Goal: Task Accomplishment & Management: Complete application form

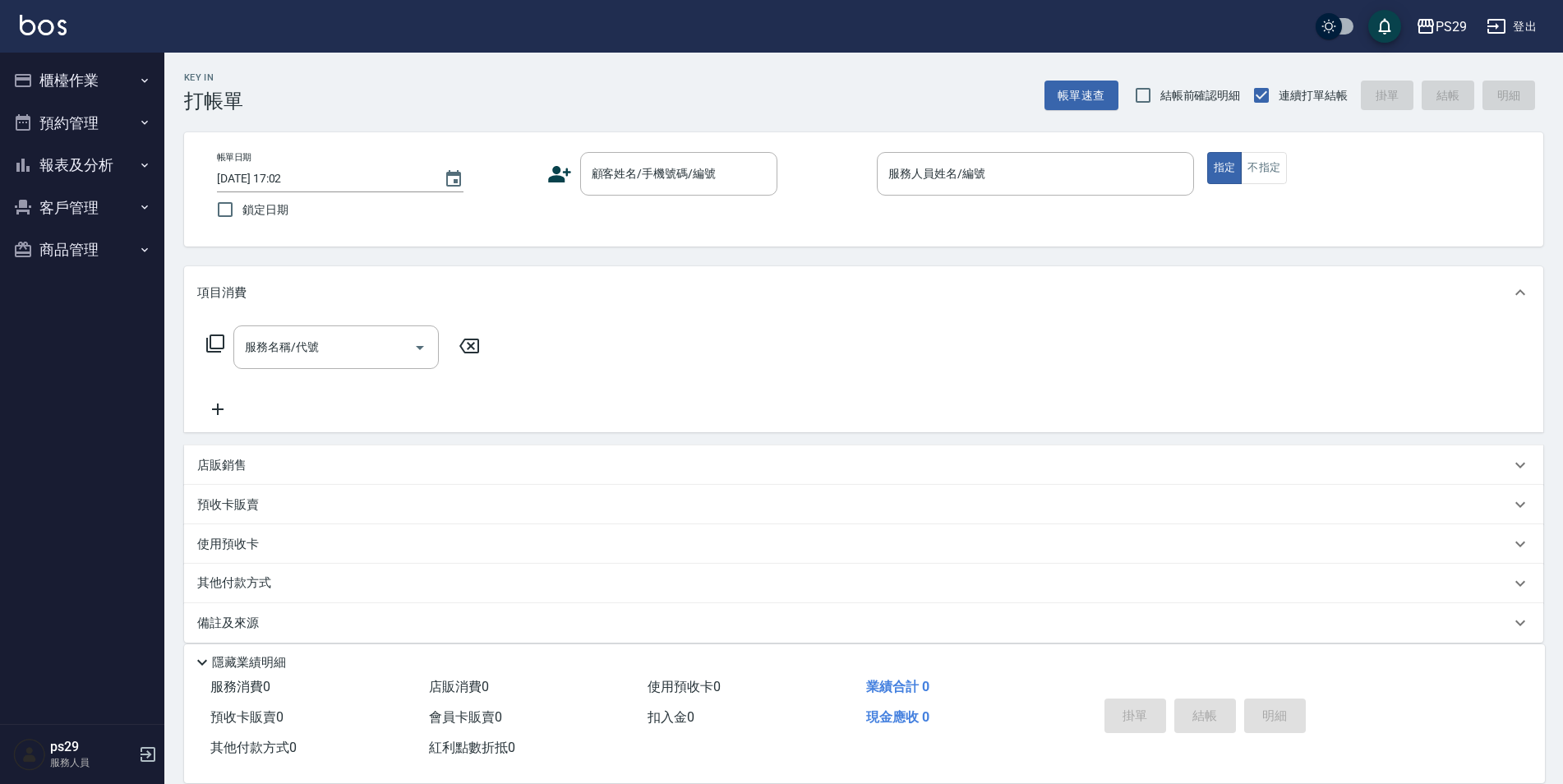
click at [260, 207] on span "鎖定日期" at bounding box center [265, 210] width 46 height 17
click at [242, 207] on input "鎖定日期" at bounding box center [225, 209] width 35 height 35
checkbox input "true"
click at [749, 176] on button "Clear" at bounding box center [760, 174] width 23 height 23
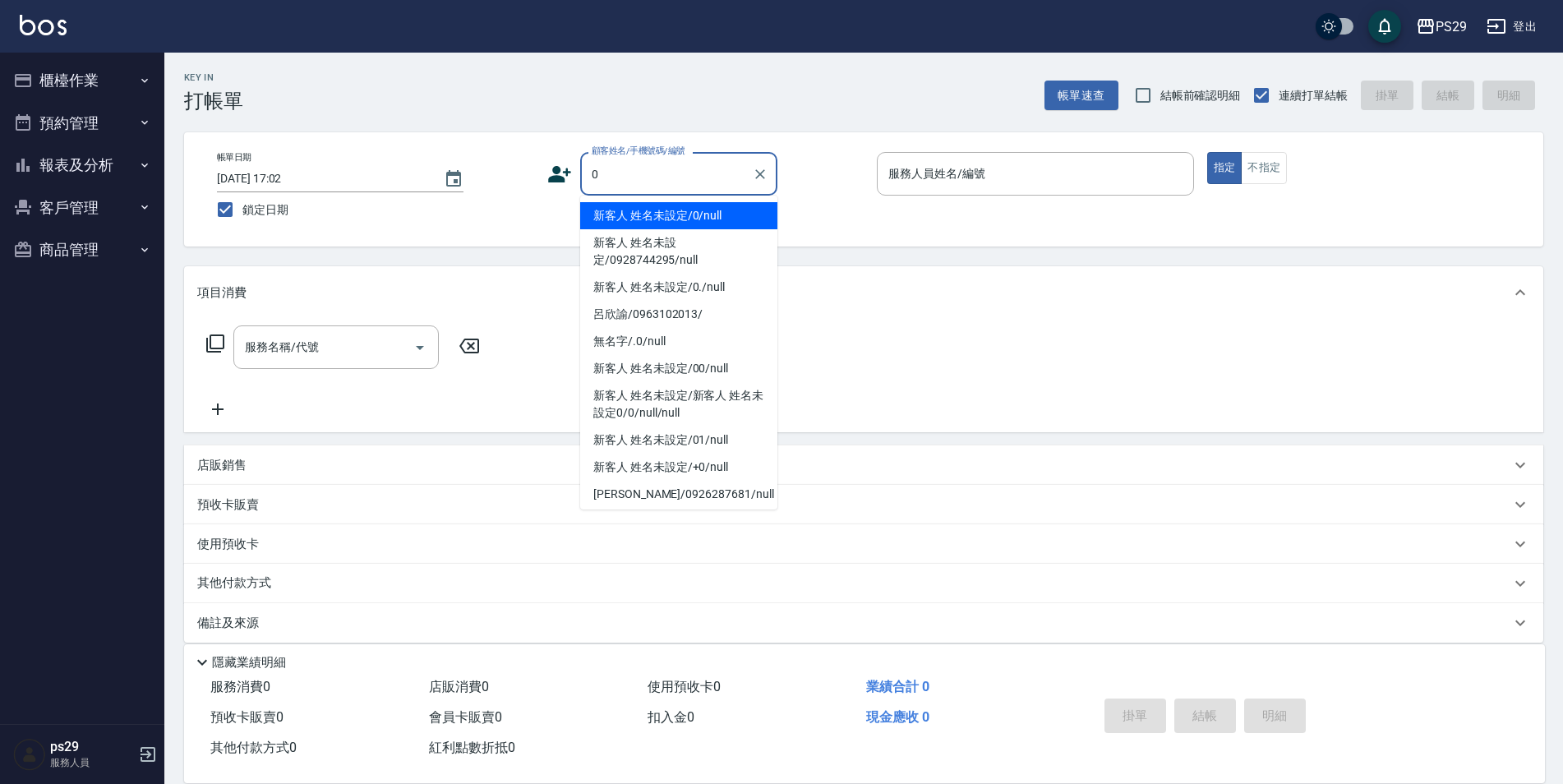
type input "新客人 姓名未設定/0/null"
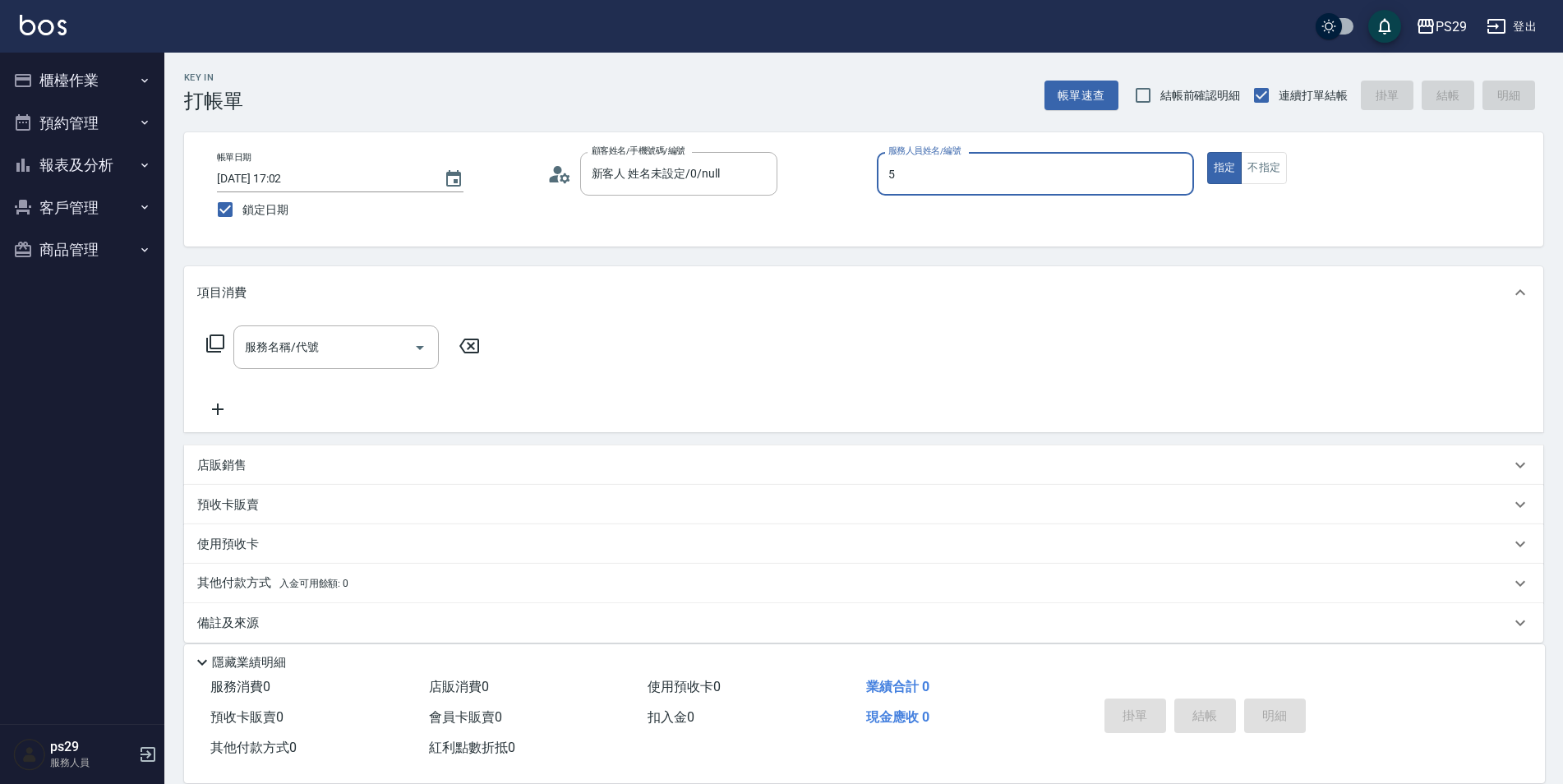
type input "[PERSON_NAME]維-5"
type button "true"
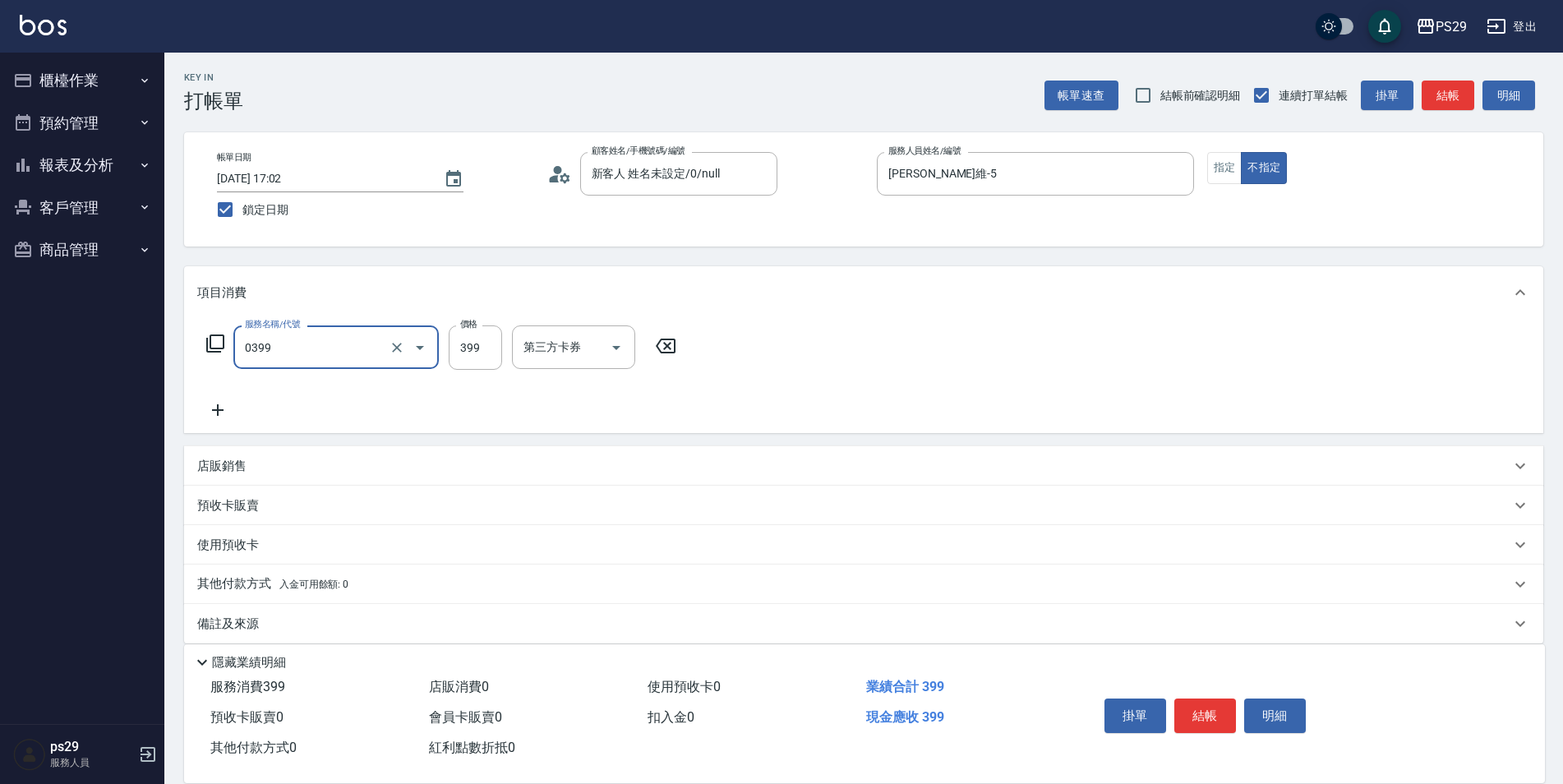
type input "海鹽399(0399)"
type input "吳畇蓁-23"
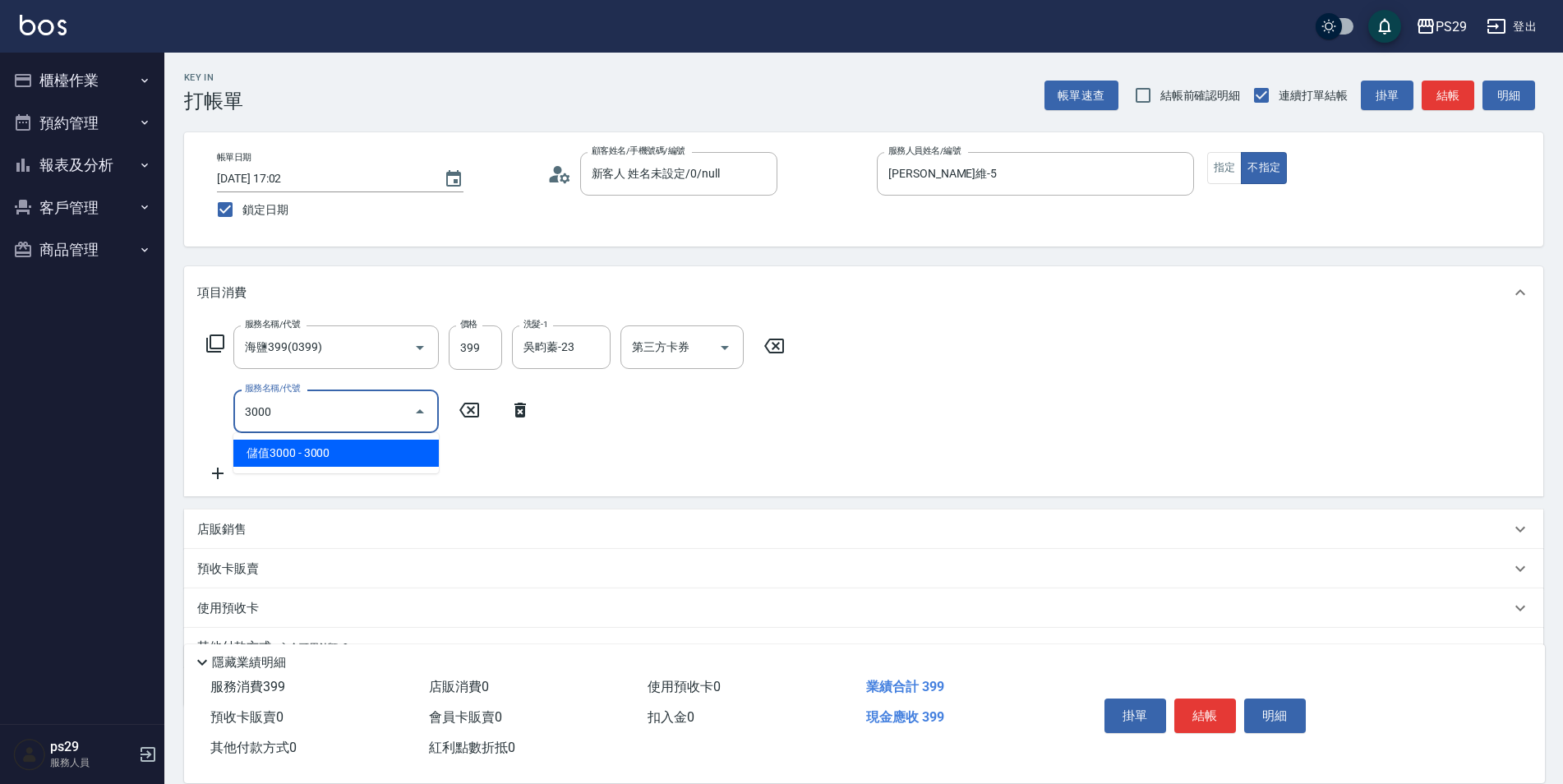
type input "儲值3000(901)"
type input "3"
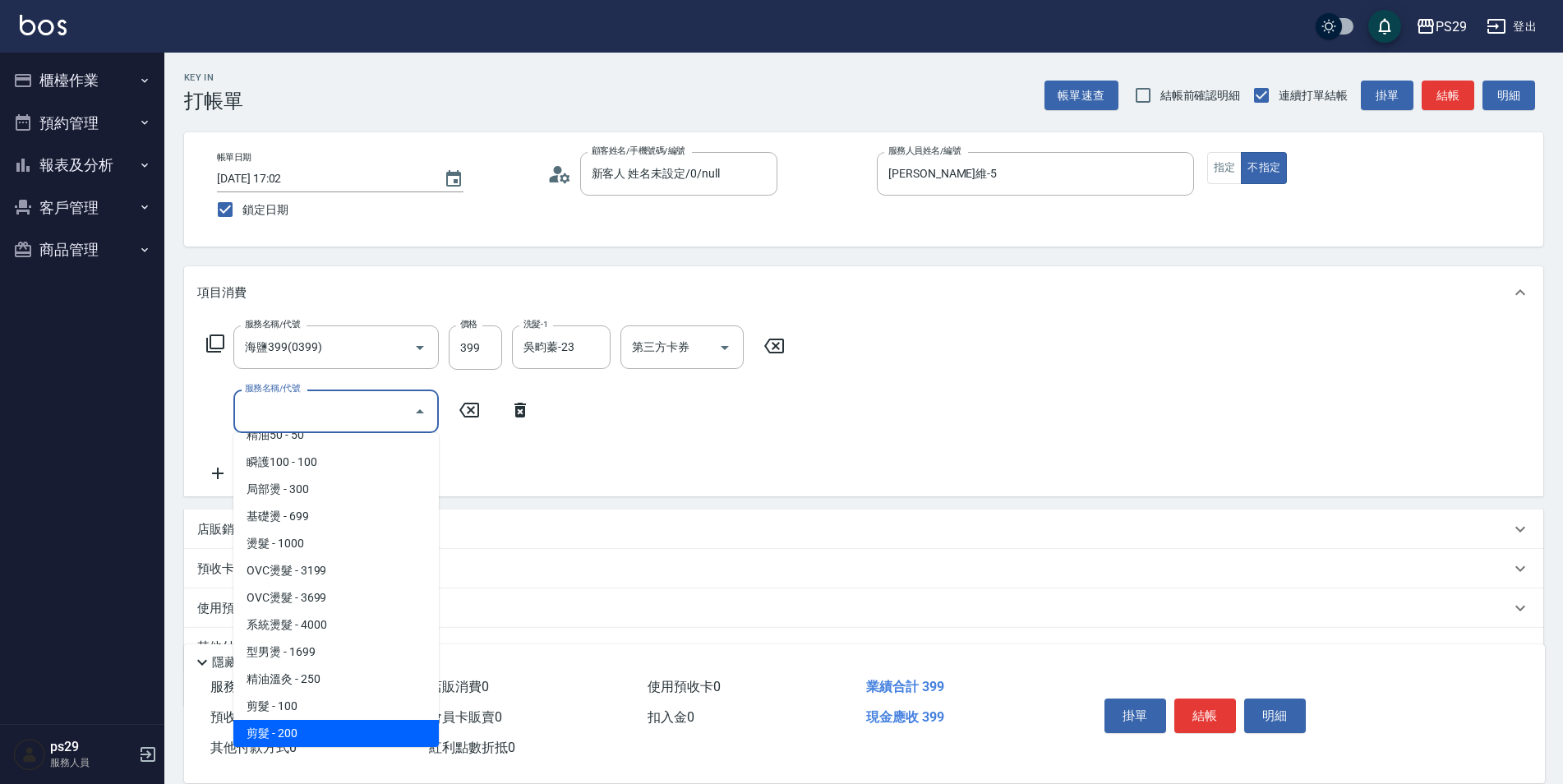
scroll to position [72, 0]
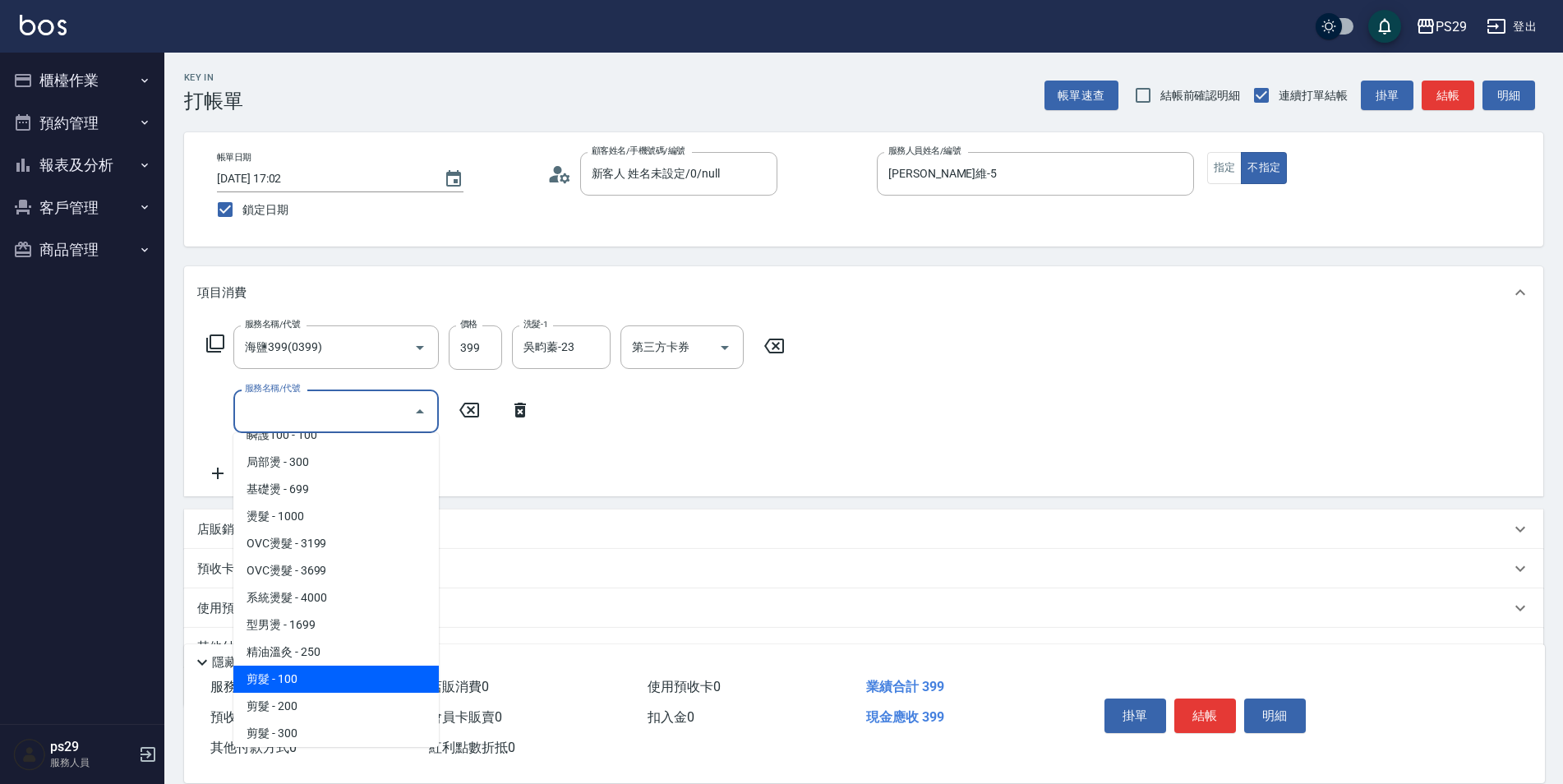
type input "剪髮(300)"
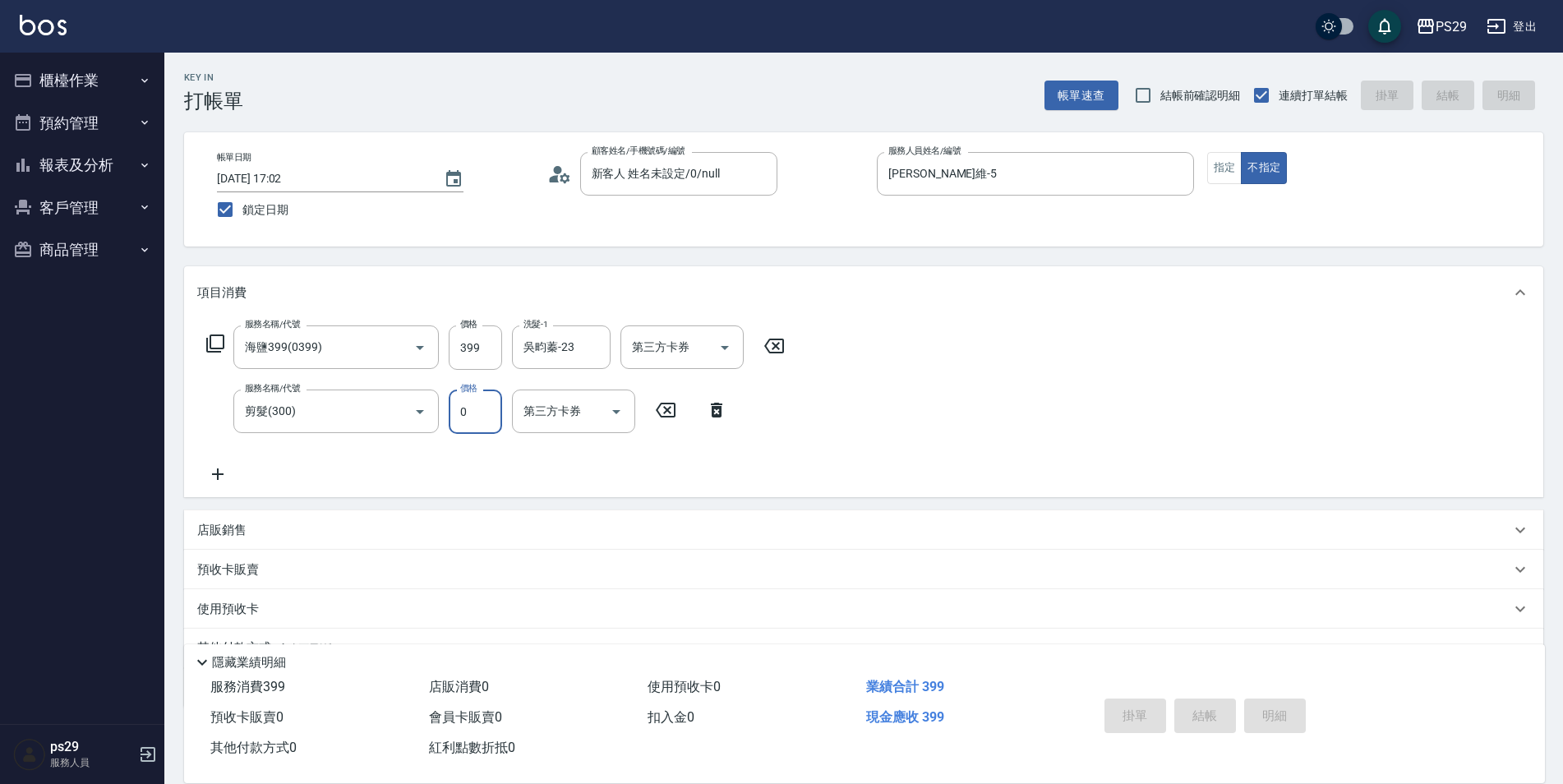
type input "0"
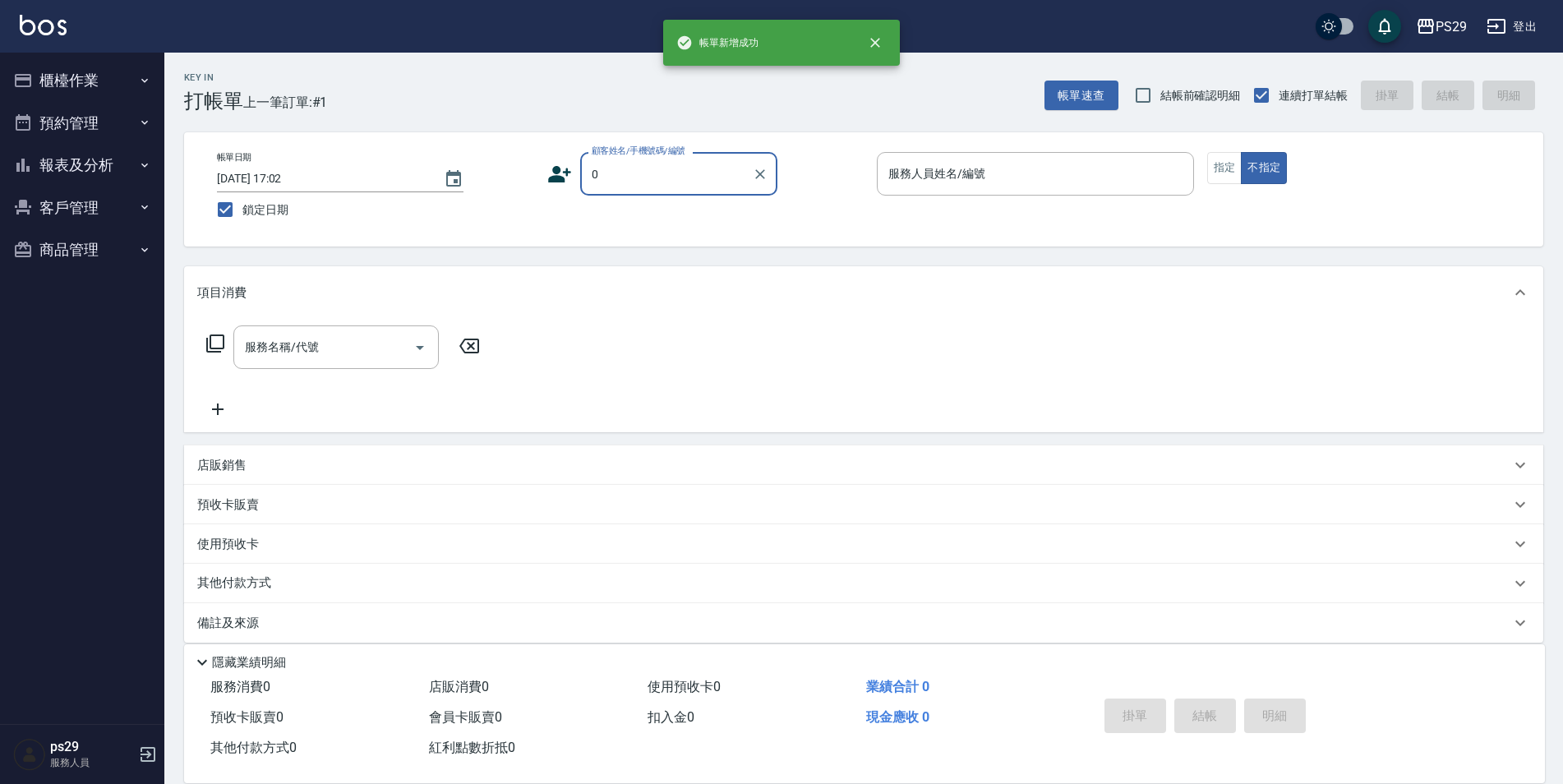
type input "新客人 姓名未設定/0/null"
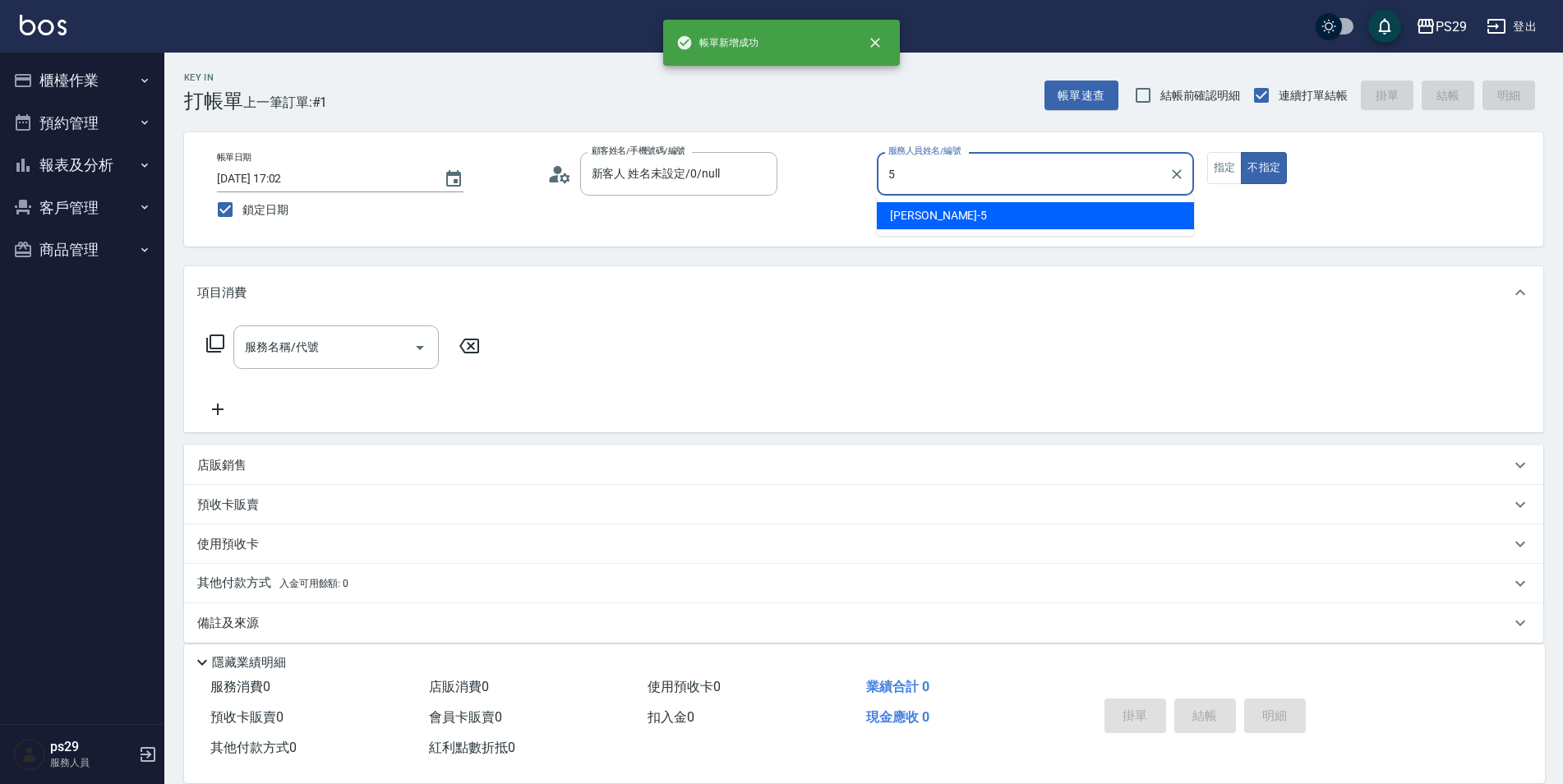
type input "[PERSON_NAME]維-5"
type button "false"
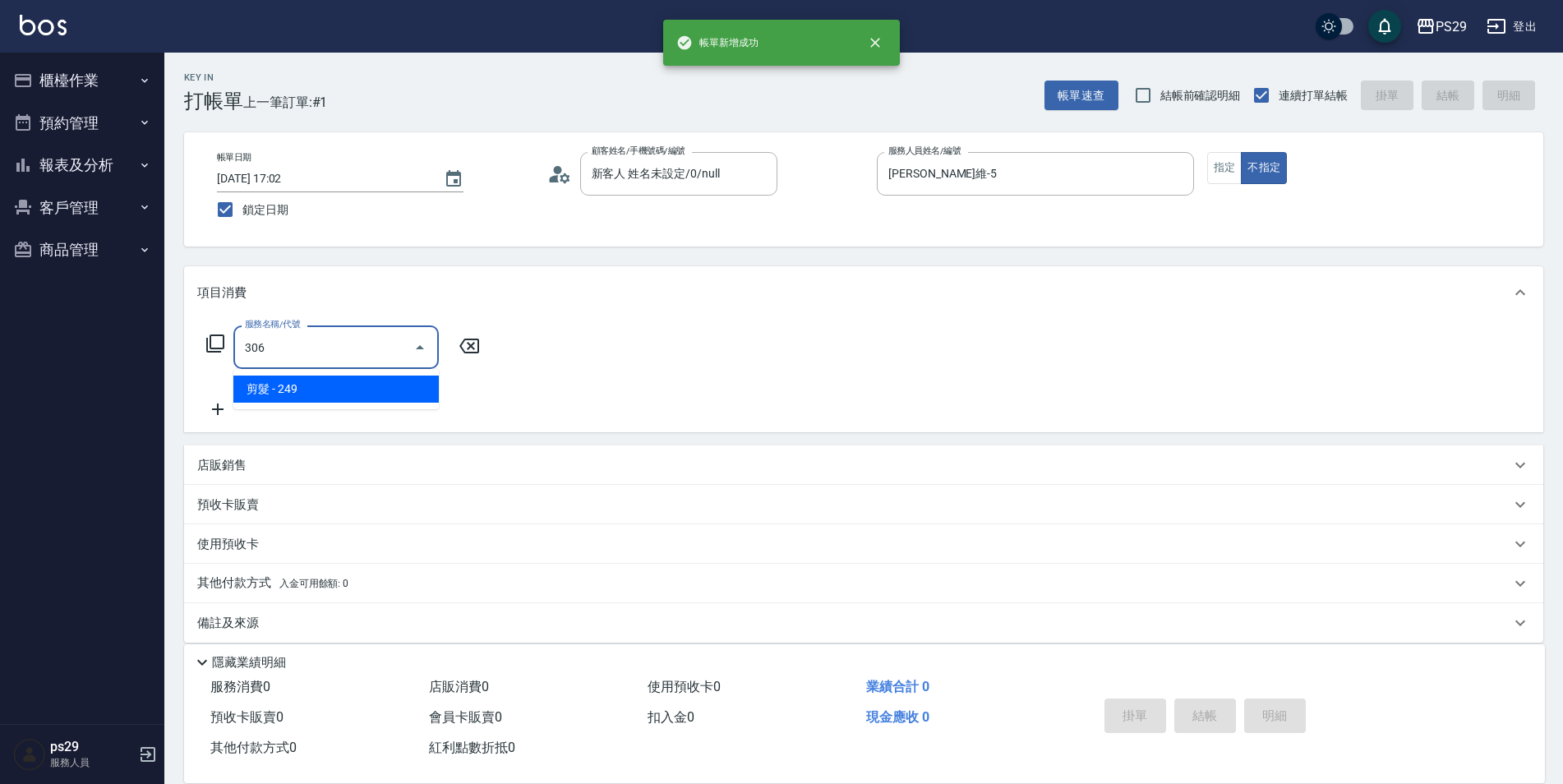
type input "剪髮(306)"
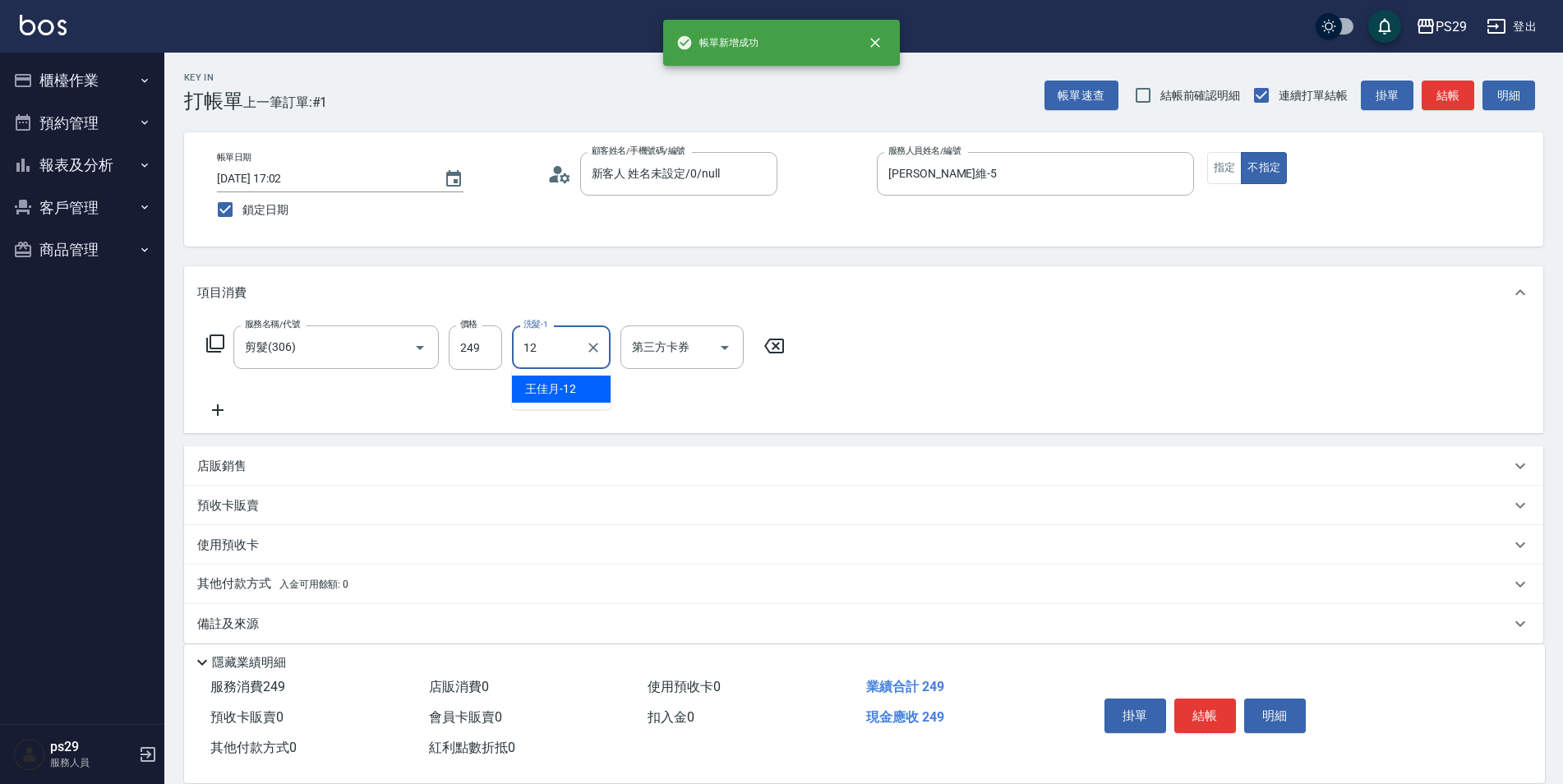
type input "王佳月-12"
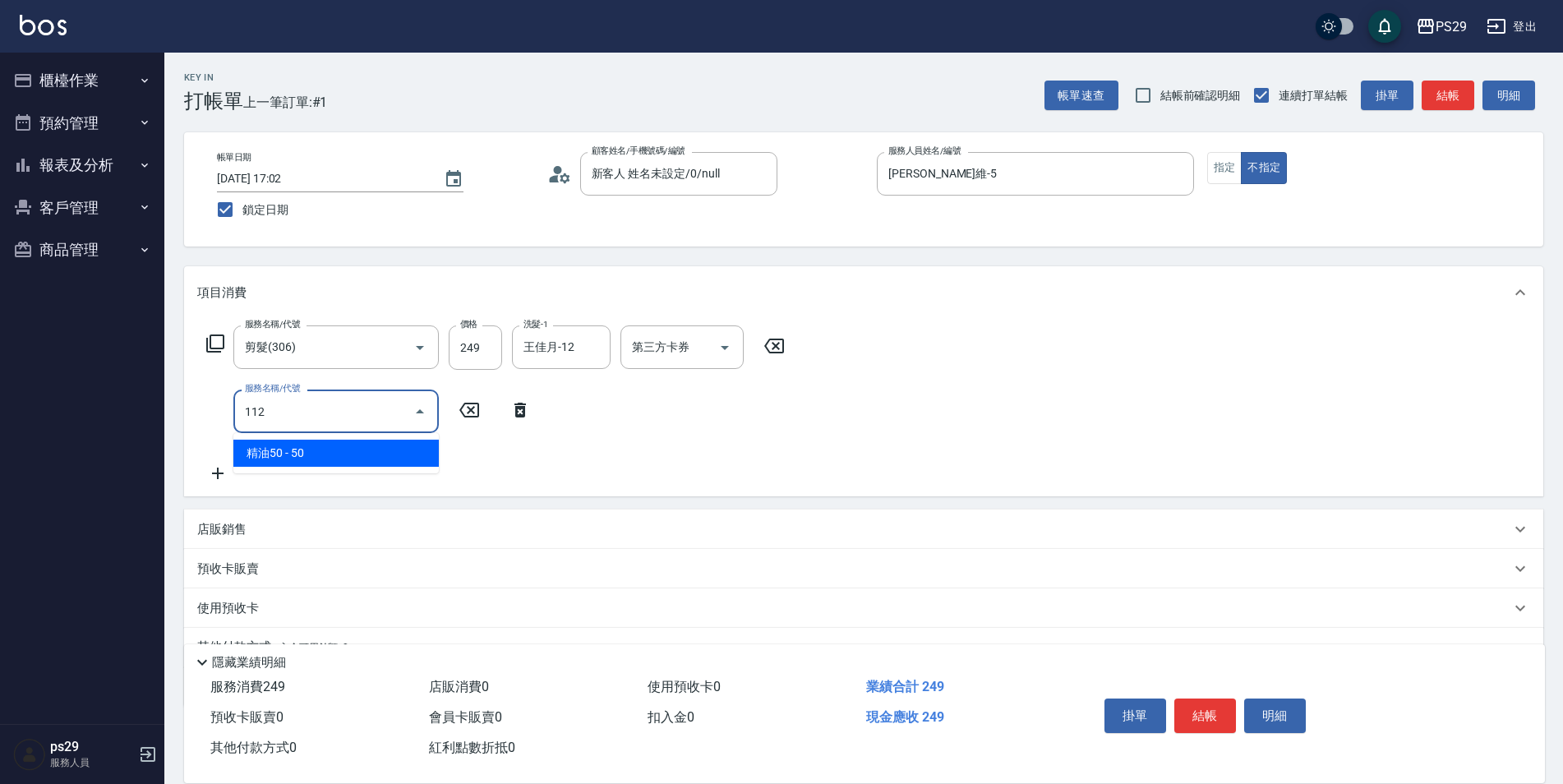
type input "精油50(112)"
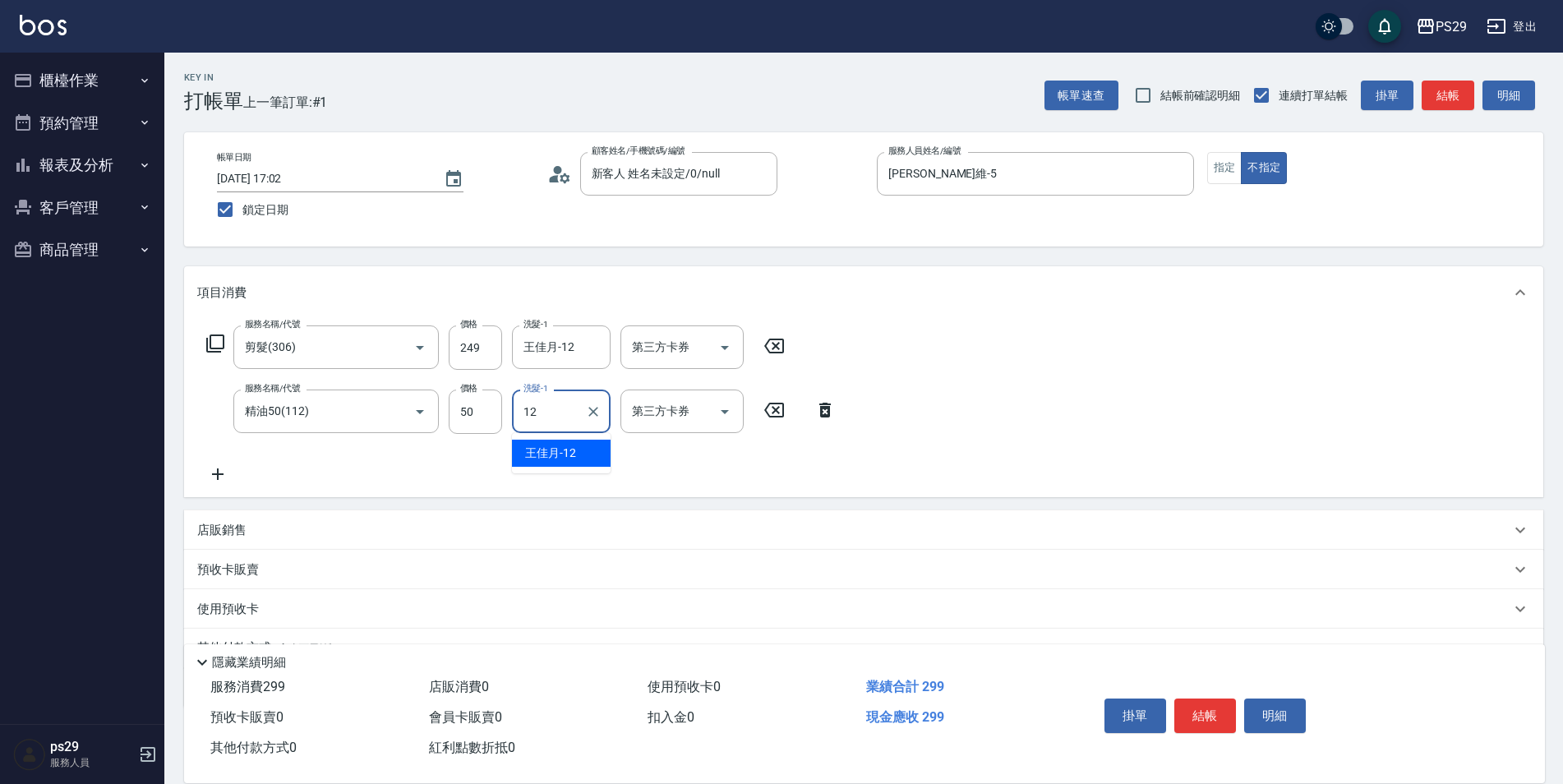
type input "王佳月-12"
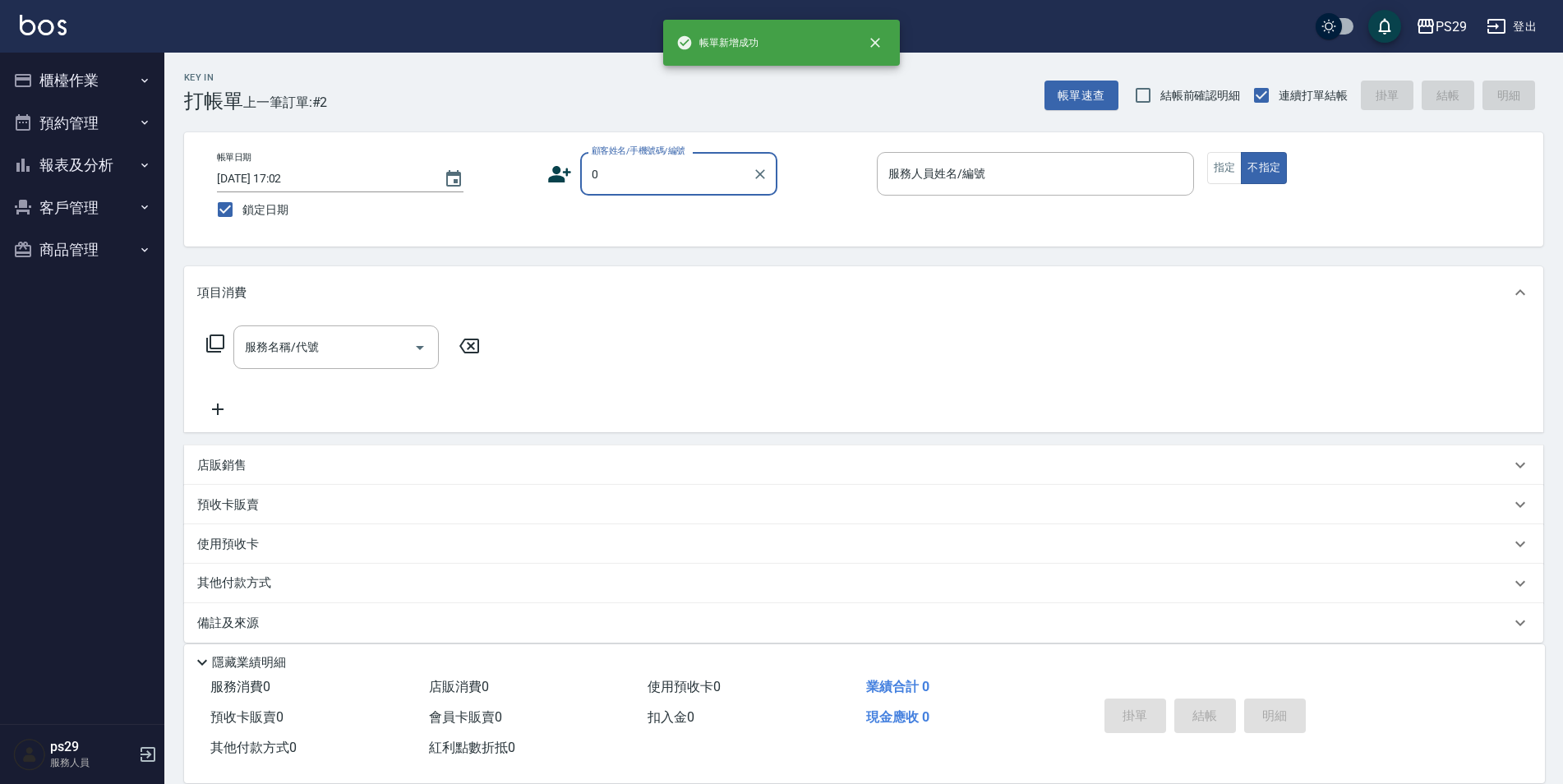
type input "新客人 姓名未設定/0/null"
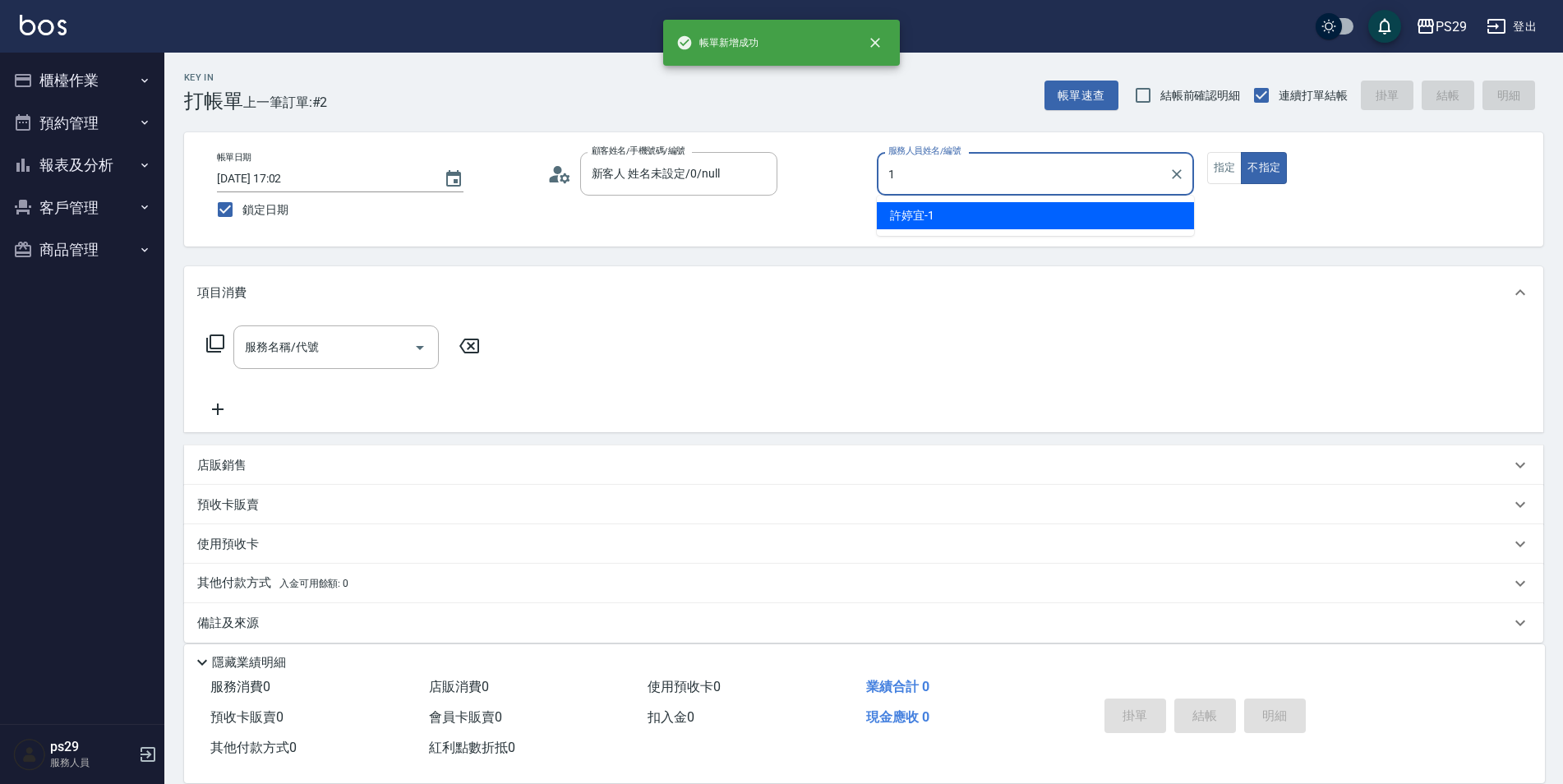
type input "許婷宜-1"
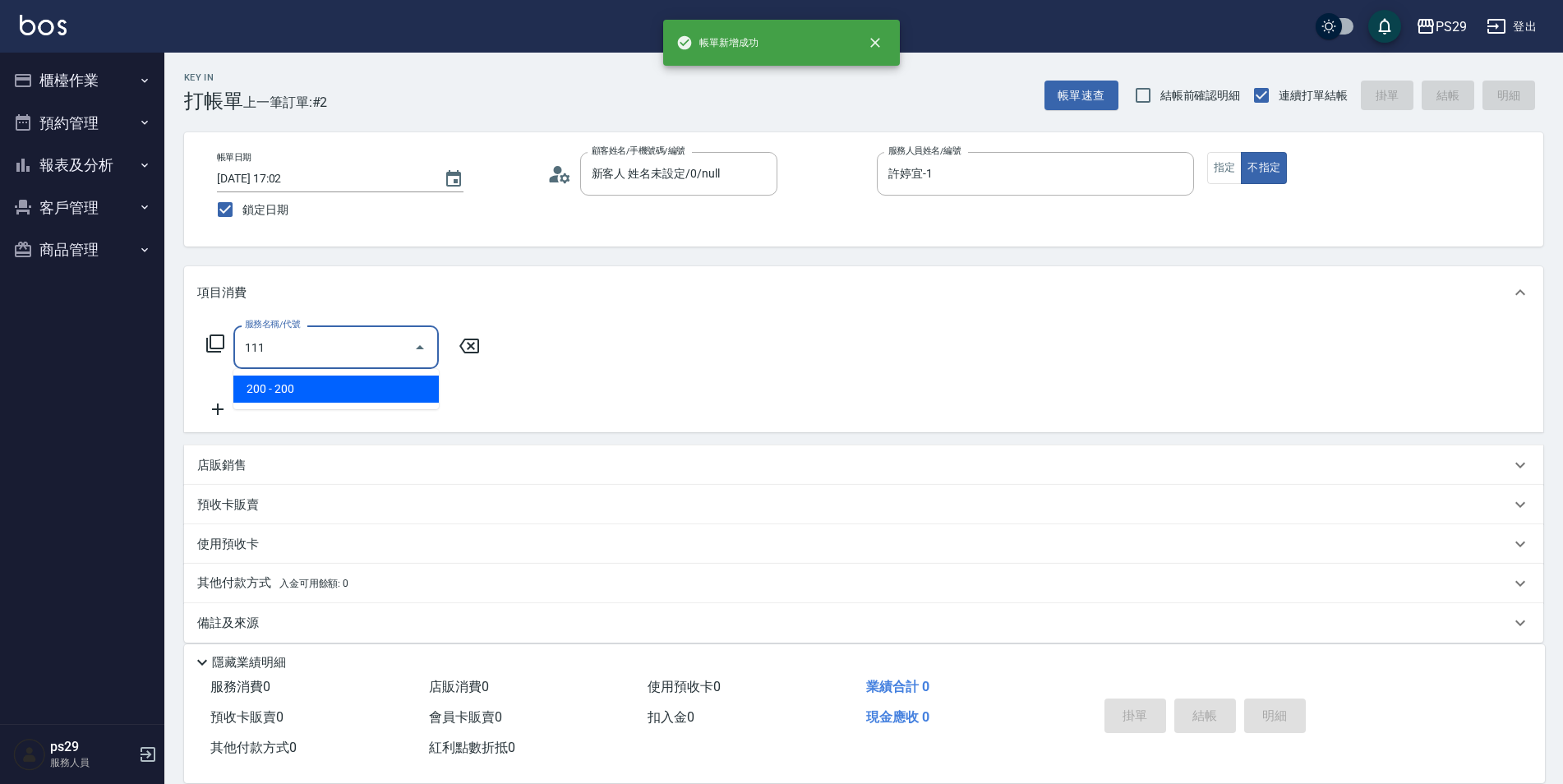
type input "200(111)"
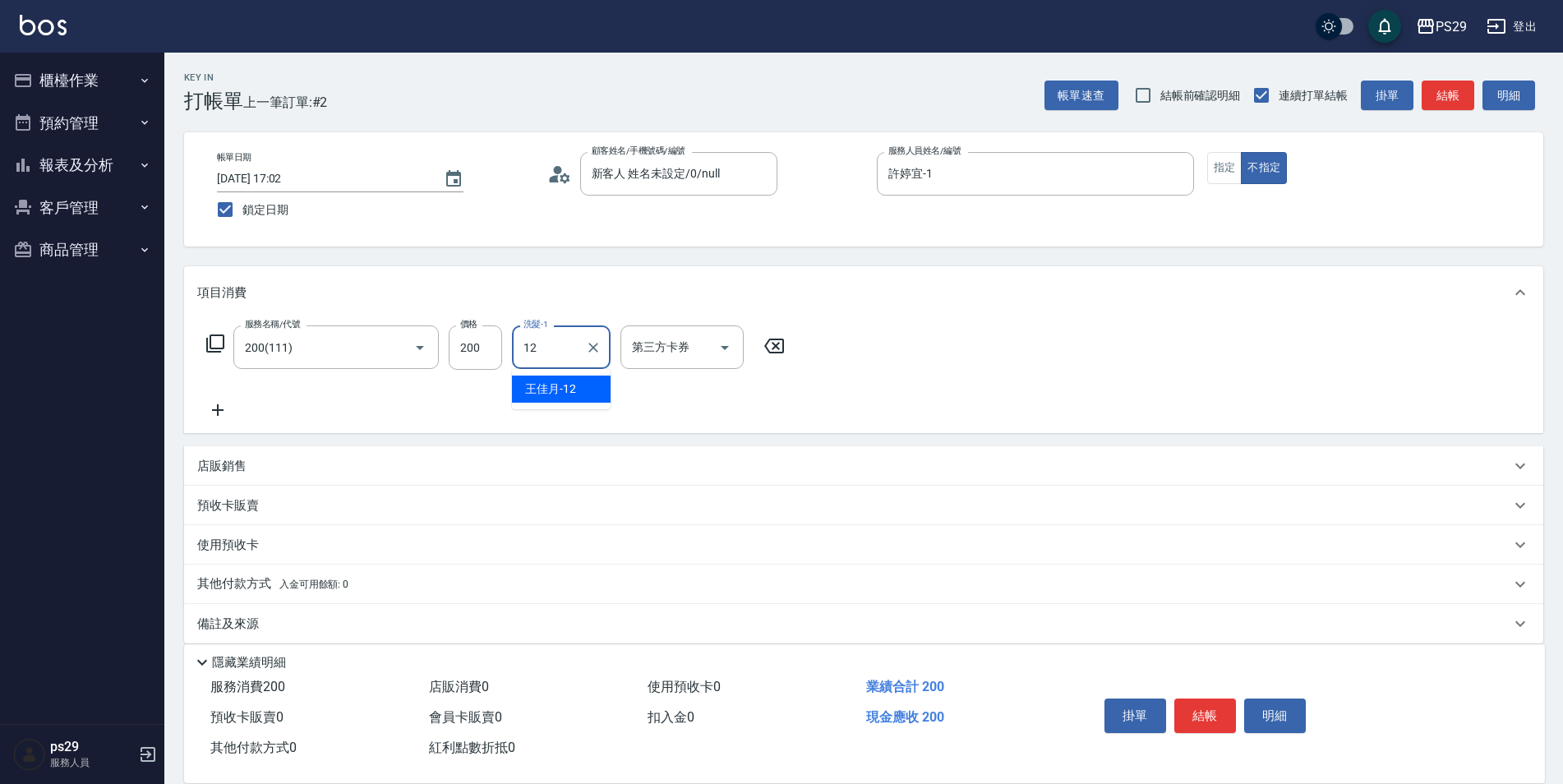
type input "王佳月-12"
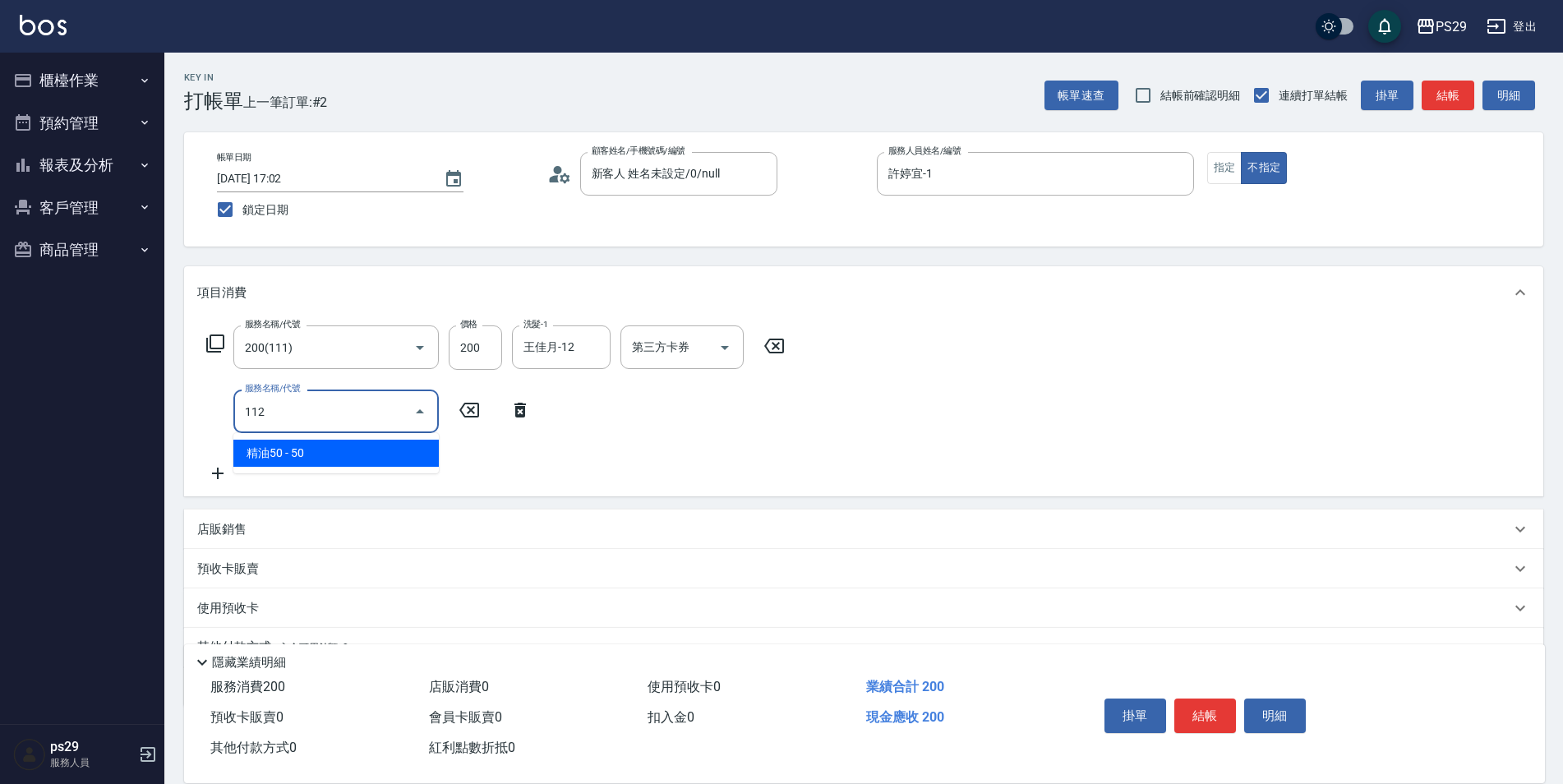
type input "精油50(112)"
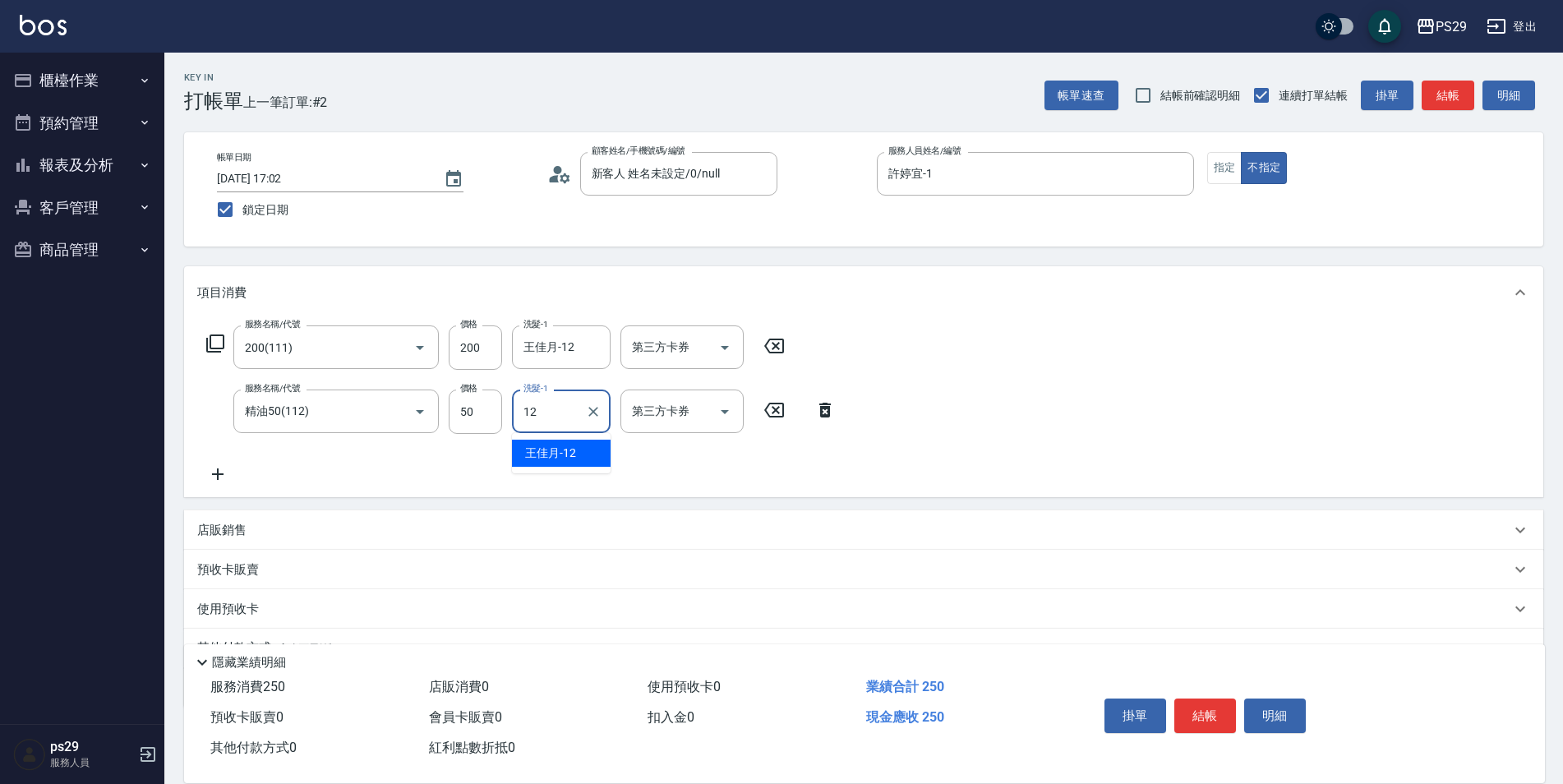
type input "王佳月-12"
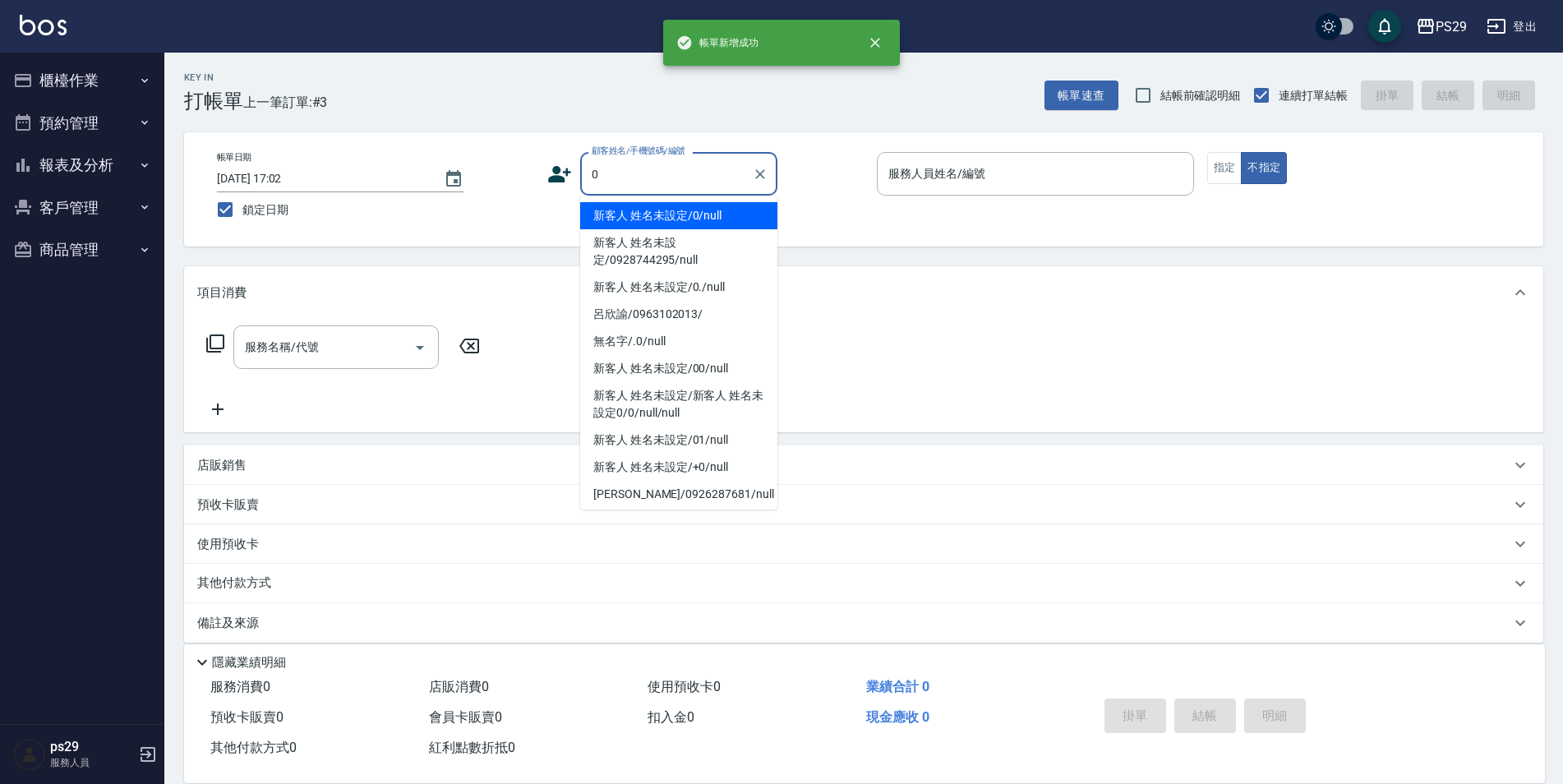
type input "新客人 姓名未設定/0/null"
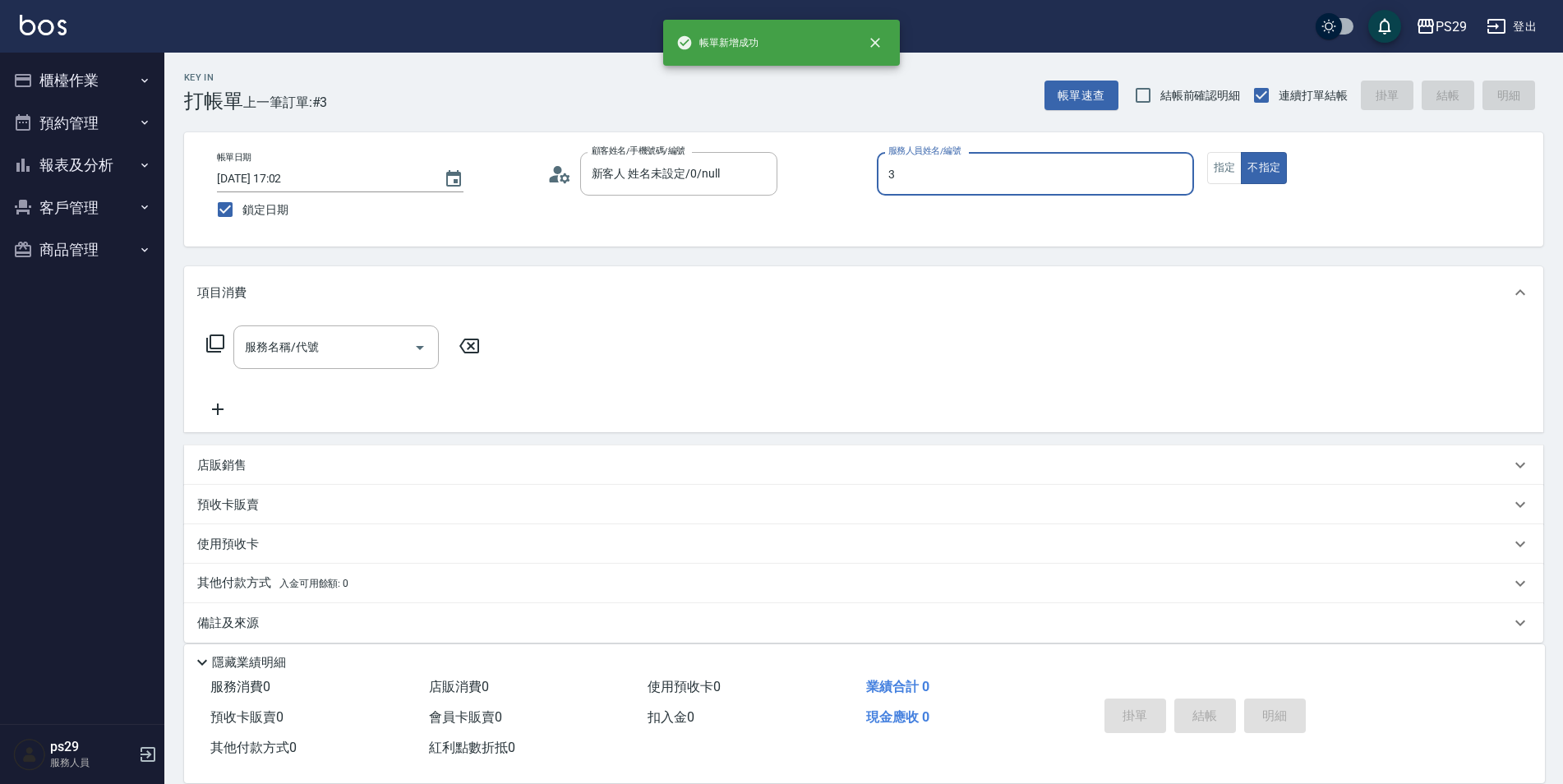
type input "[PERSON_NAME]-3"
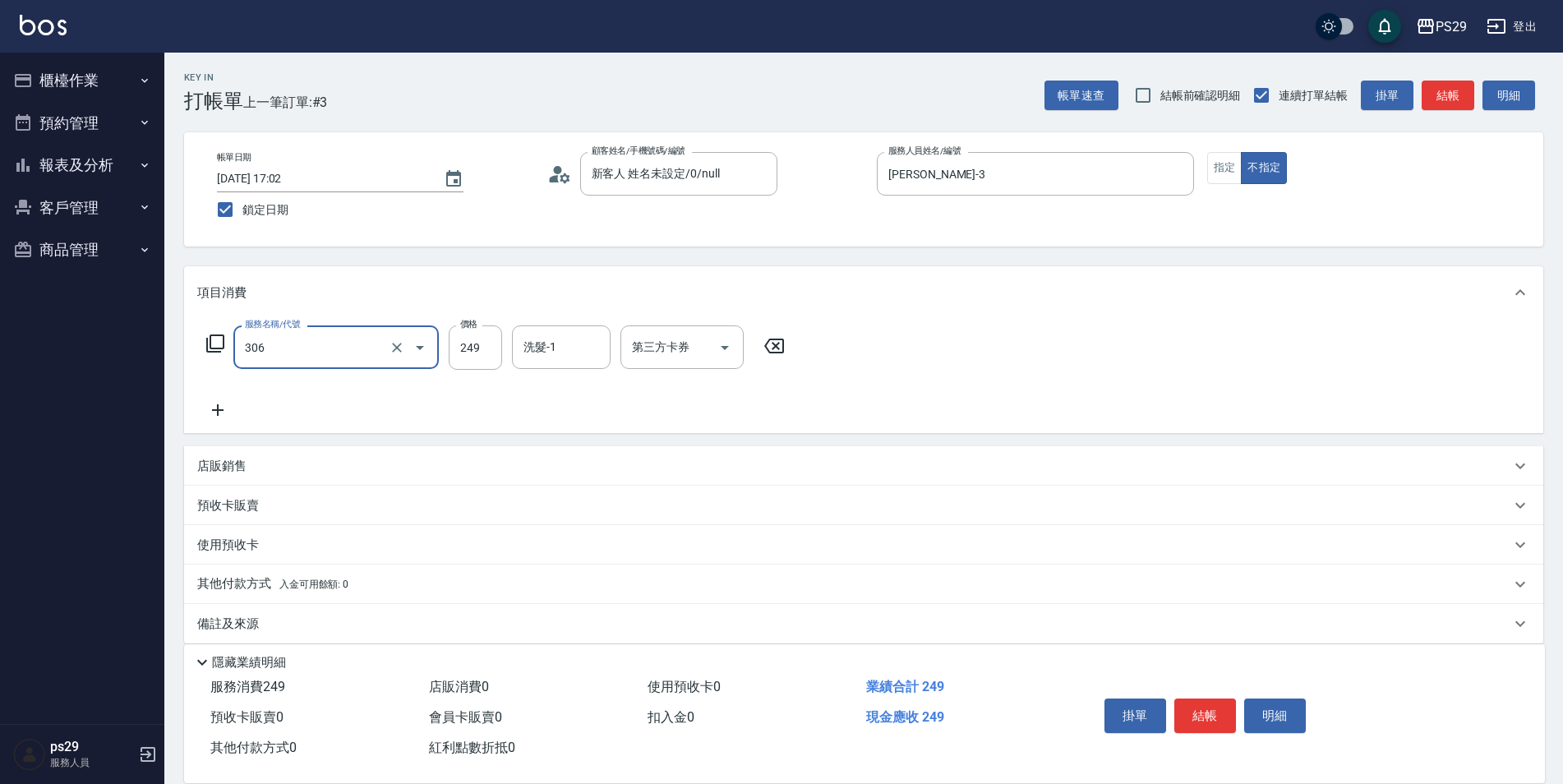
type input "剪髮(306)"
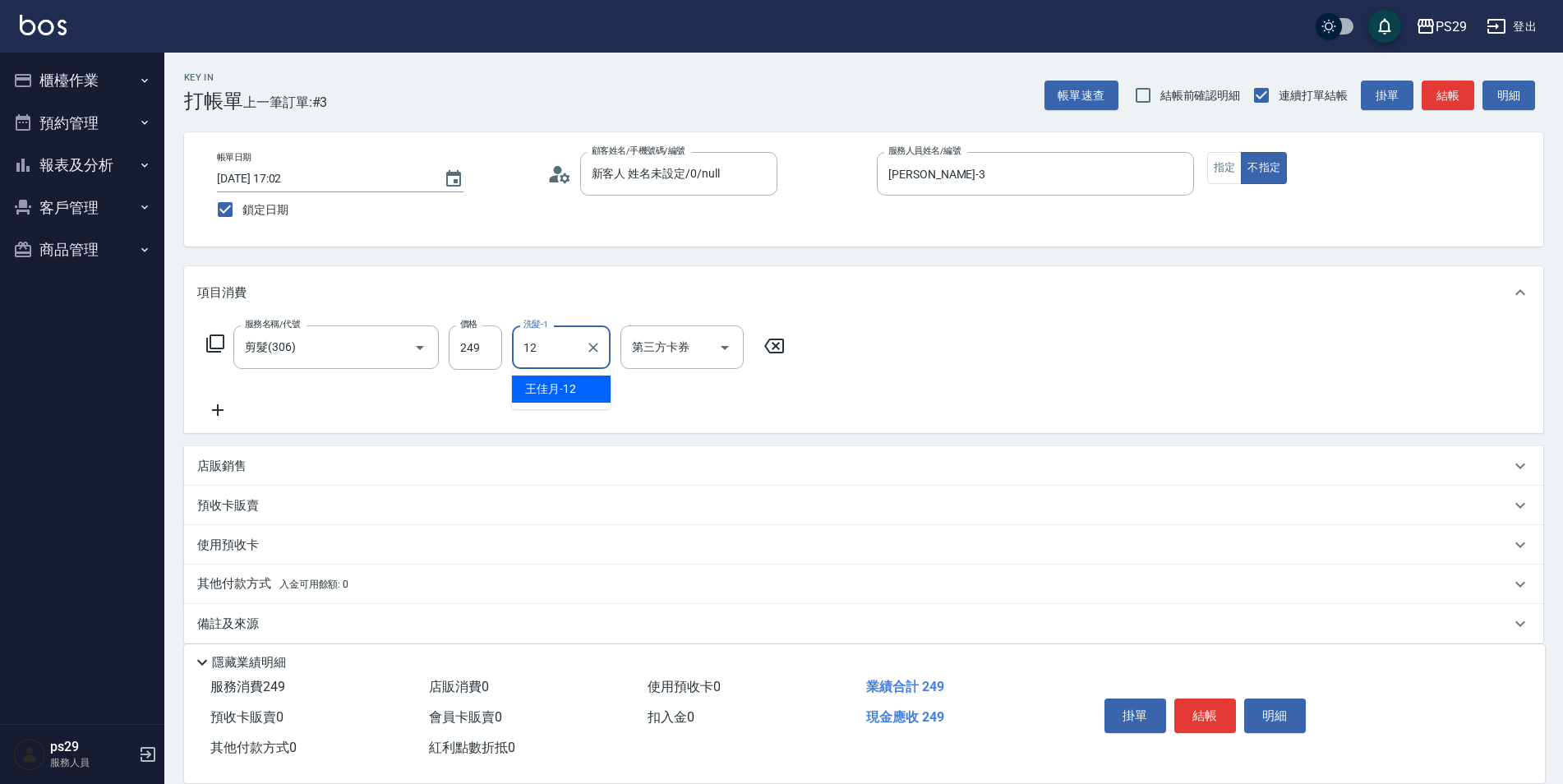
type input "王佳月-12"
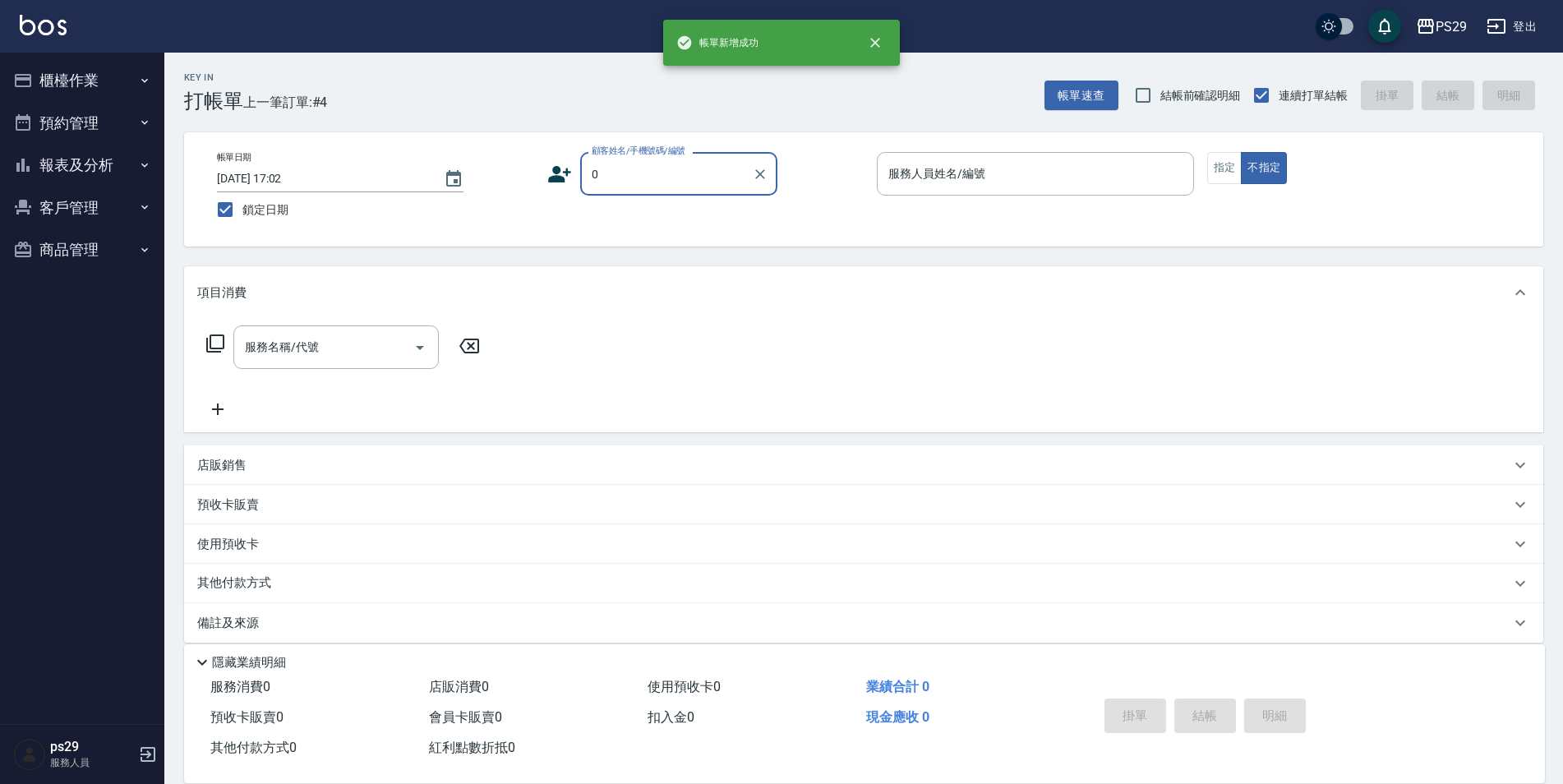
type input "新客人 姓名未設定/0/null"
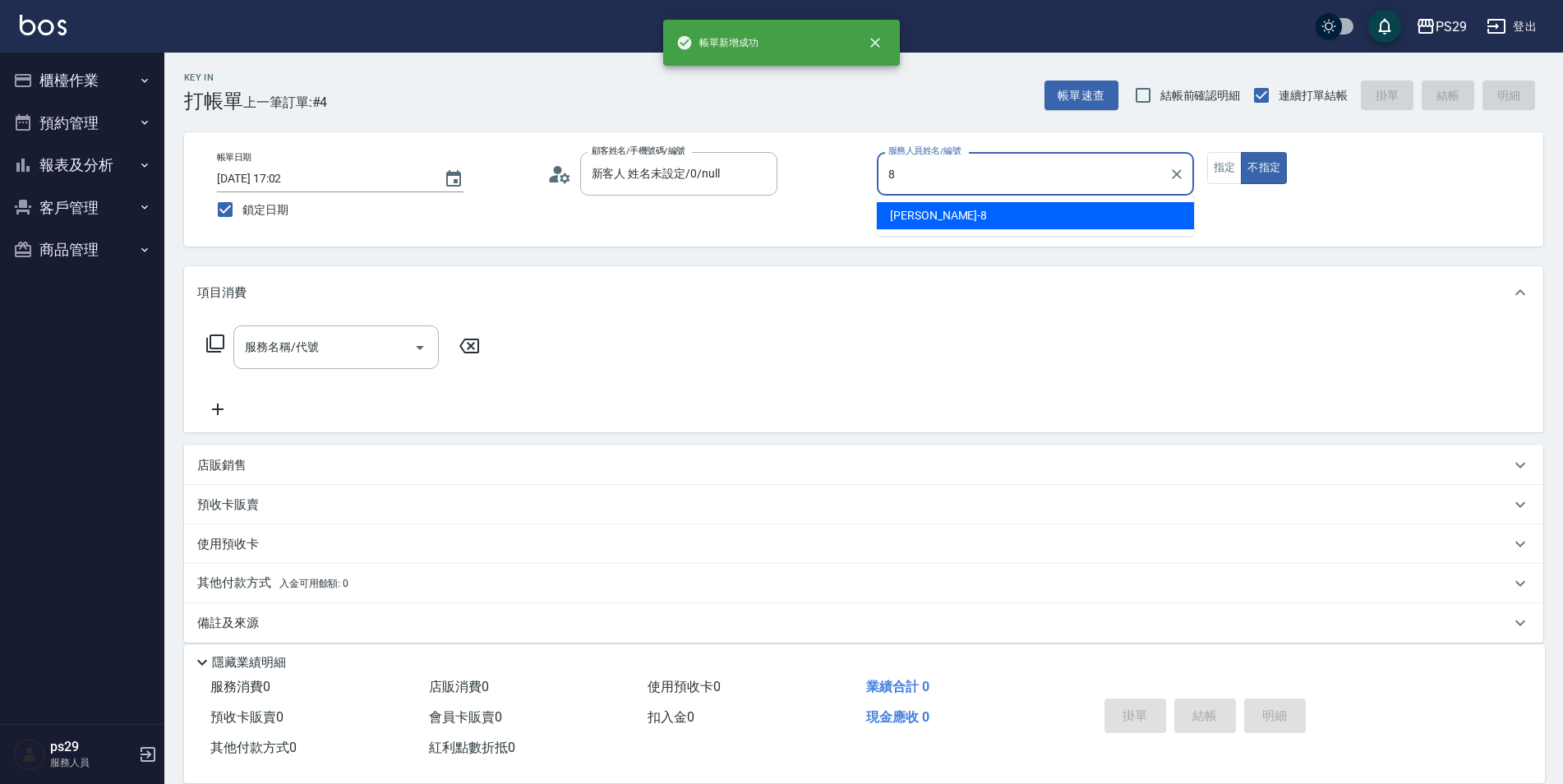
type input "[PERSON_NAME]-8"
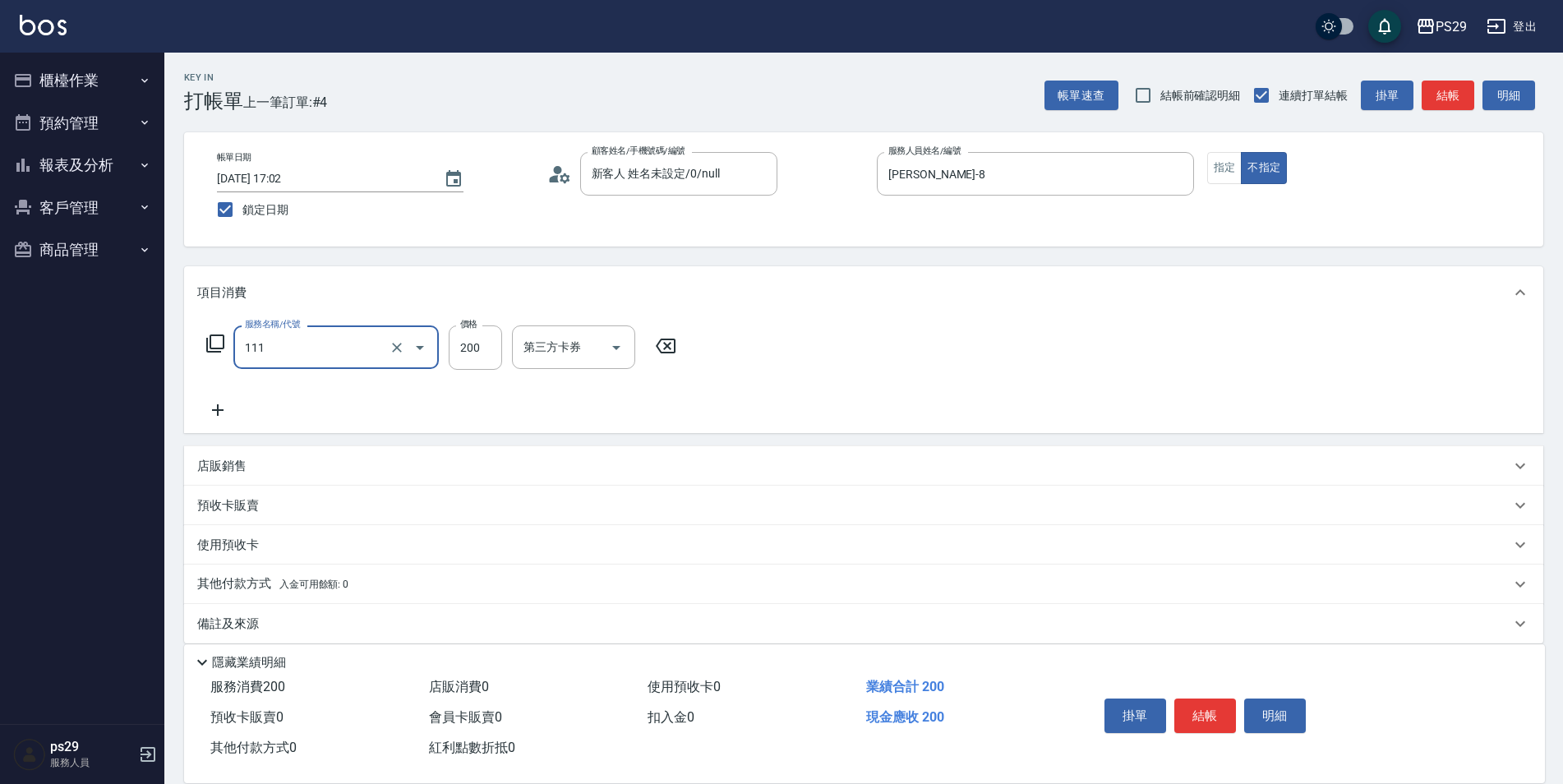
type input "200(111)"
type input "吳畇蓁-23"
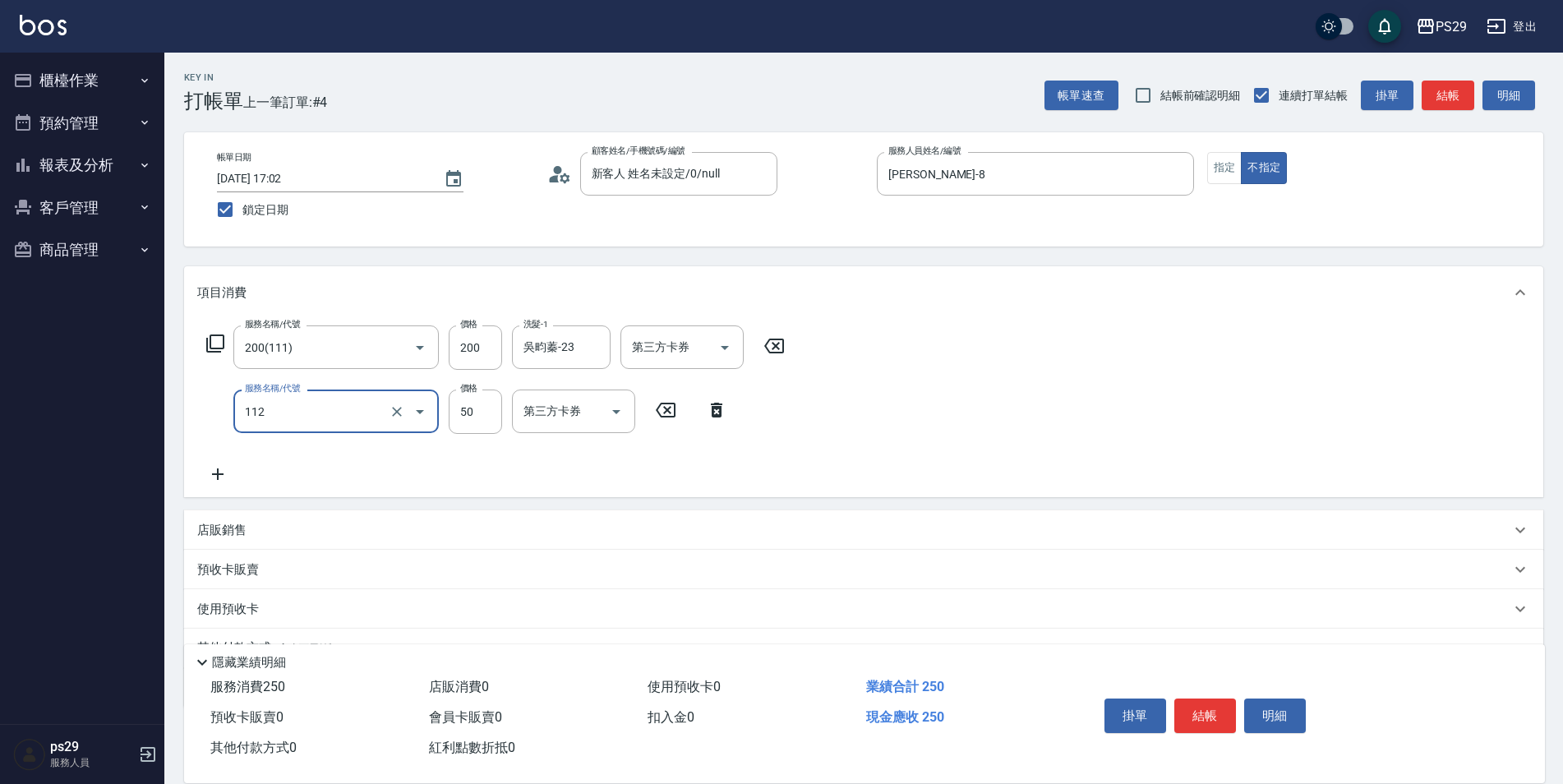
type input "精油50(112)"
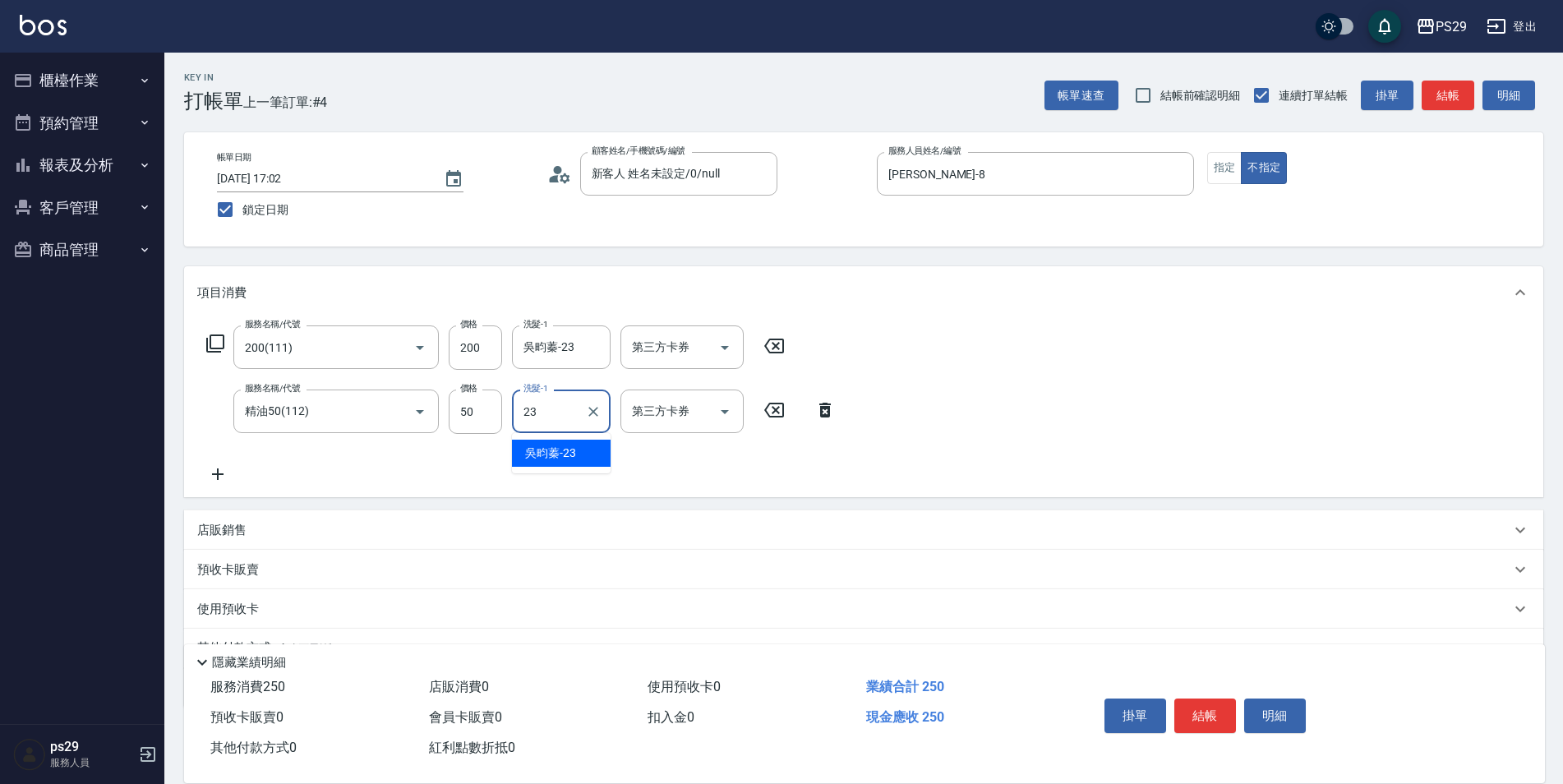
type input "吳畇蓁-23"
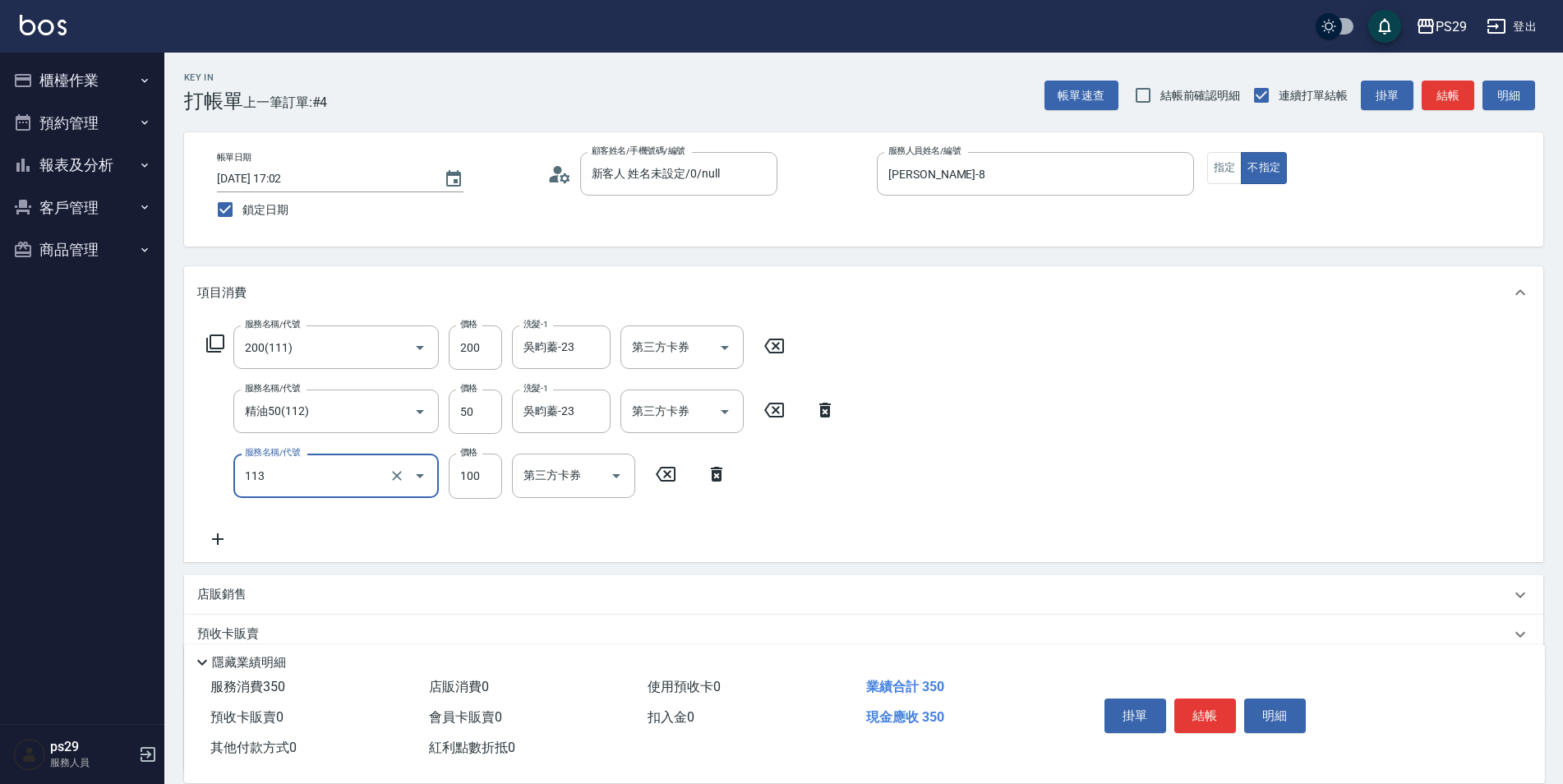
type input "瞬護100(113)"
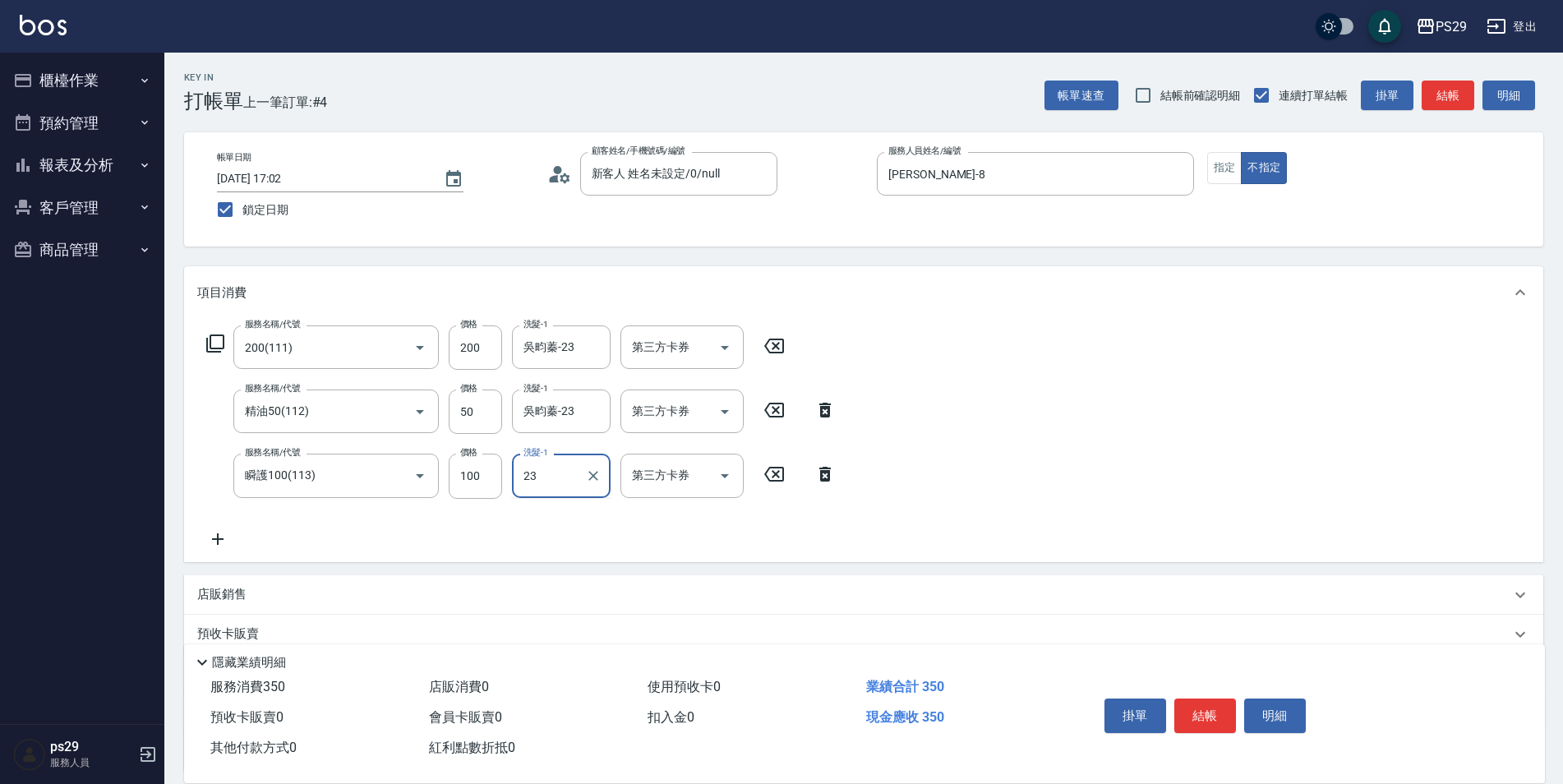
type input "吳畇蓁-23"
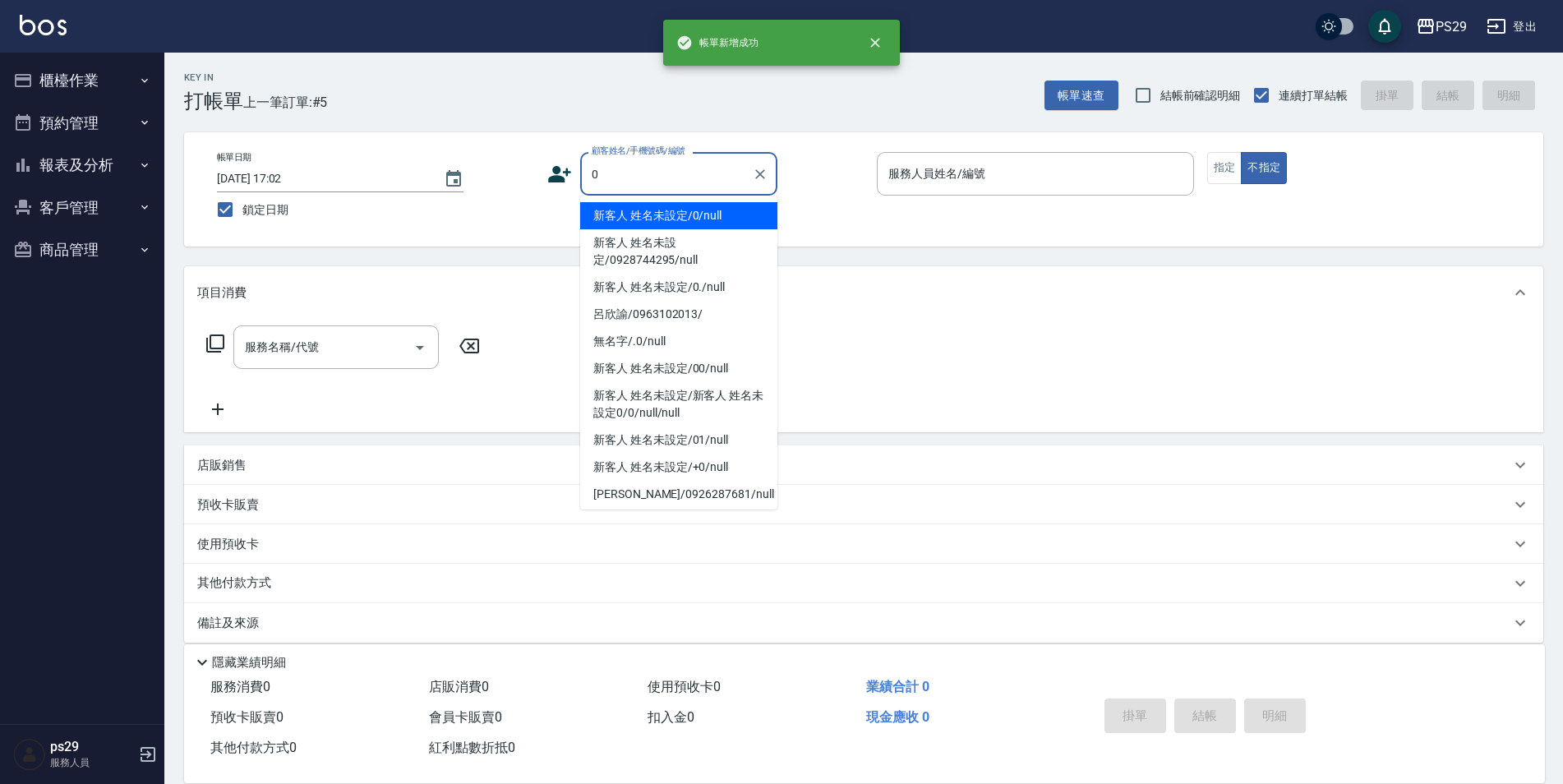
type input "新客人 姓名未設定/0/null"
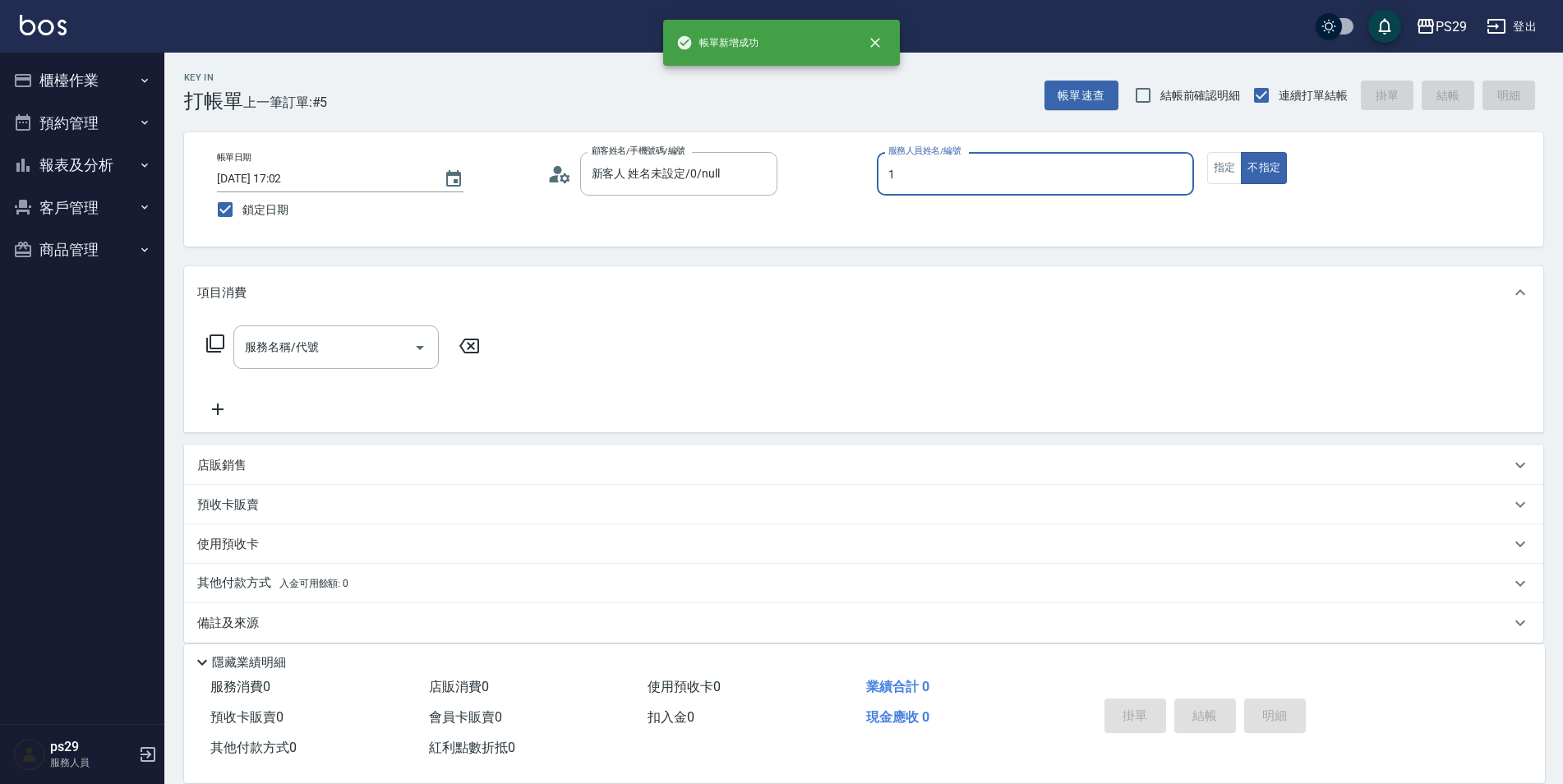
type input "許婷宜-1"
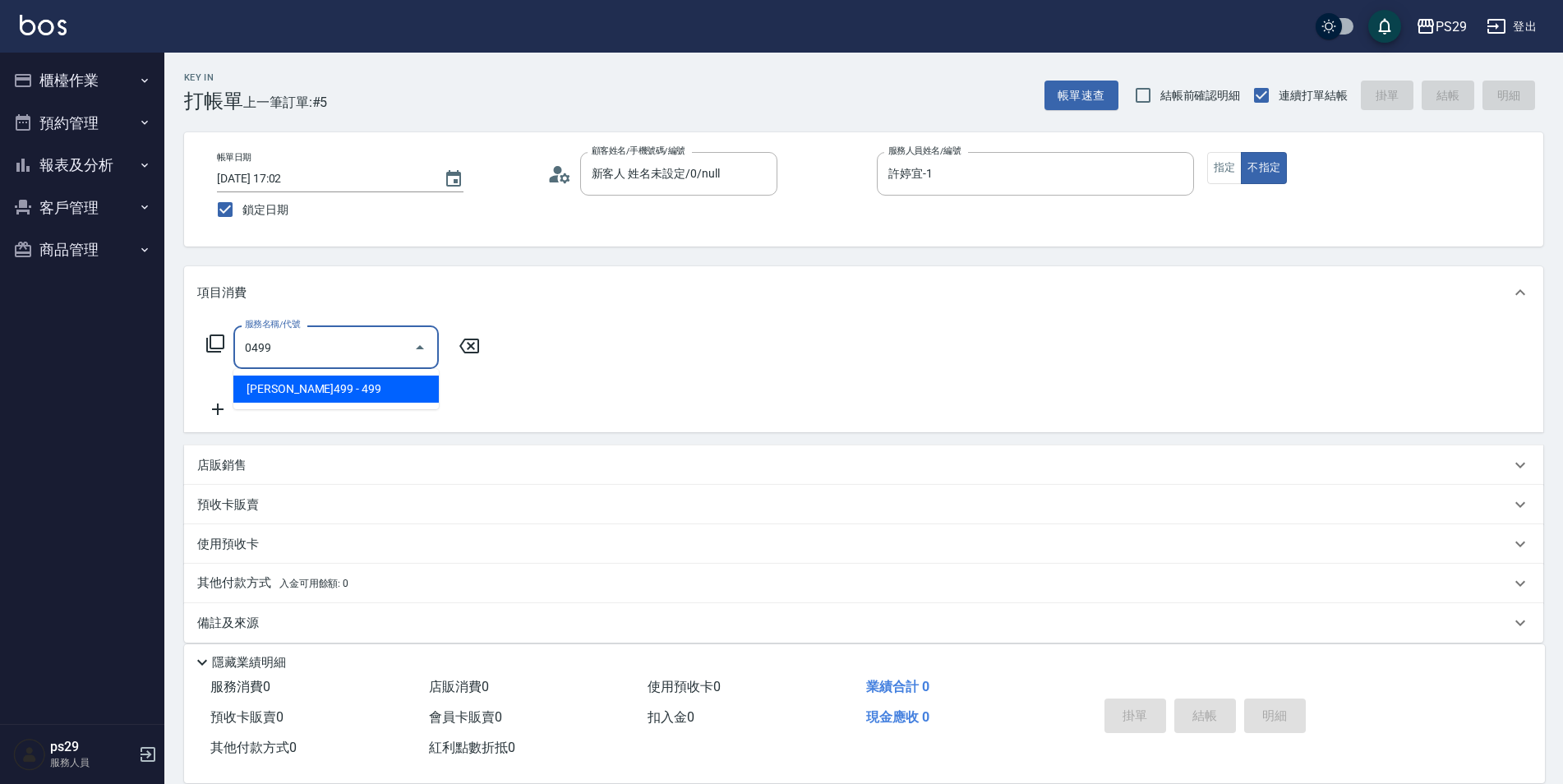
type input "[PERSON_NAME]499(0499)"
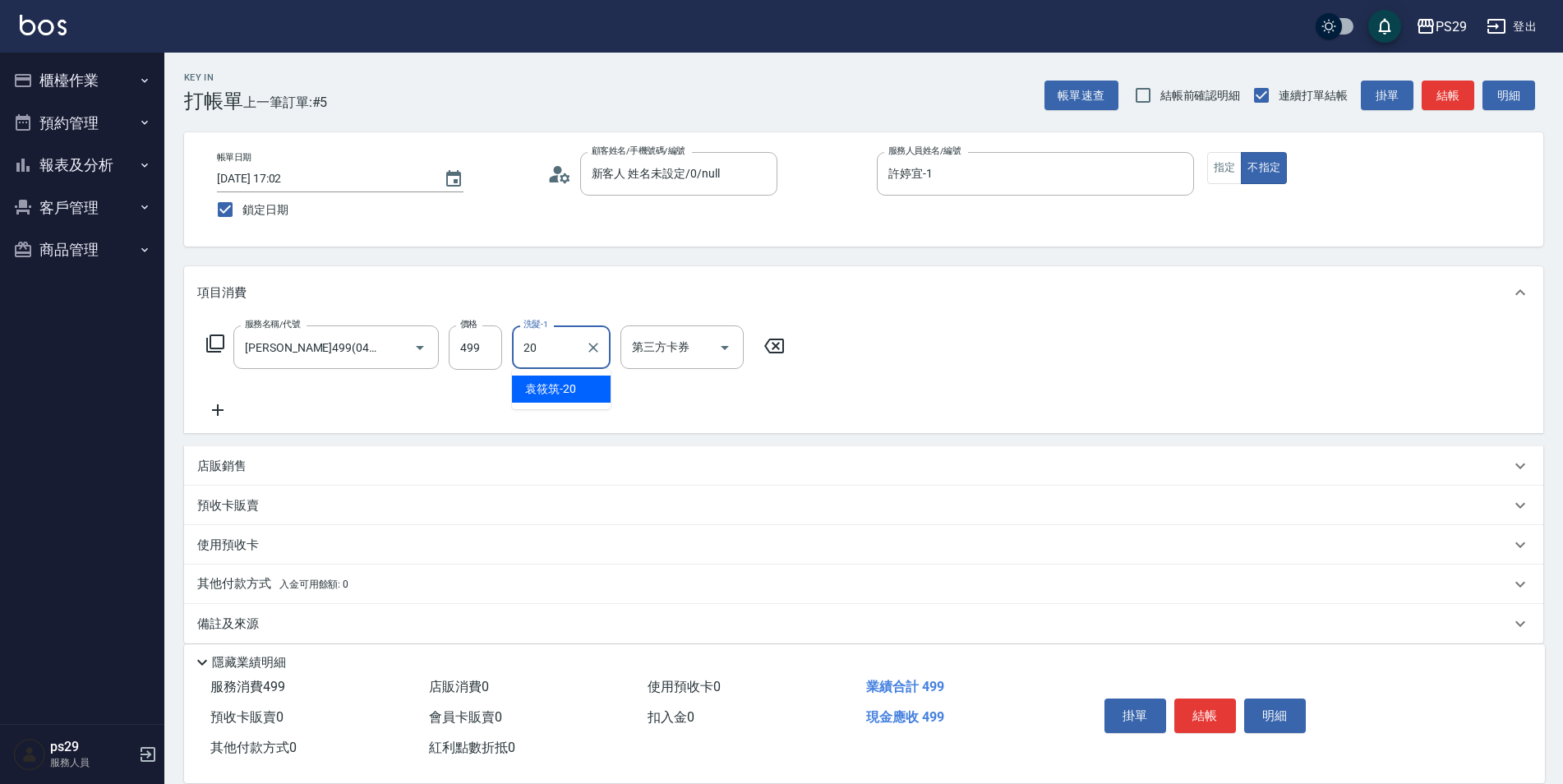
type input "[PERSON_NAME]-20"
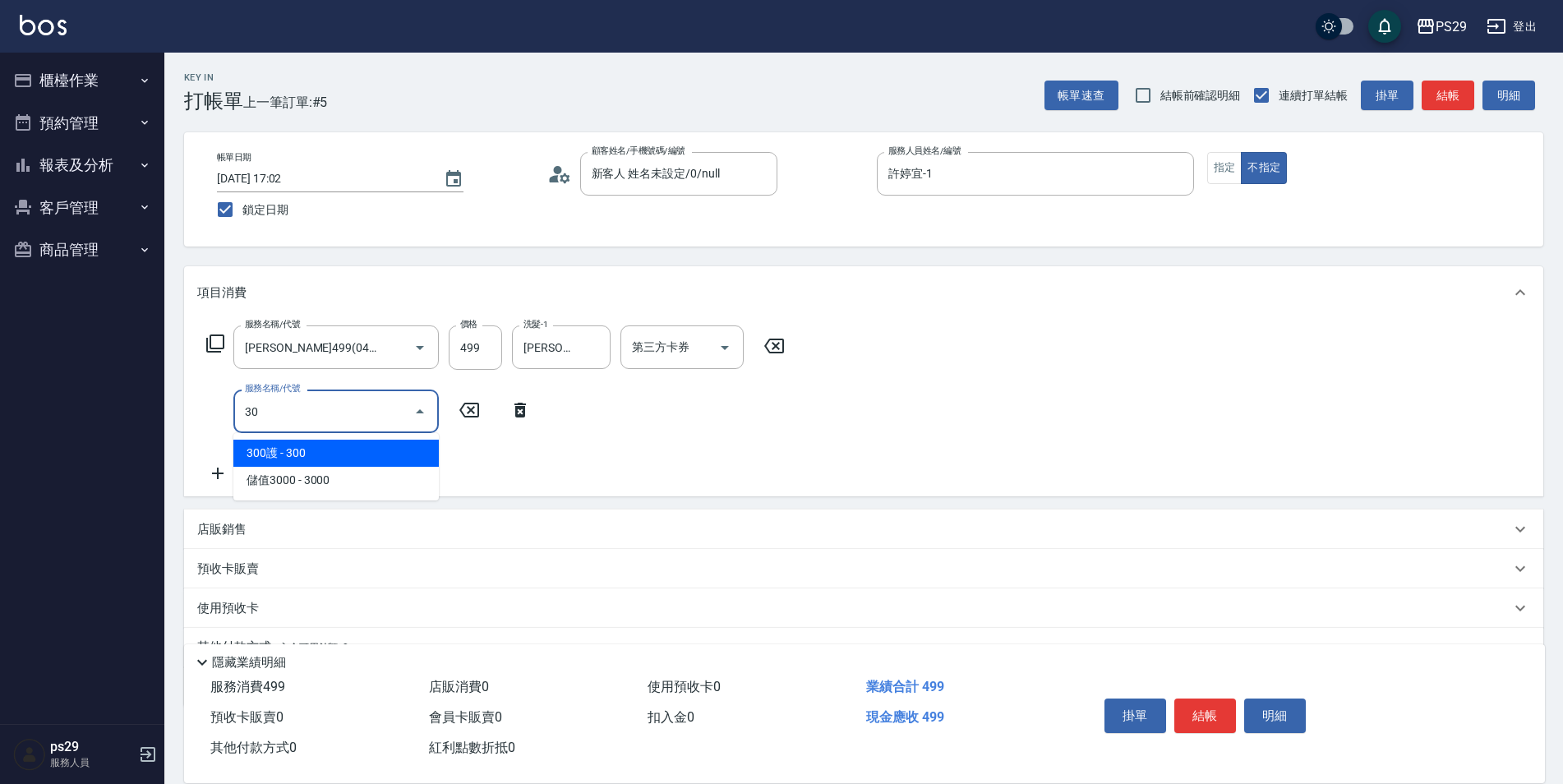
type input "304"
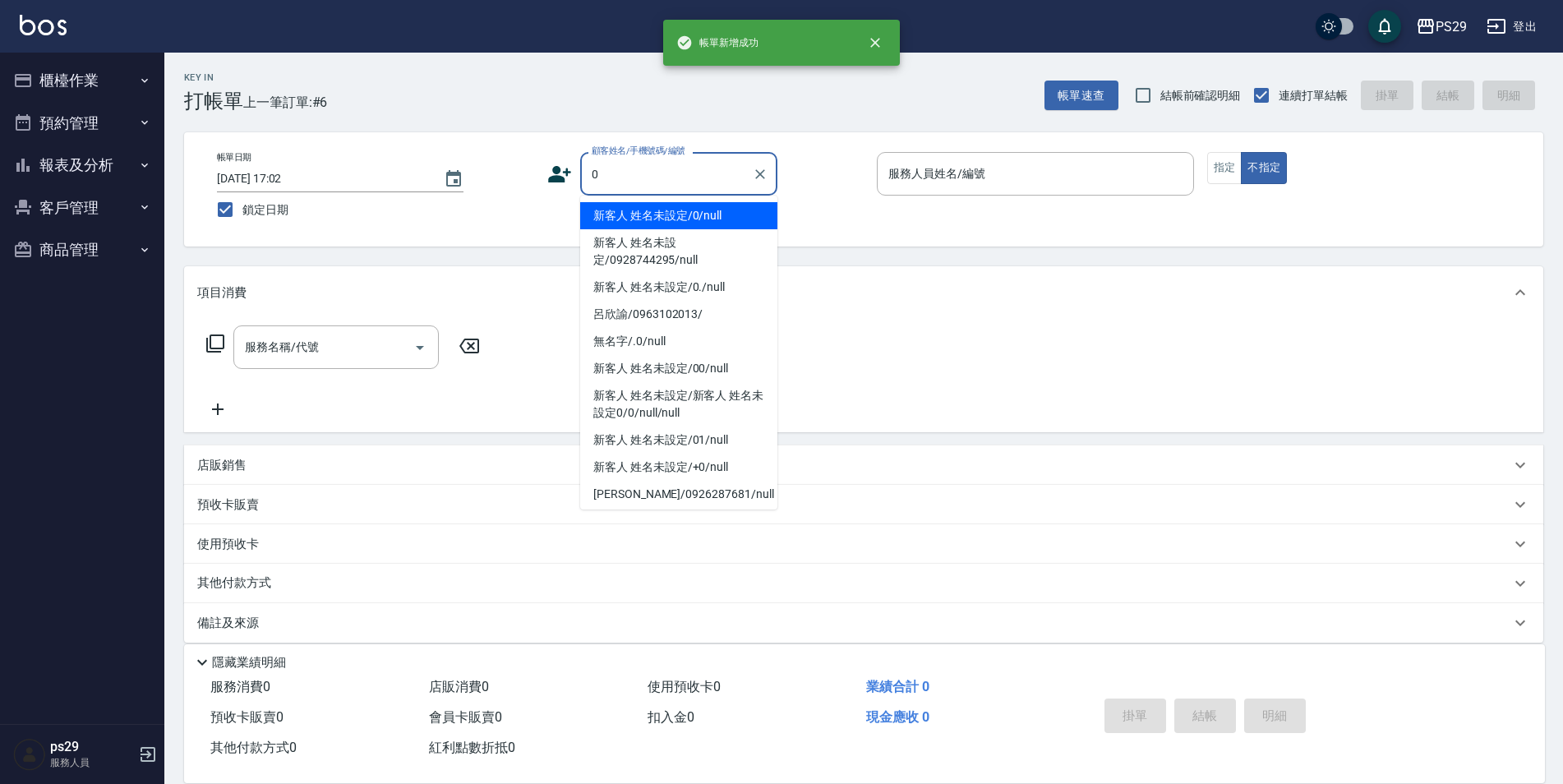
type input "新客人 姓名未設定/0/null"
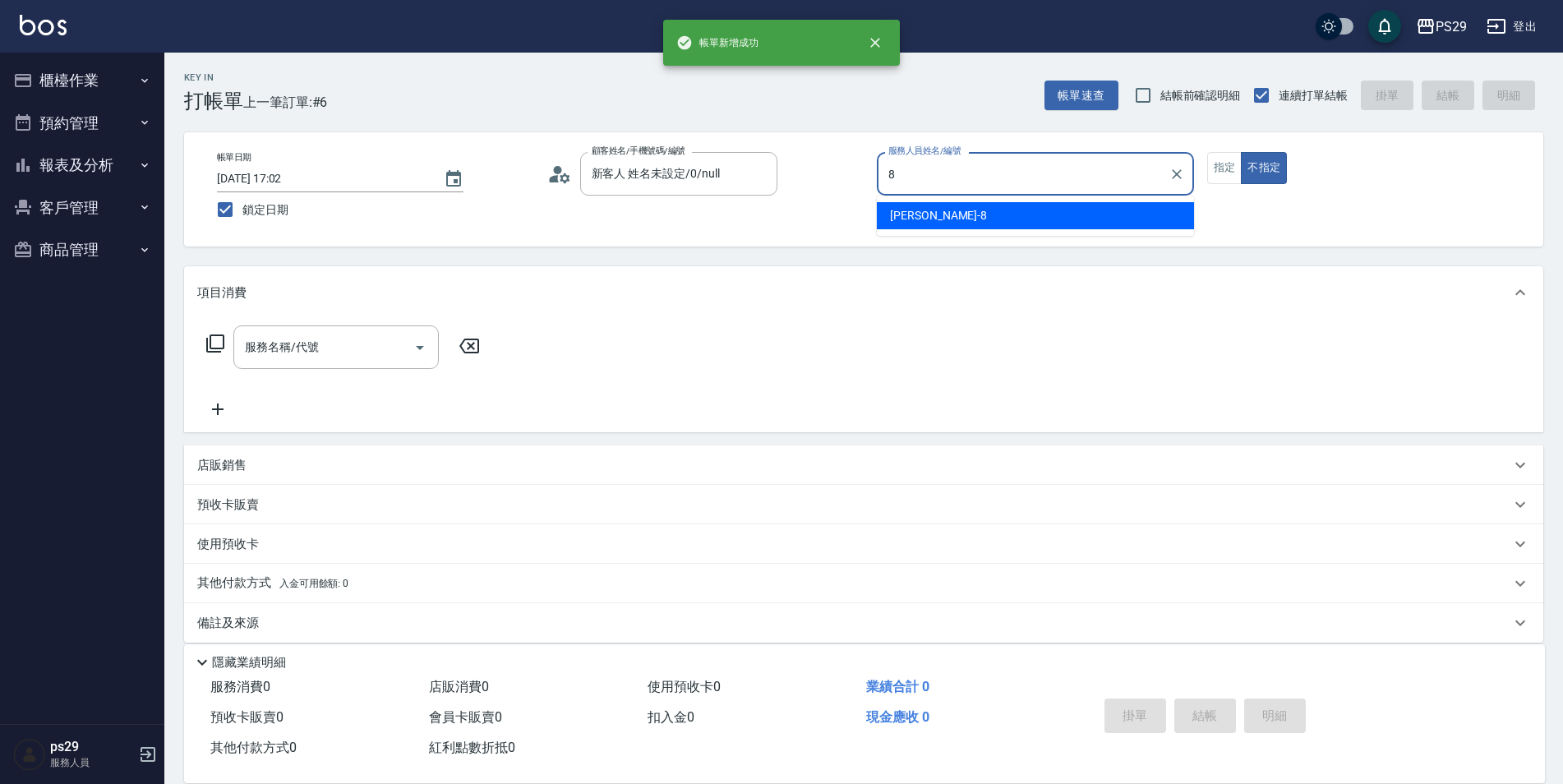
type input "[PERSON_NAME]-8"
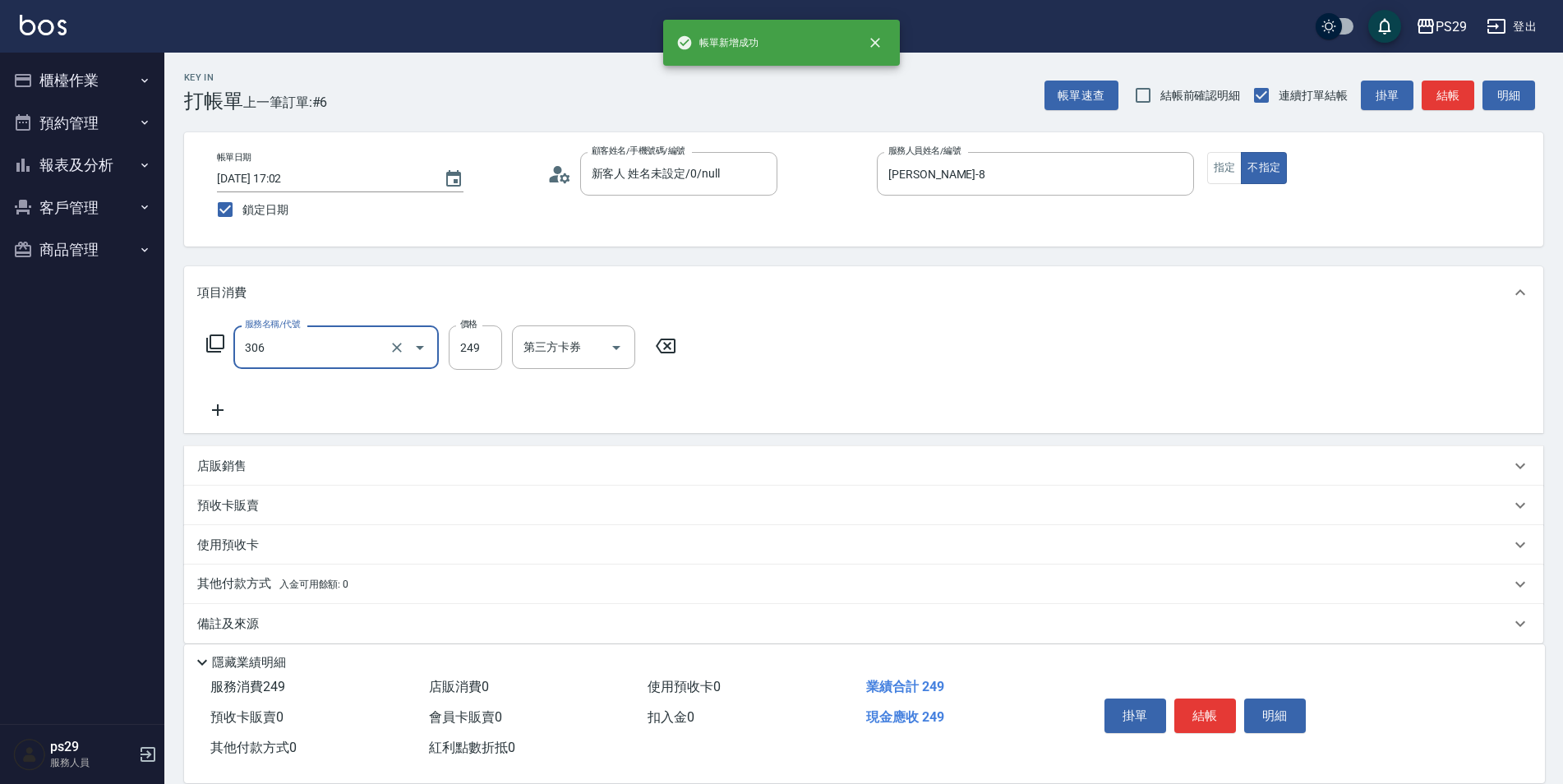
type input "剪髮(306)"
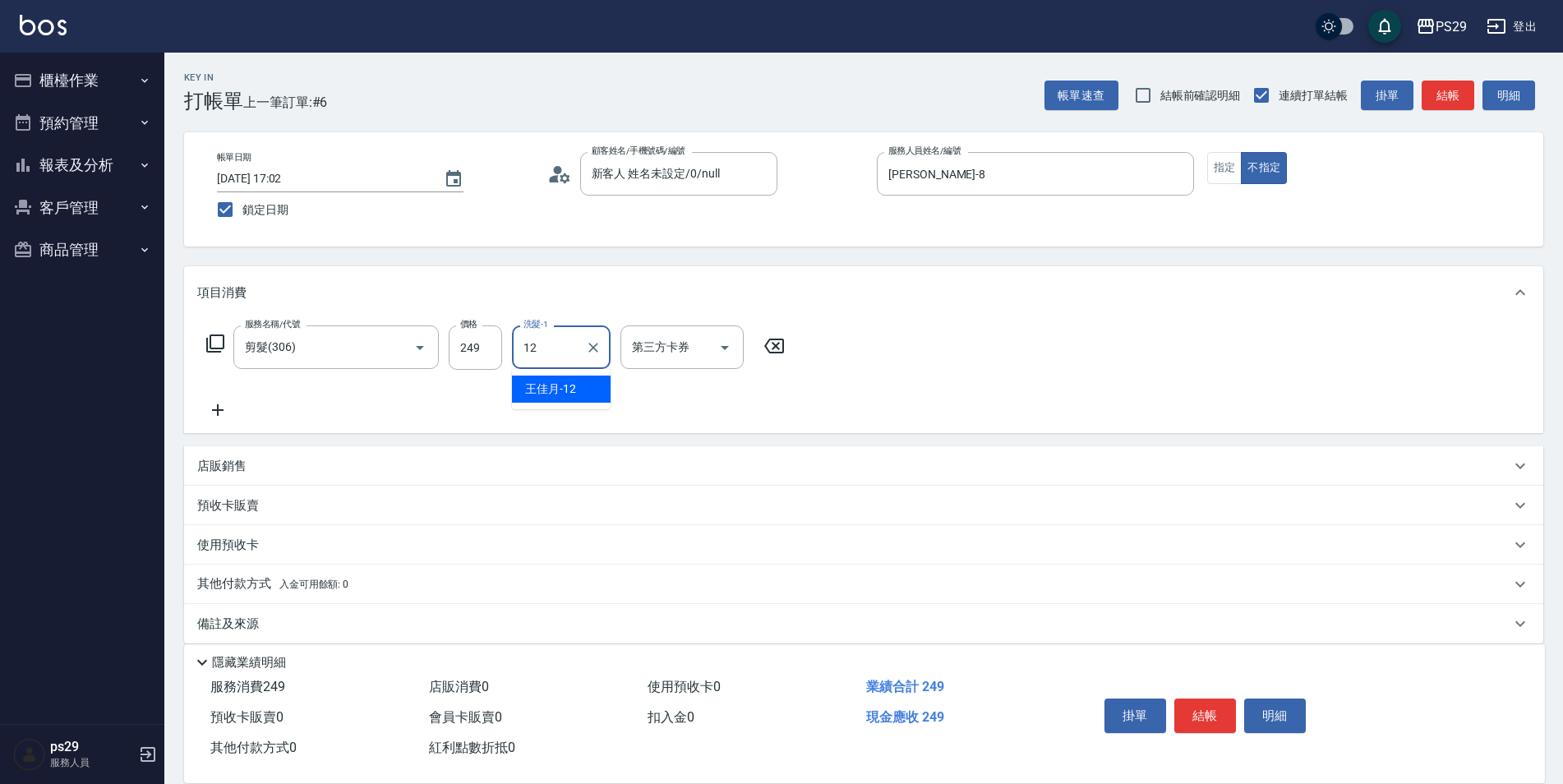
type input "王佳月-12"
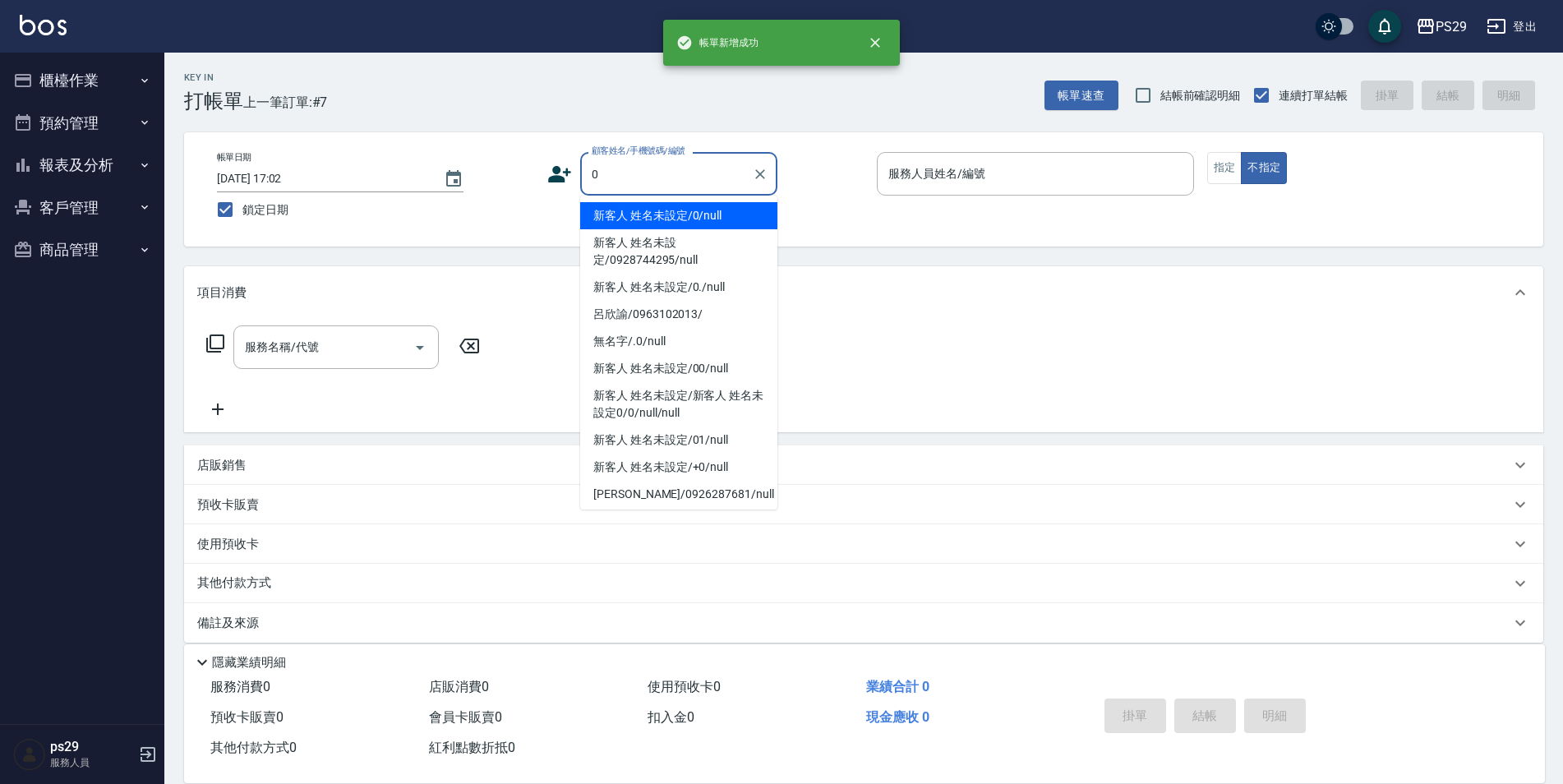
type input "新客人 姓名未設定/0/null"
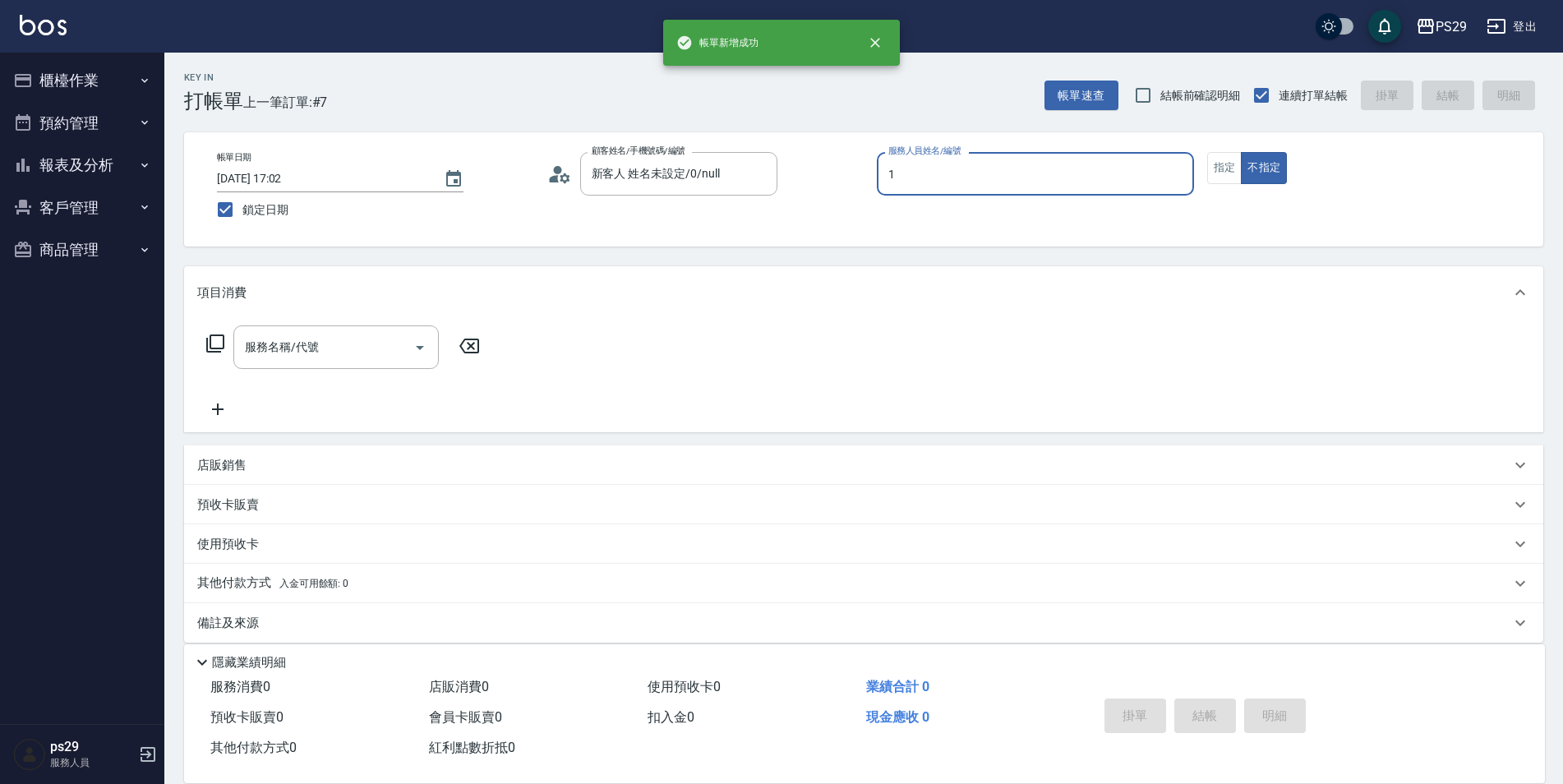
type input "許婷宜-1"
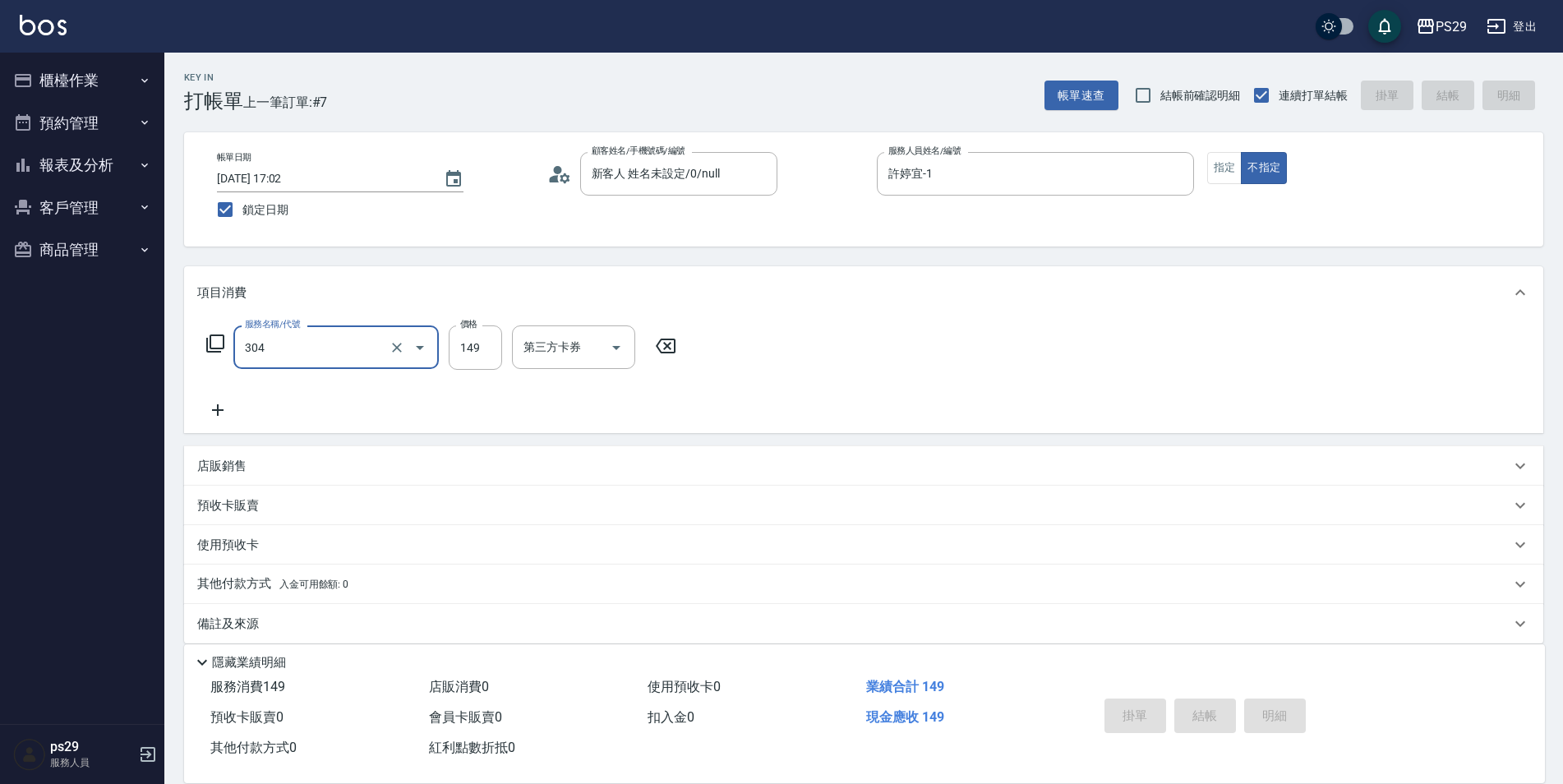
type input "304"
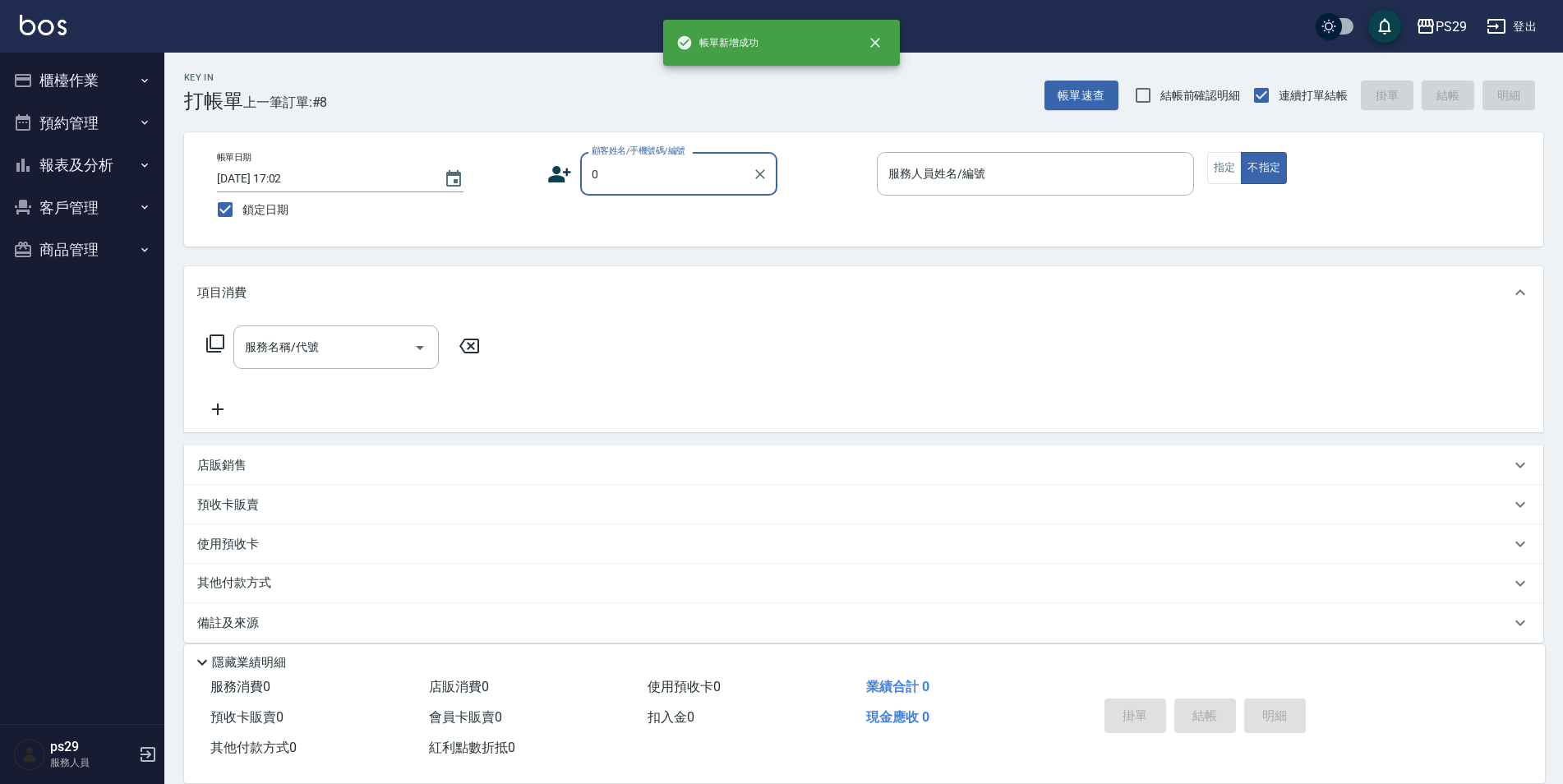
type input "新客人 姓名未設定/0/null"
type input "[PERSON_NAME]維-5"
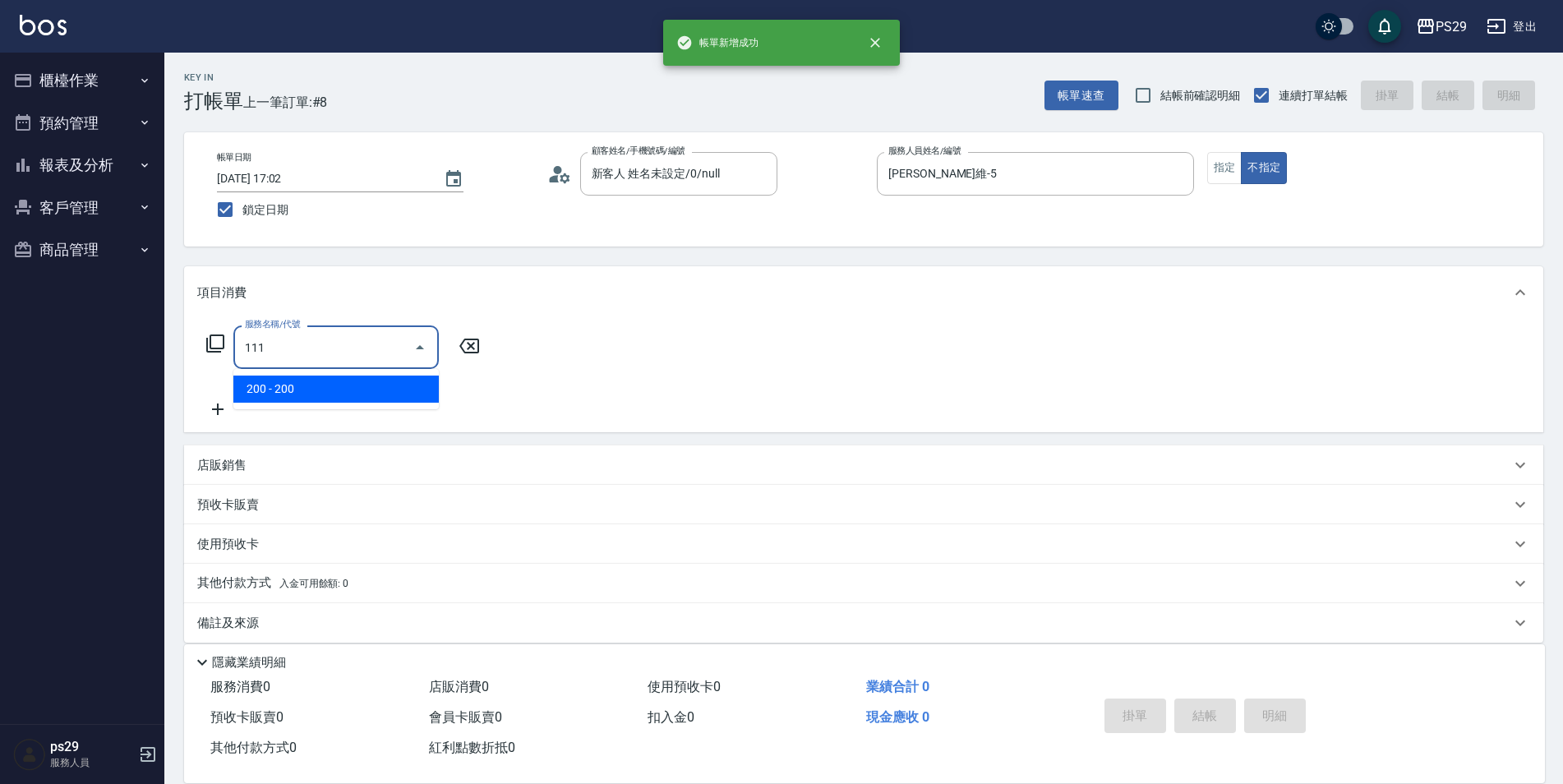
type input "200(111)"
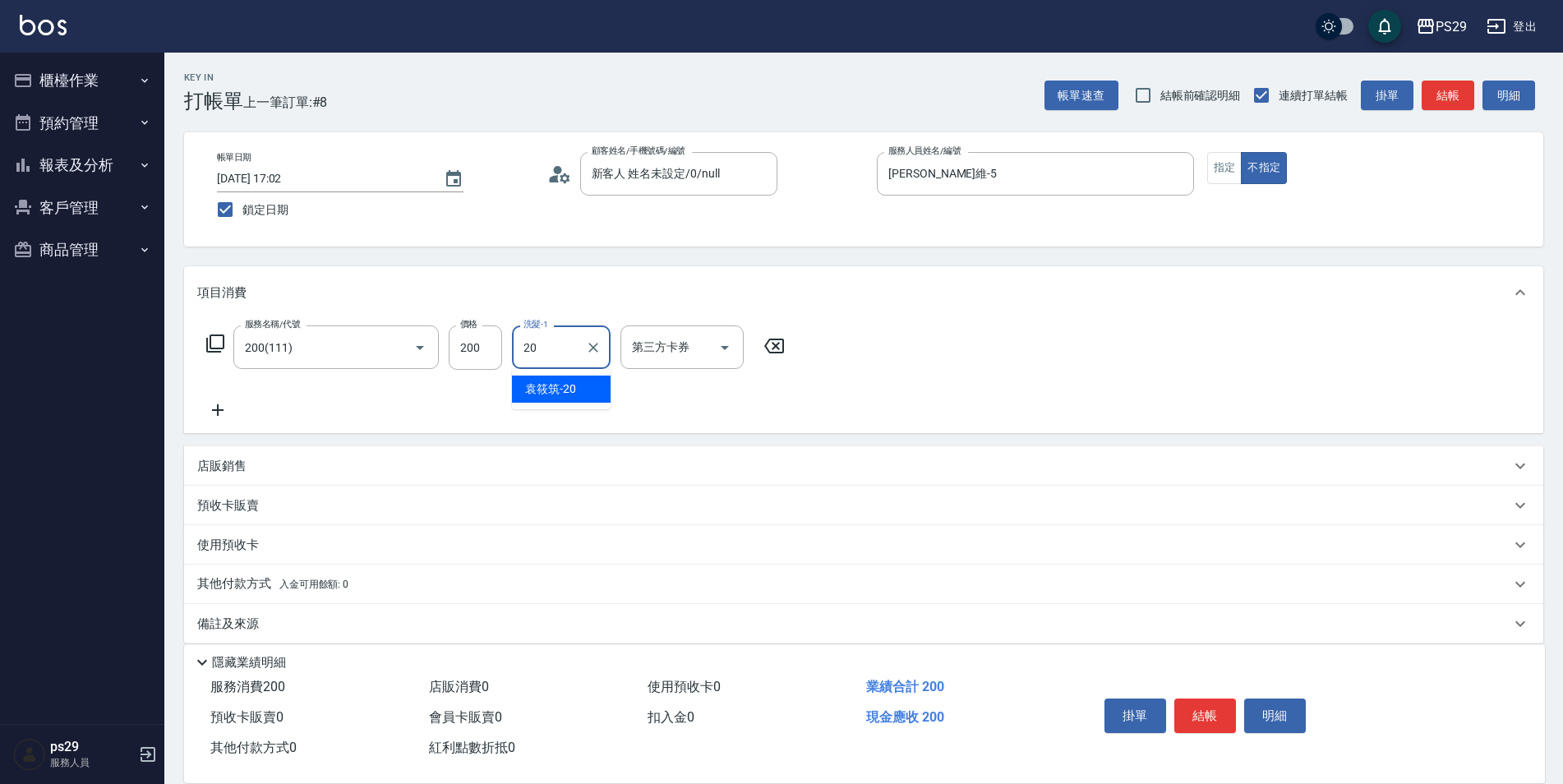
type input "[PERSON_NAME]-20"
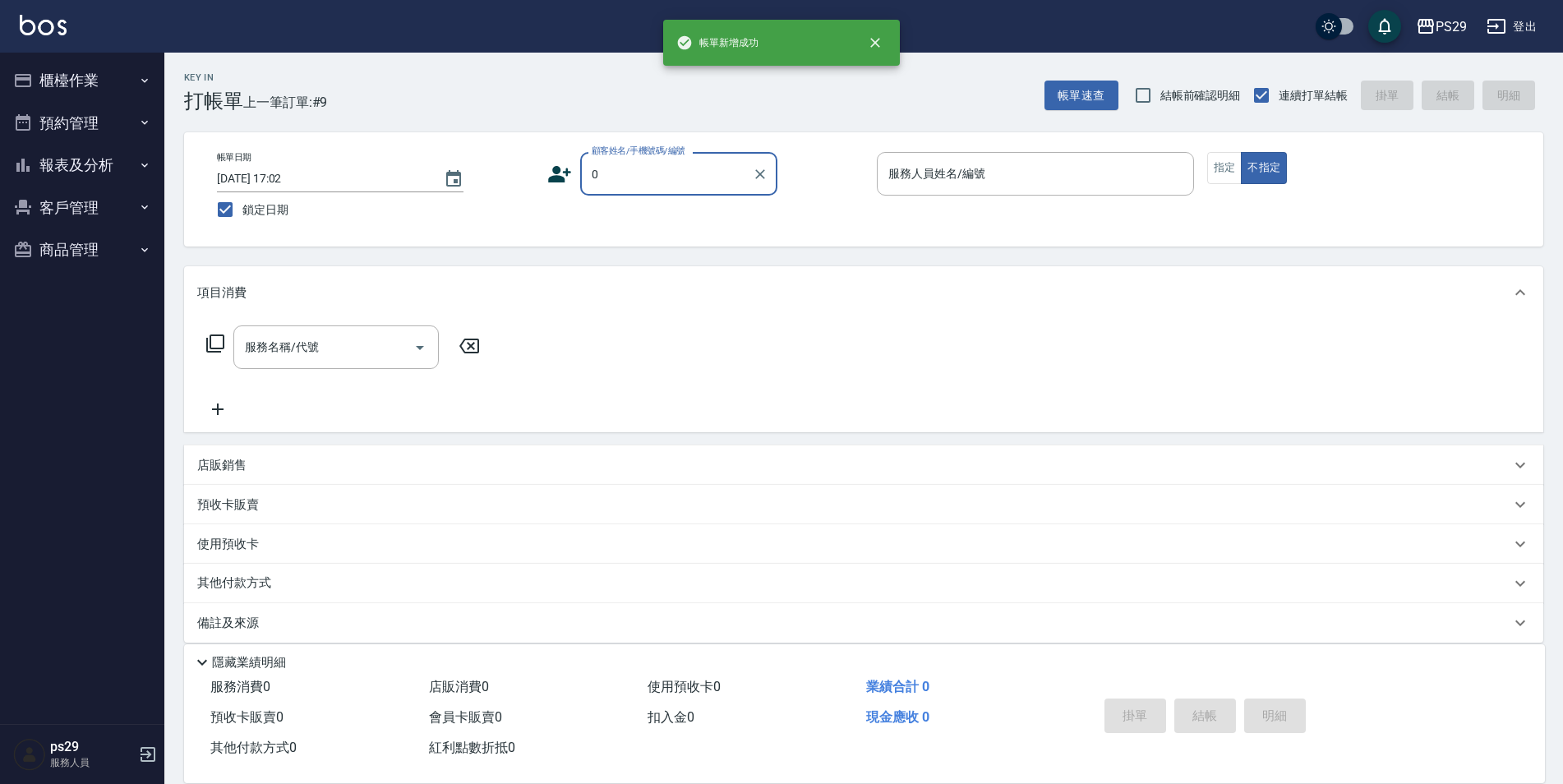
type input "新客人 姓名未設定/0/null"
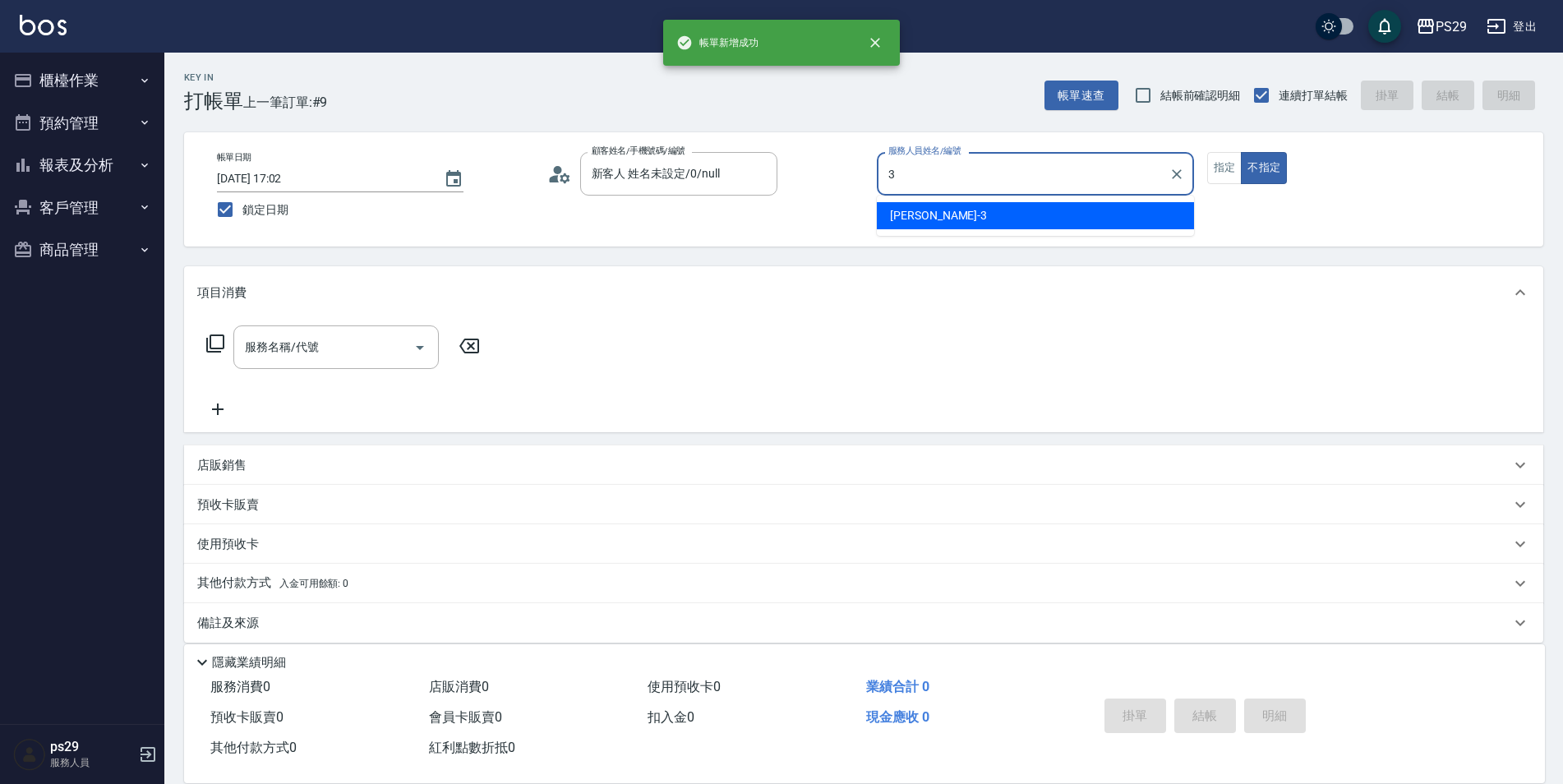
type input "[PERSON_NAME]-3"
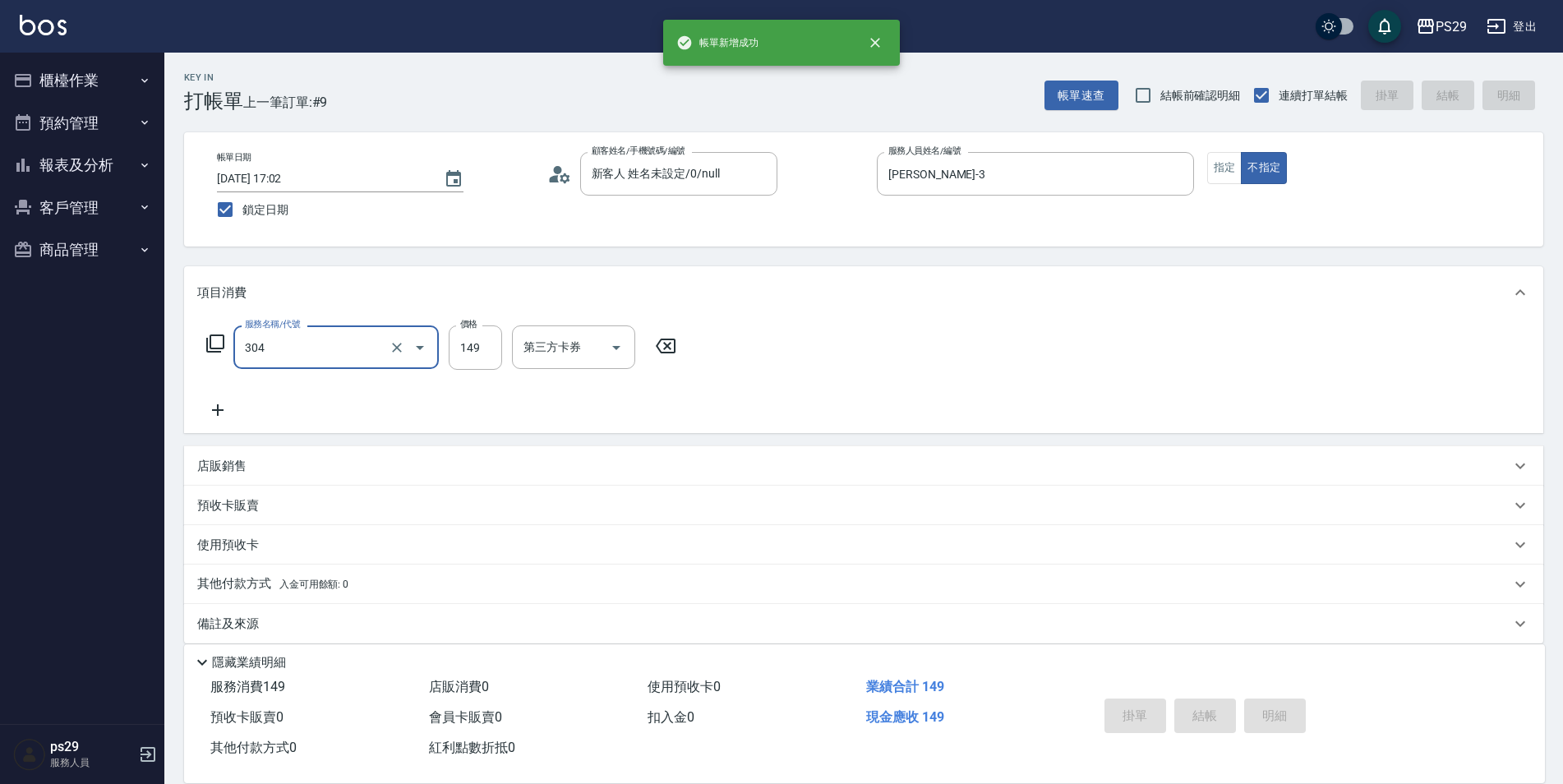
type input "304"
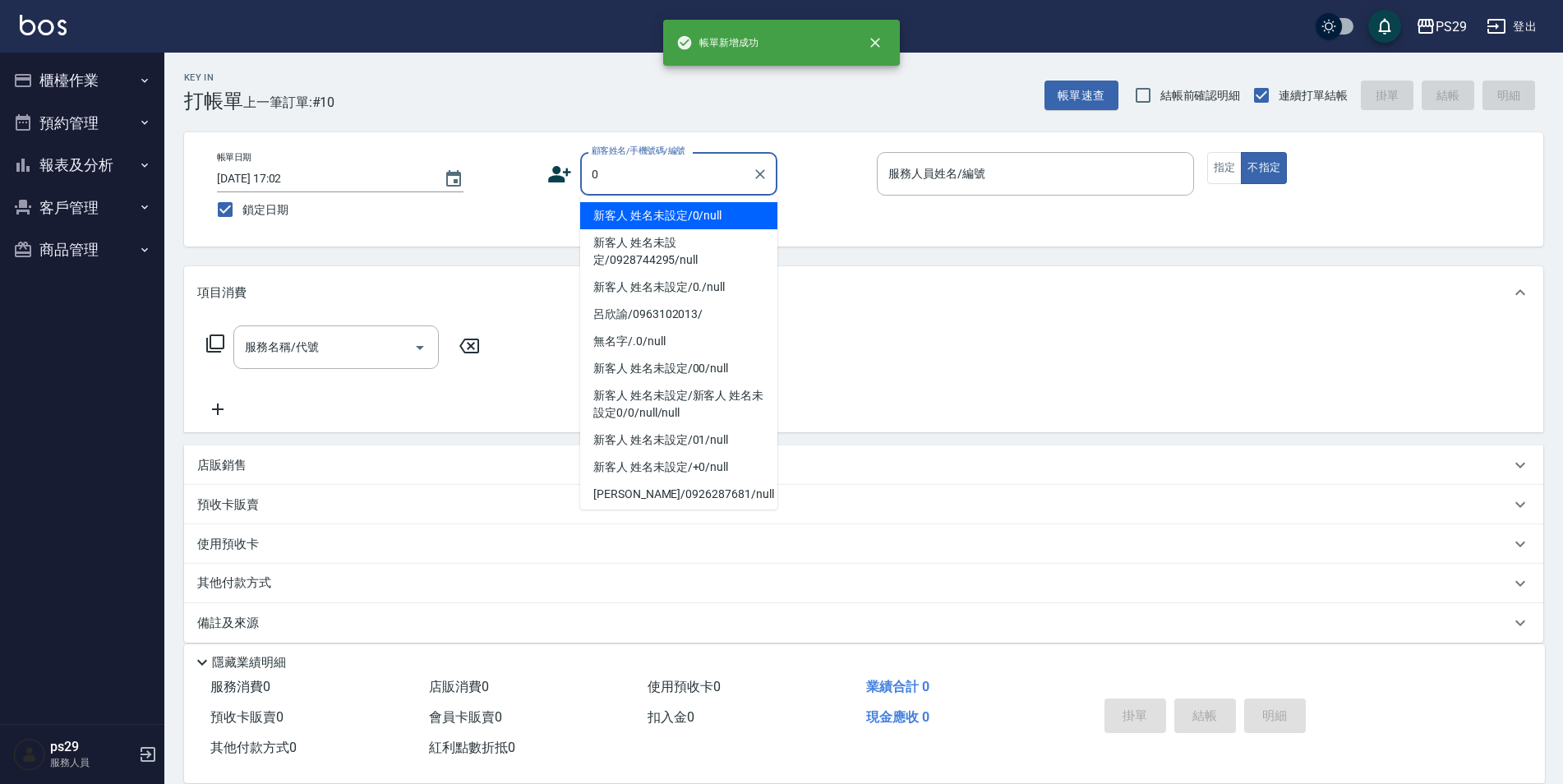
type input "新客人 姓名未設定/0/null"
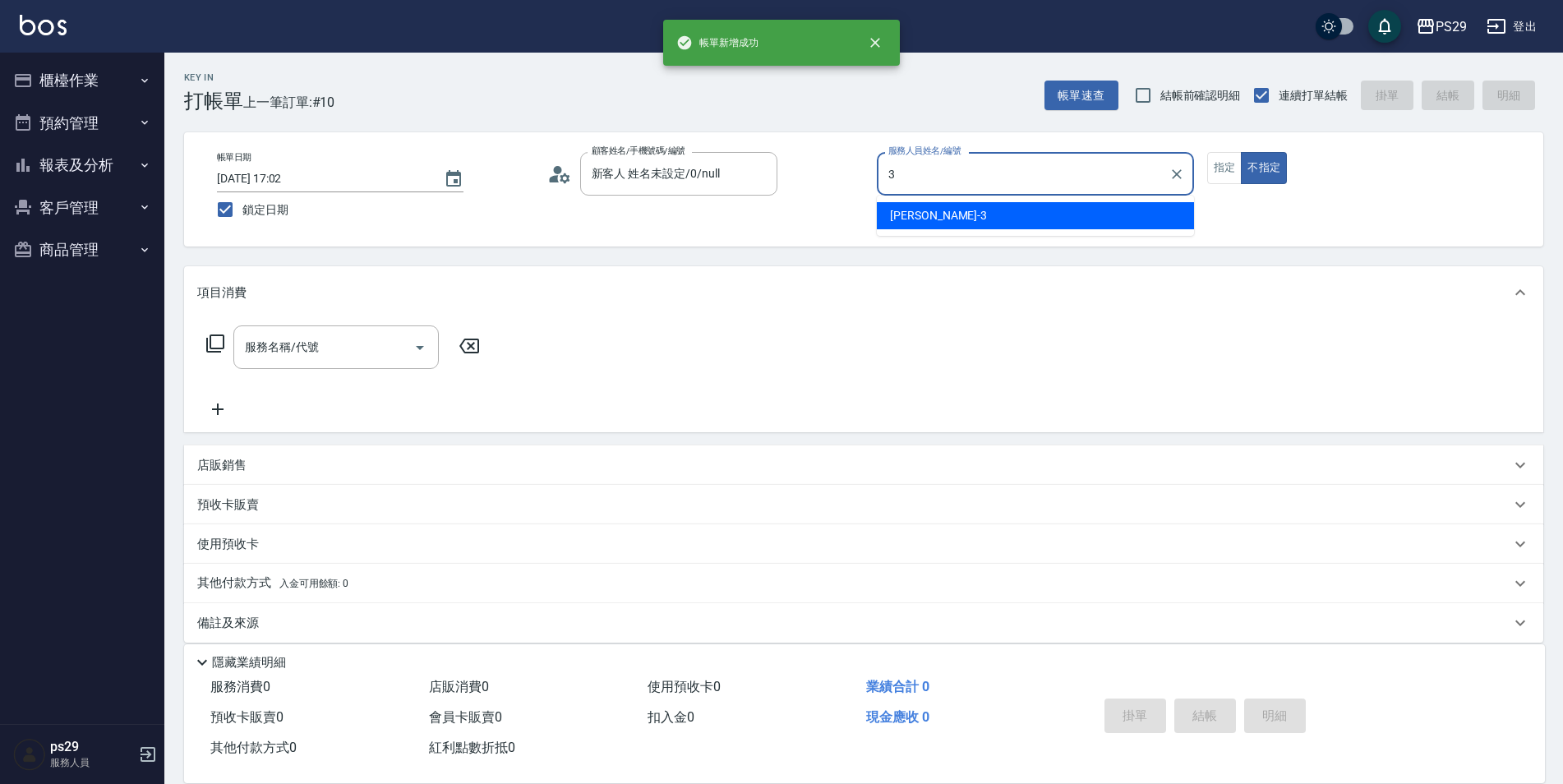
type input "[PERSON_NAME]-3"
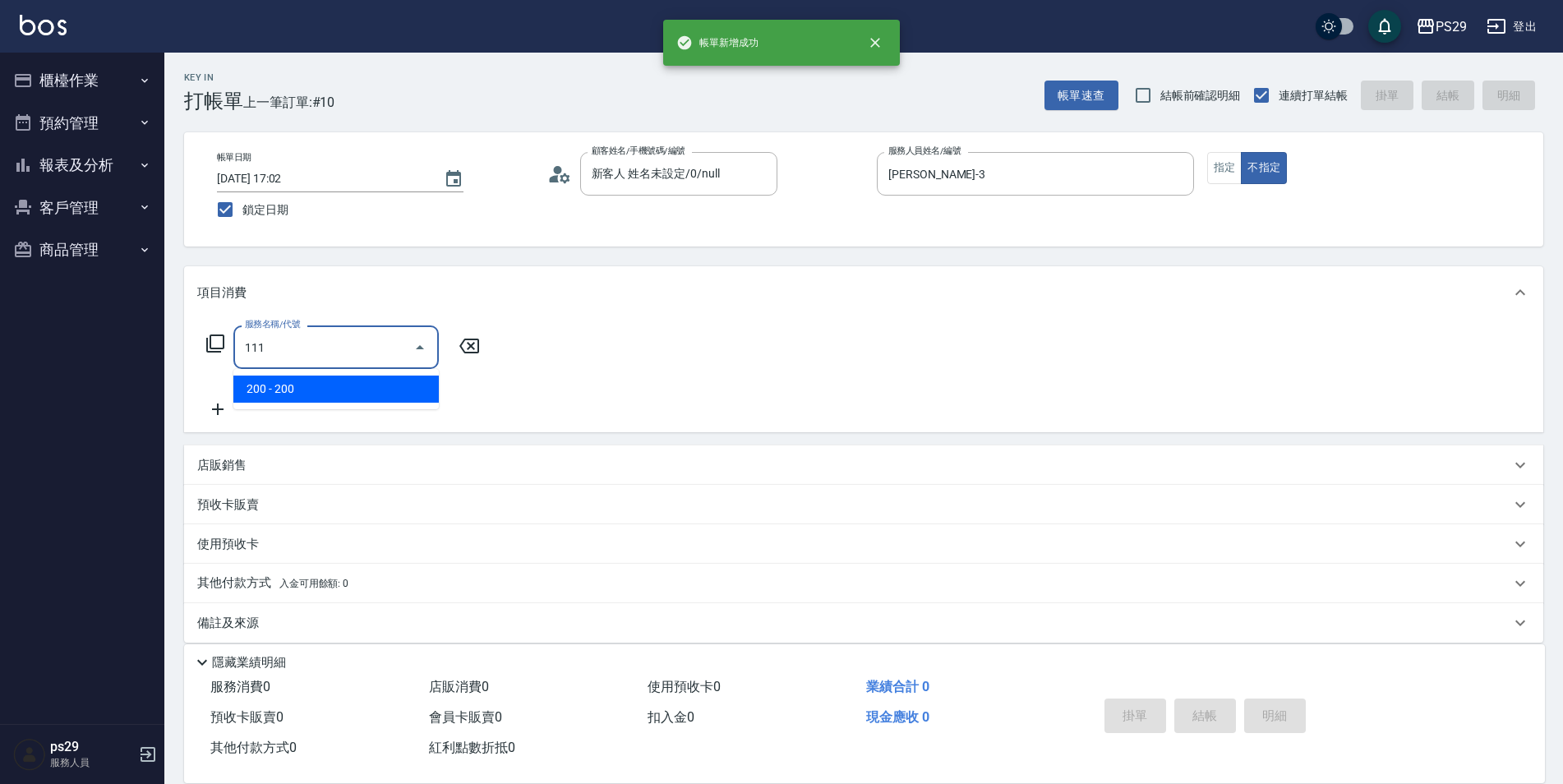
type input "200(111)"
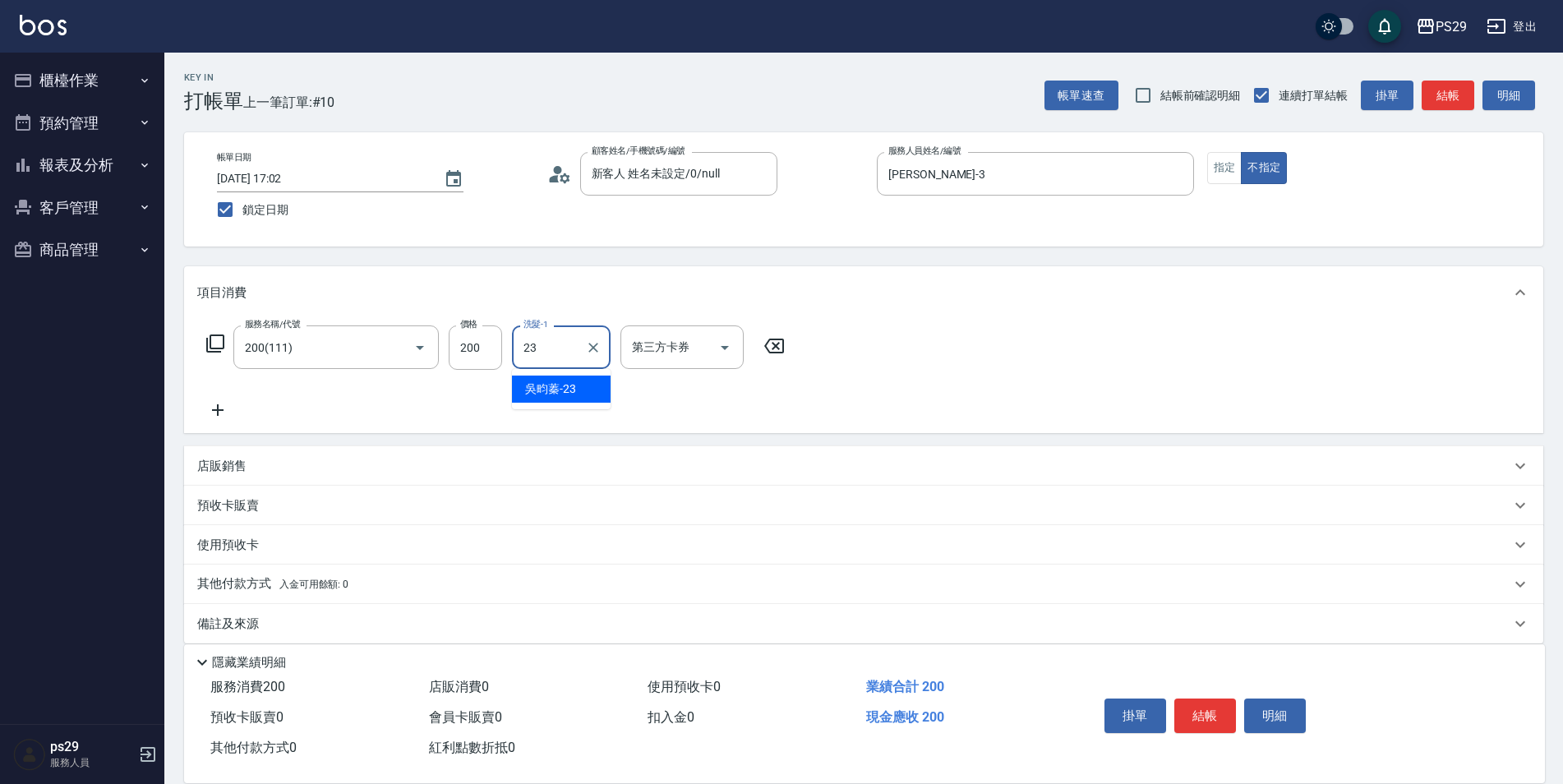
type input "吳畇蓁-23"
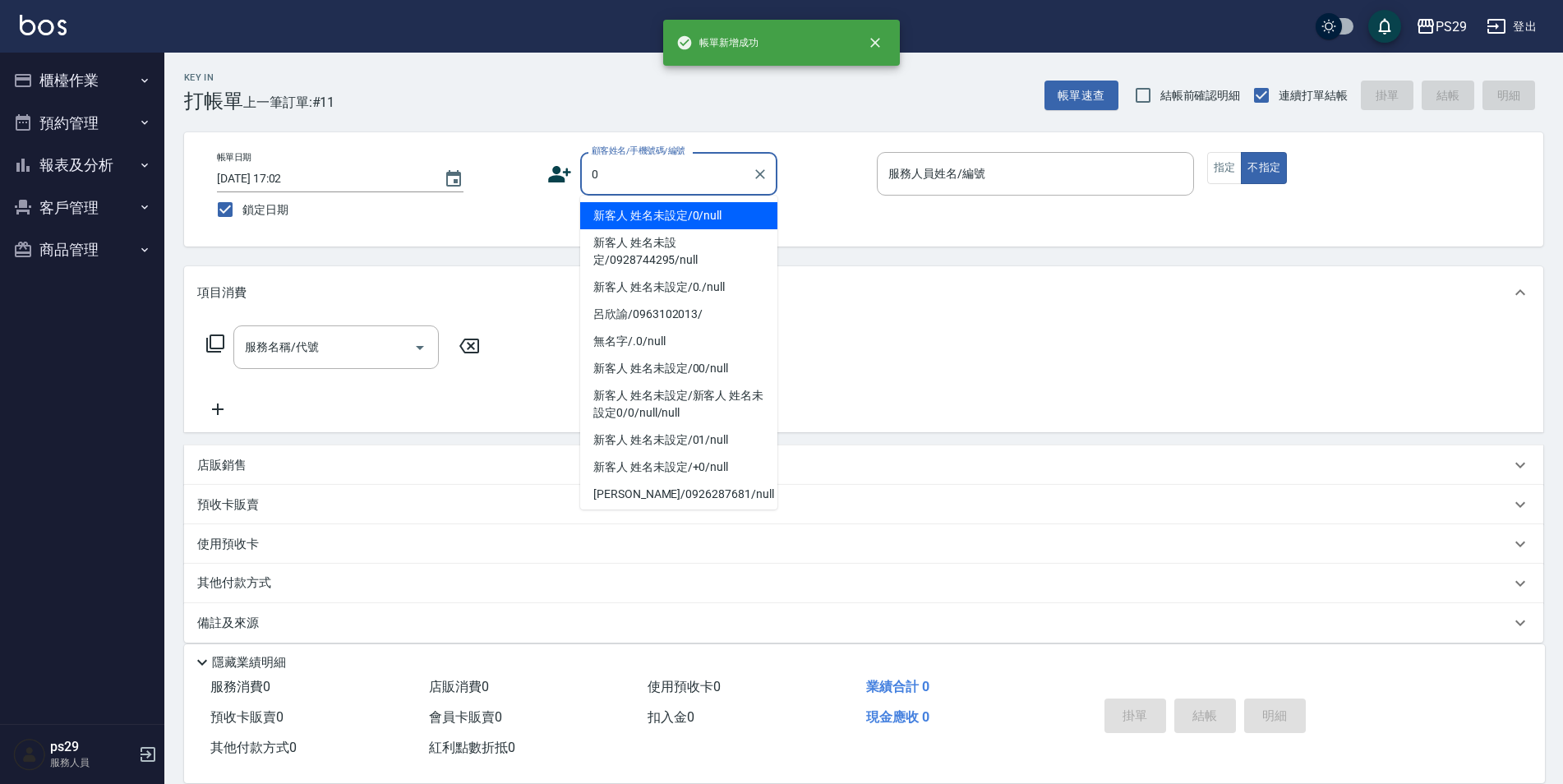
type input "新客人 姓名未設定/0/null"
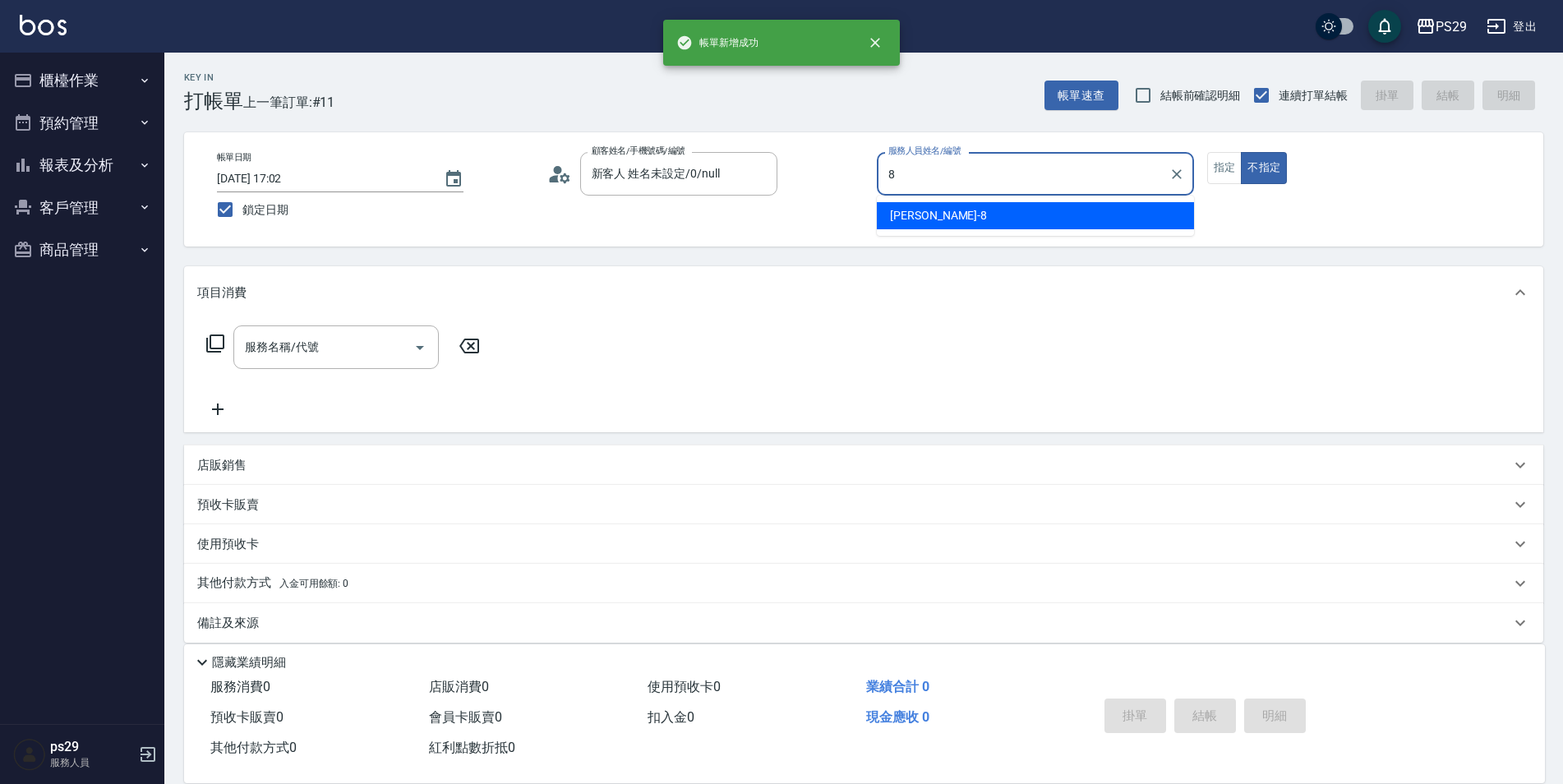
type input "[PERSON_NAME]-8"
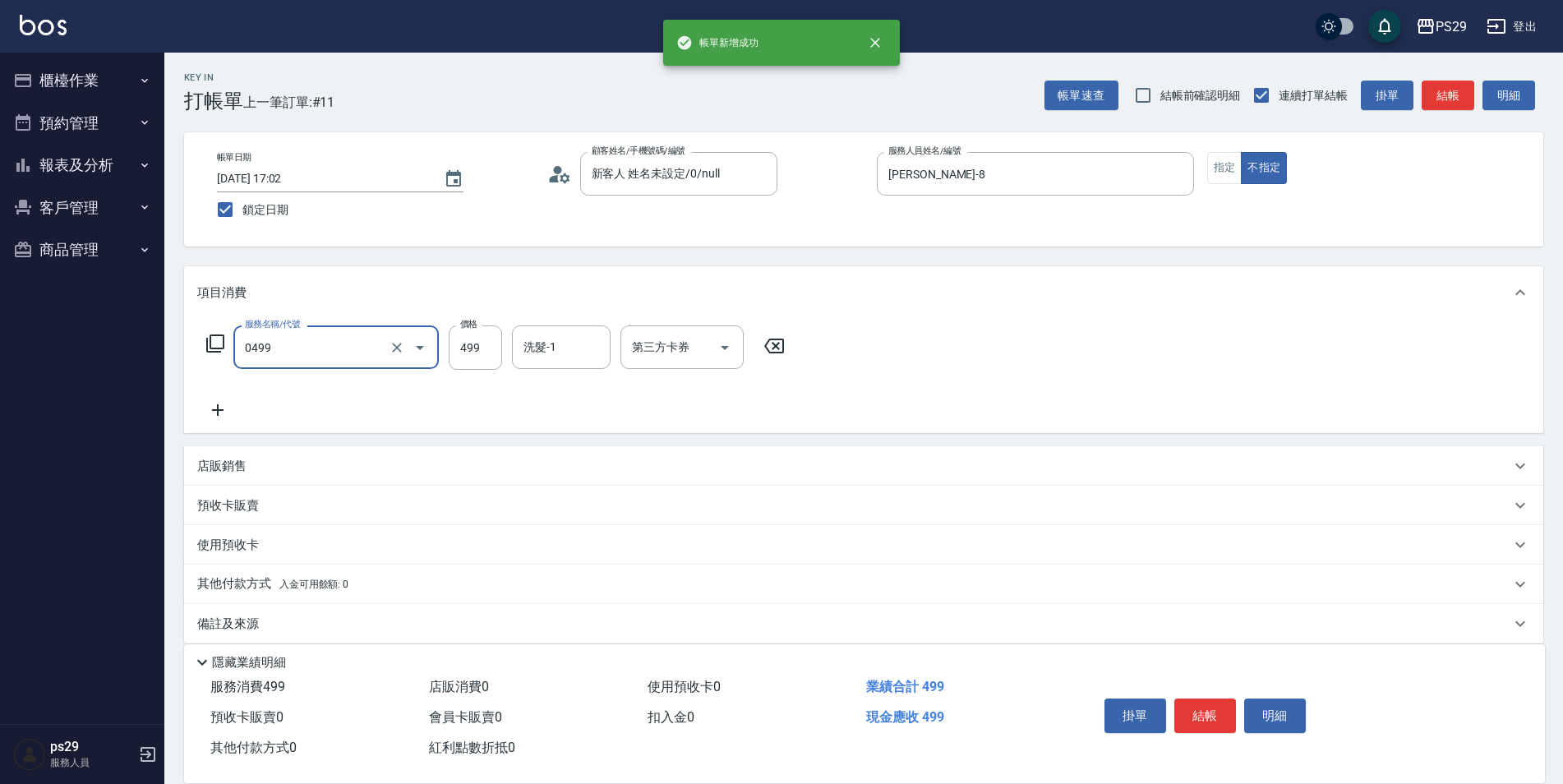
type input "[PERSON_NAME]499(0499)"
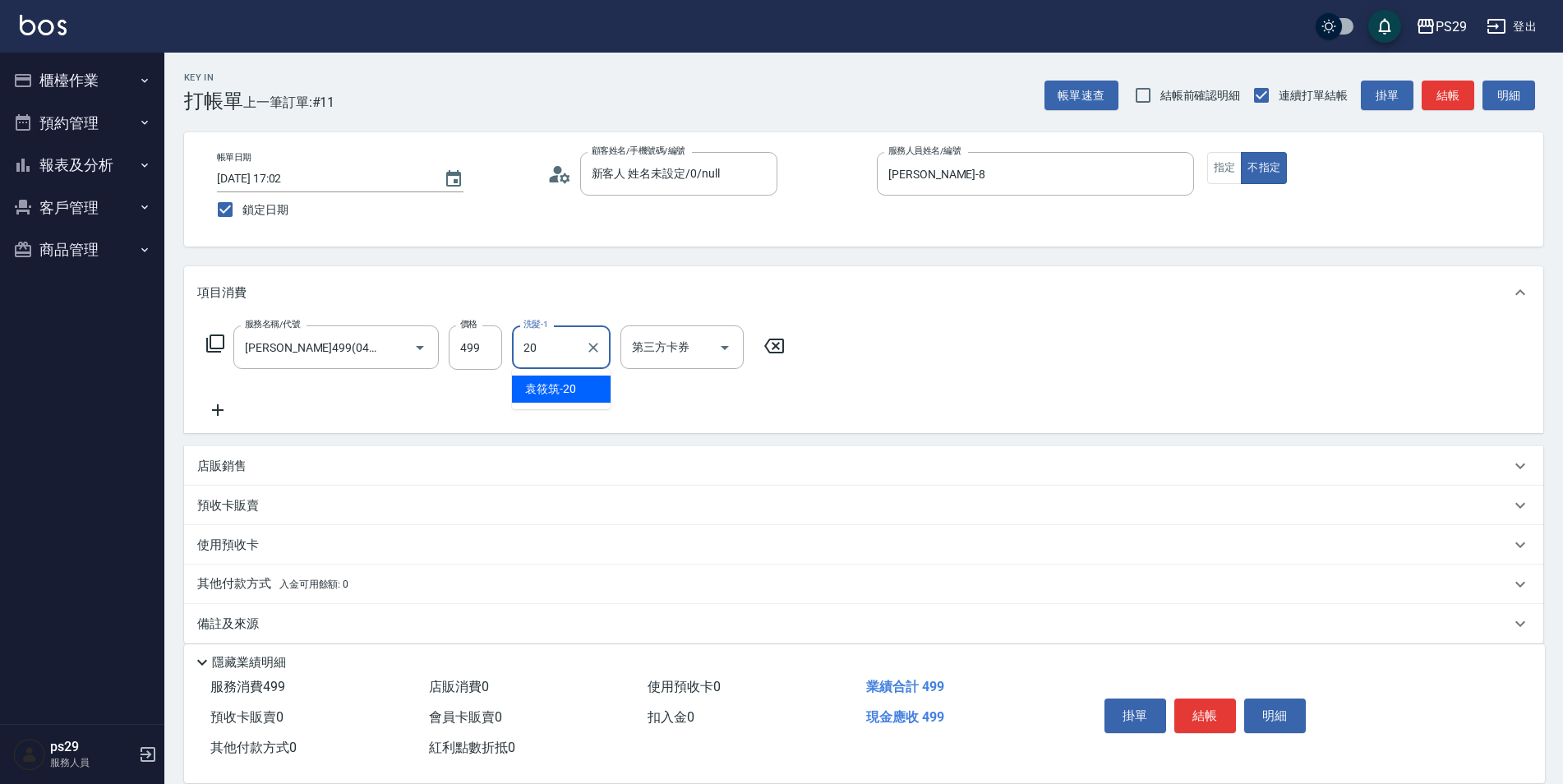
type input "[PERSON_NAME]-20"
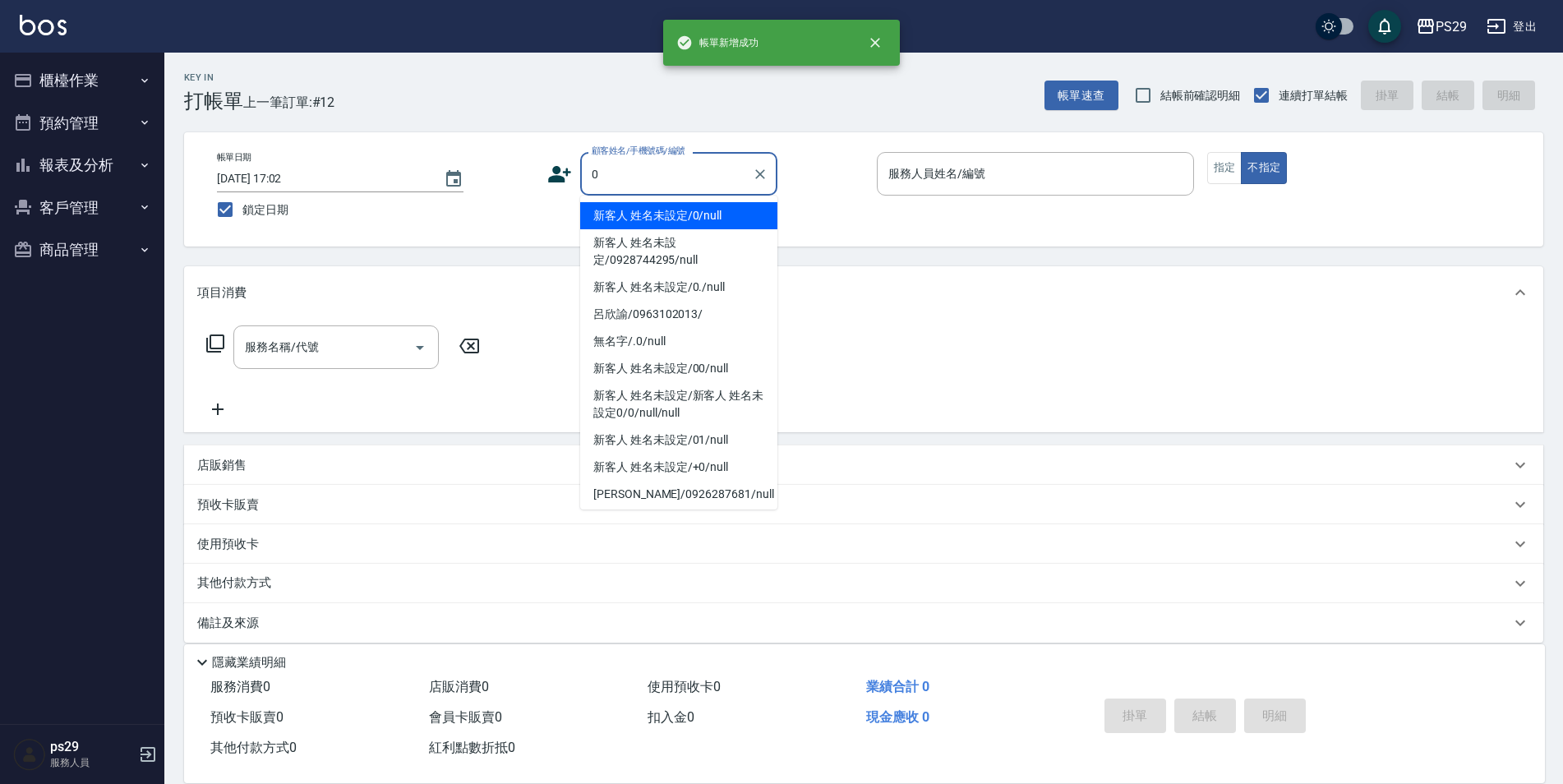
type input "新客人 姓名未設定/0/null"
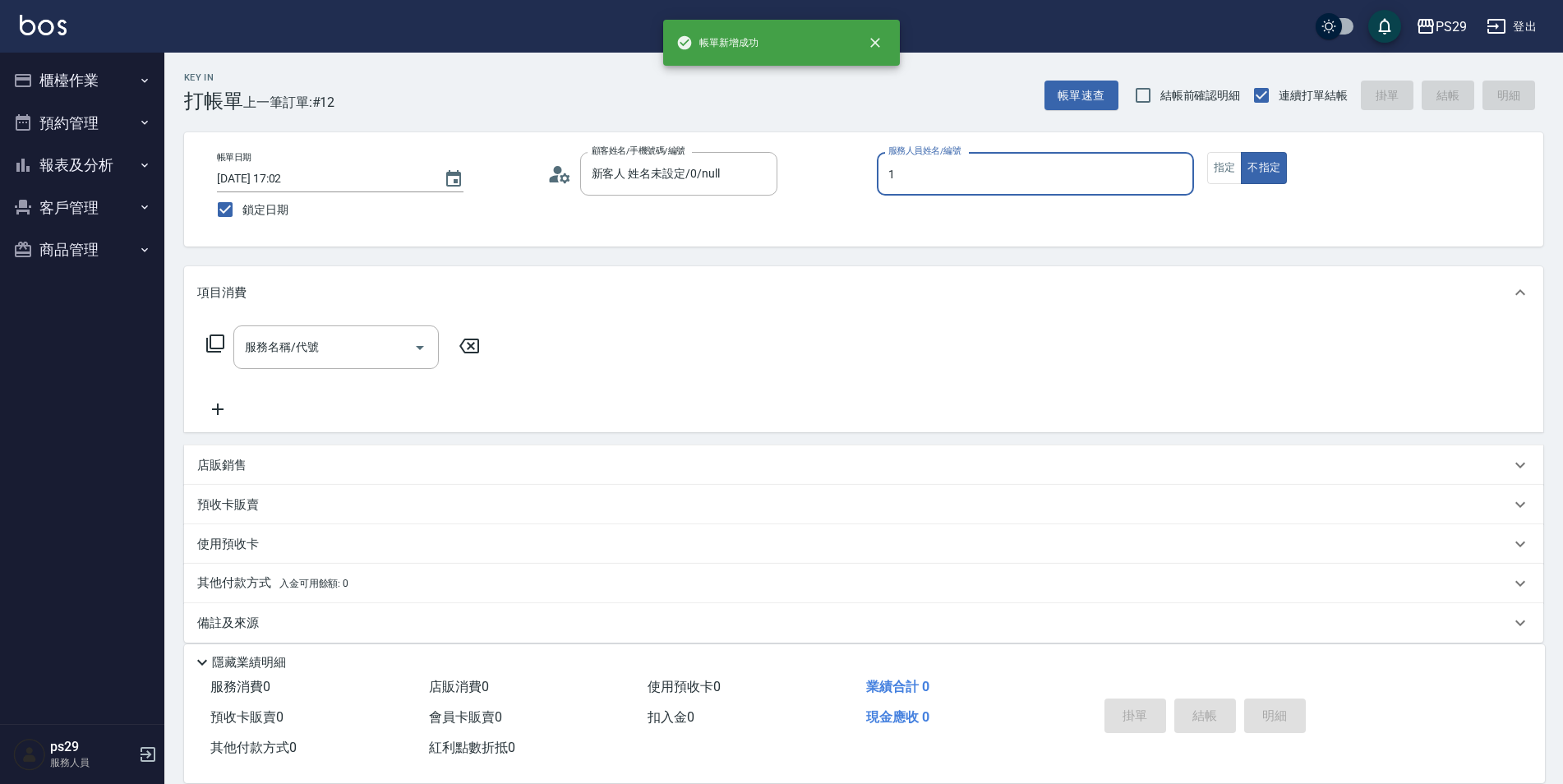
type input "許婷宜-1"
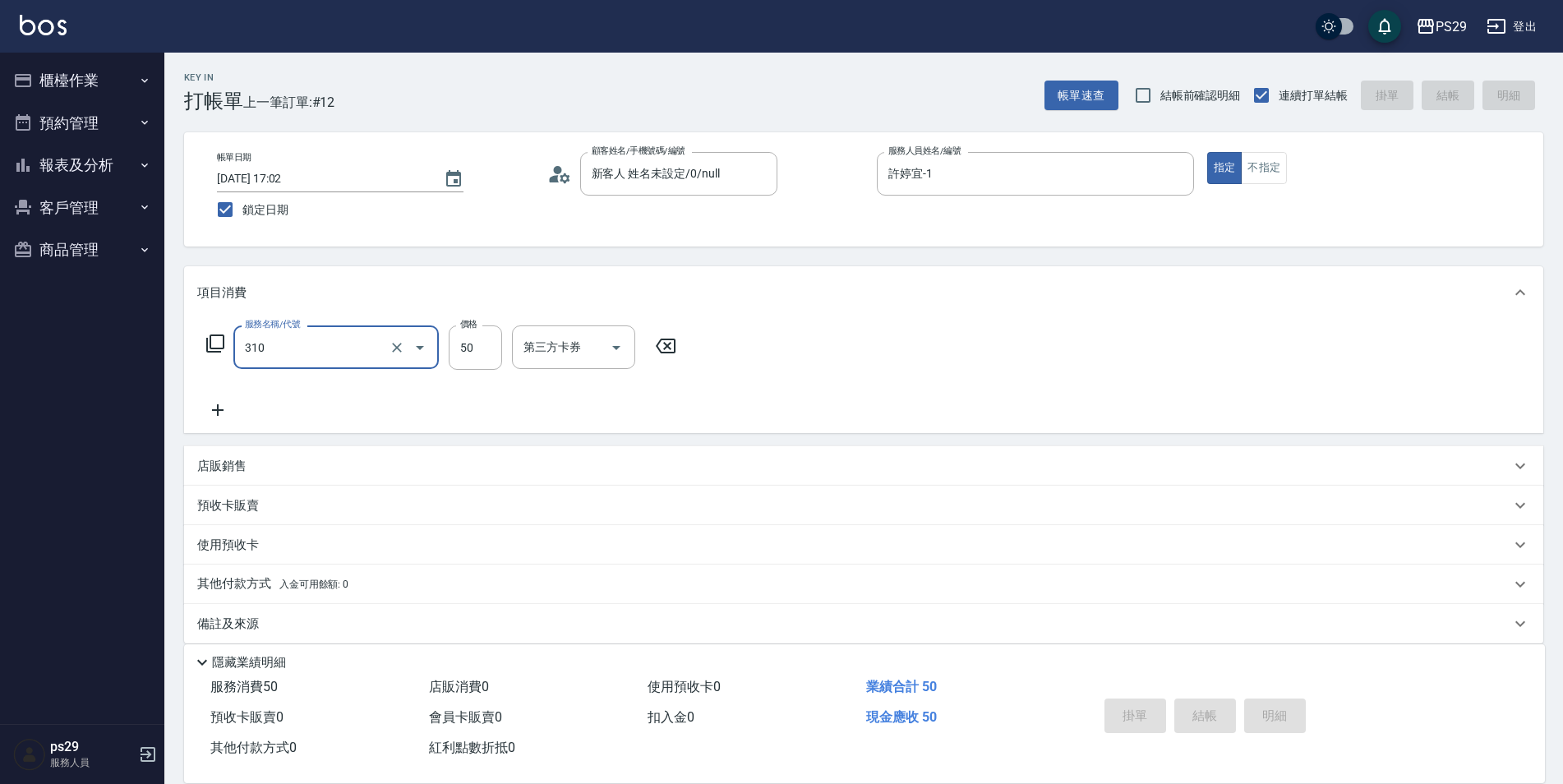
type input "310"
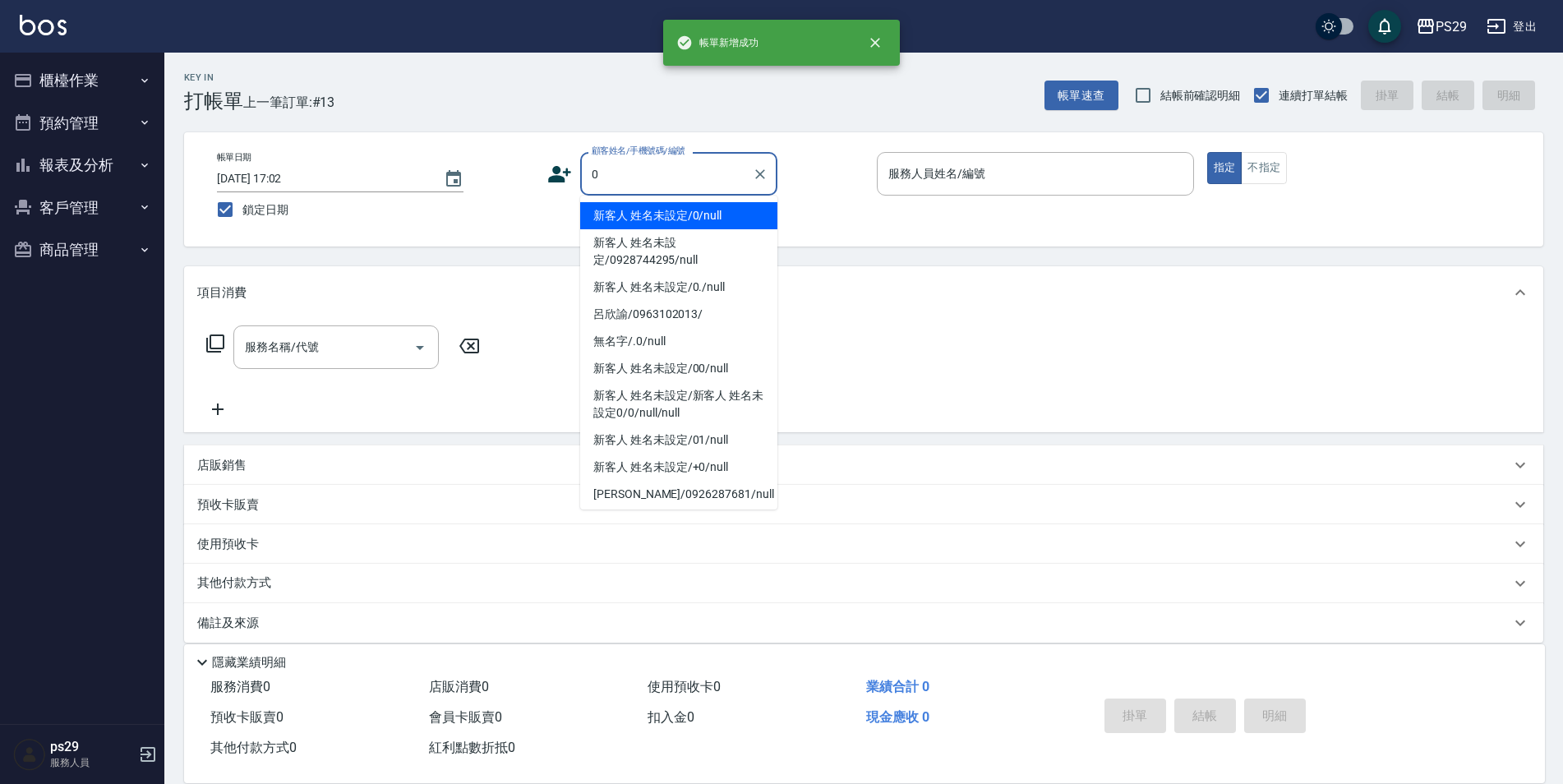
type input "新客人 姓名未設定/0/null"
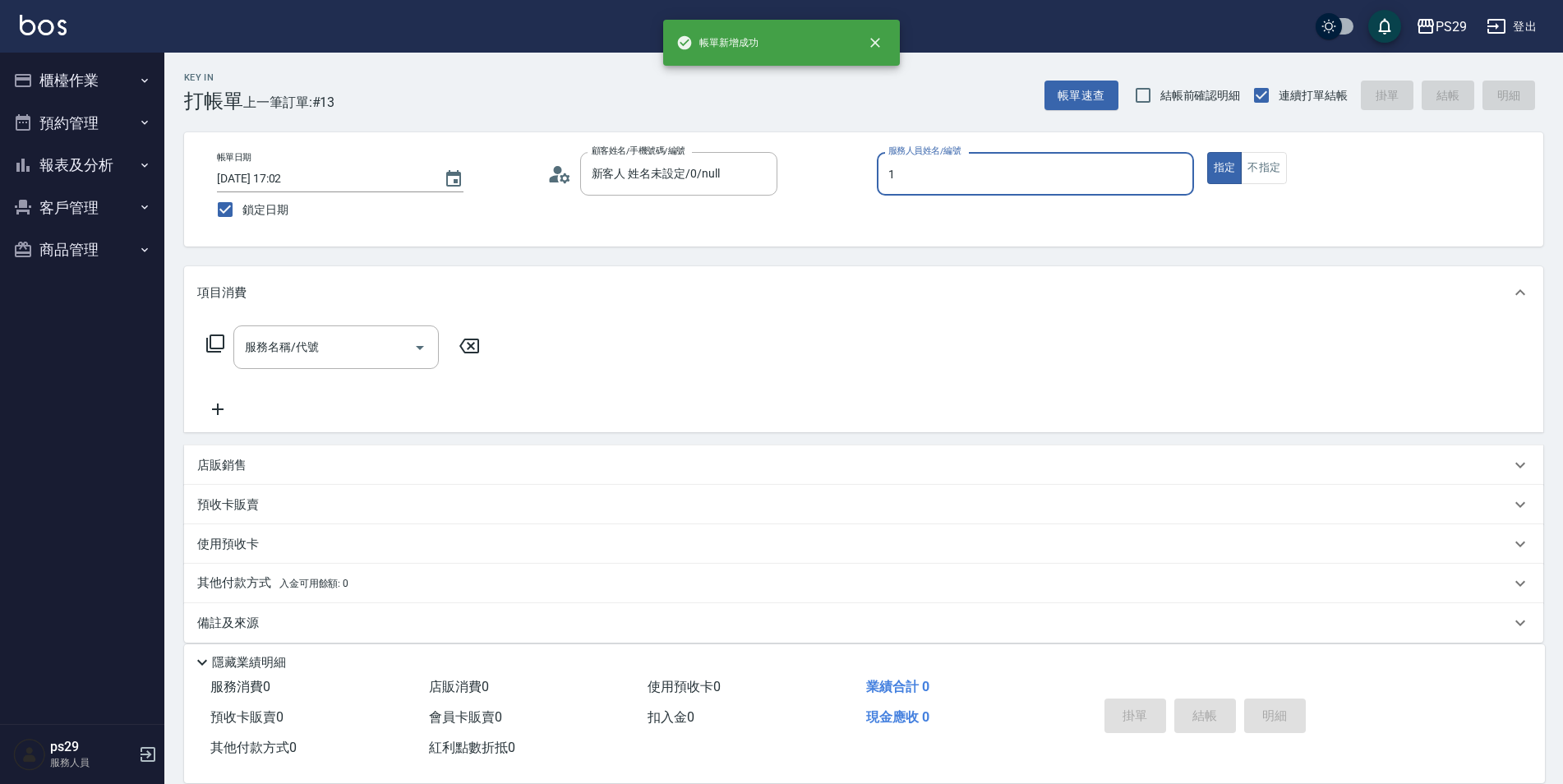
type input "許婷宜-1"
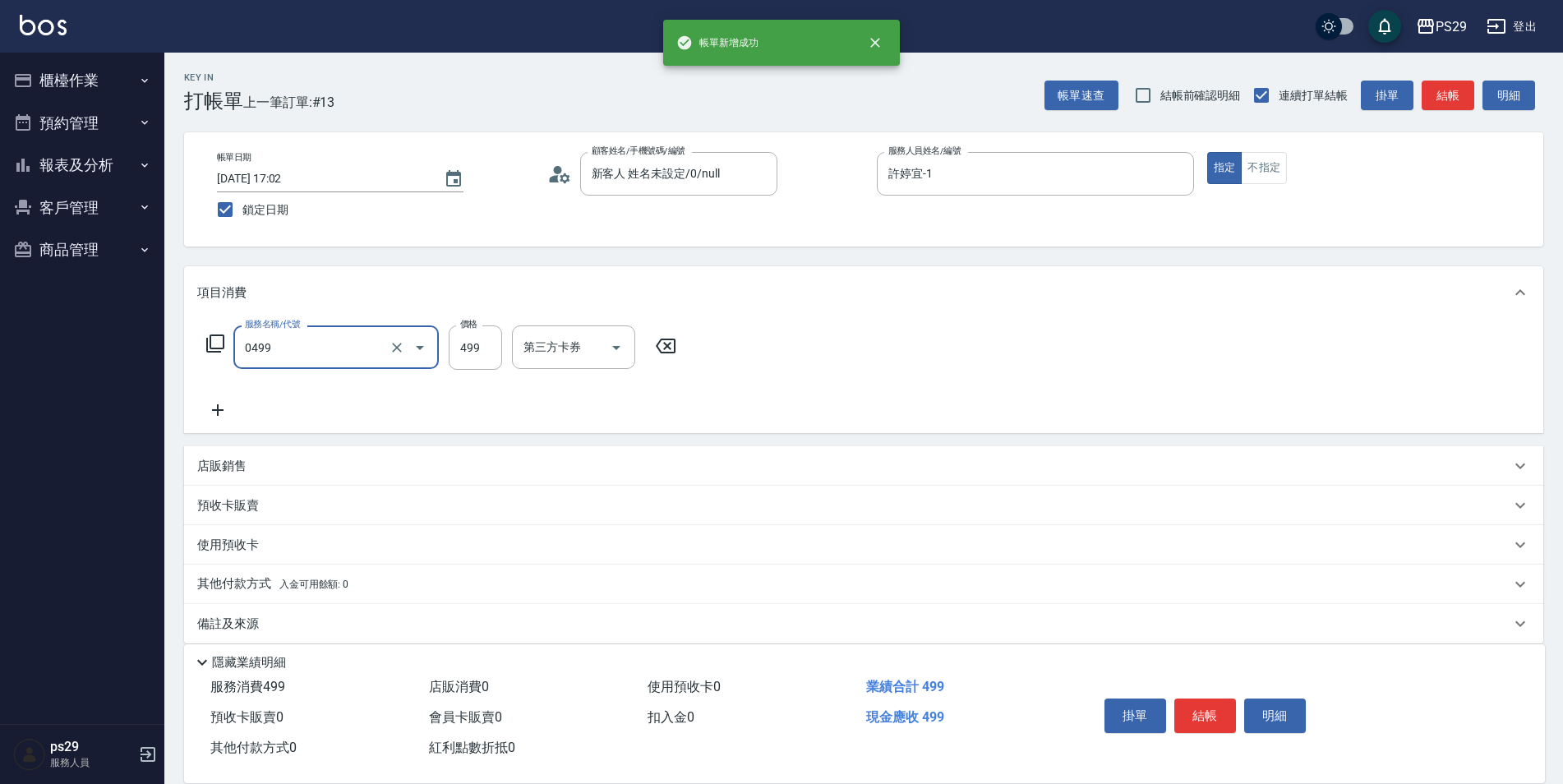
type input "[PERSON_NAME]499(0499)"
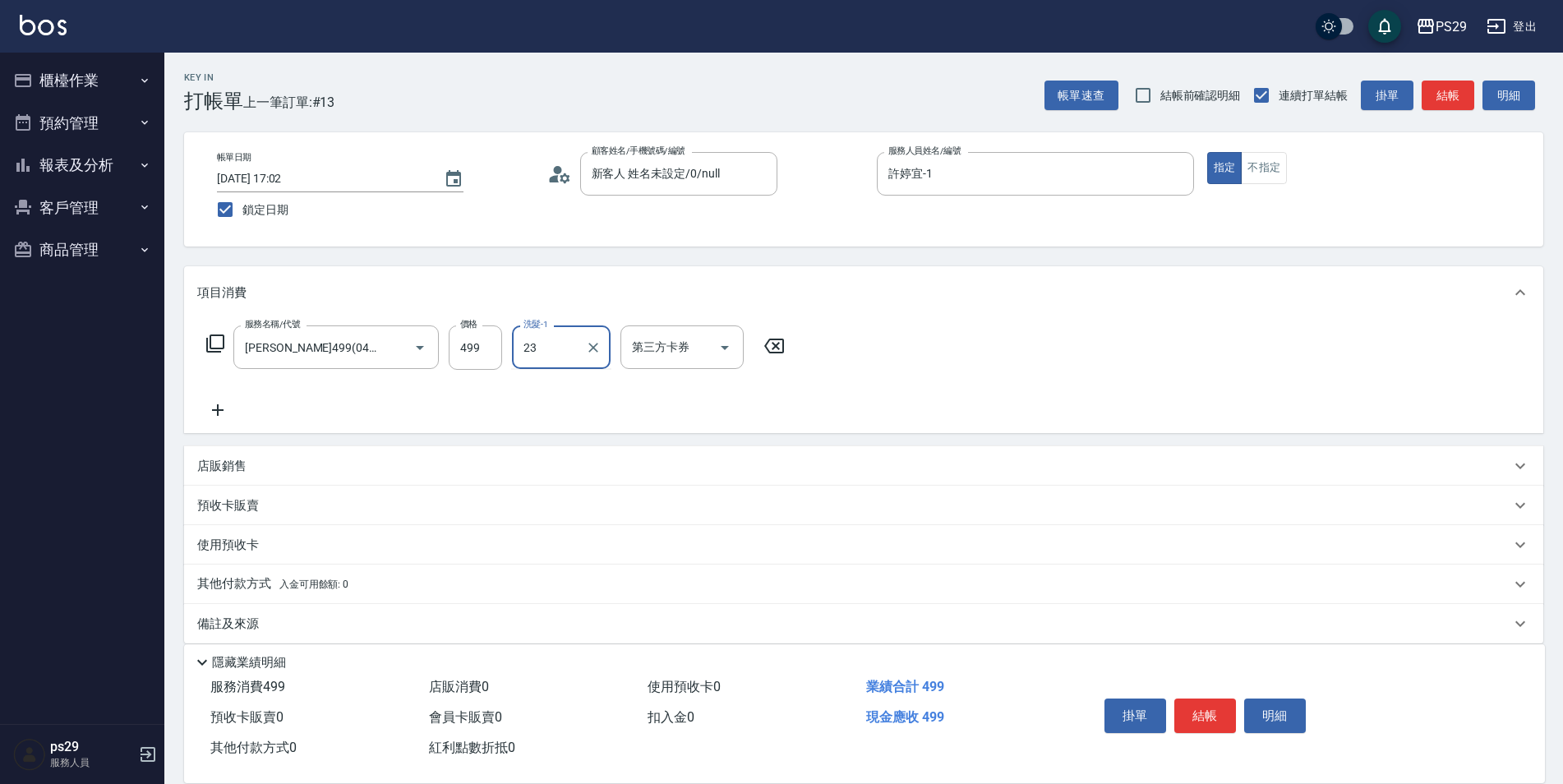
type input "吳畇蓁-23"
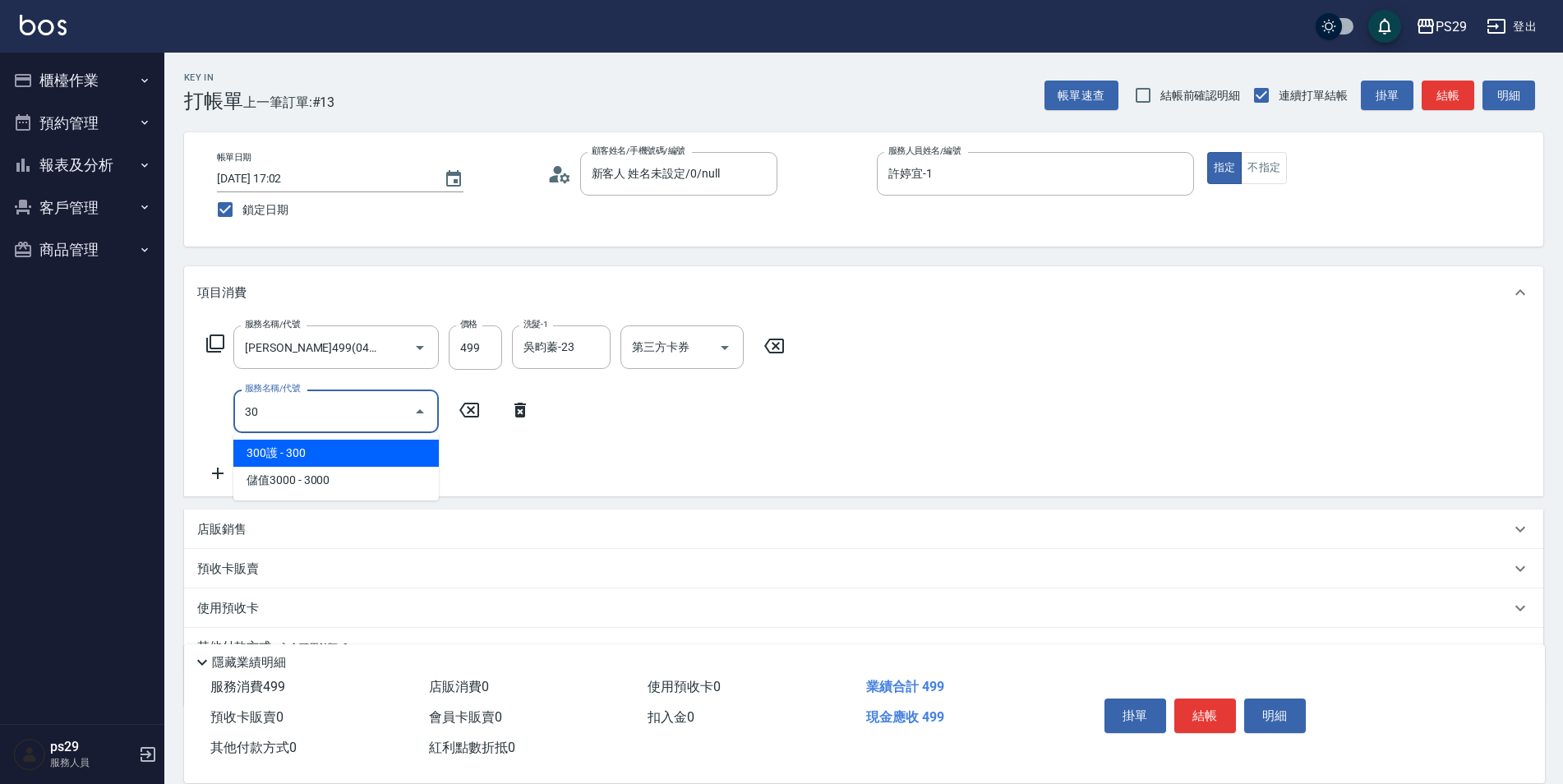
type input "305"
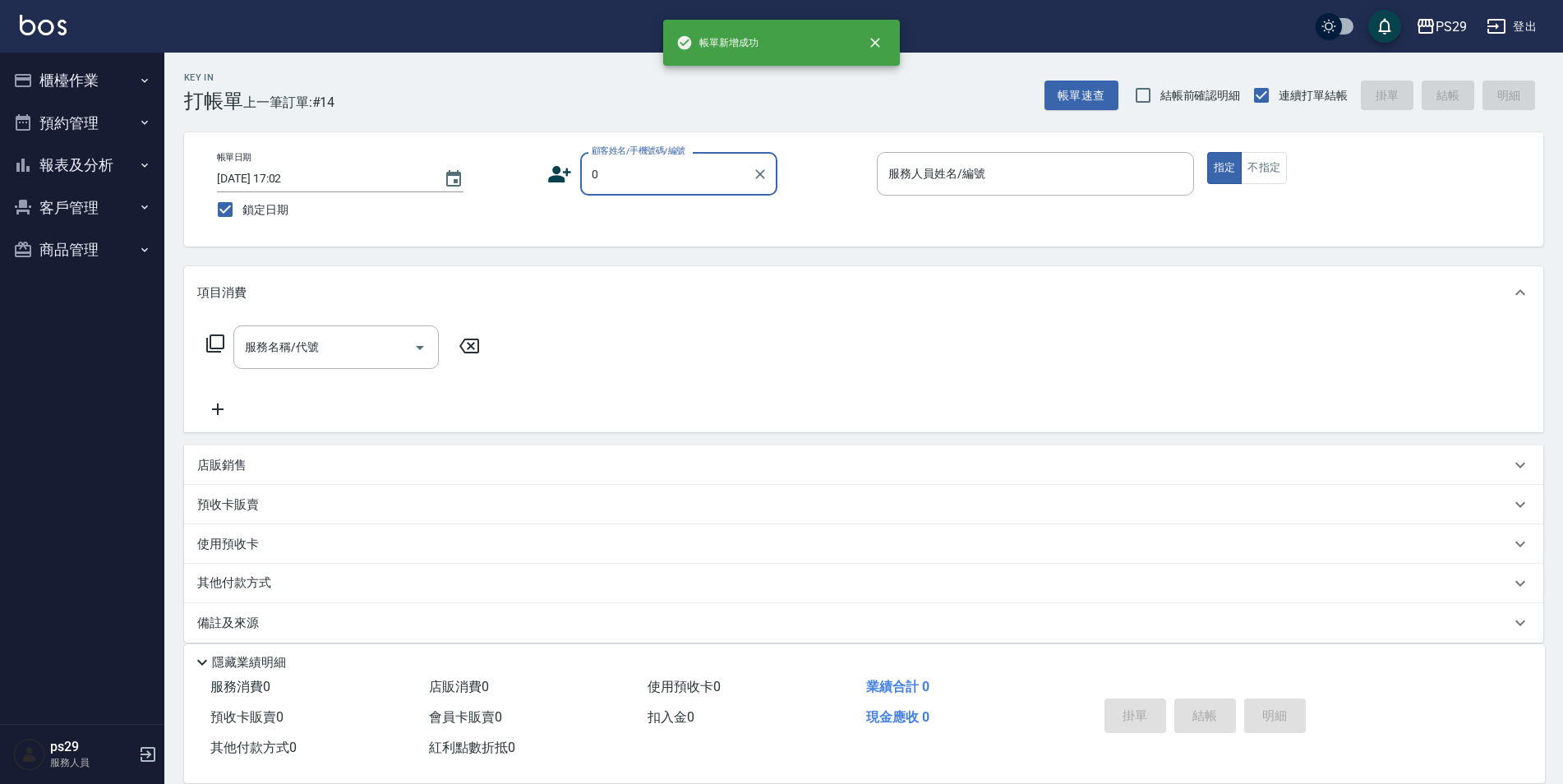
type input "新客人 姓名未設定/0/null"
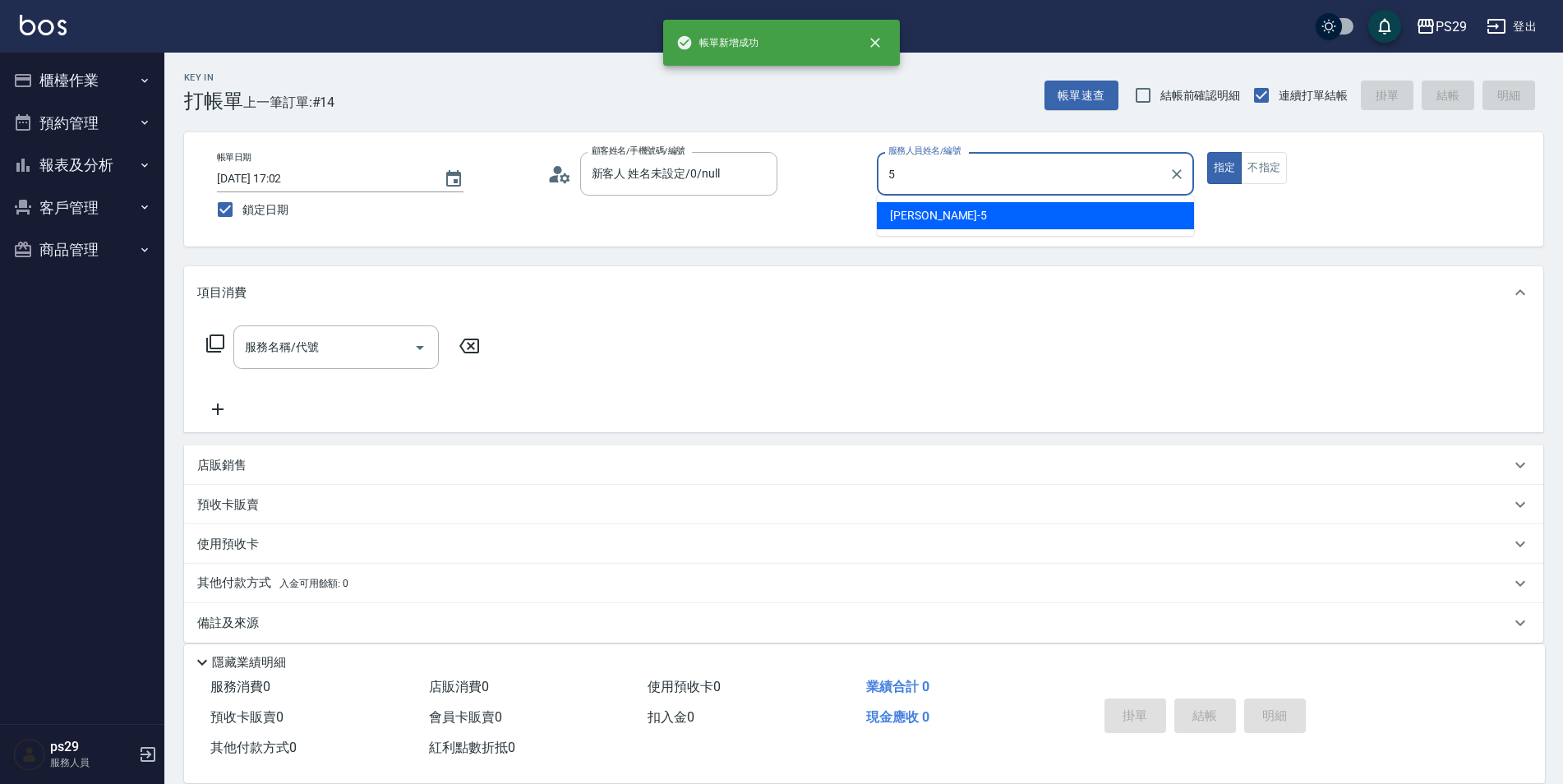
type input "[PERSON_NAME]維-5"
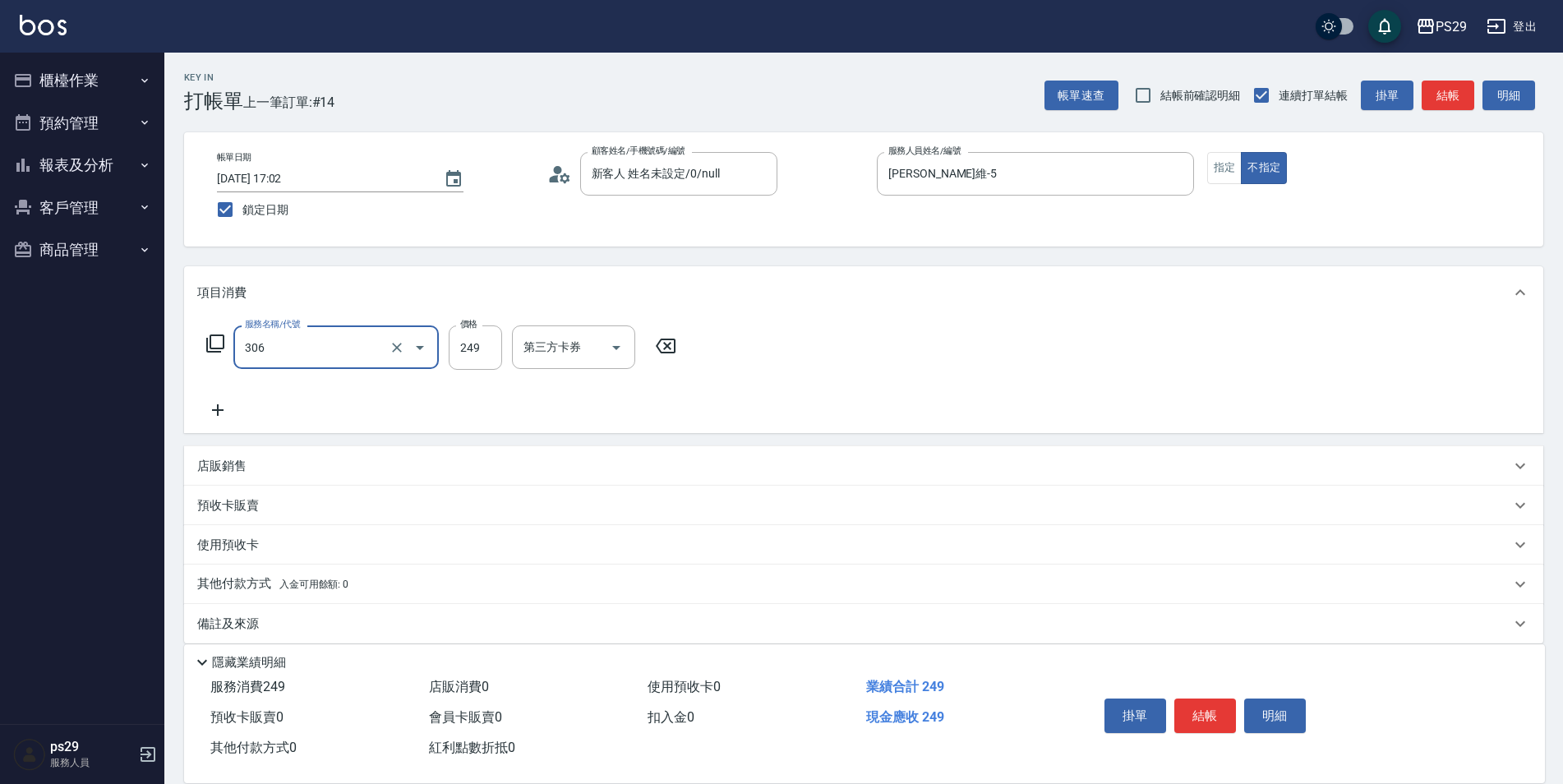
type input "剪髮(306)"
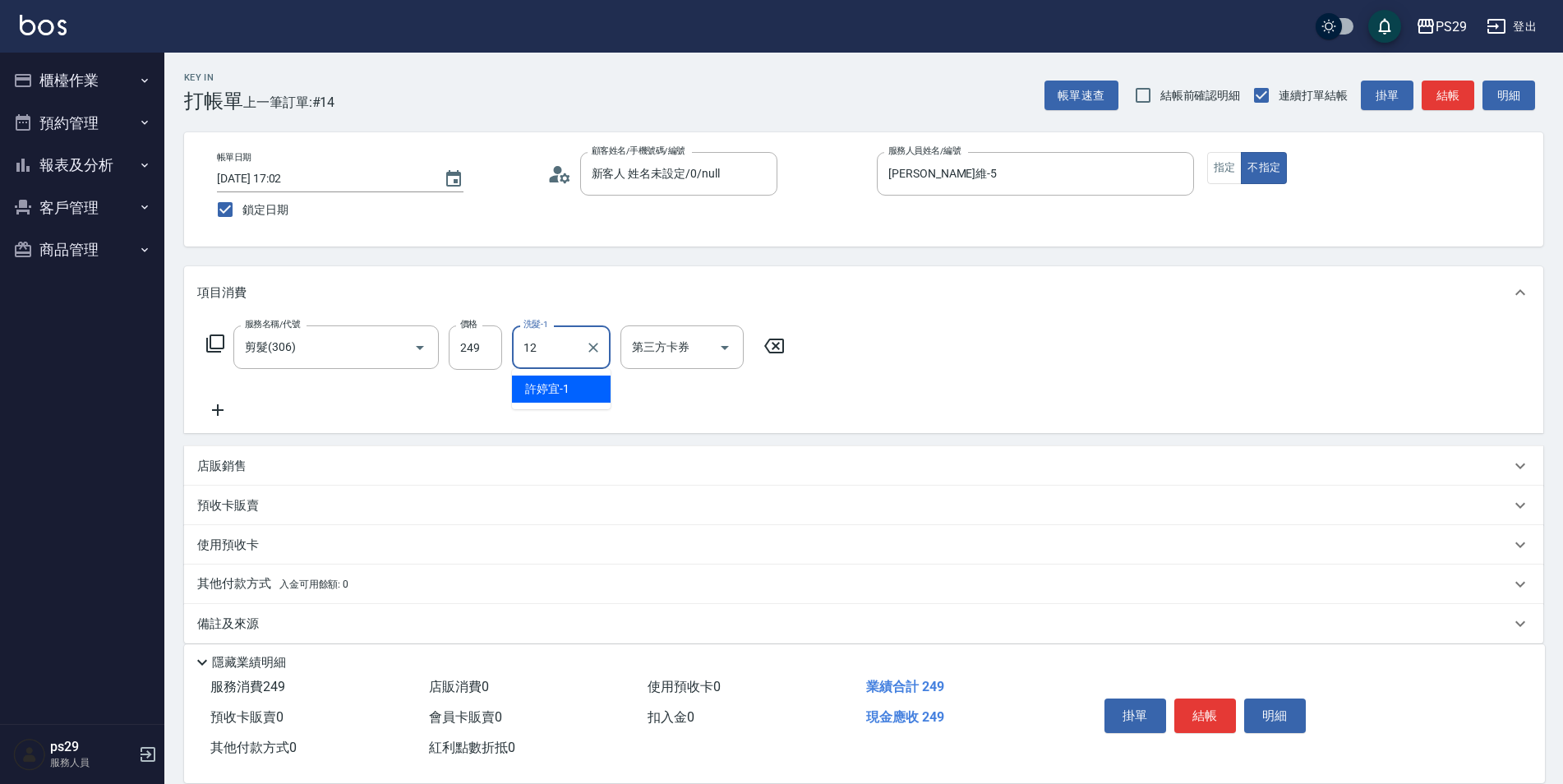
type input "王佳月-12"
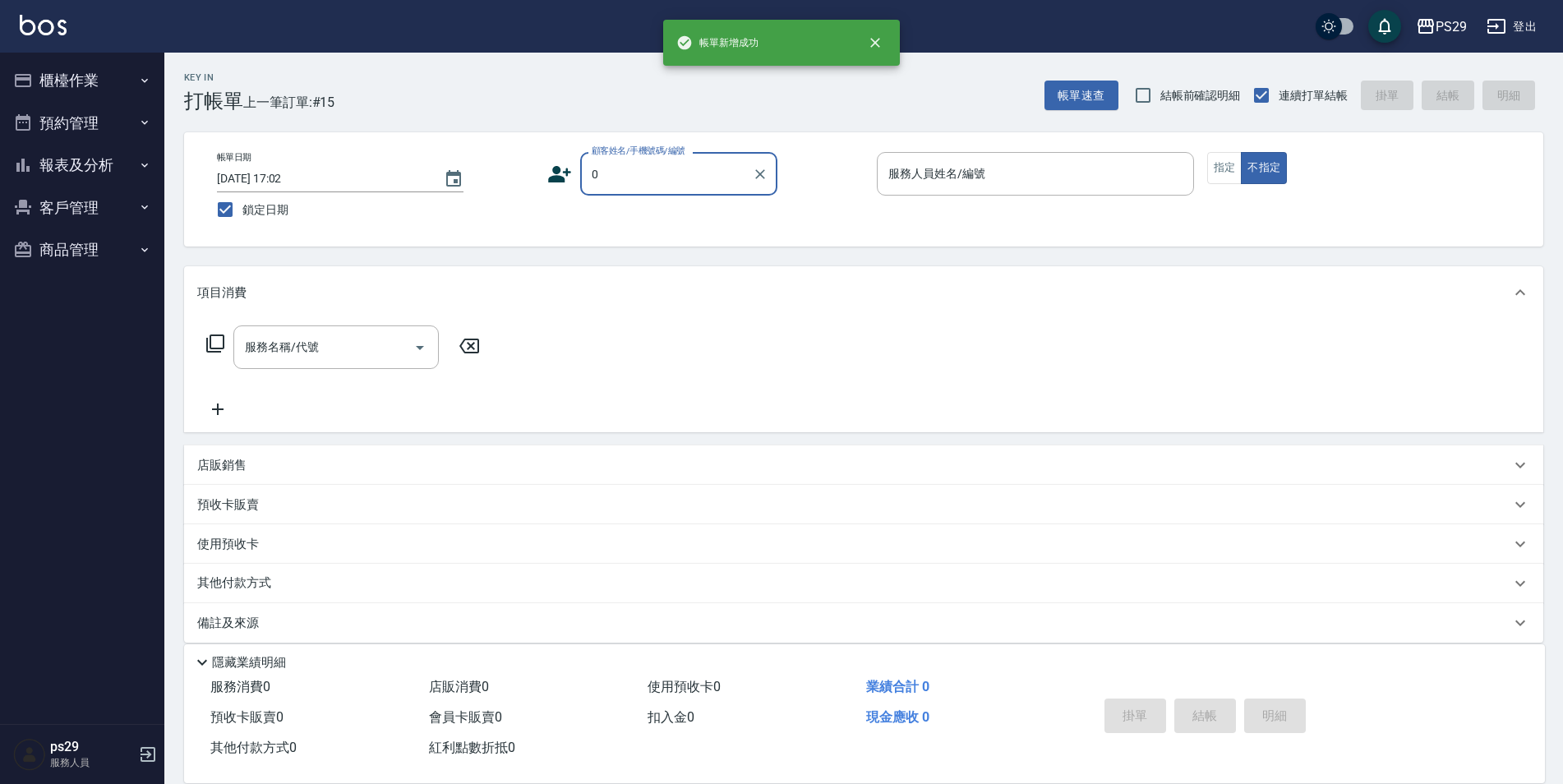
type input "新客人 姓名未設定/0/null"
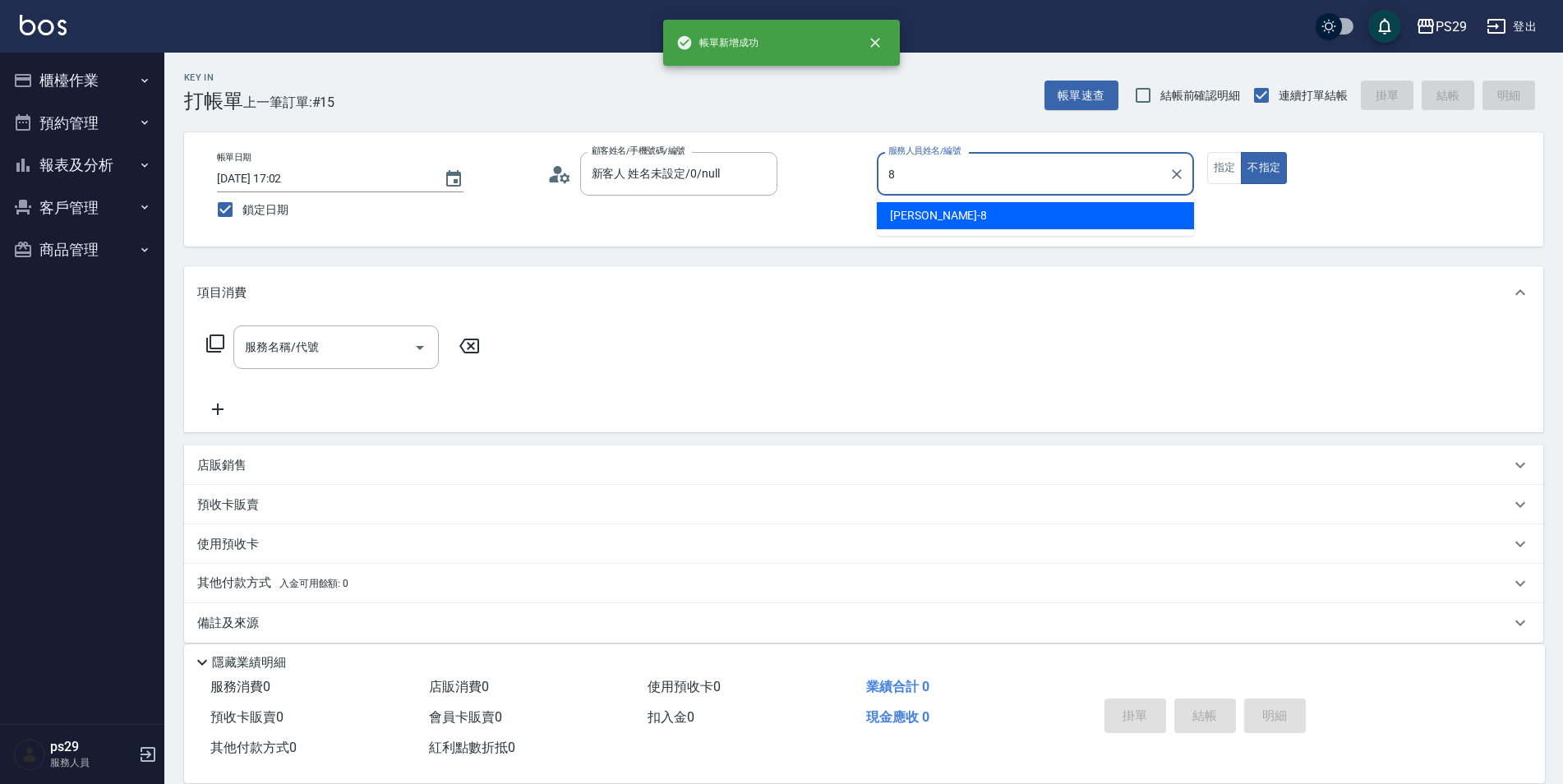
type input "[PERSON_NAME]-8"
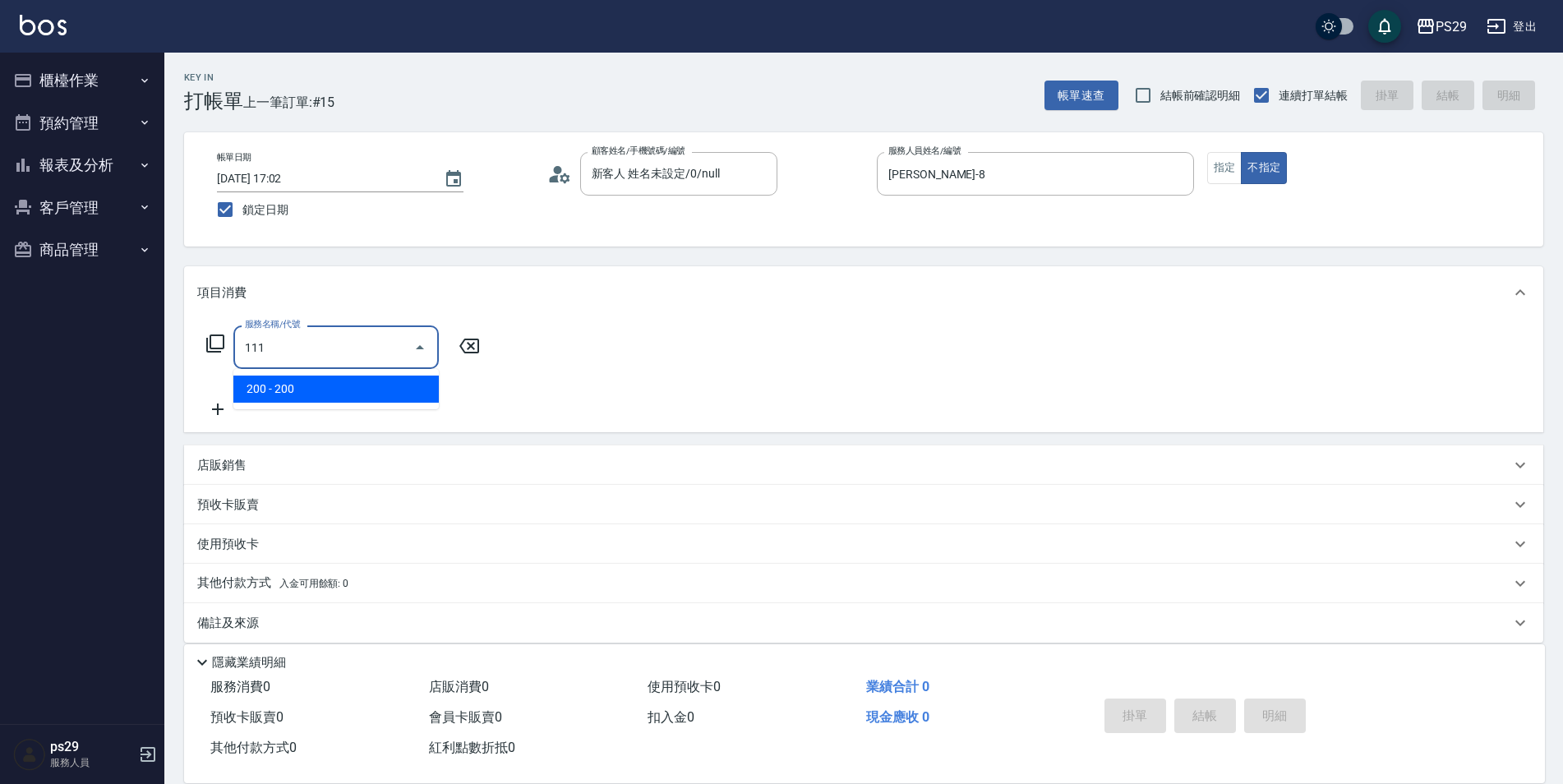
type input "200(111)"
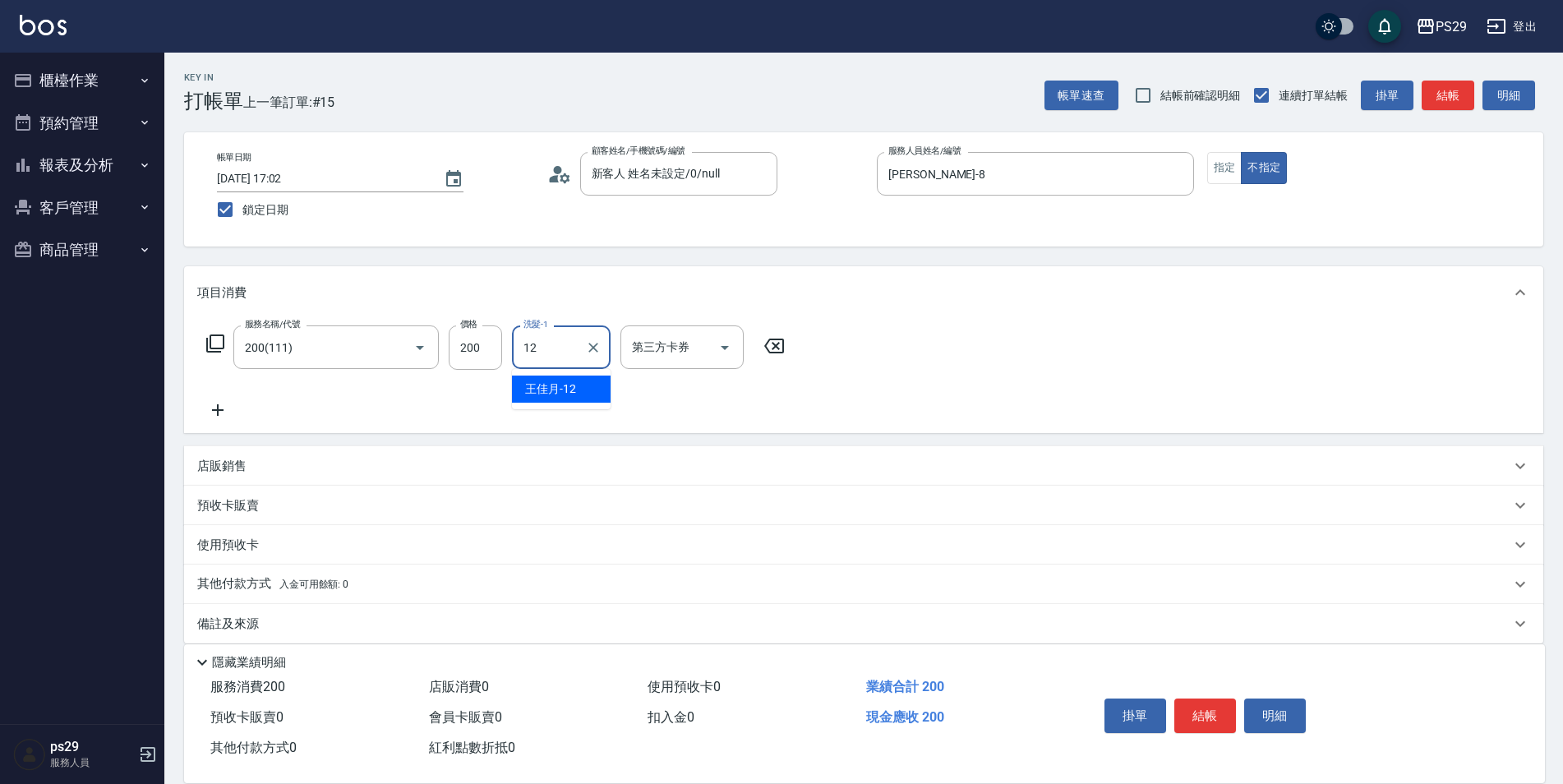
type input "王佳月-12"
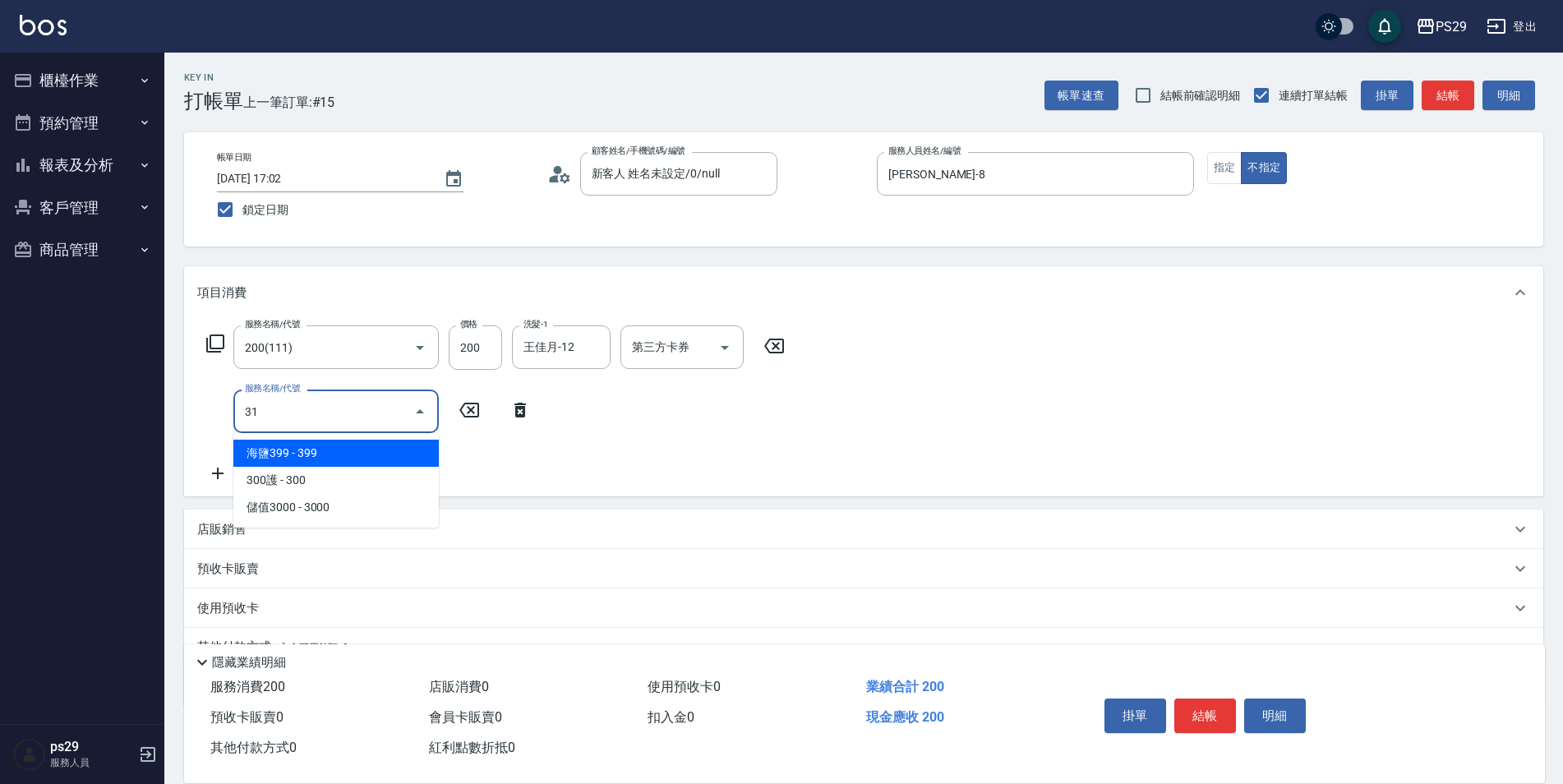
type input "310"
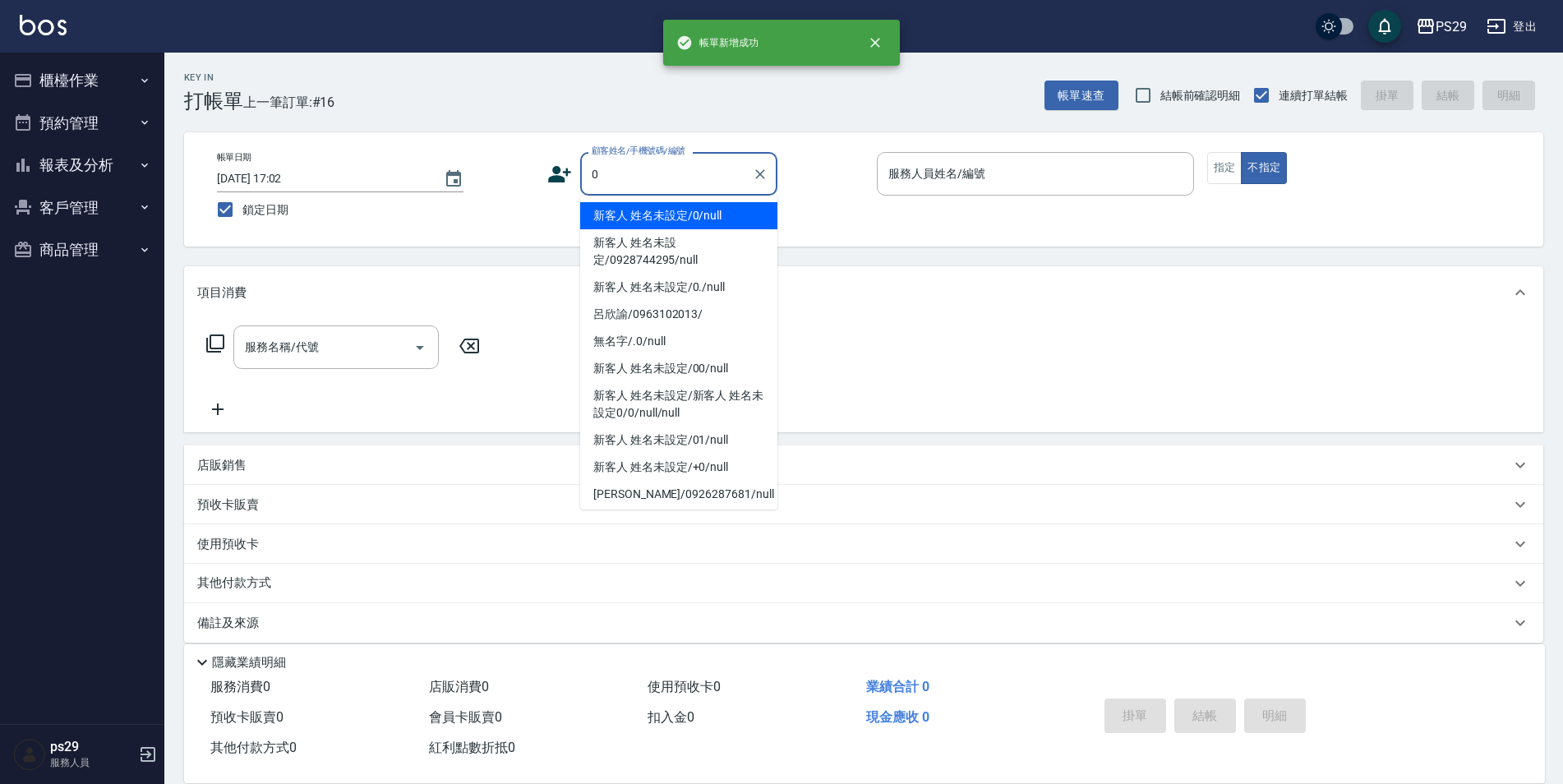
type input "新客人 姓名未設定/0/null"
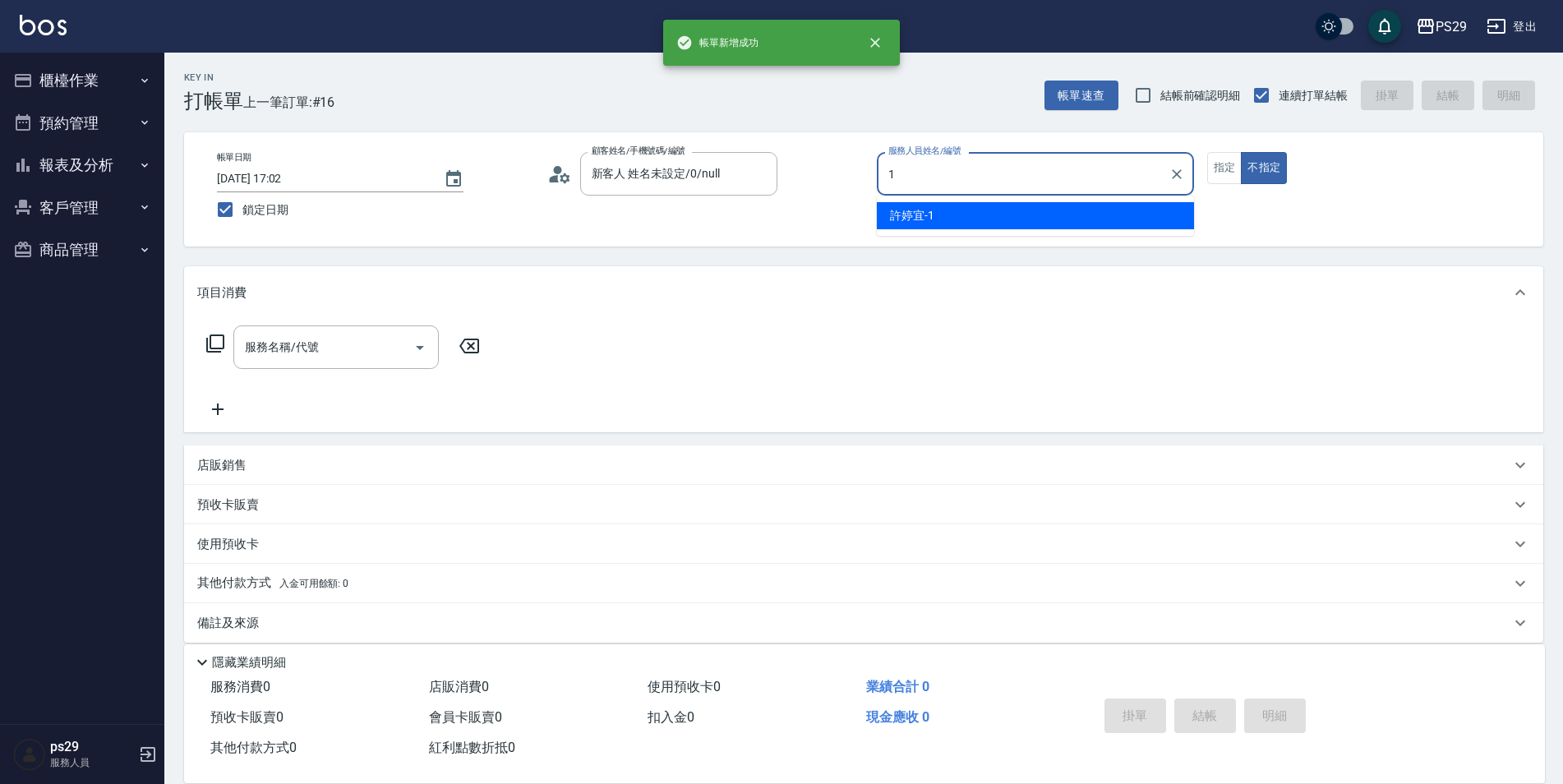
type input "許婷宜-1"
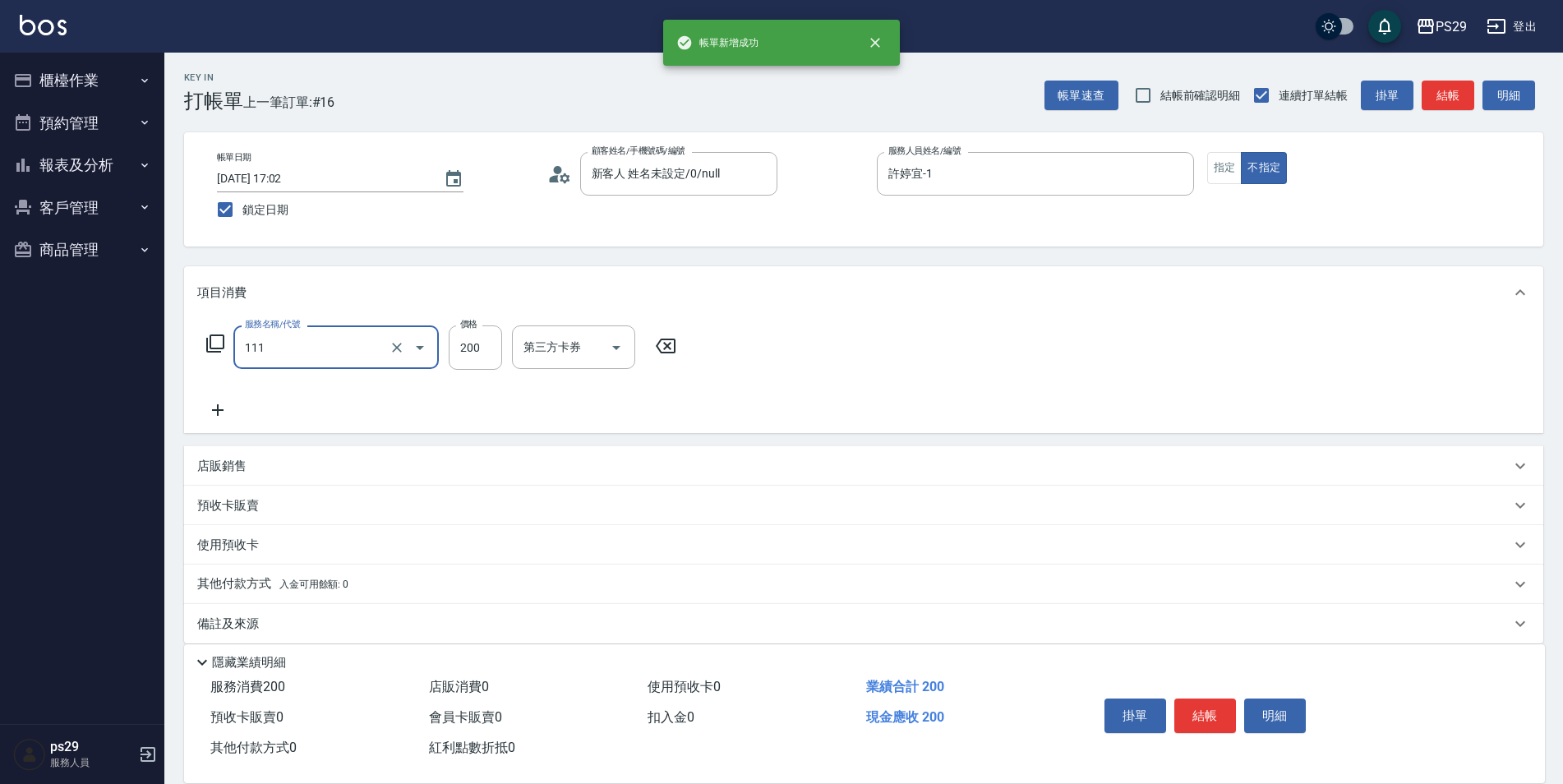
type input "200(111)"
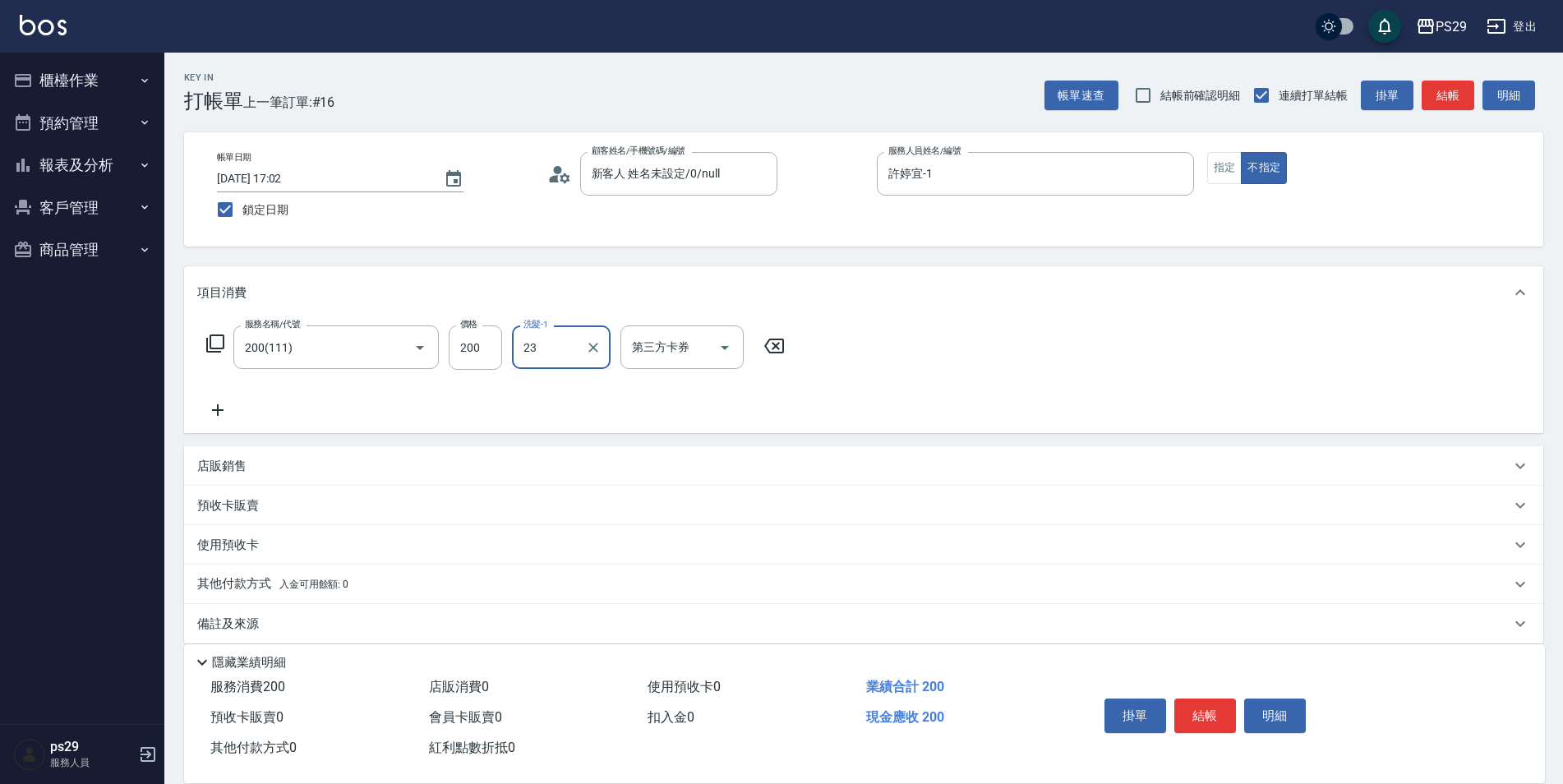
type input "吳畇蓁-23"
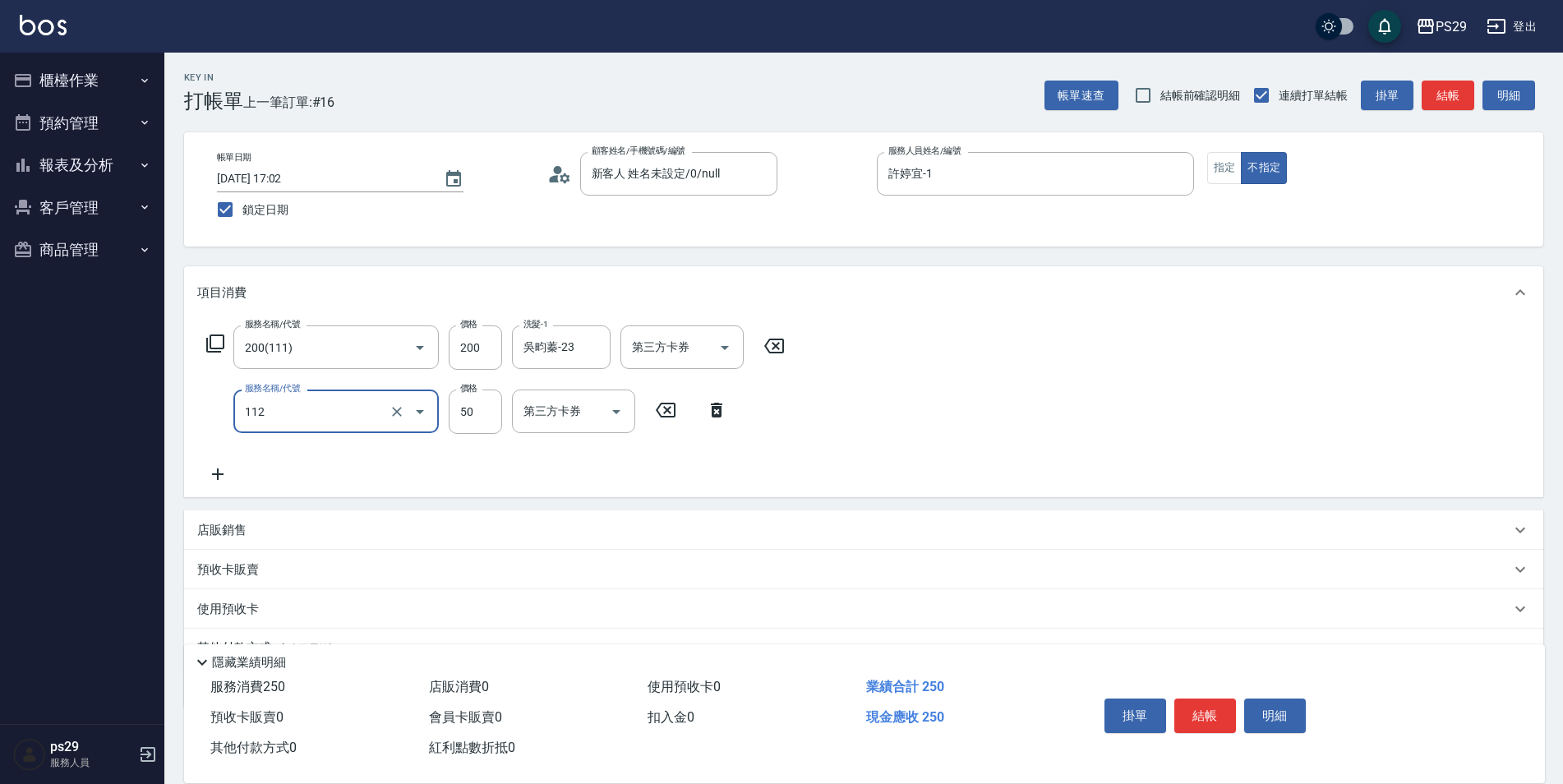
type input "精油50(112)"
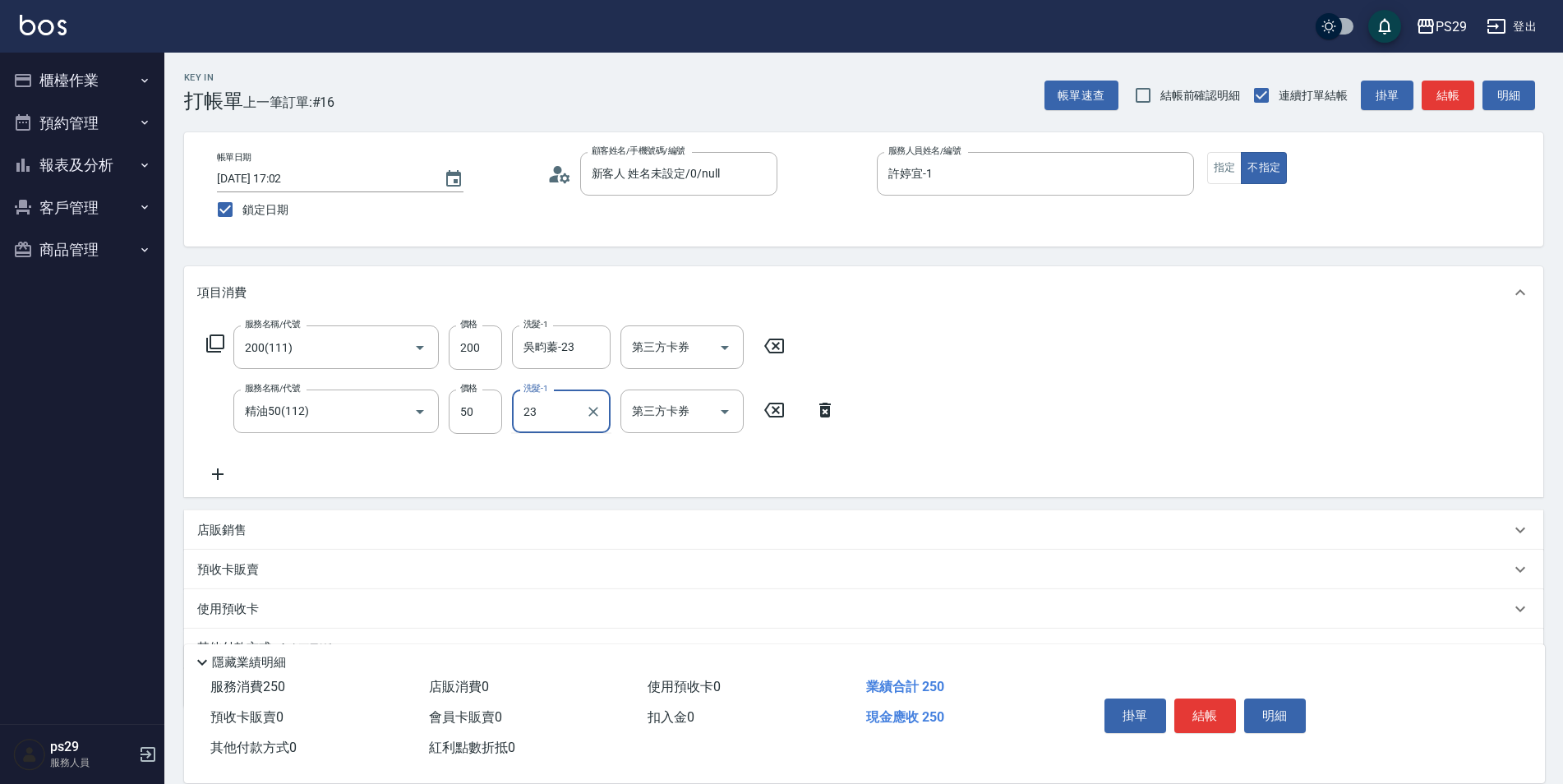
type input "吳畇蓁-23"
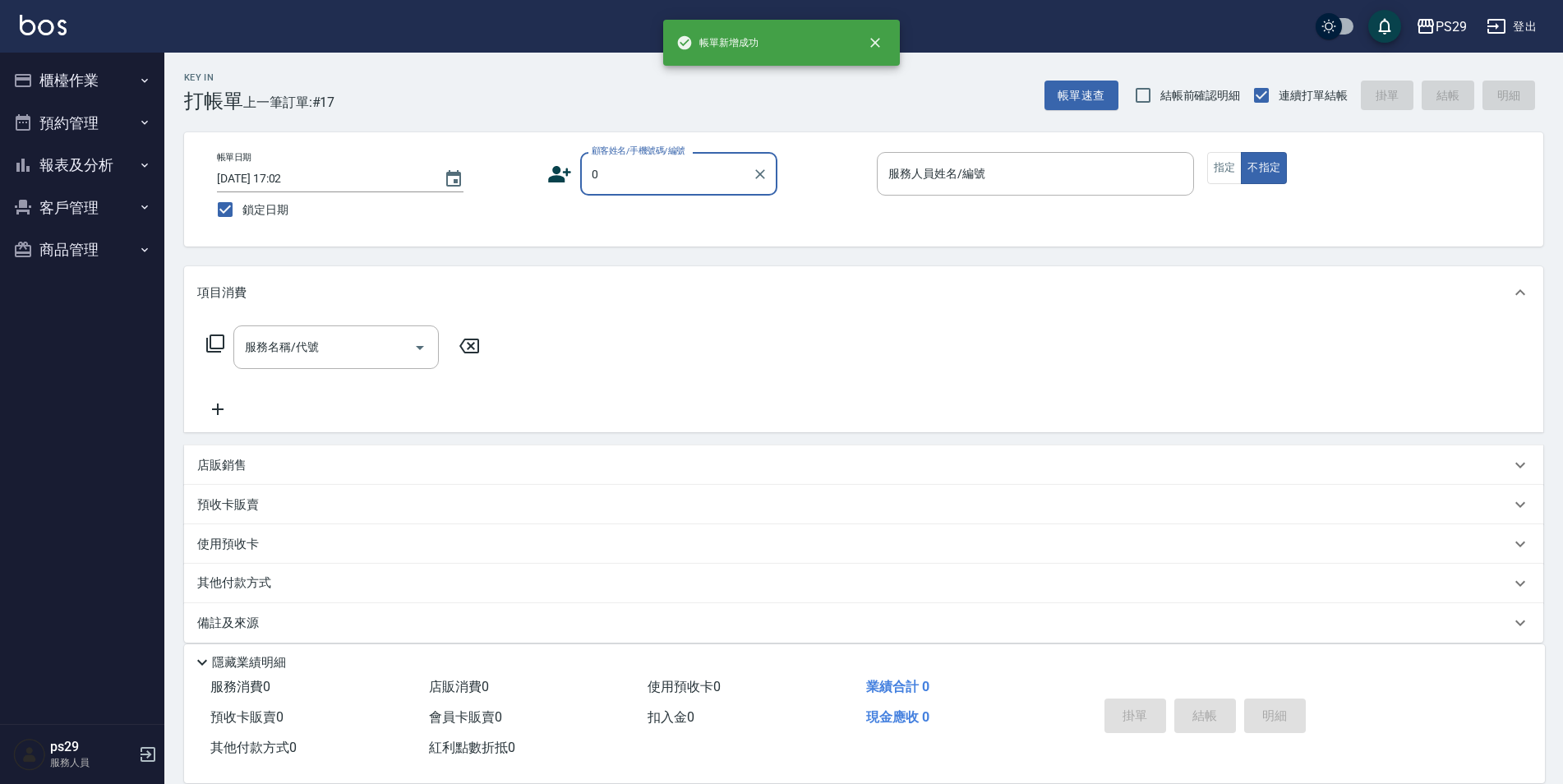
type input "新客人 姓名未設定/0/null"
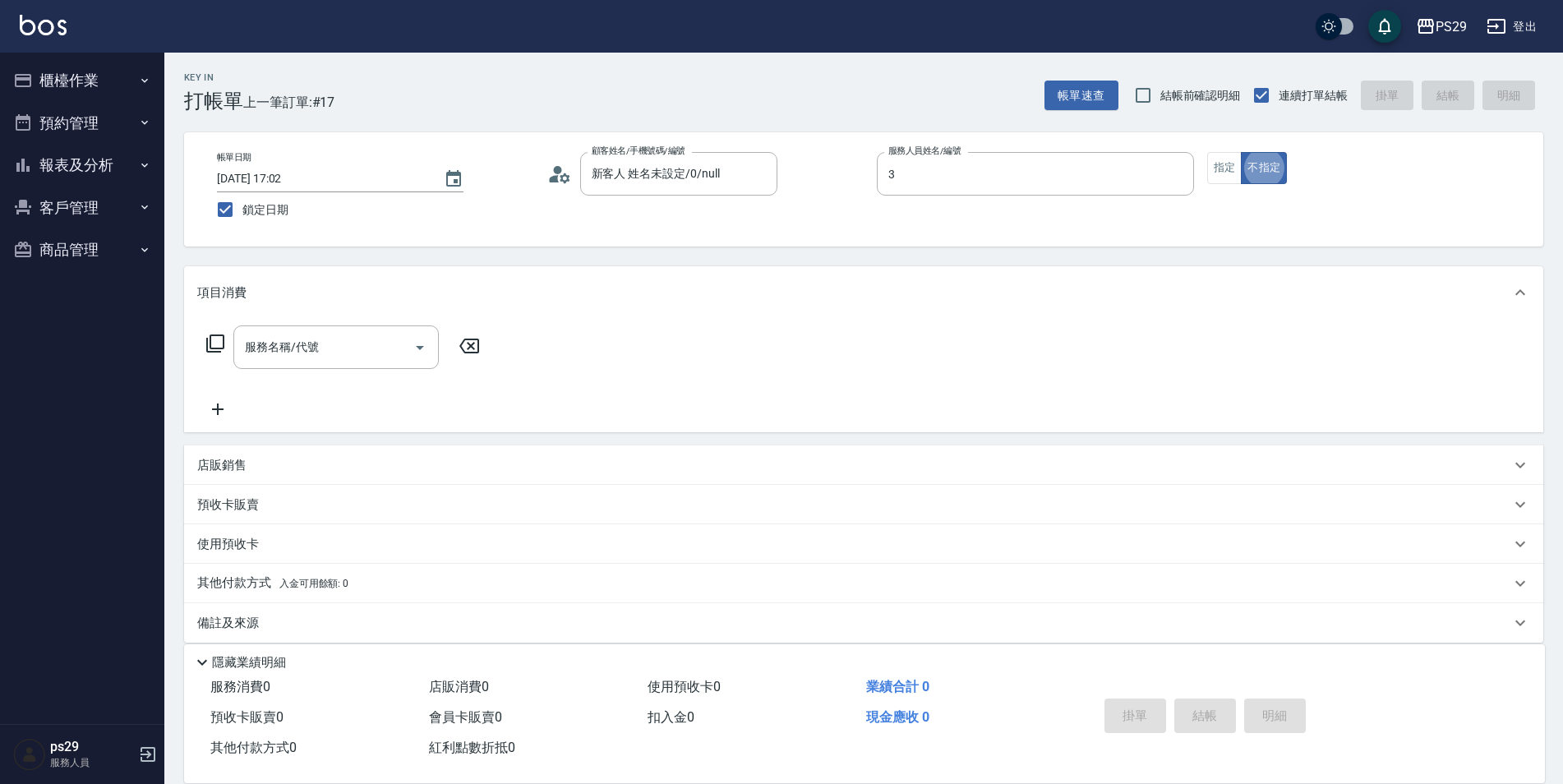
type input "[PERSON_NAME]-3"
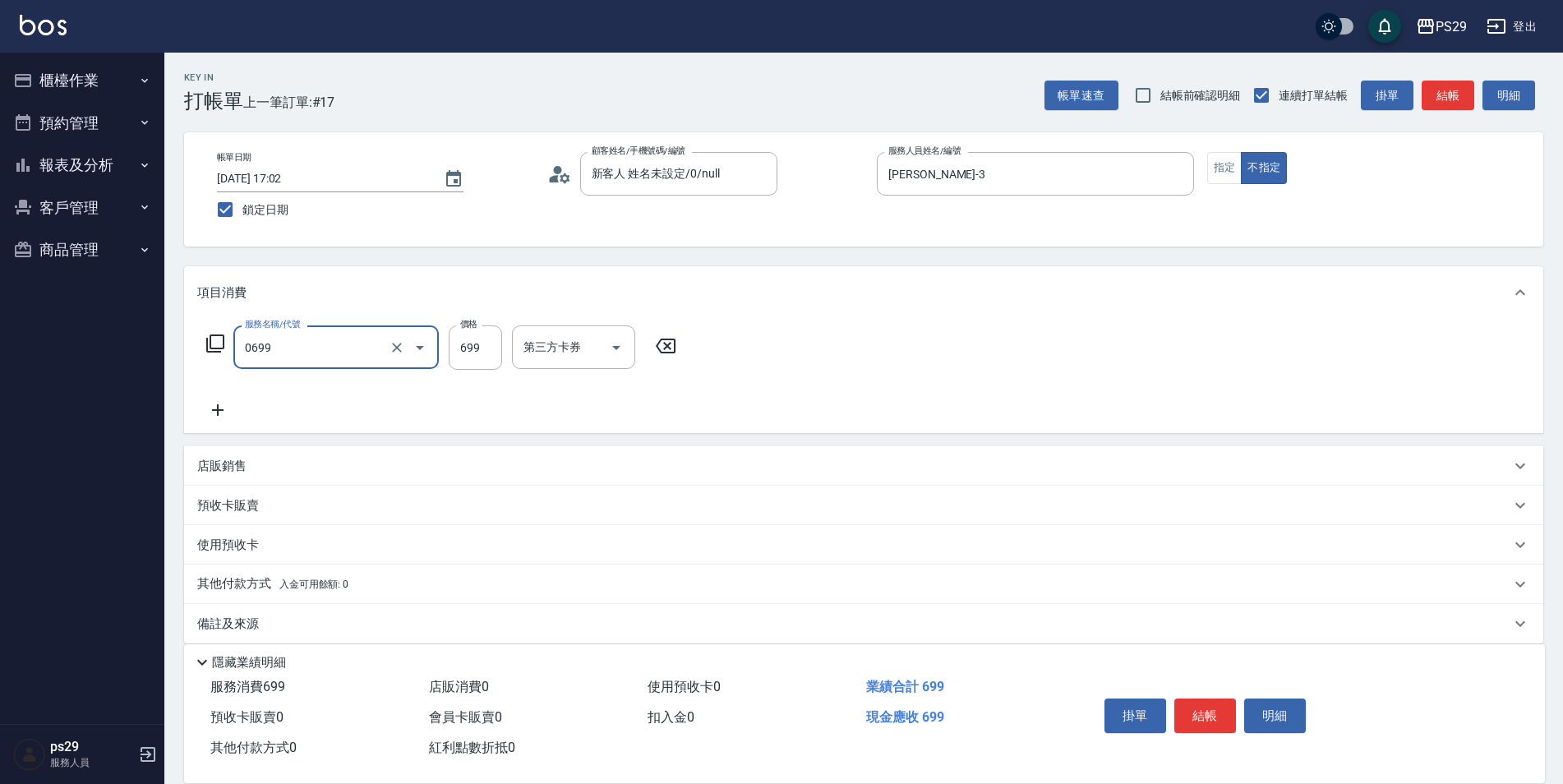
type input "精油SPA(0699)"
type input "[PERSON_NAME]-20"
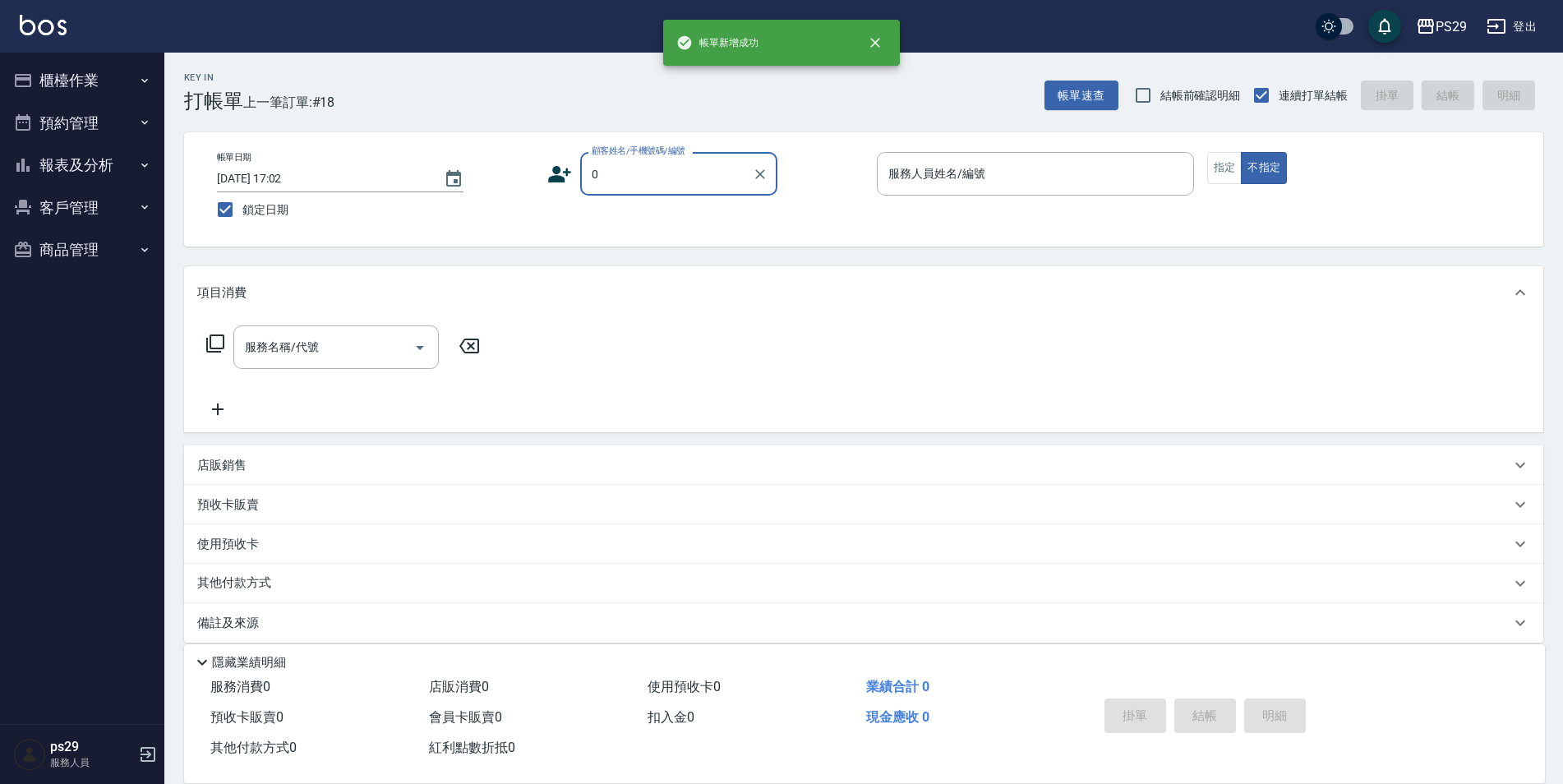
type input "新客人 姓名未設定/0/null"
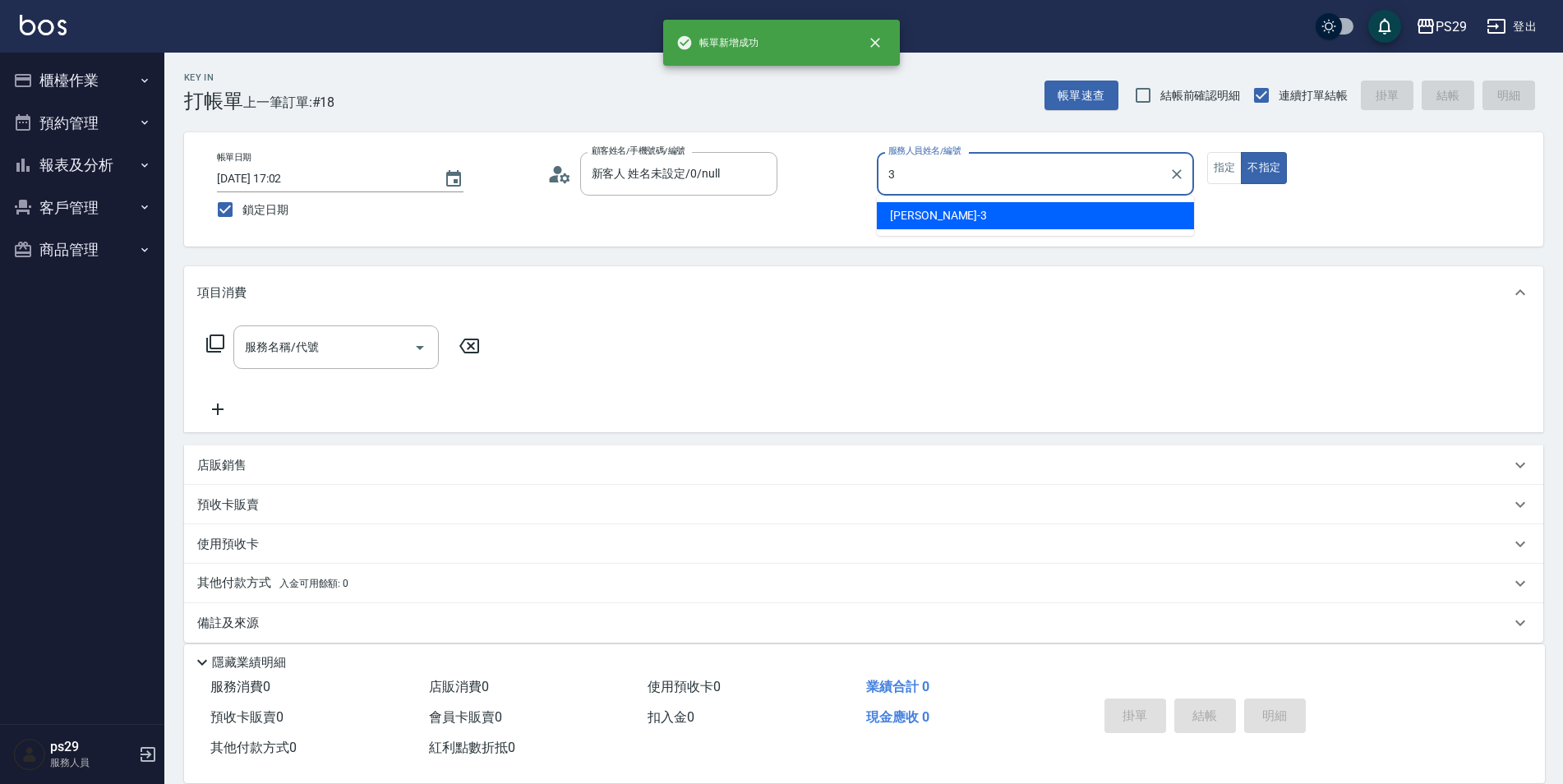
type input "[PERSON_NAME]-3"
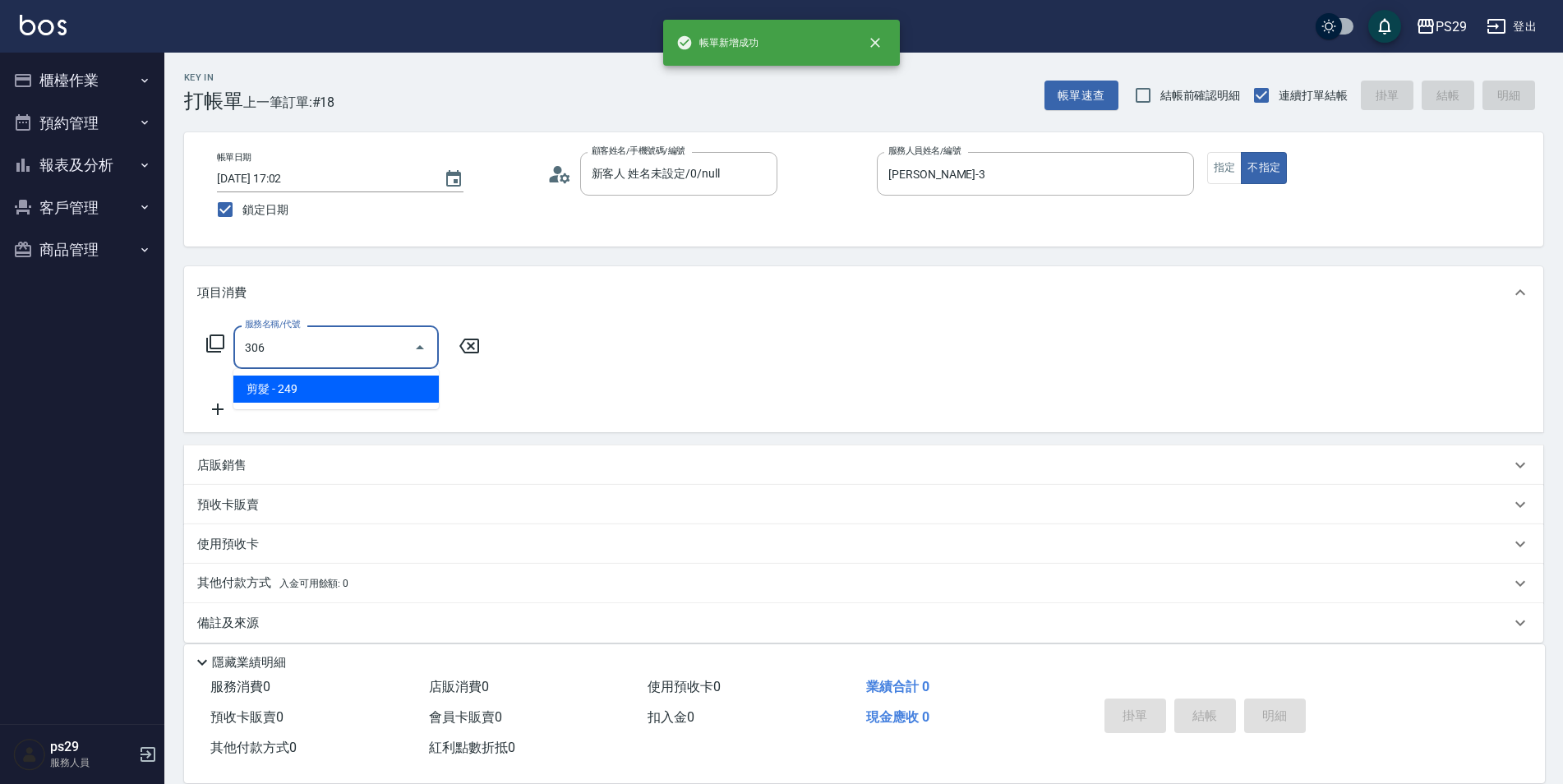
type input "剪髮(306)"
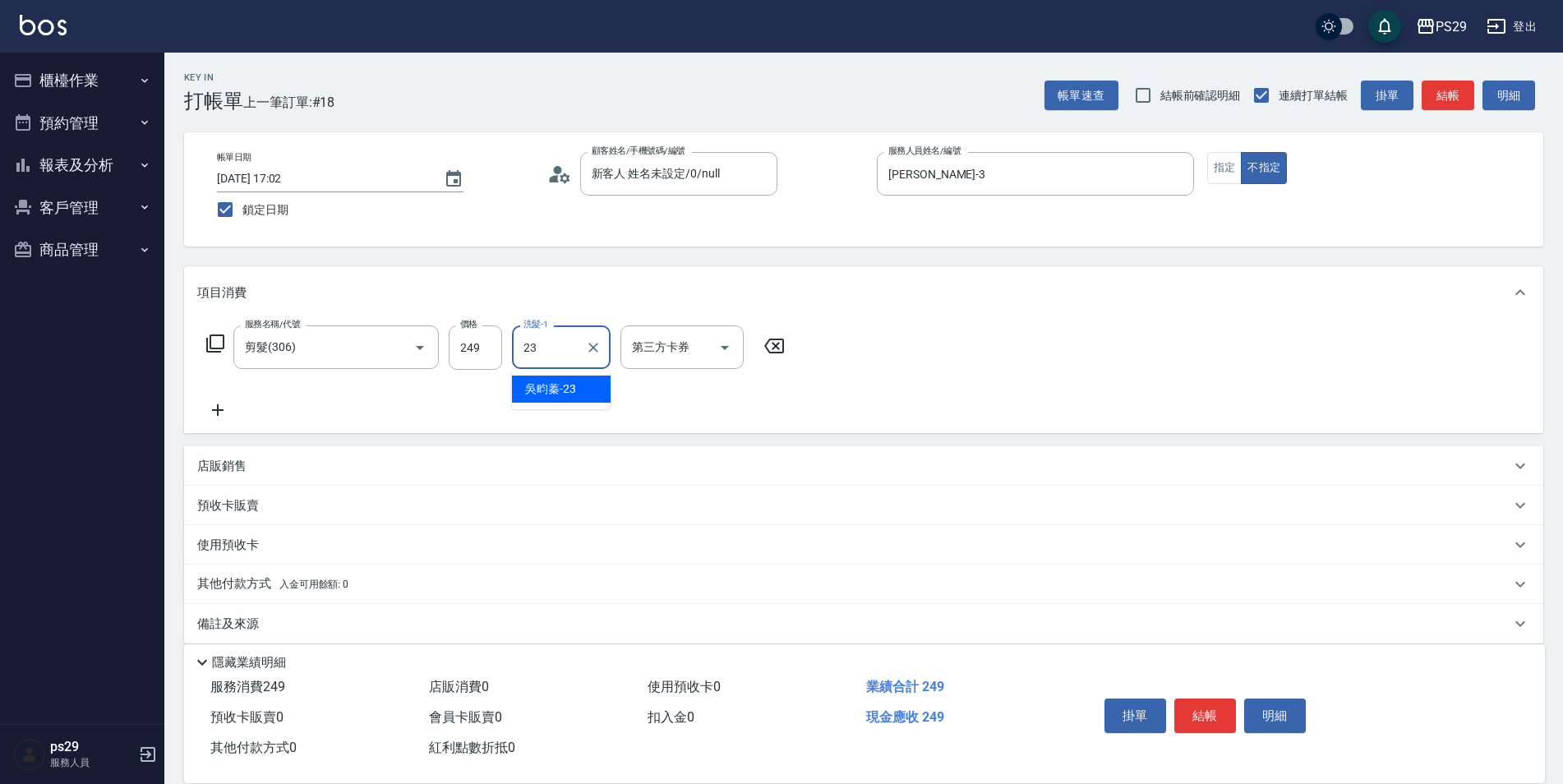
type input "吳畇蓁-23"
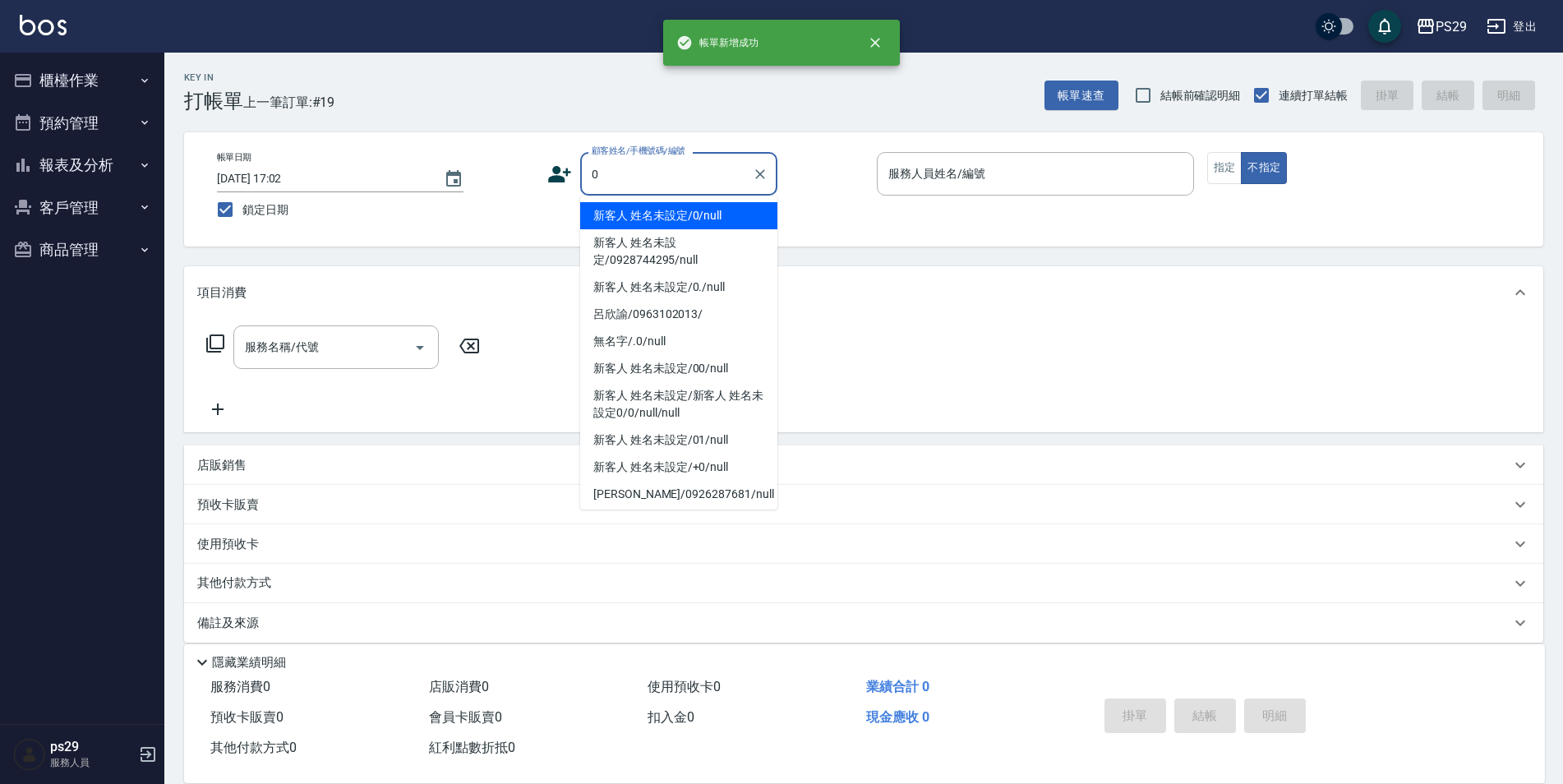
type input "新客人 姓名未設定/0/null"
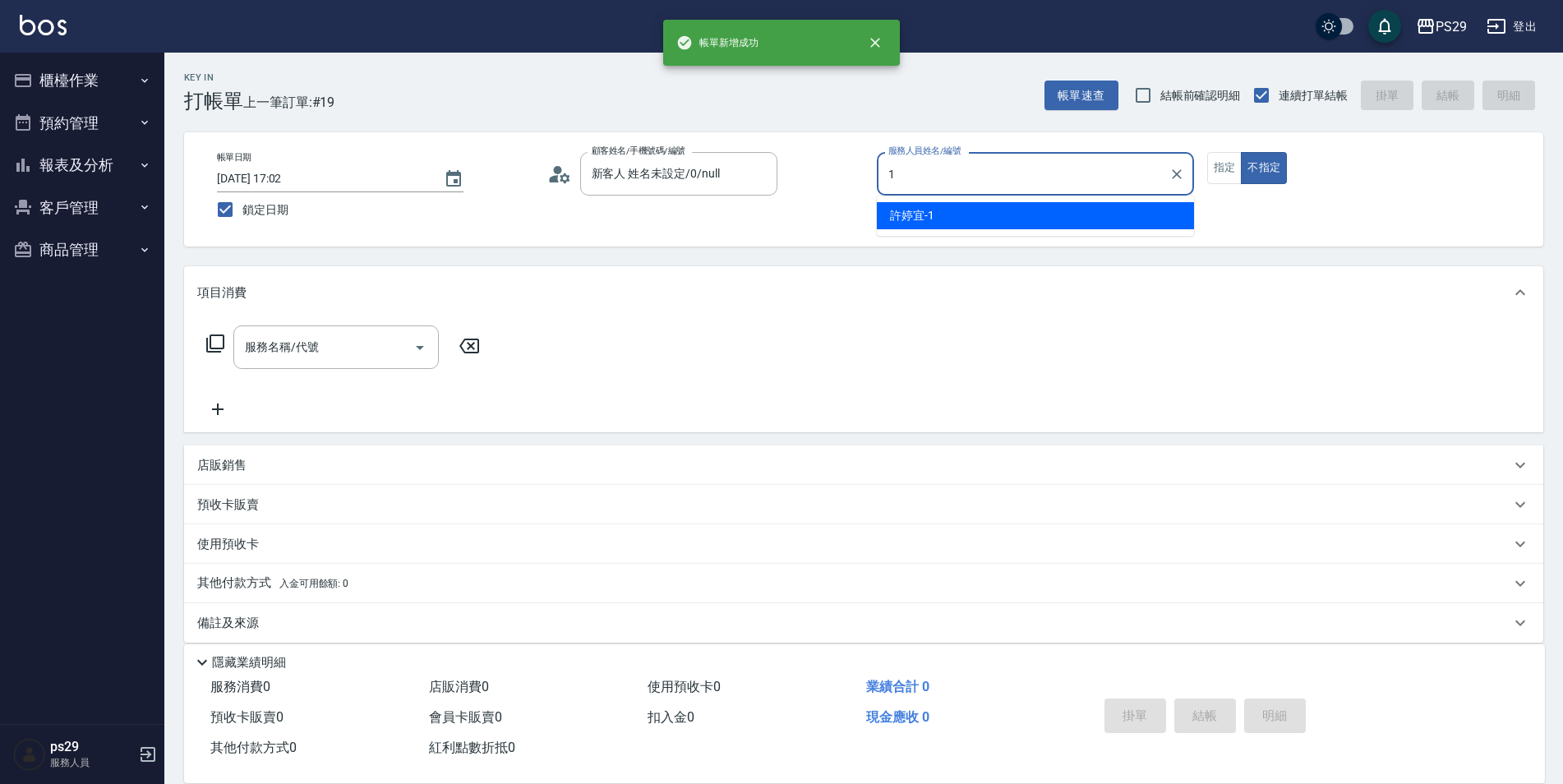
type input "許婷宜-1"
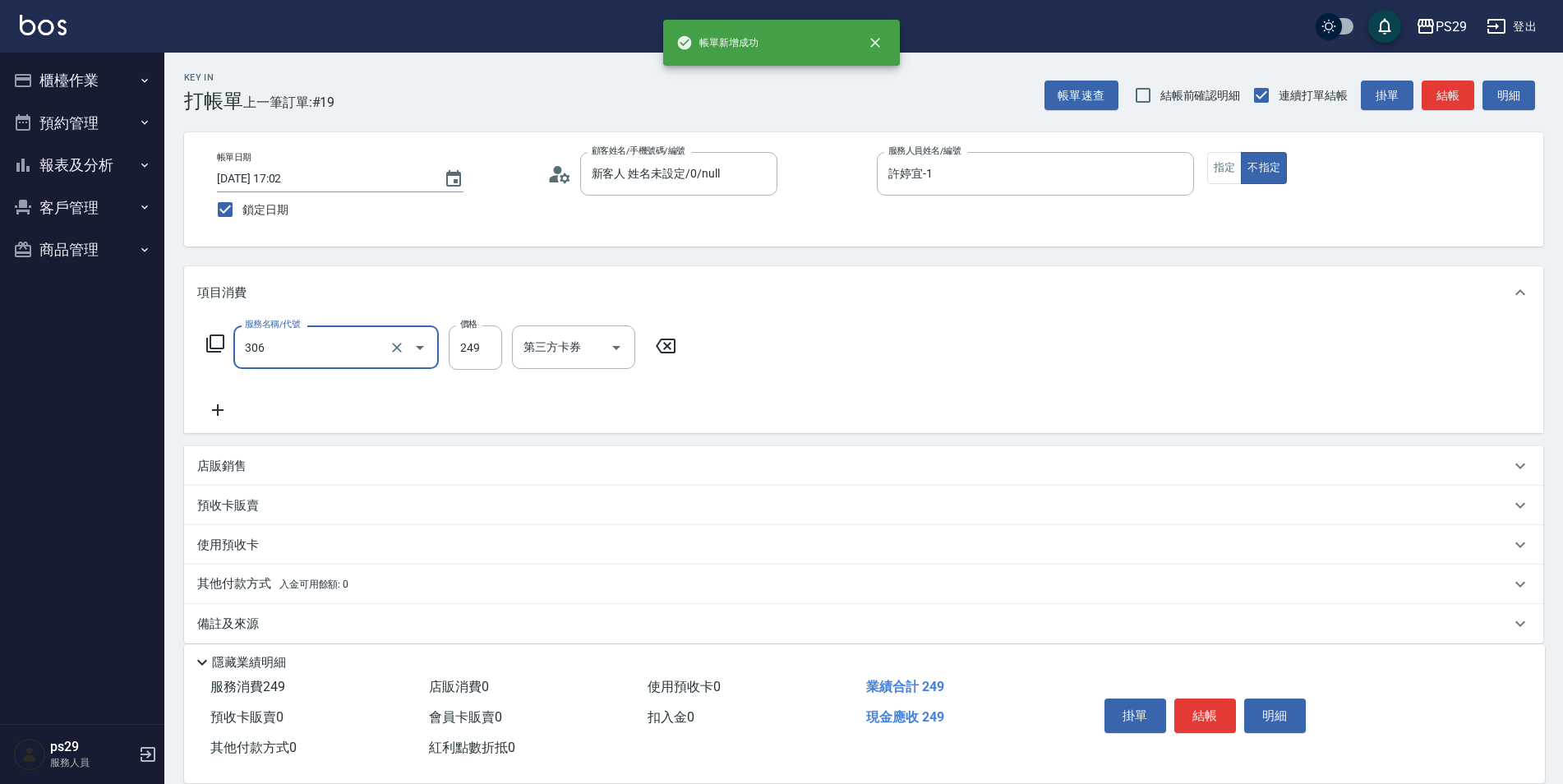
type input "剪髮(306)"
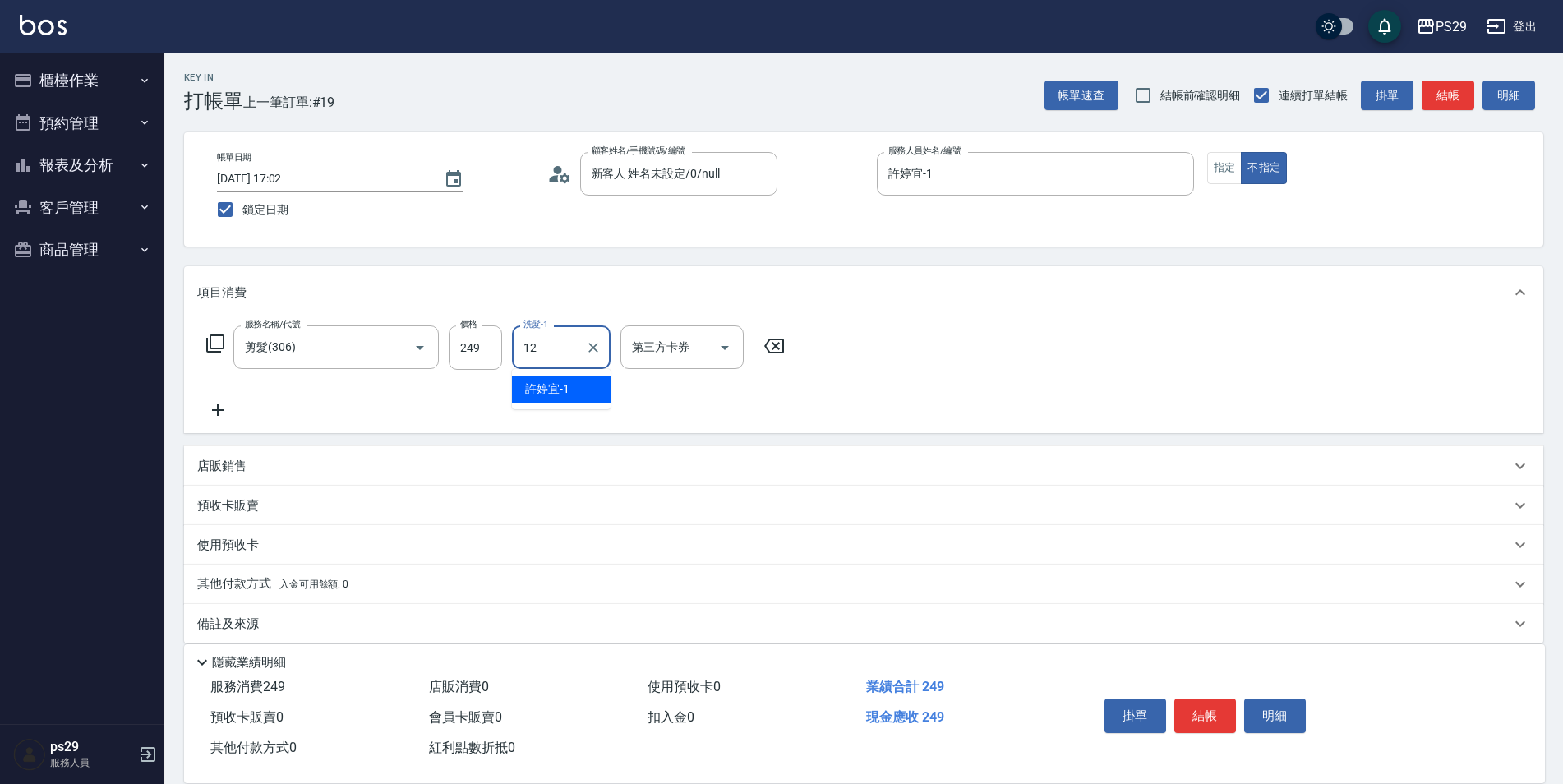
type input "王佳月-12"
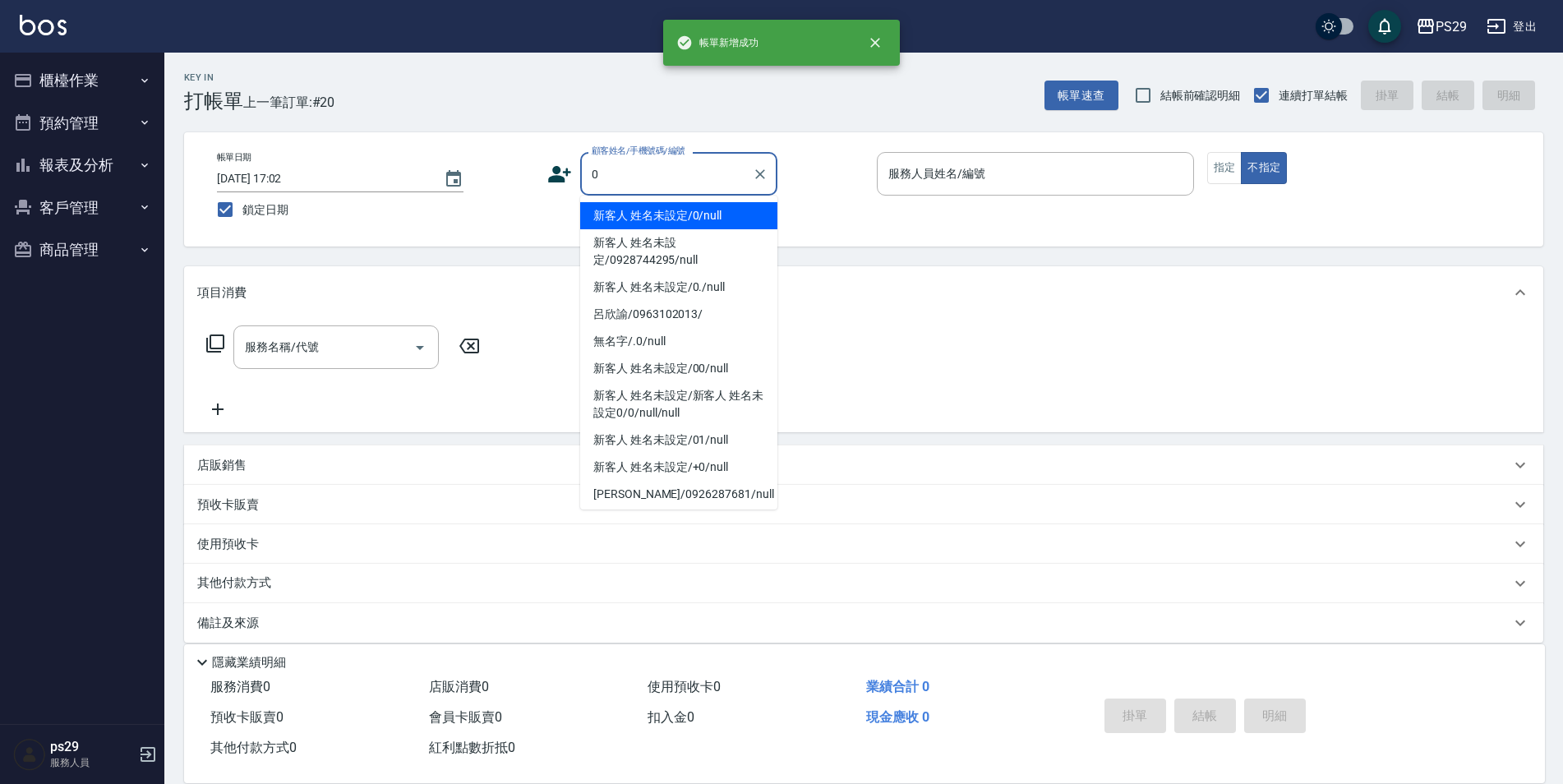
type input "新客人 姓名未設定/0/null"
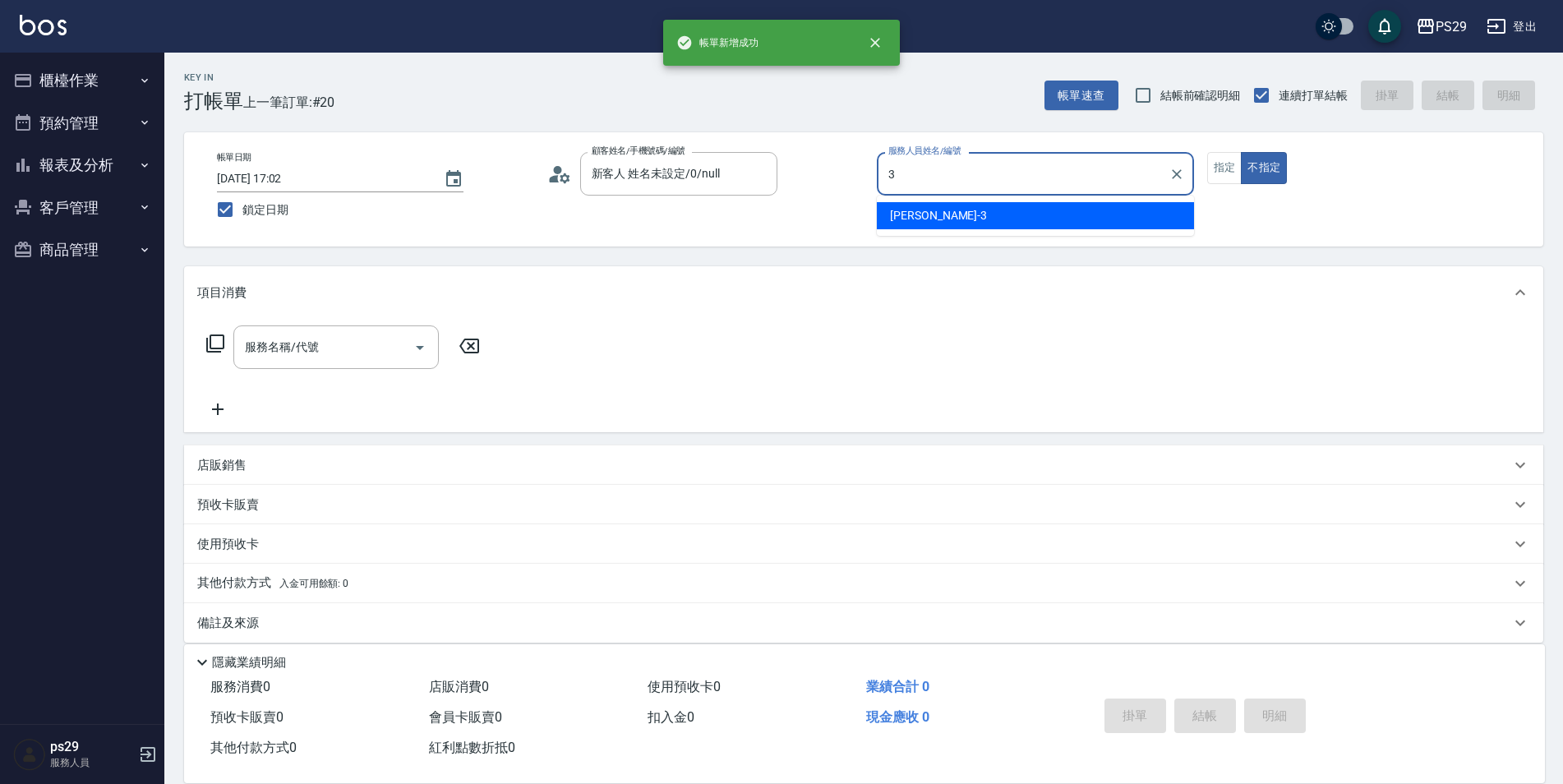
type input "[PERSON_NAME]-3"
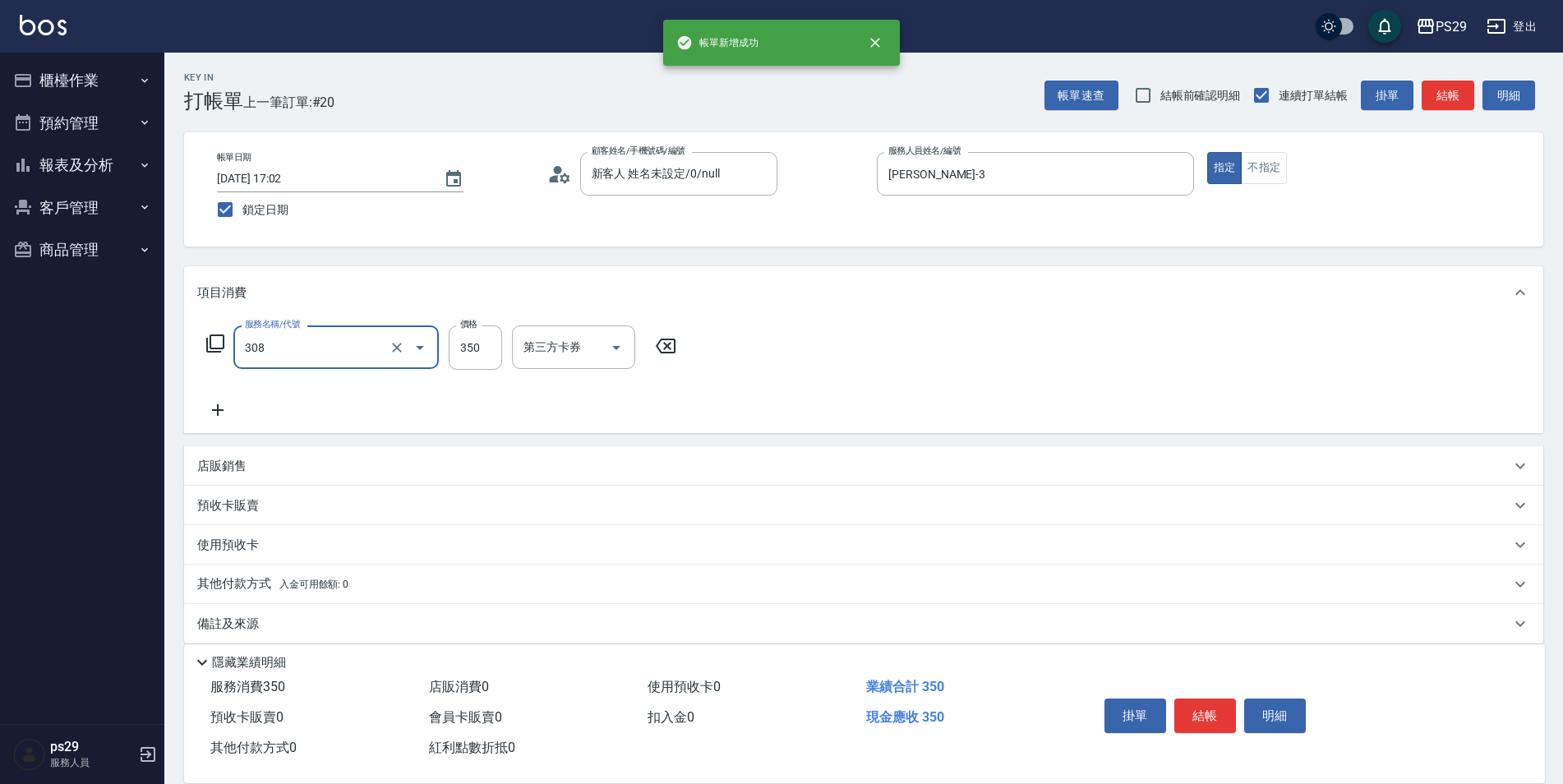
type input "洗+剪(308)"
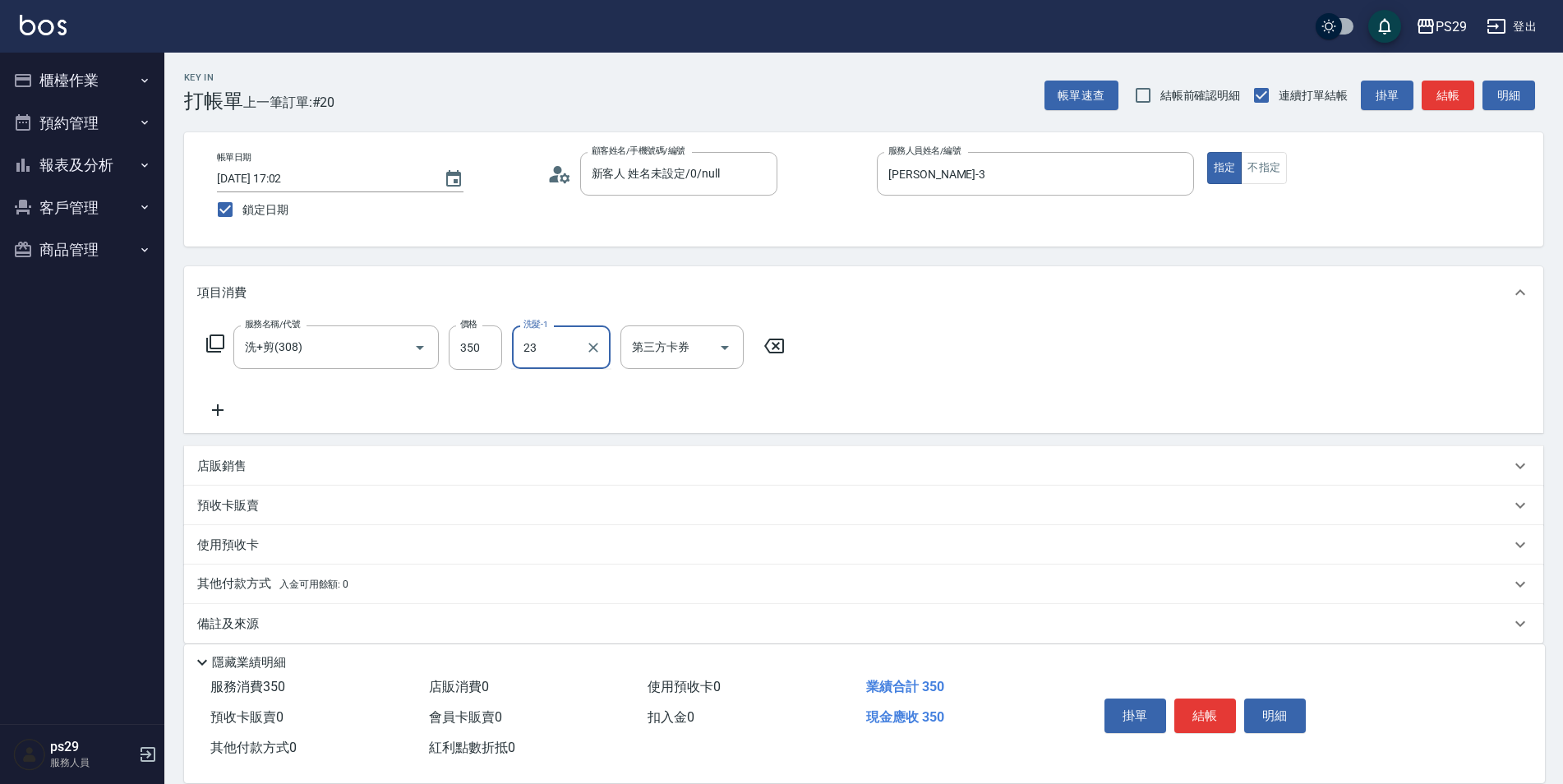
type input "吳畇蓁-23"
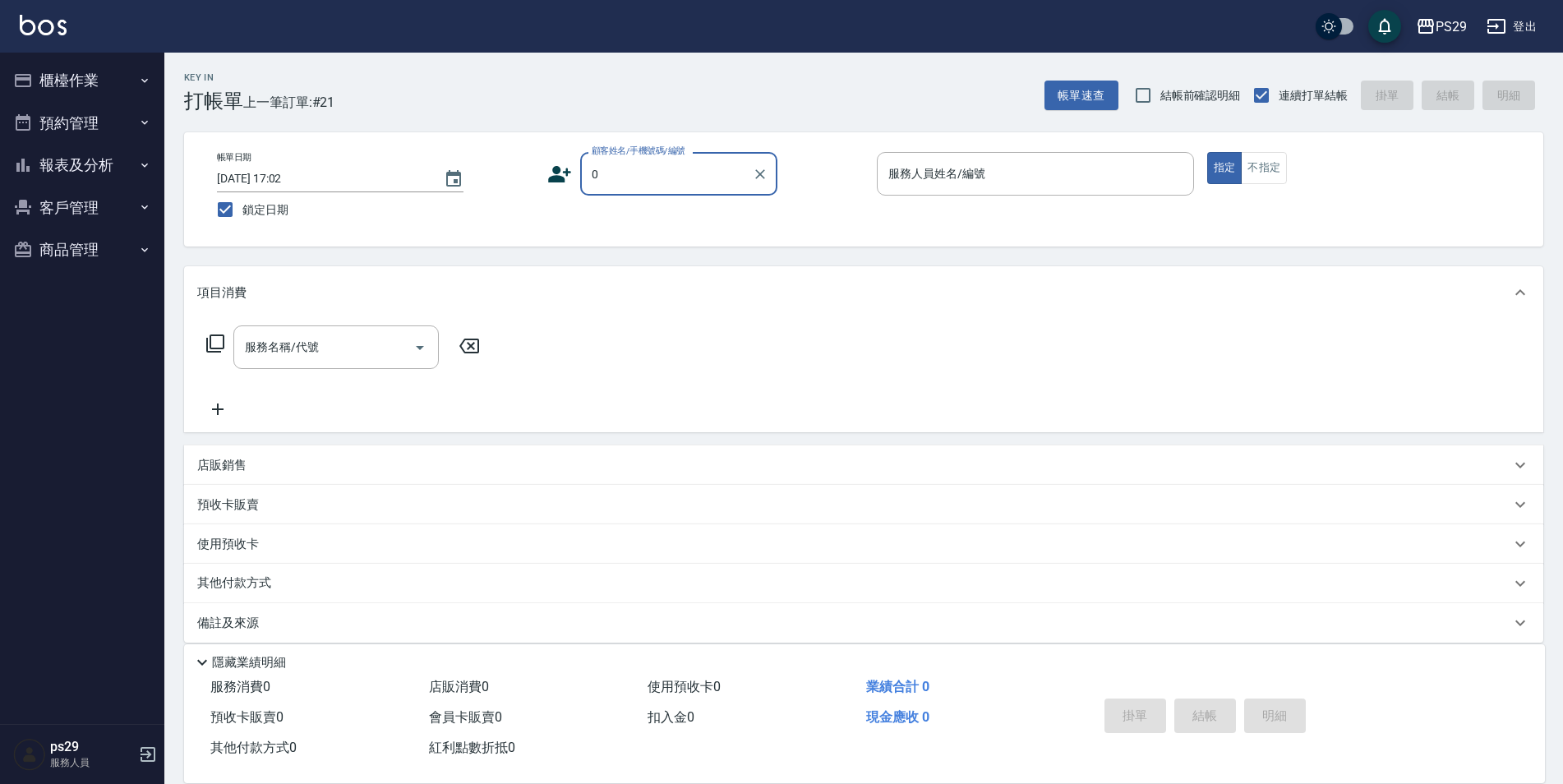
type input "新客人 姓名未設定/0/null"
type input "許婷宜-1"
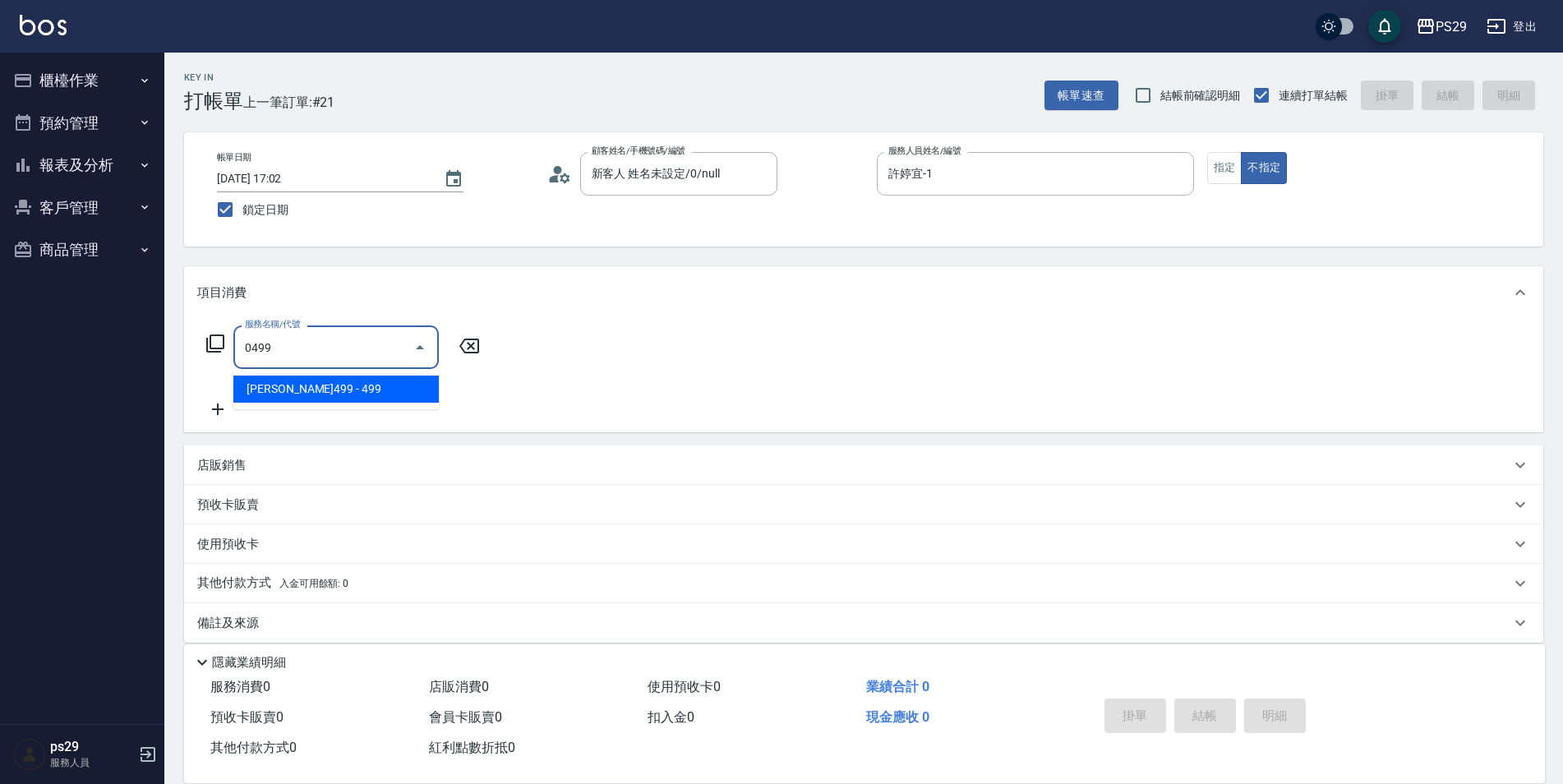
type input "[PERSON_NAME]499(0499)"
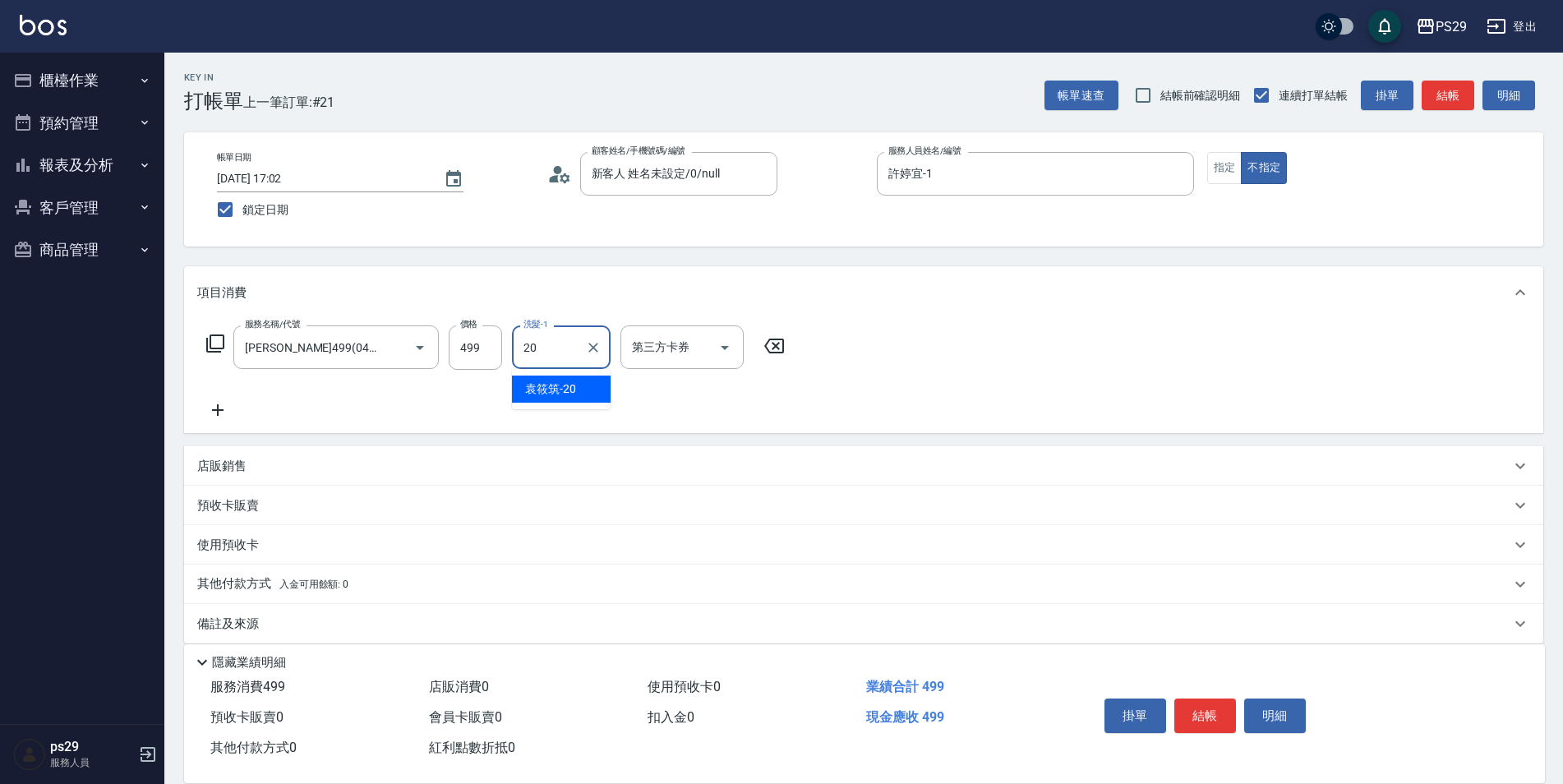
type input "[PERSON_NAME]-20"
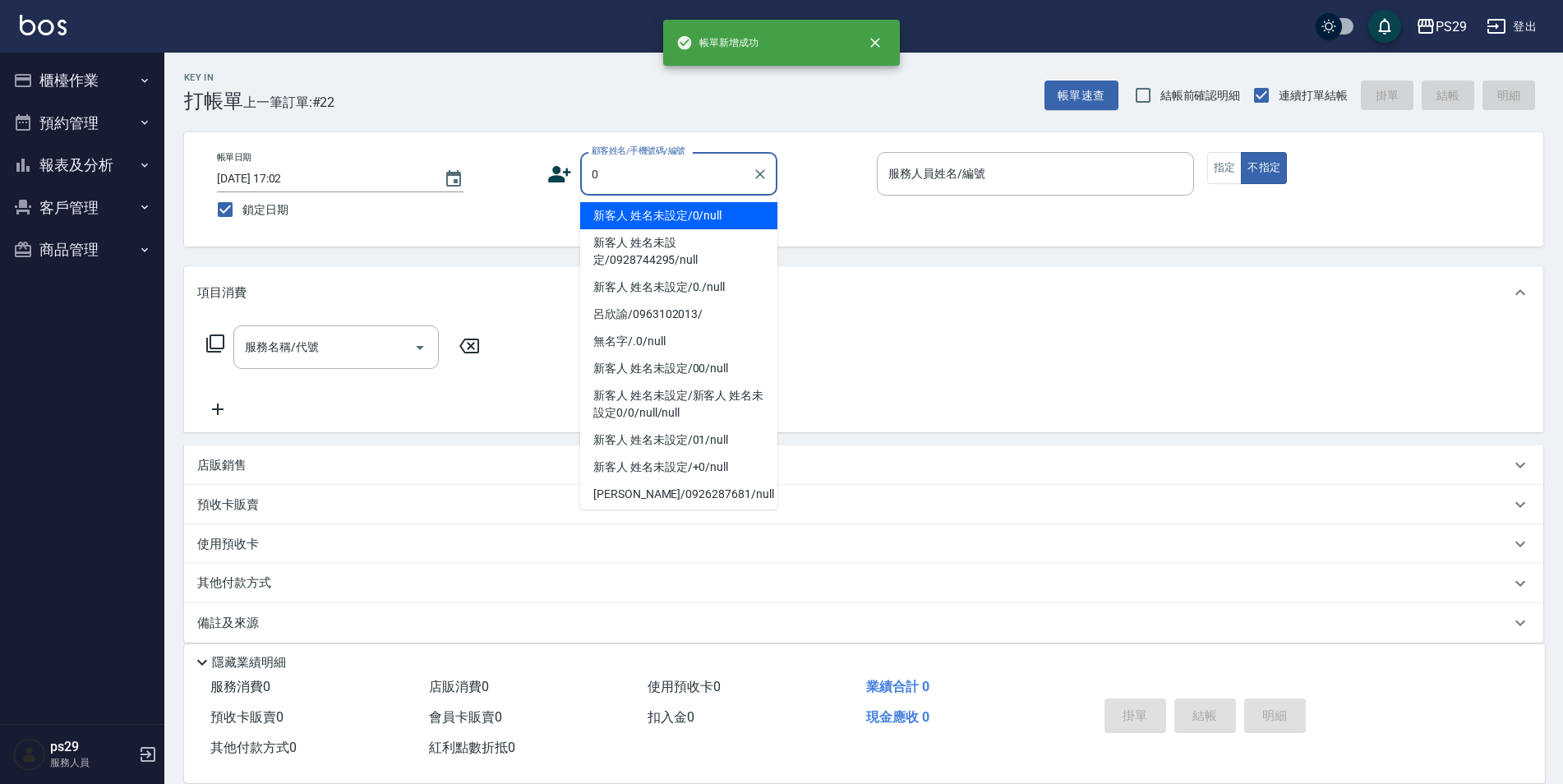
type input "新客人 姓名未設定/0/null"
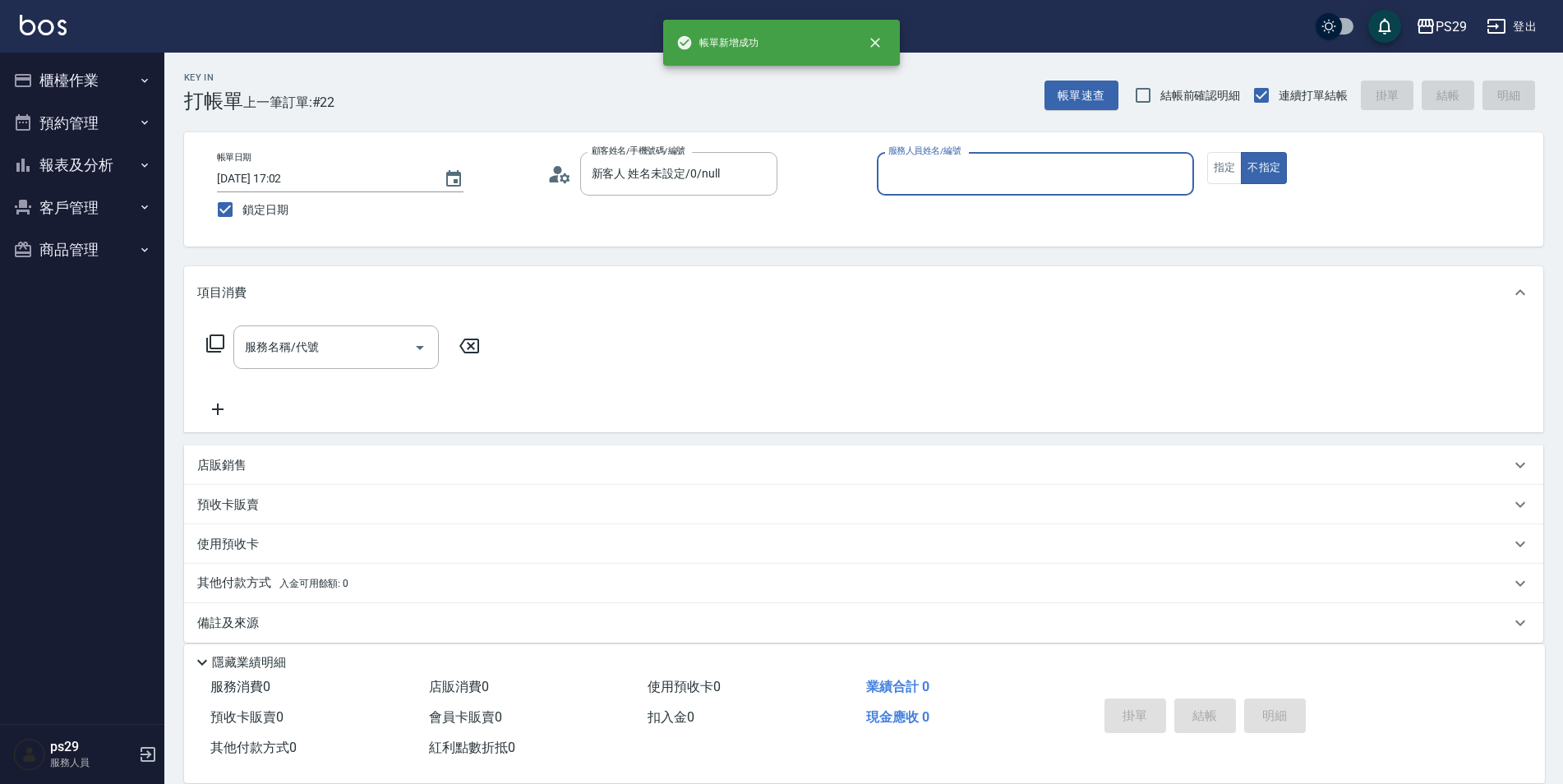
type input "2"
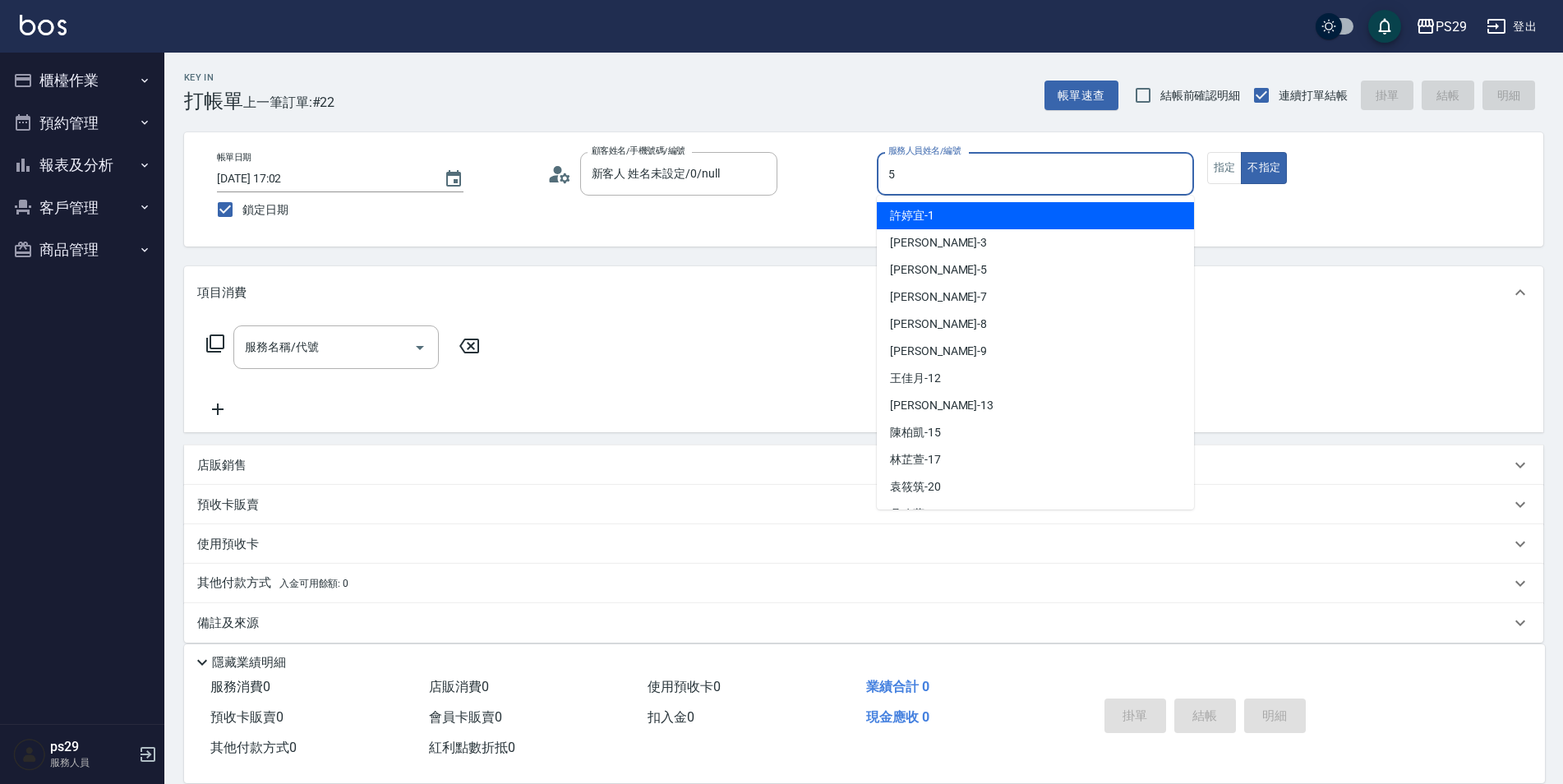
type input "[PERSON_NAME]維-5"
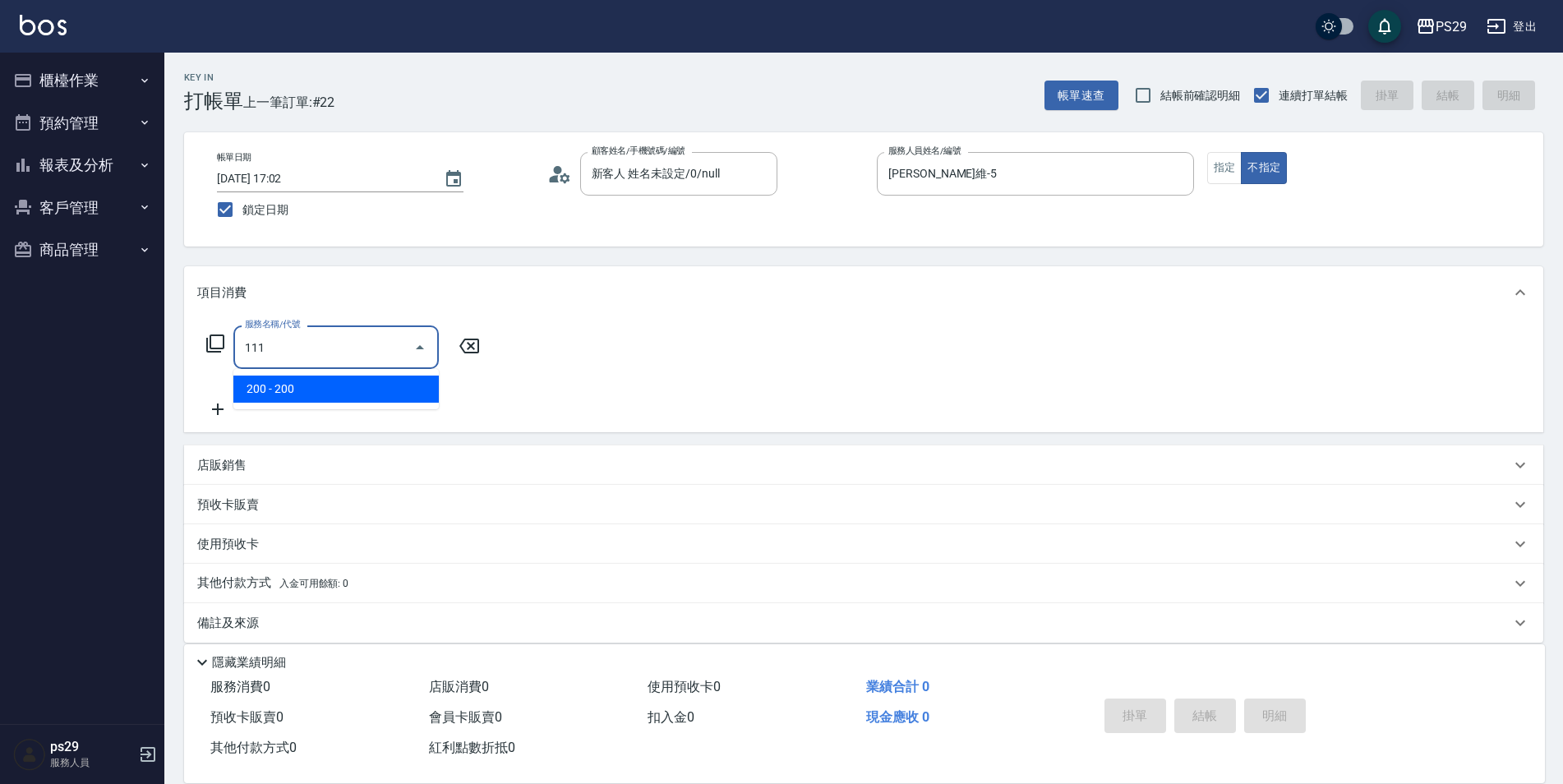
type input "200(111)"
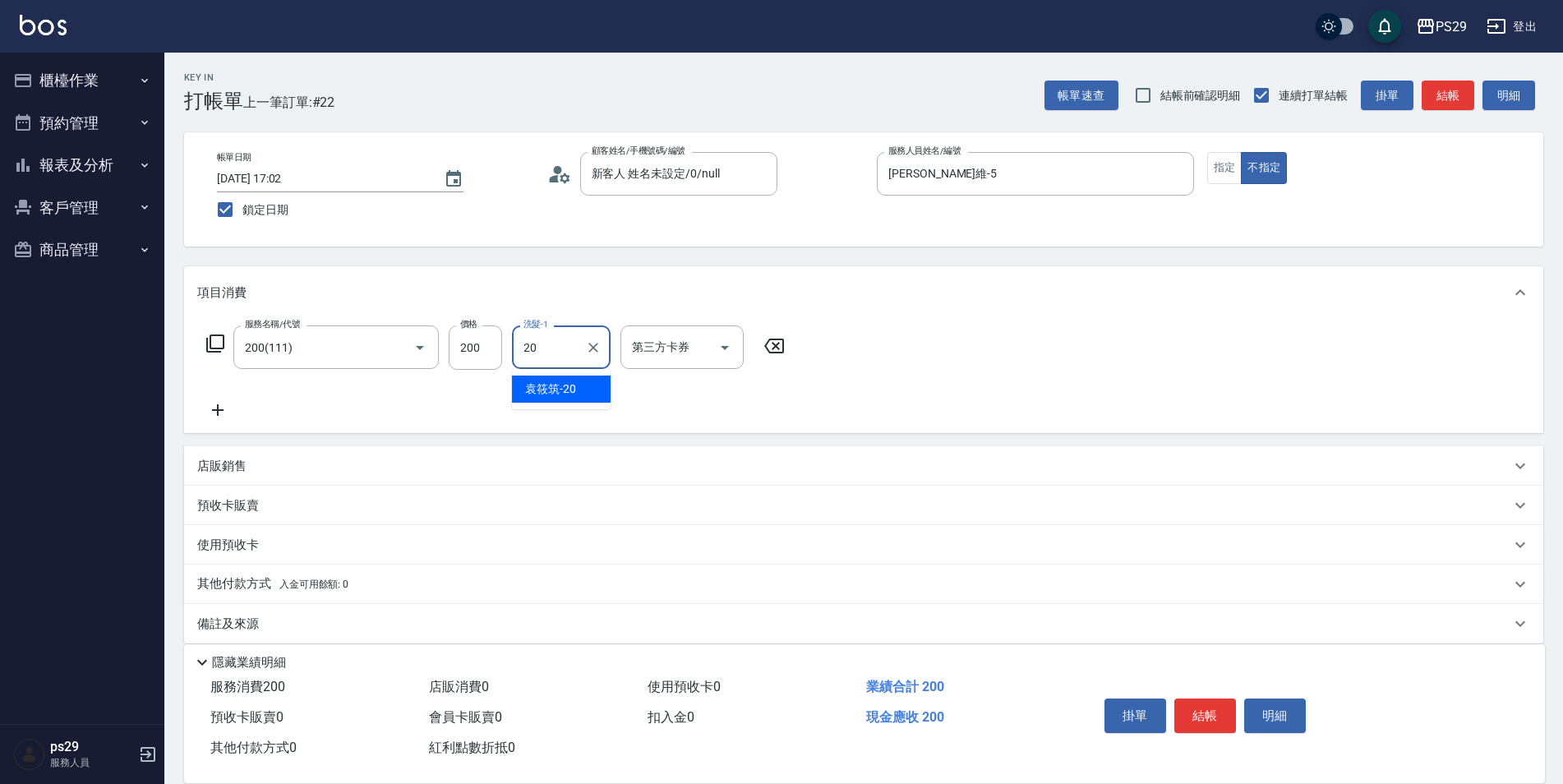
type input "[PERSON_NAME]-20"
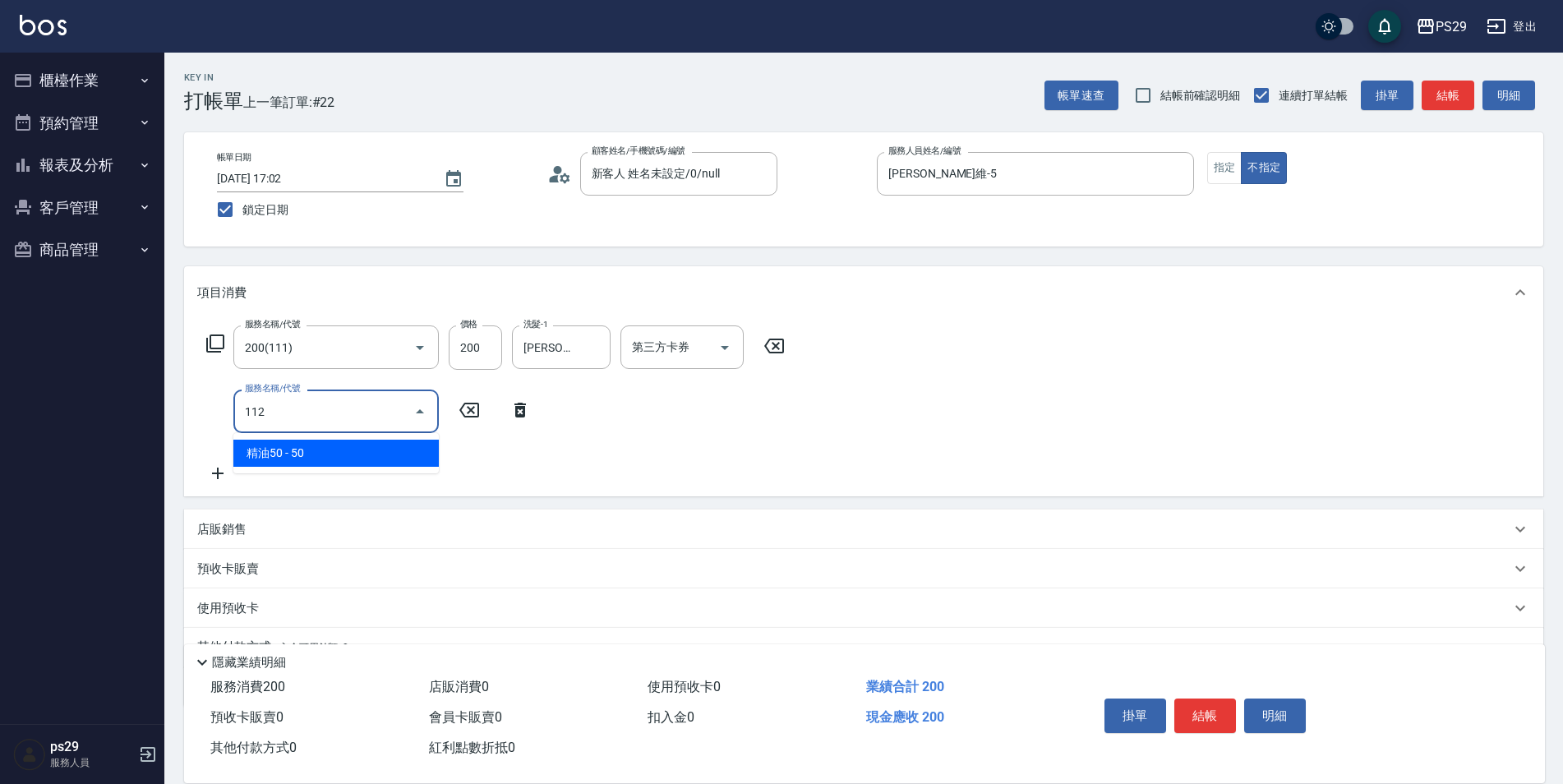
type input "精油50(112)"
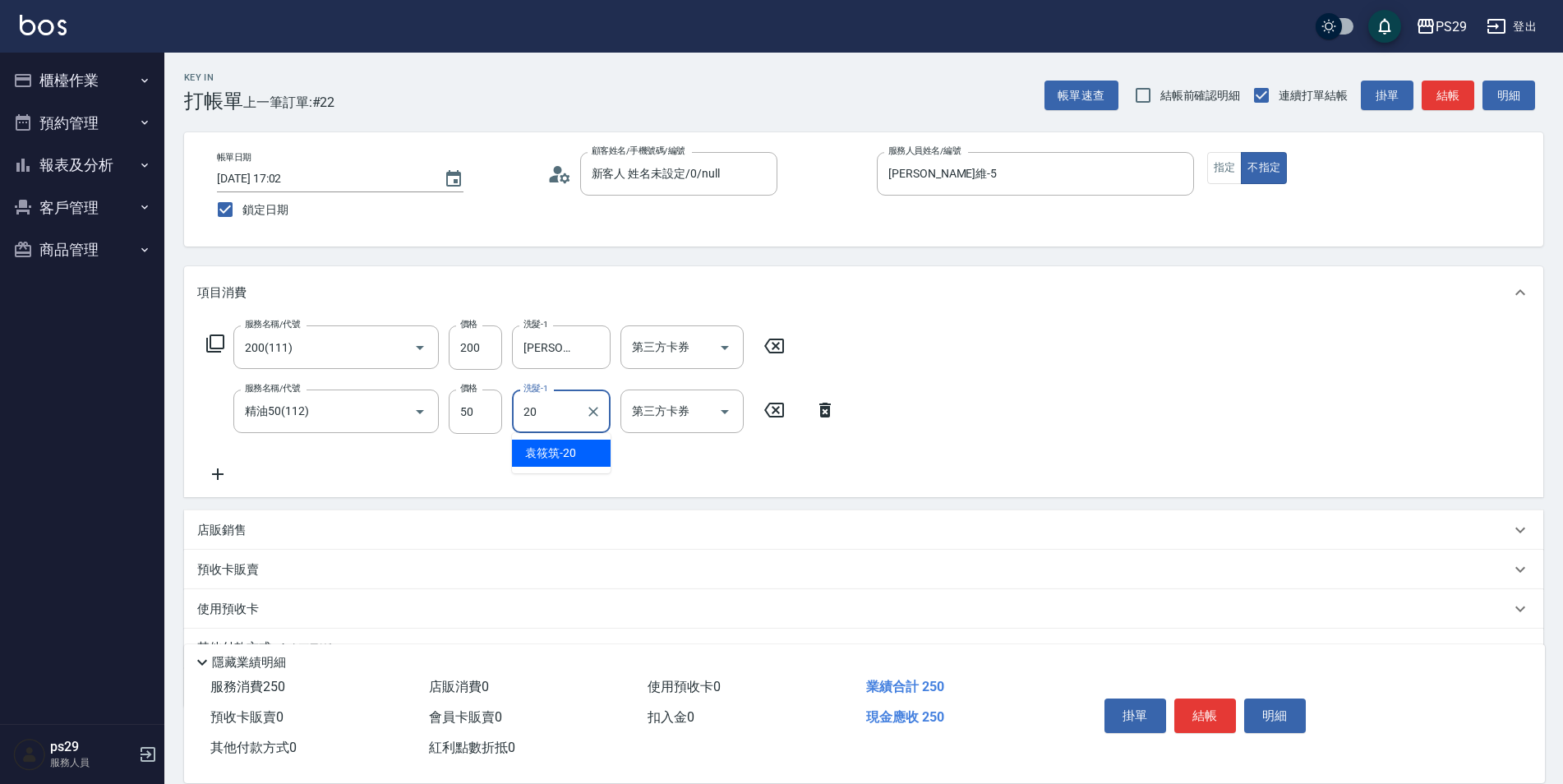
type input "[PERSON_NAME]-20"
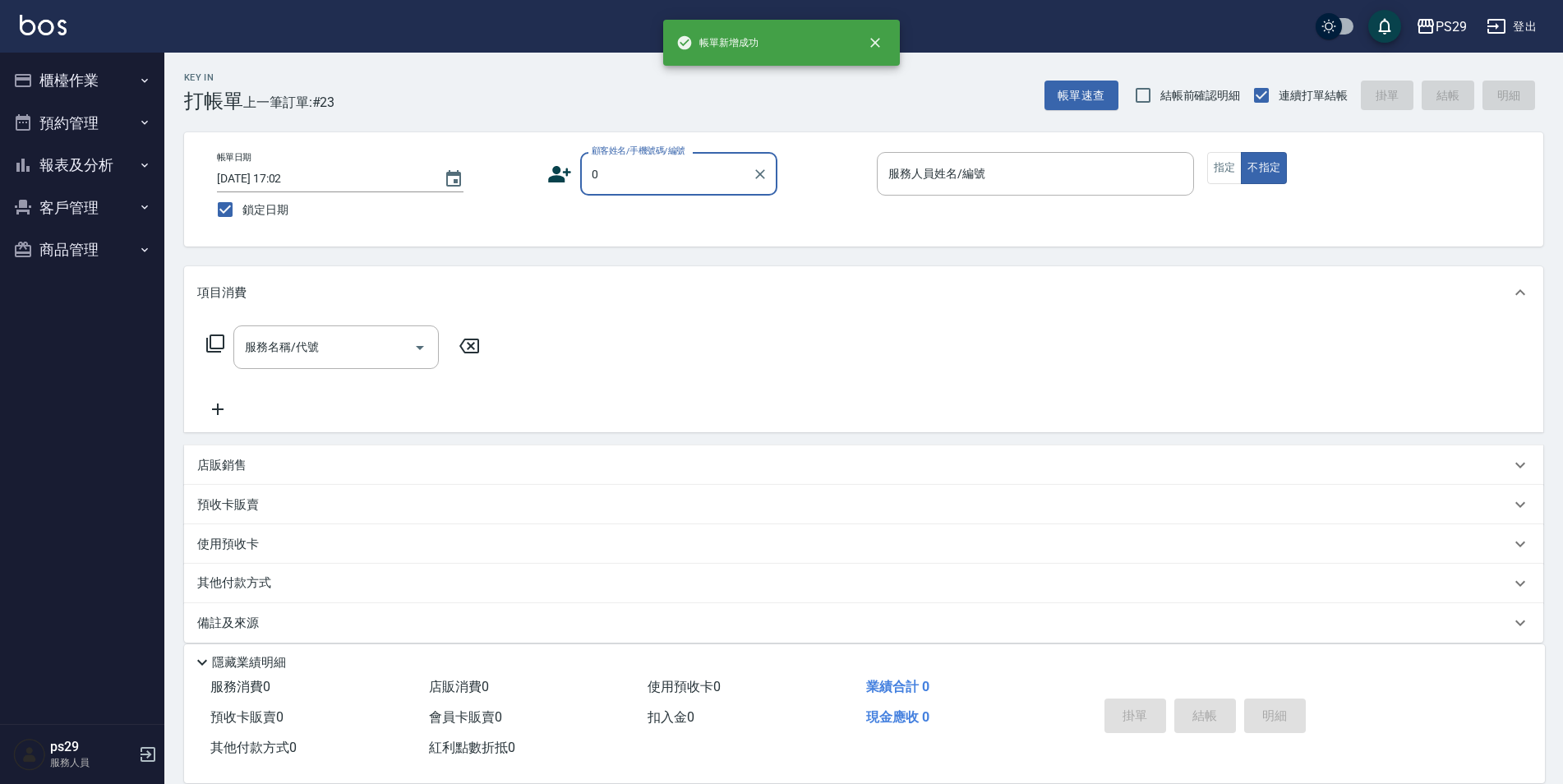
type input "新客人 姓名未設定/0/null"
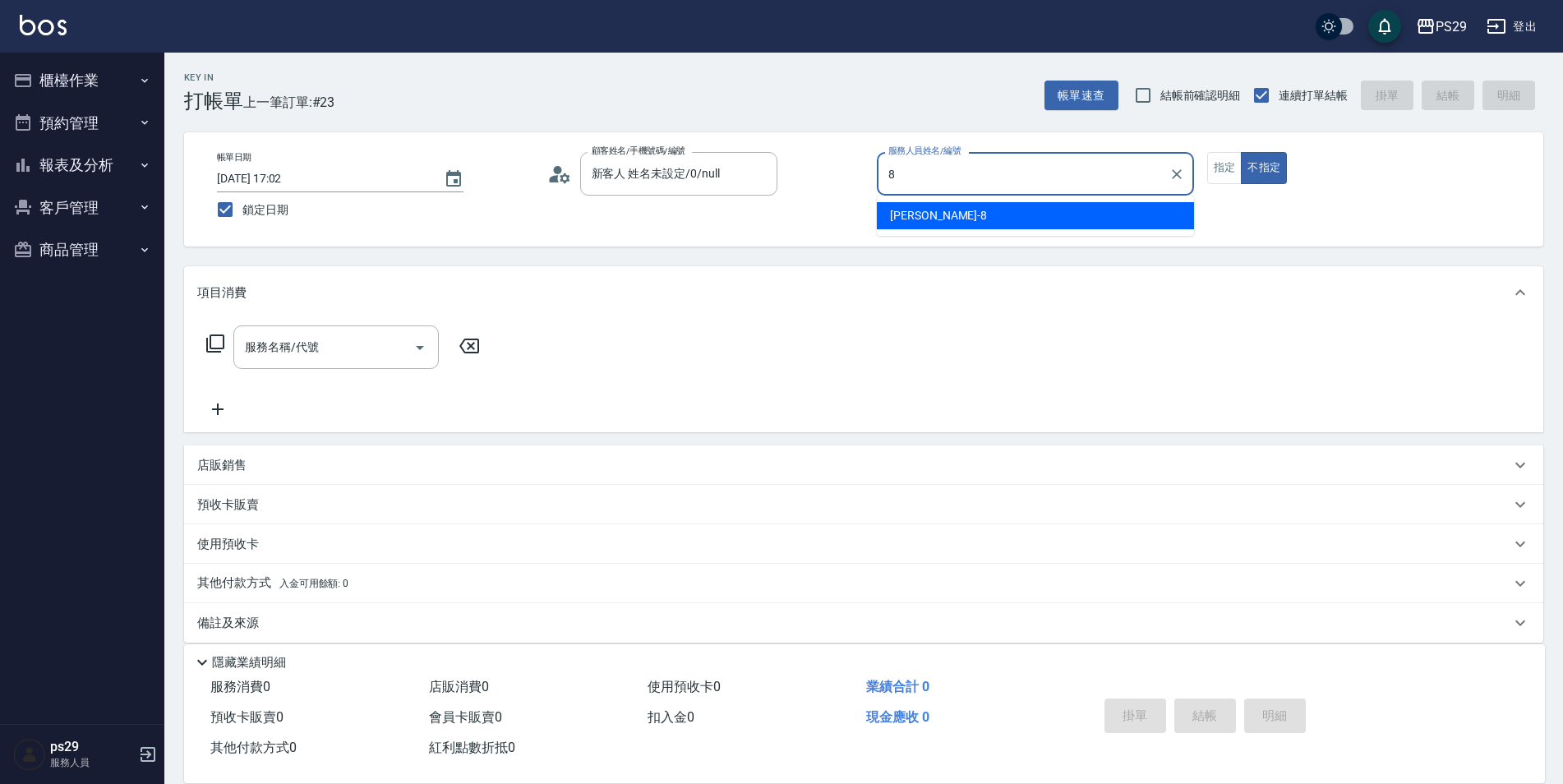
type input "[PERSON_NAME]-8"
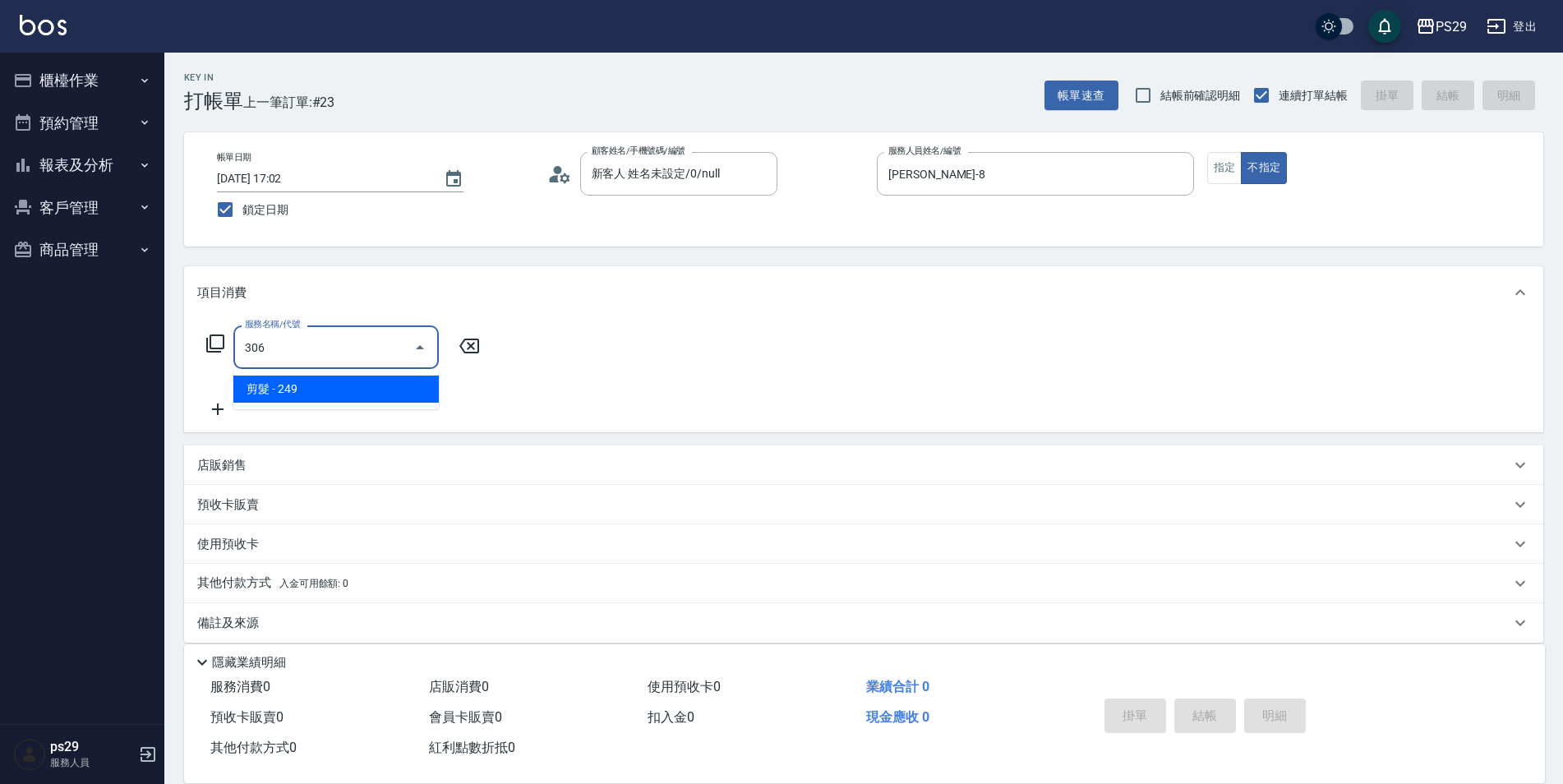
type input "剪髮(306)"
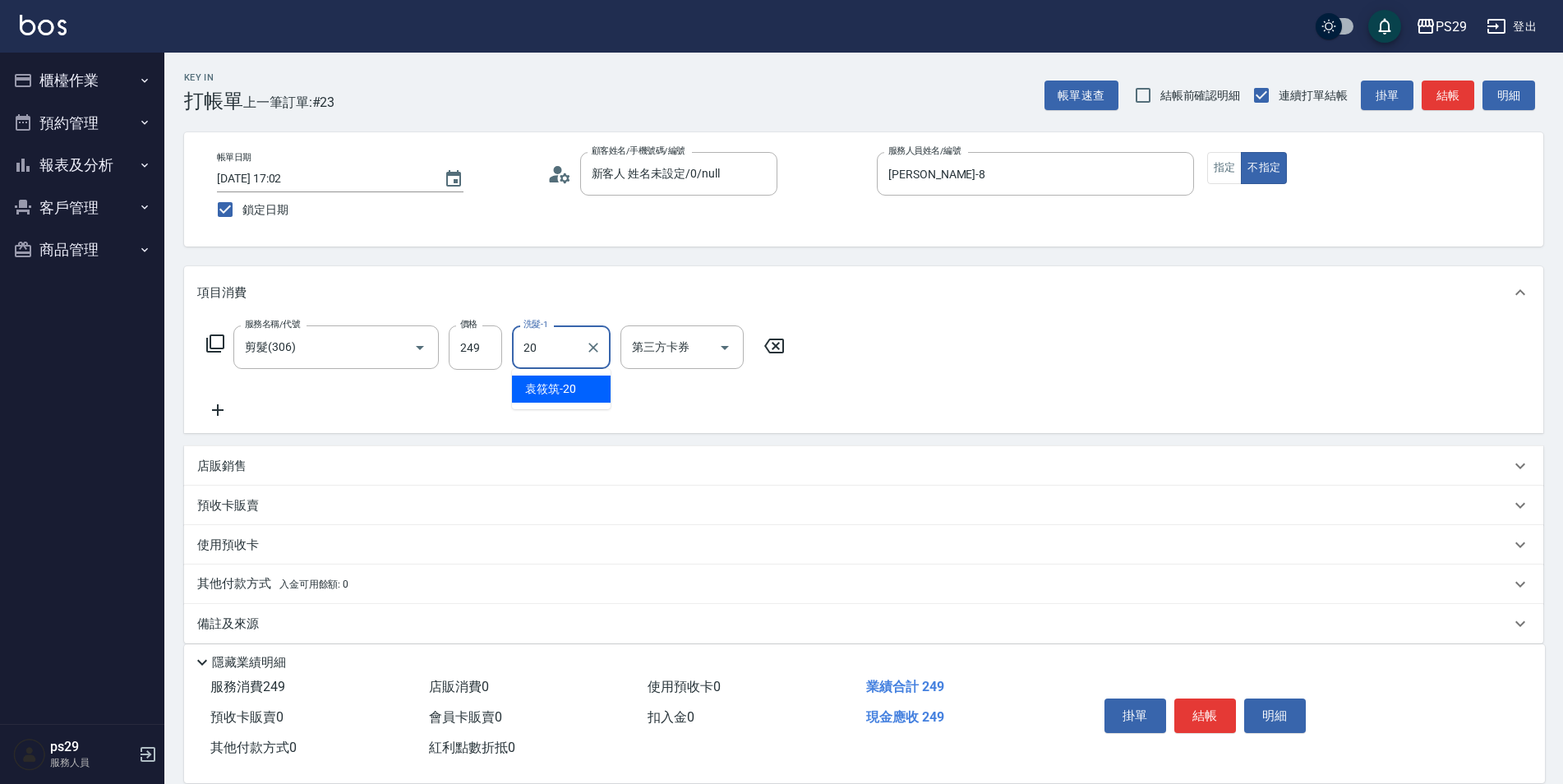
type input "[PERSON_NAME]-20"
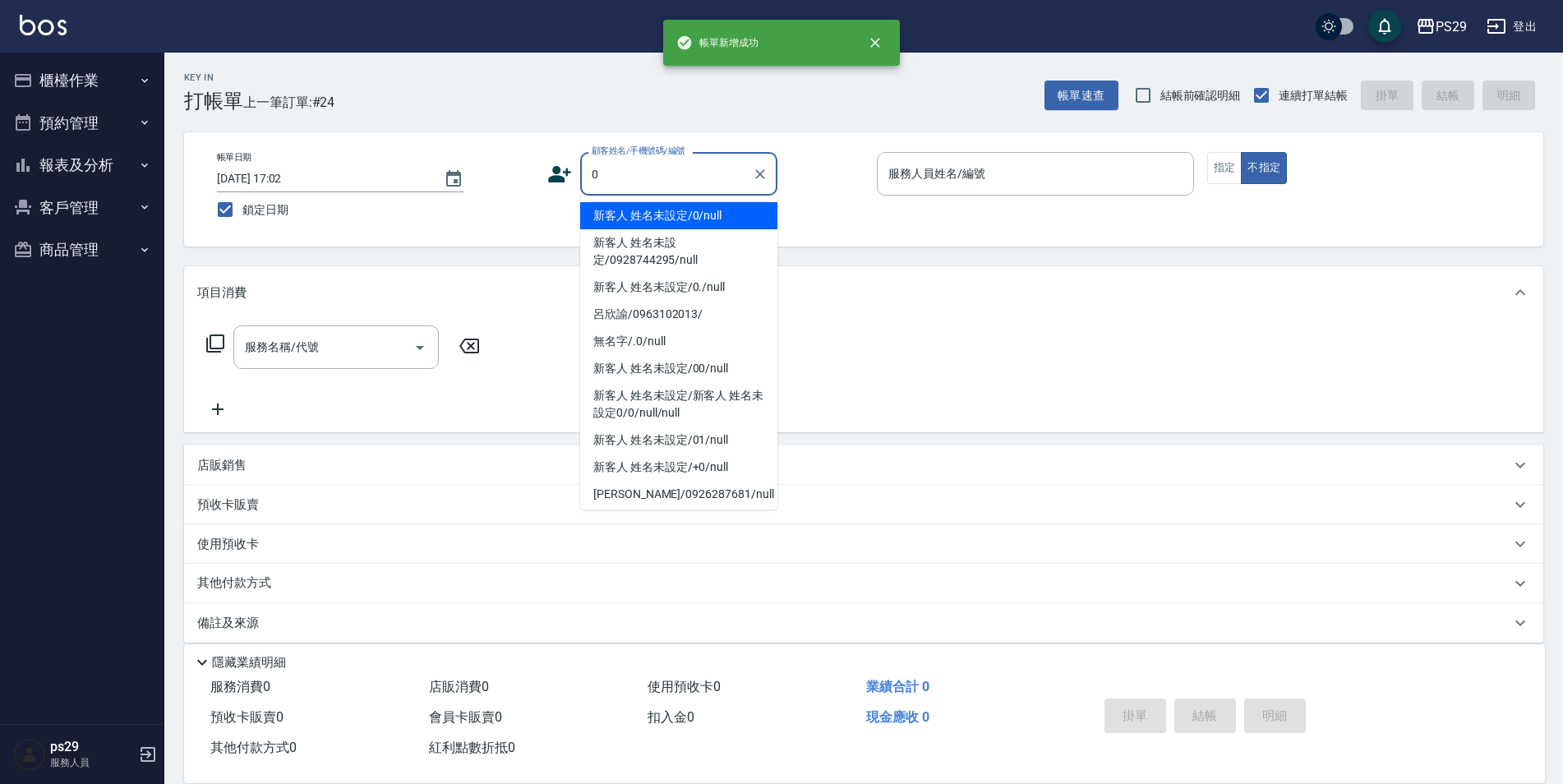
type input "新客人 姓名未設定/0/null"
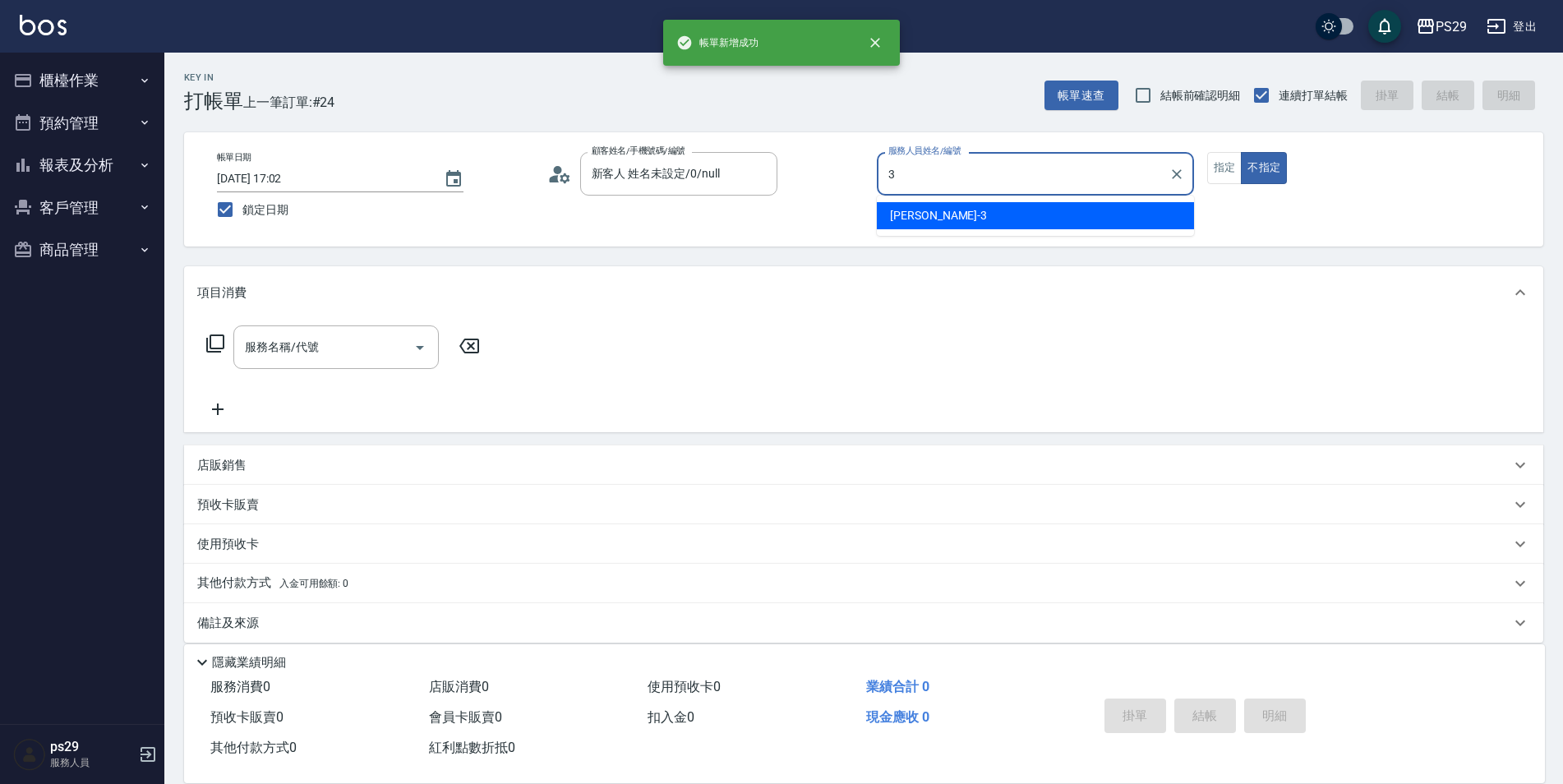
type input "[PERSON_NAME]-3"
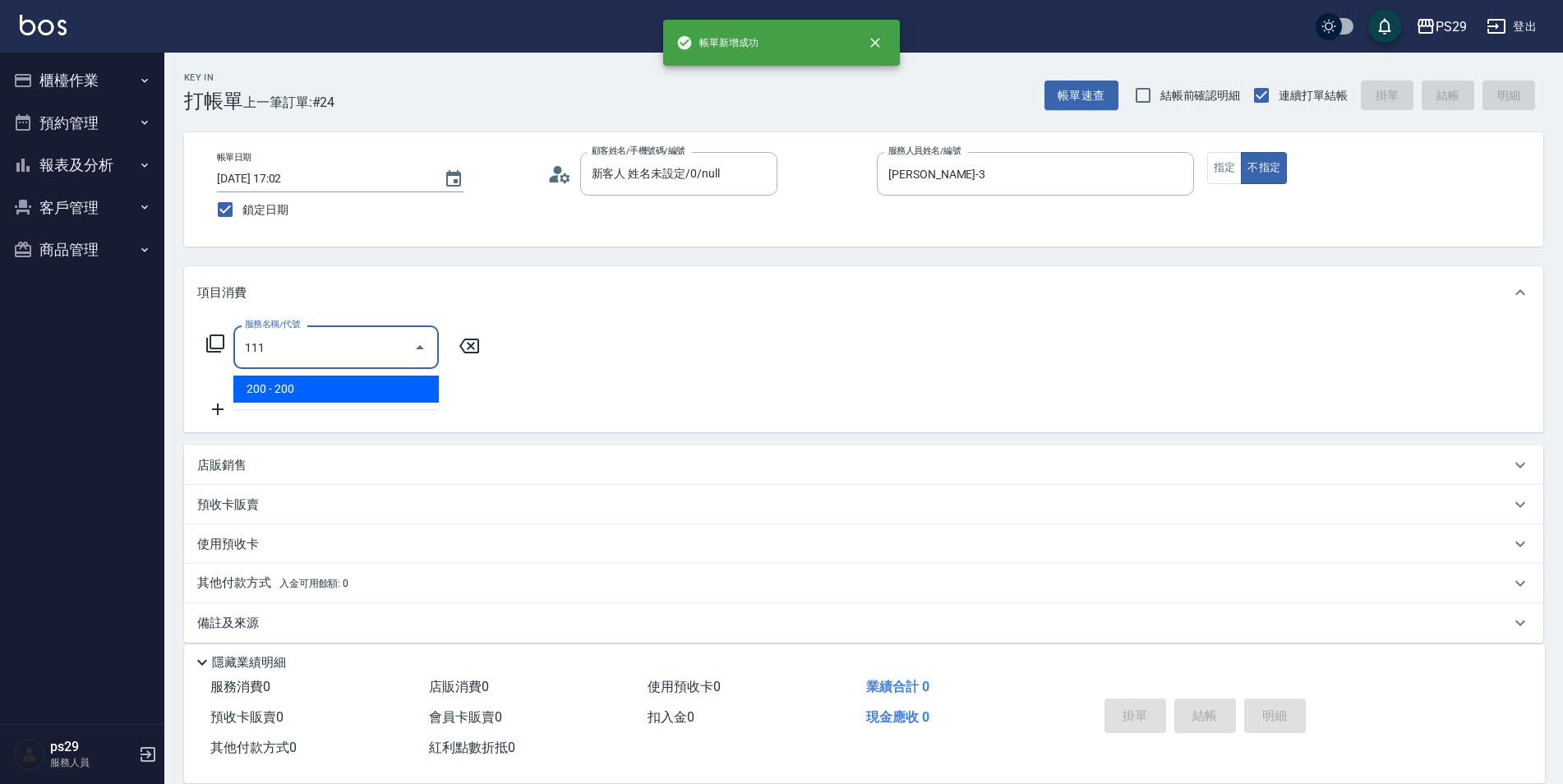
type input "200(111)"
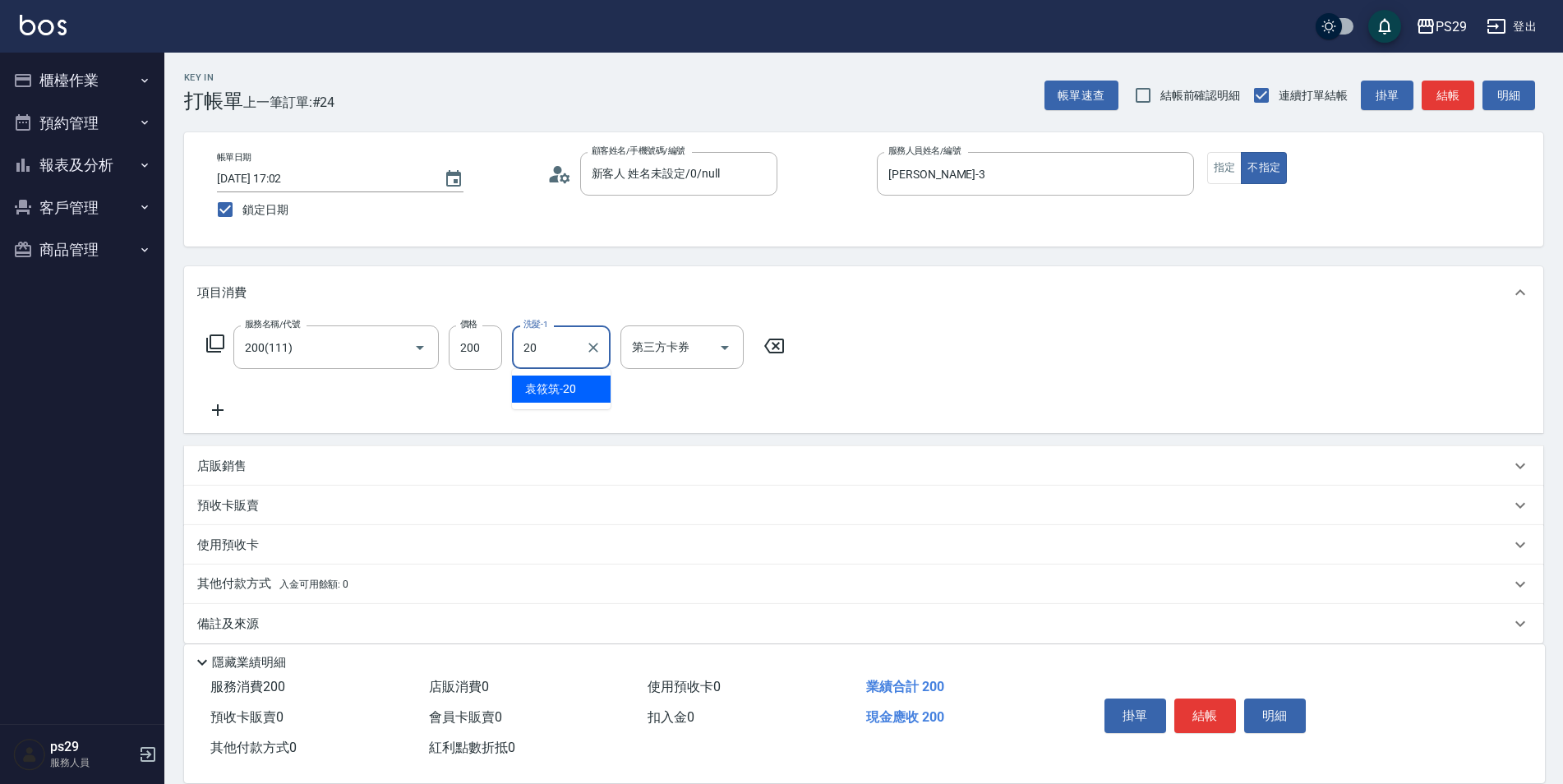
type input "[PERSON_NAME]-20"
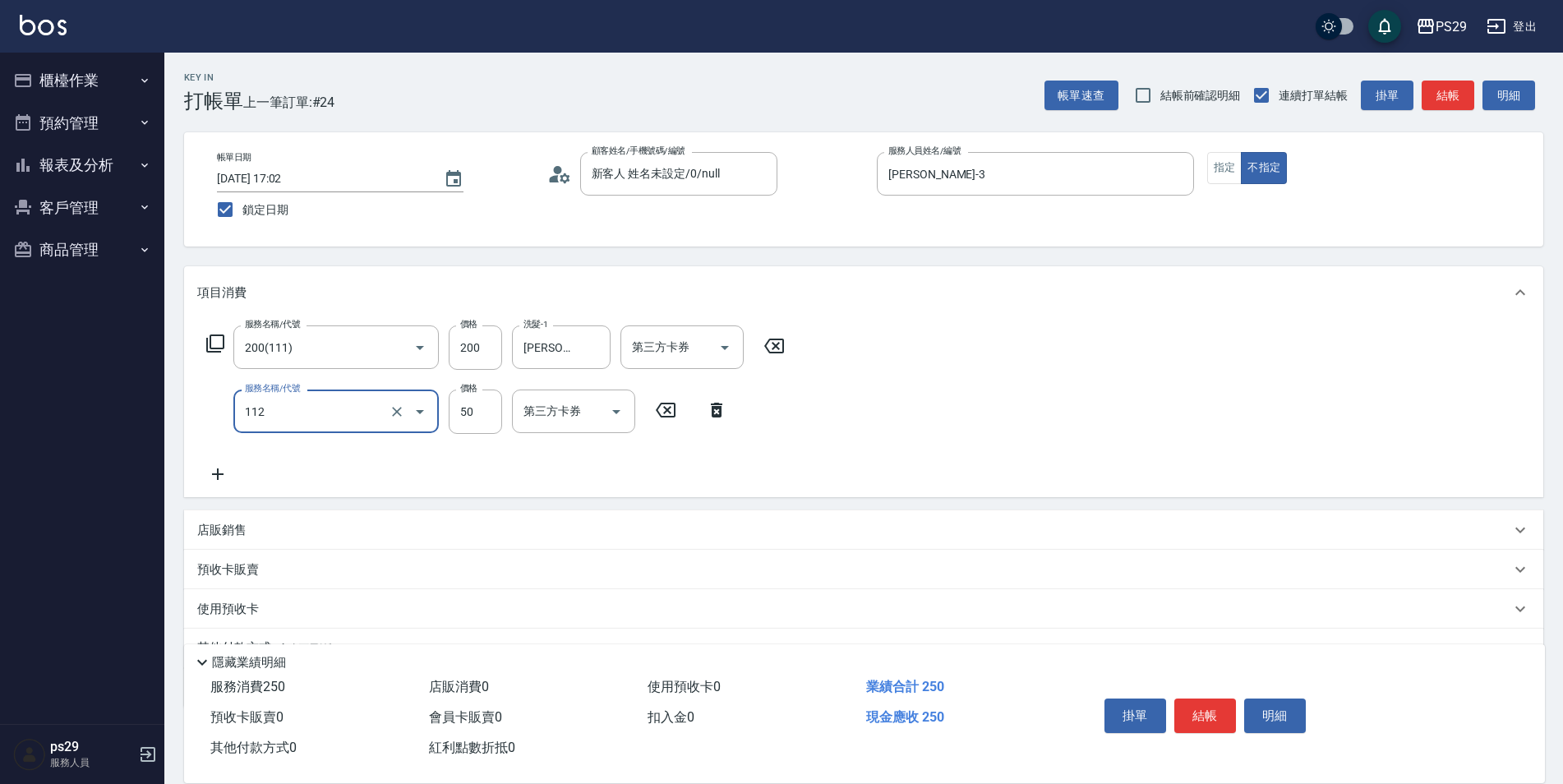
type input "精油50(112)"
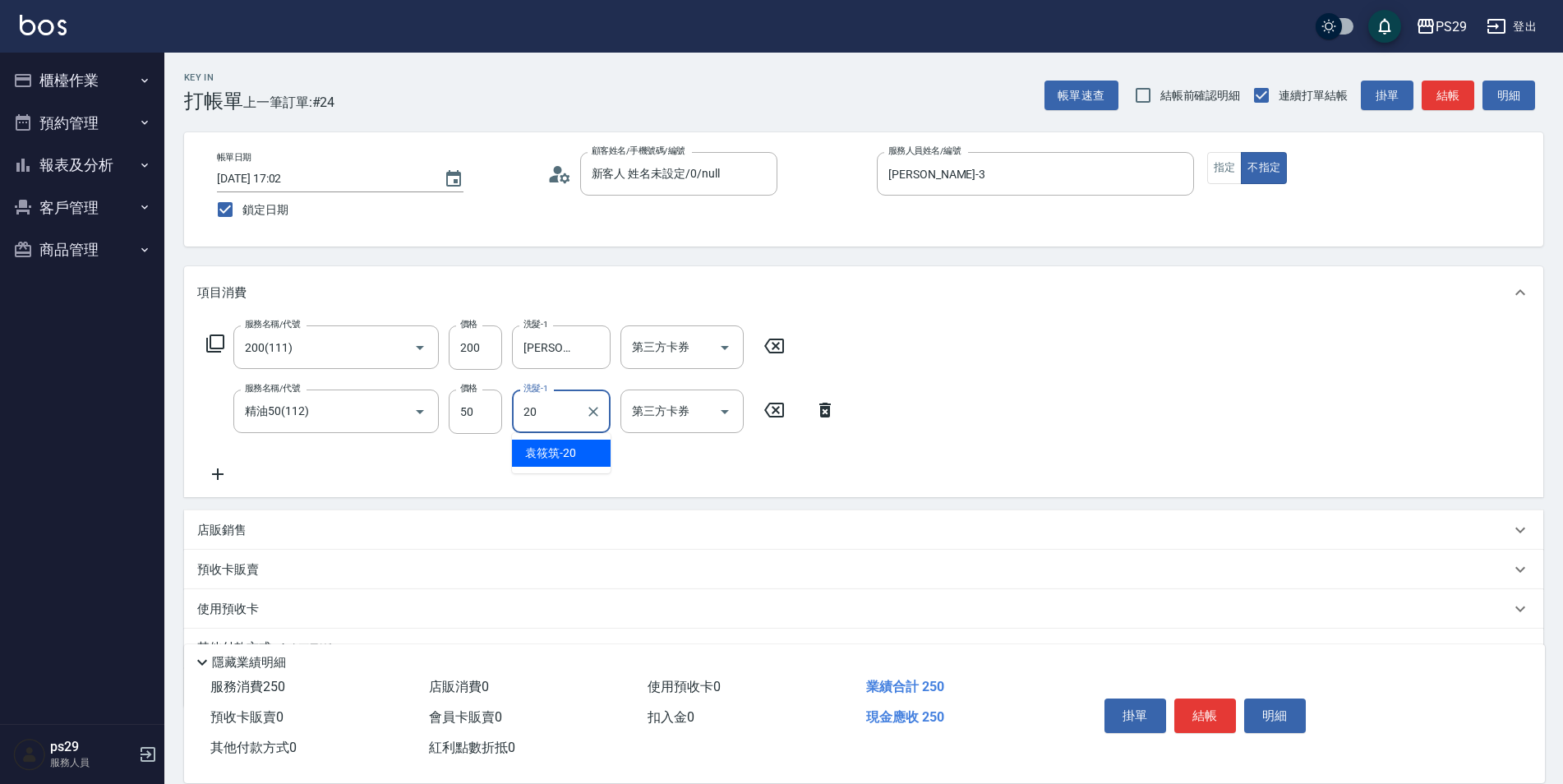
type input "[PERSON_NAME]-20"
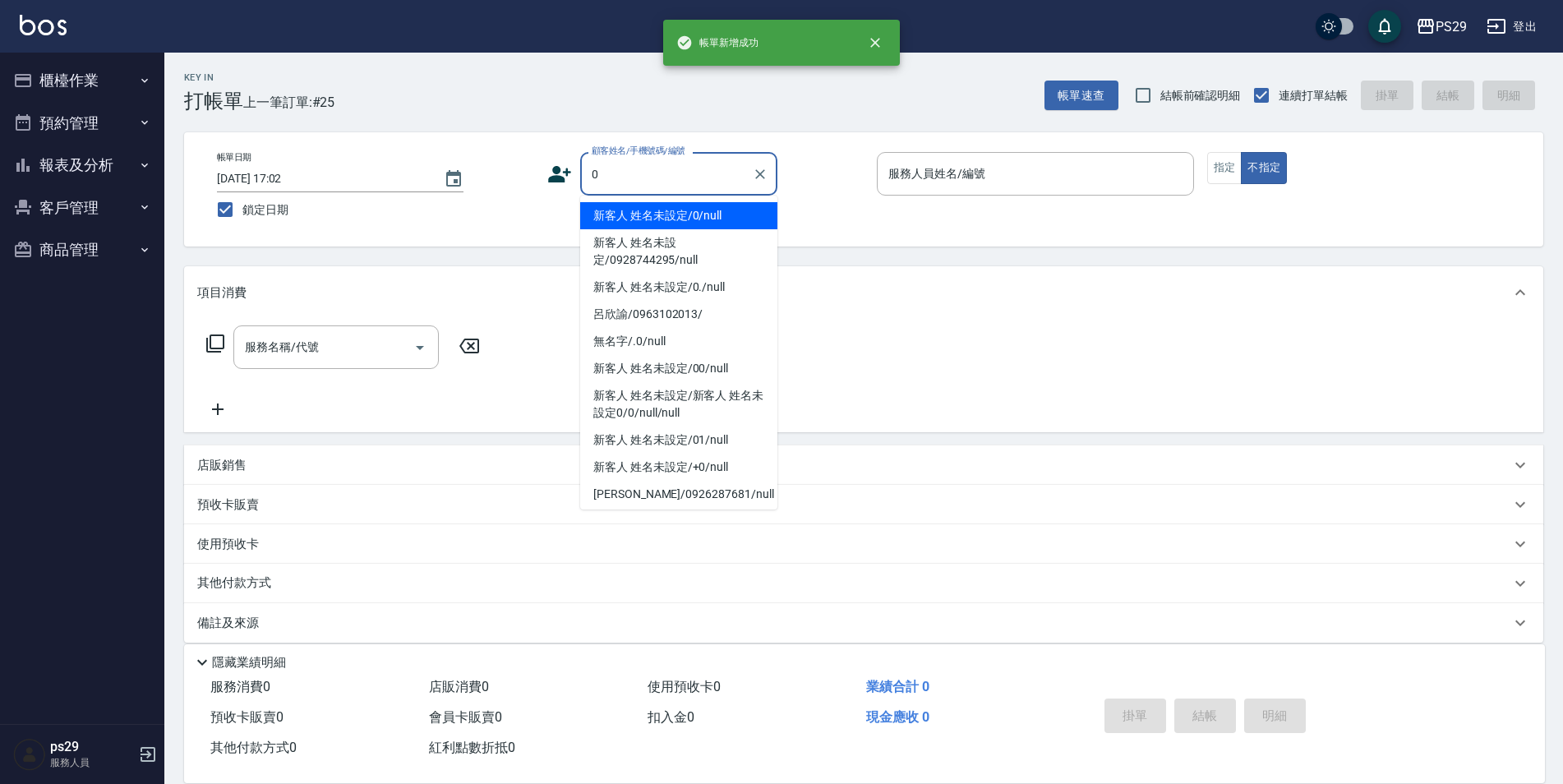
type input "新客人 姓名未設定/0/null"
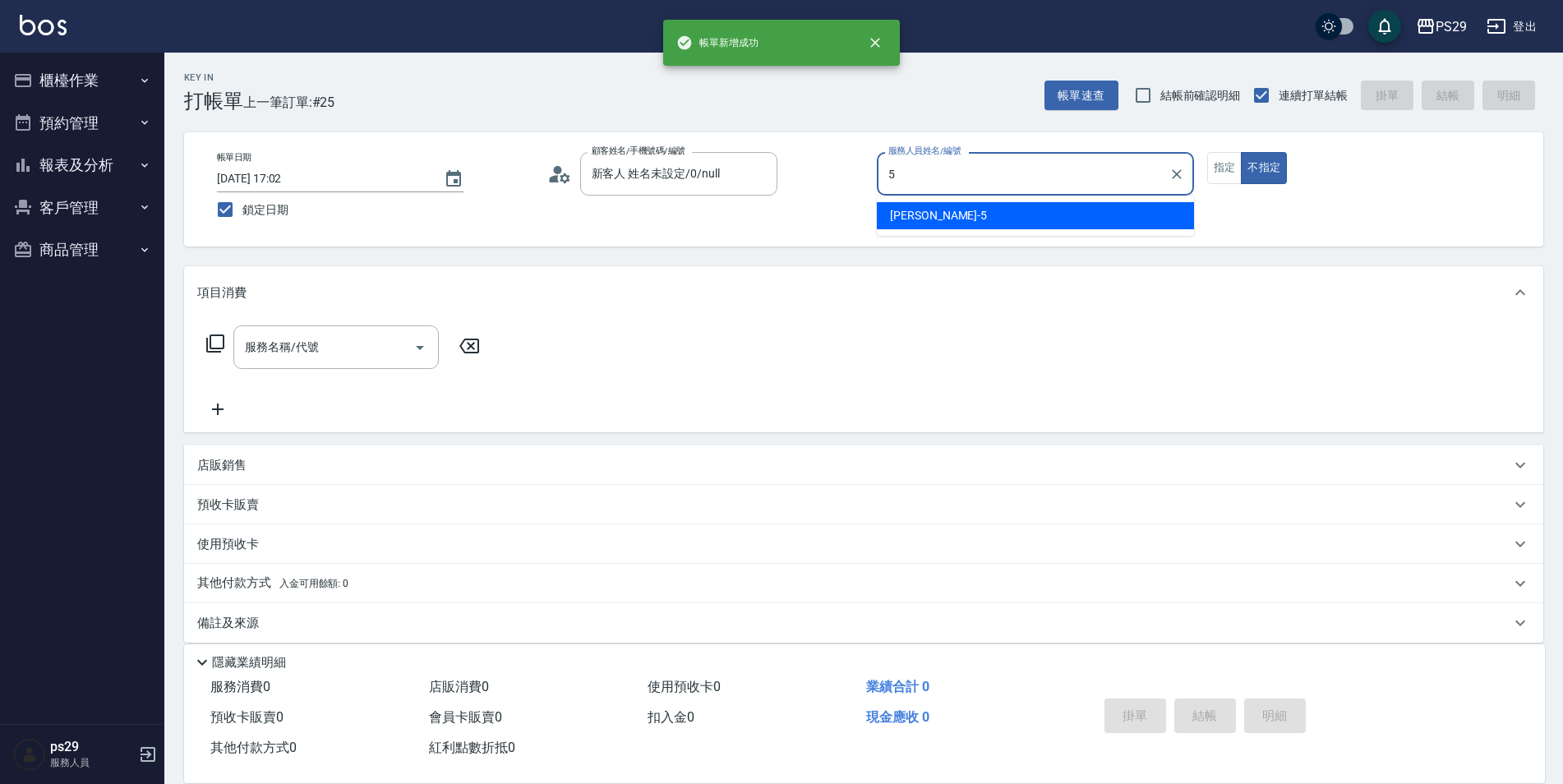
type input "[PERSON_NAME]維-5"
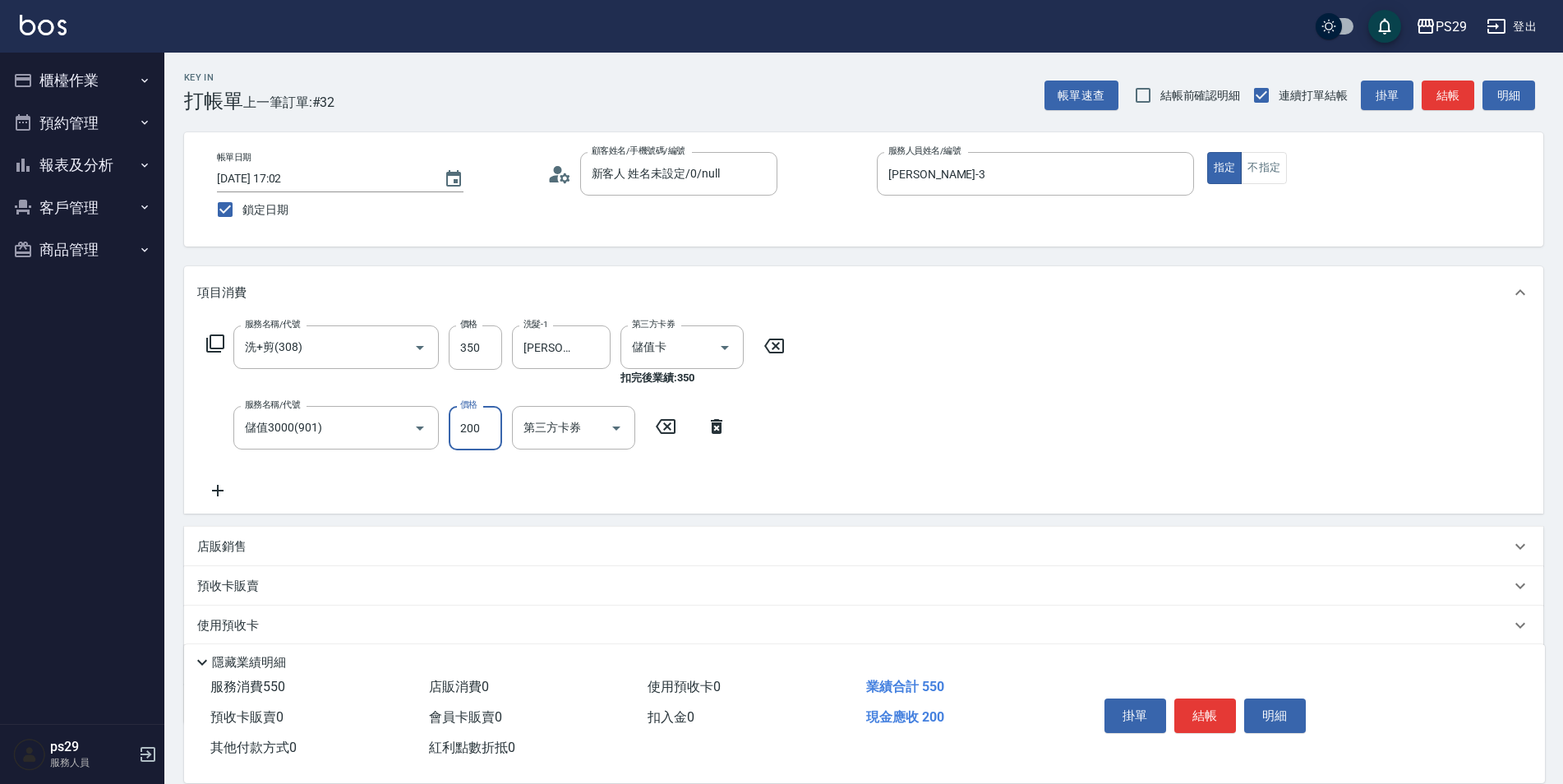
click at [471, 431] on input "200" at bounding box center [476, 428] width 54 height 44
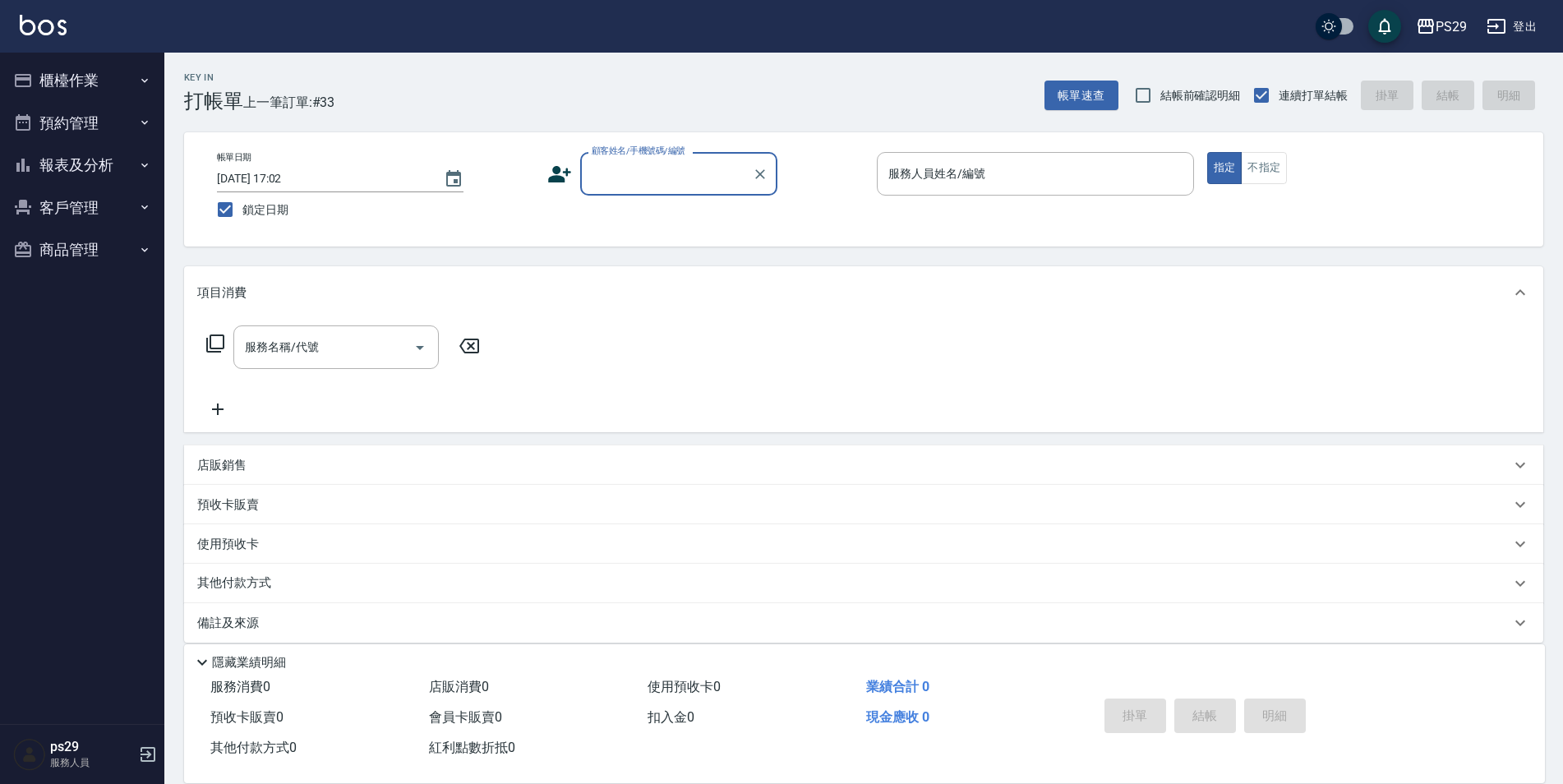
click at [35, 23] on img at bounding box center [43, 25] width 47 height 21
click at [85, 118] on button "預約管理" at bounding box center [82, 122] width 151 height 43
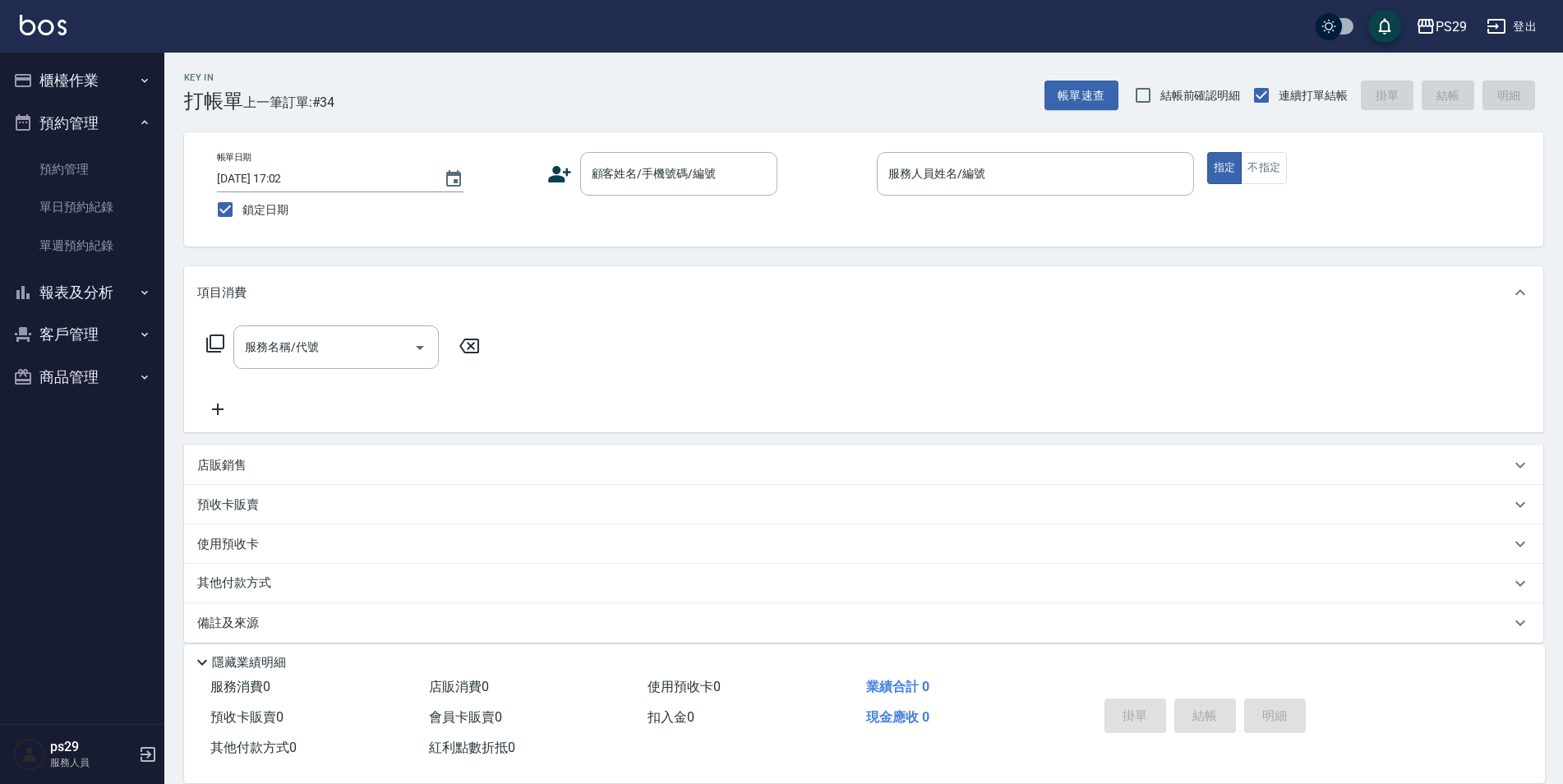
click at [70, 276] on button "報表及分析" at bounding box center [82, 292] width 151 height 43
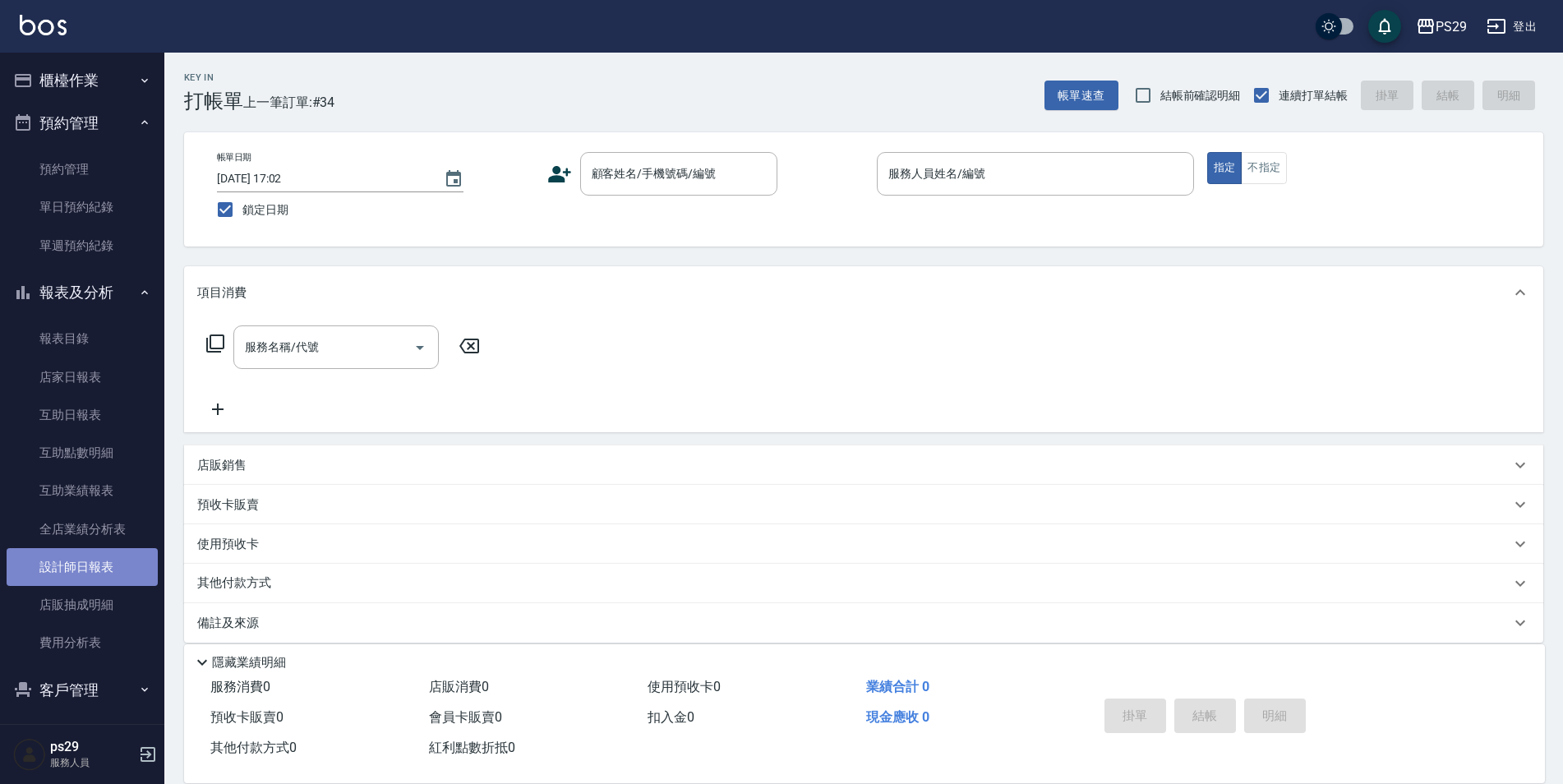
click at [101, 560] on link "設計師日報表" at bounding box center [82, 567] width 151 height 38
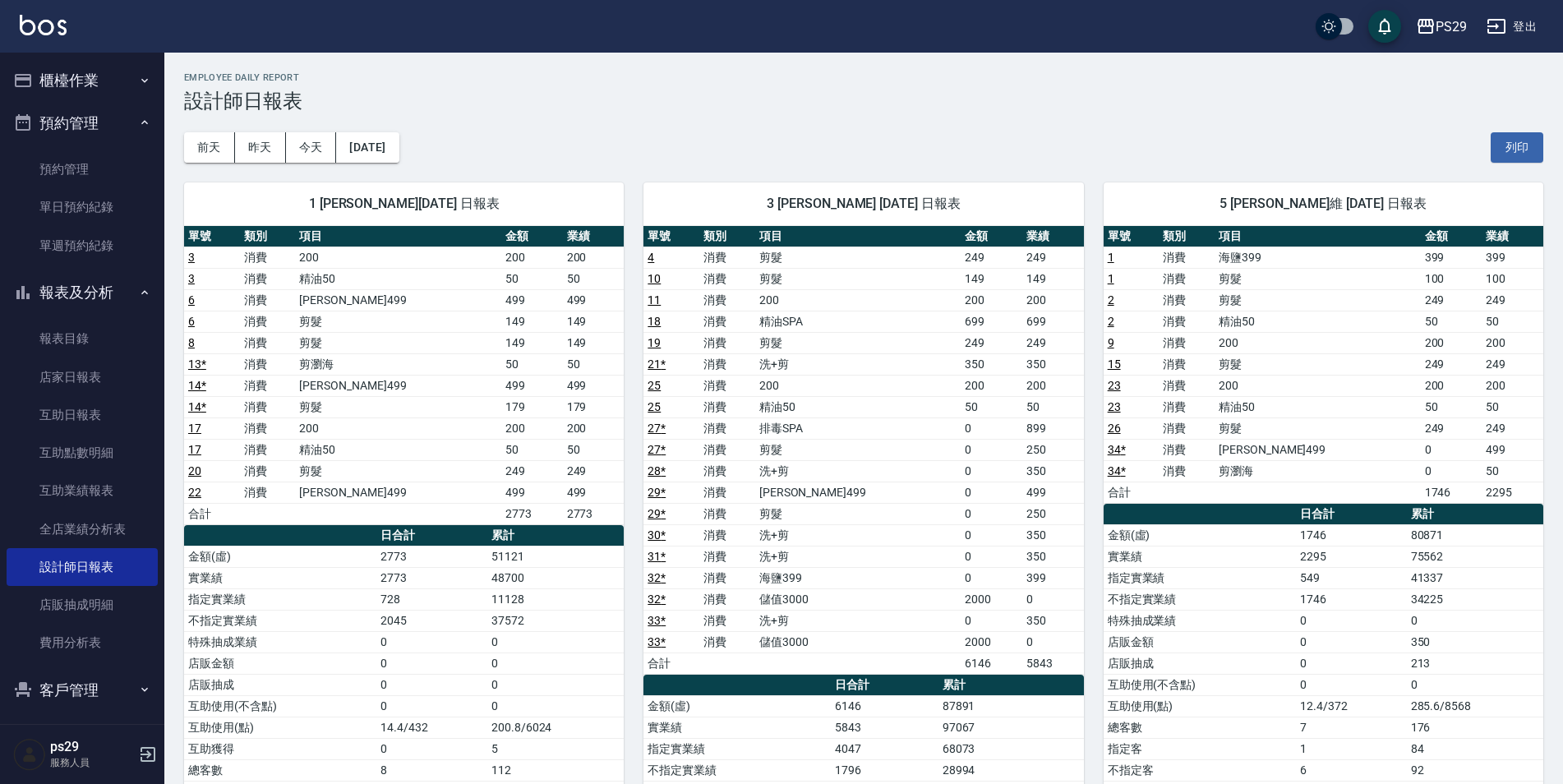
drag, startPoint x: 85, startPoint y: 100, endPoint x: 90, endPoint y: 89, distance: 12.1
click at [85, 100] on button "櫃檯作業" at bounding box center [82, 80] width 151 height 43
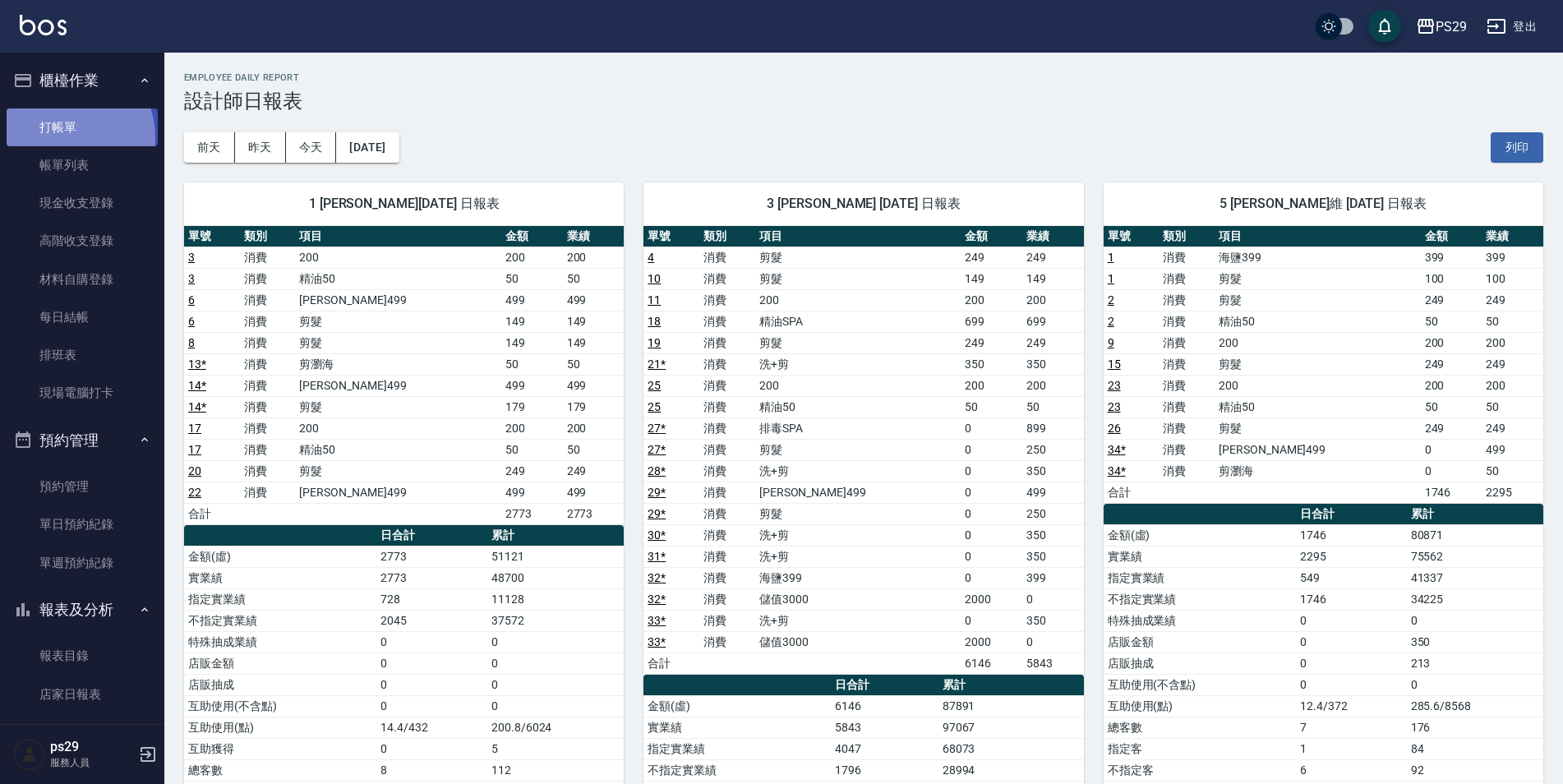
click at [63, 137] on link "打帳單" at bounding box center [82, 128] width 151 height 38
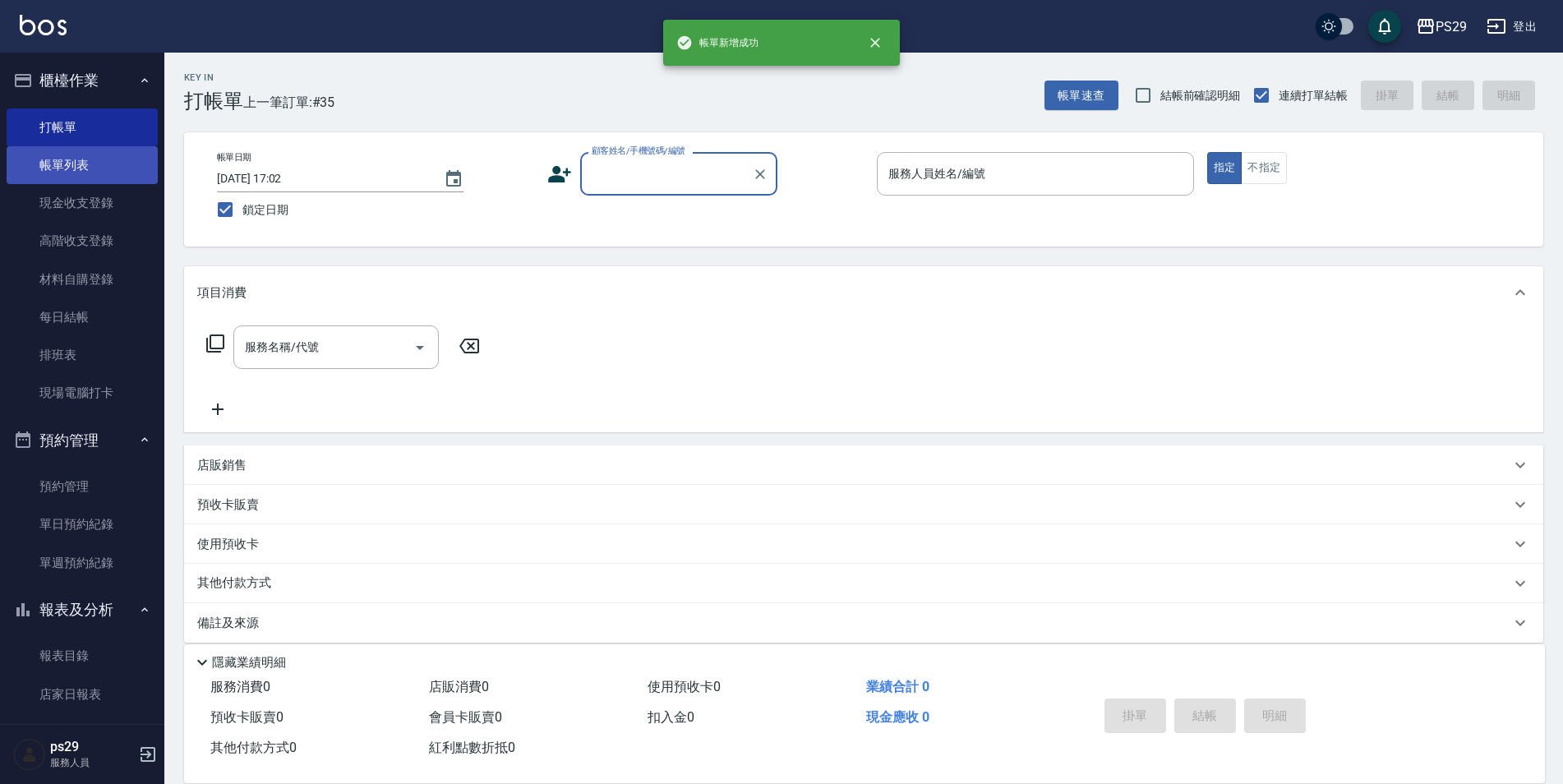
click at [66, 153] on link "帳單列表" at bounding box center [82, 165] width 151 height 38
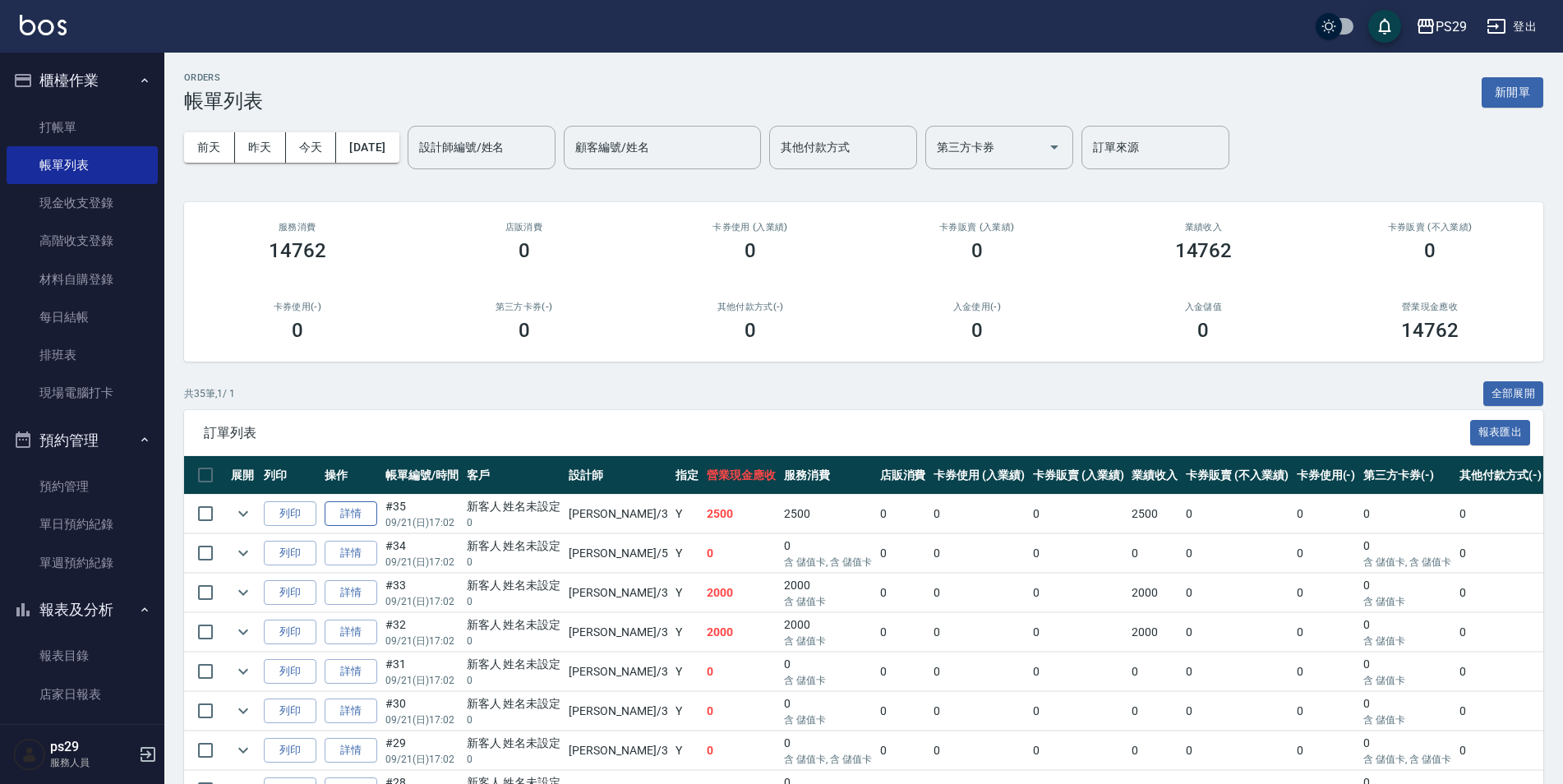
click at [357, 514] on link "詳情" at bounding box center [351, 513] width 53 height 25
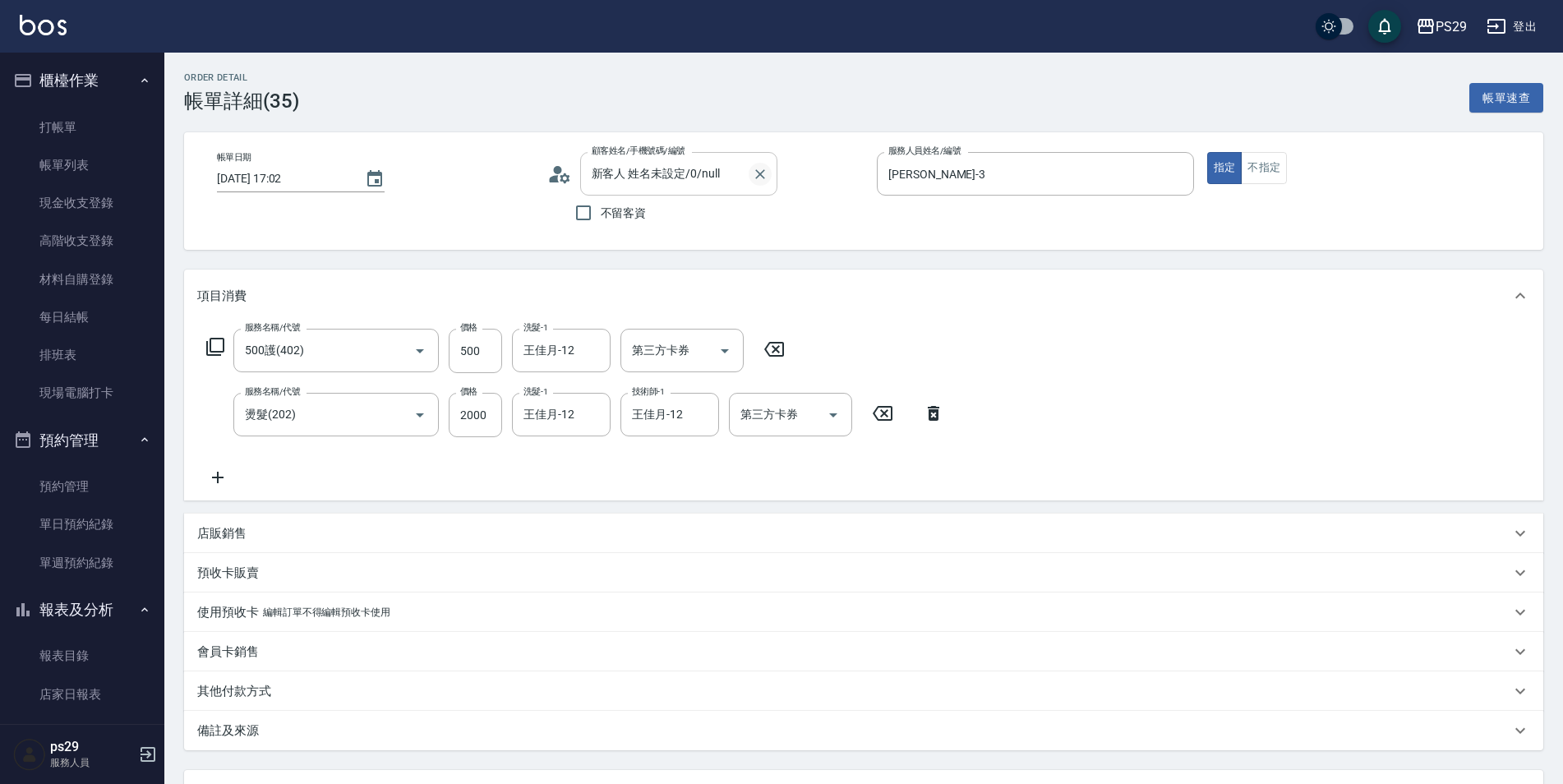
click at [749, 176] on button "Clear" at bounding box center [760, 174] width 23 height 23
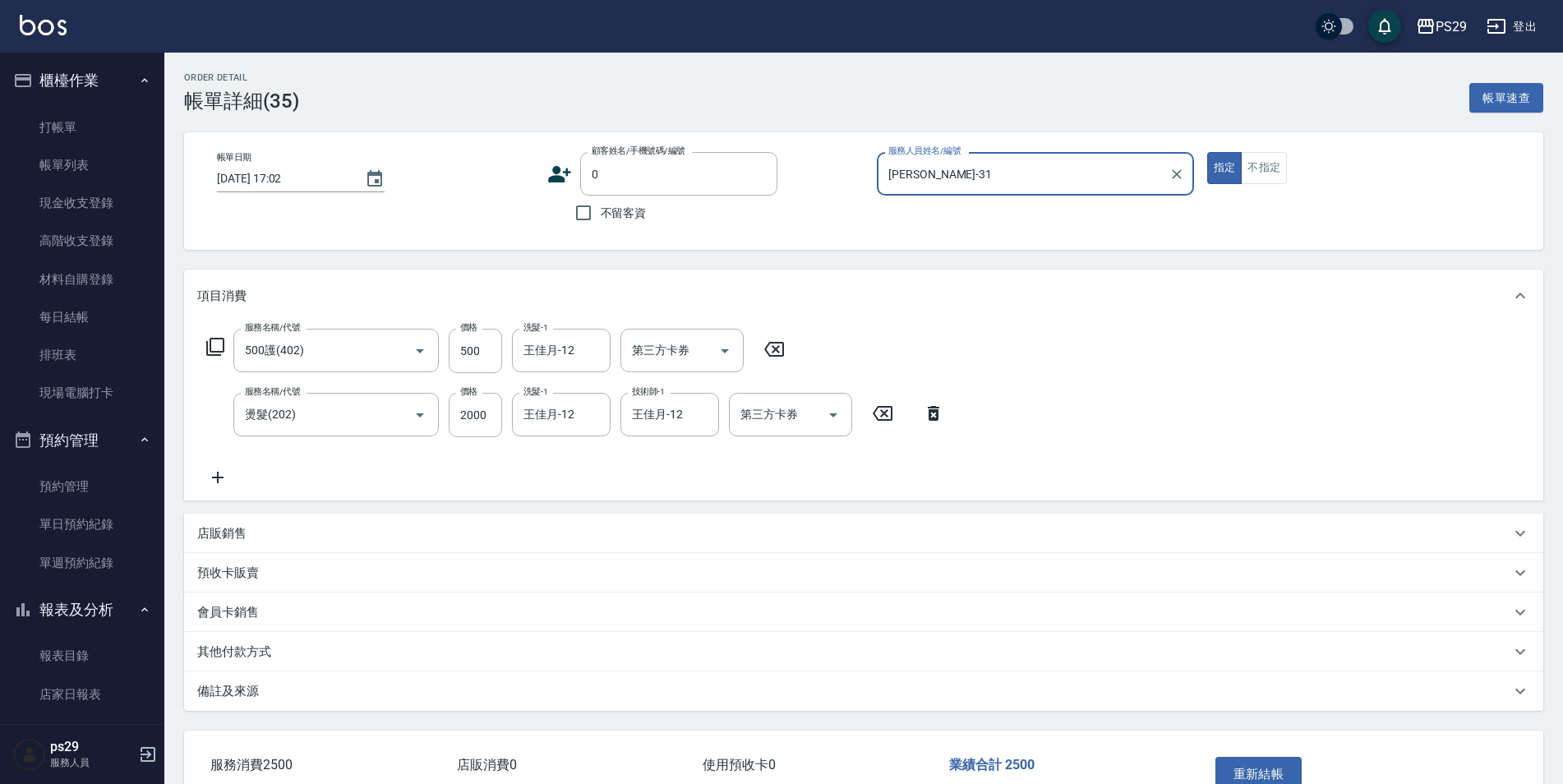
click at [1207, 152] on button "指定" at bounding box center [1224, 168] width 36 height 32
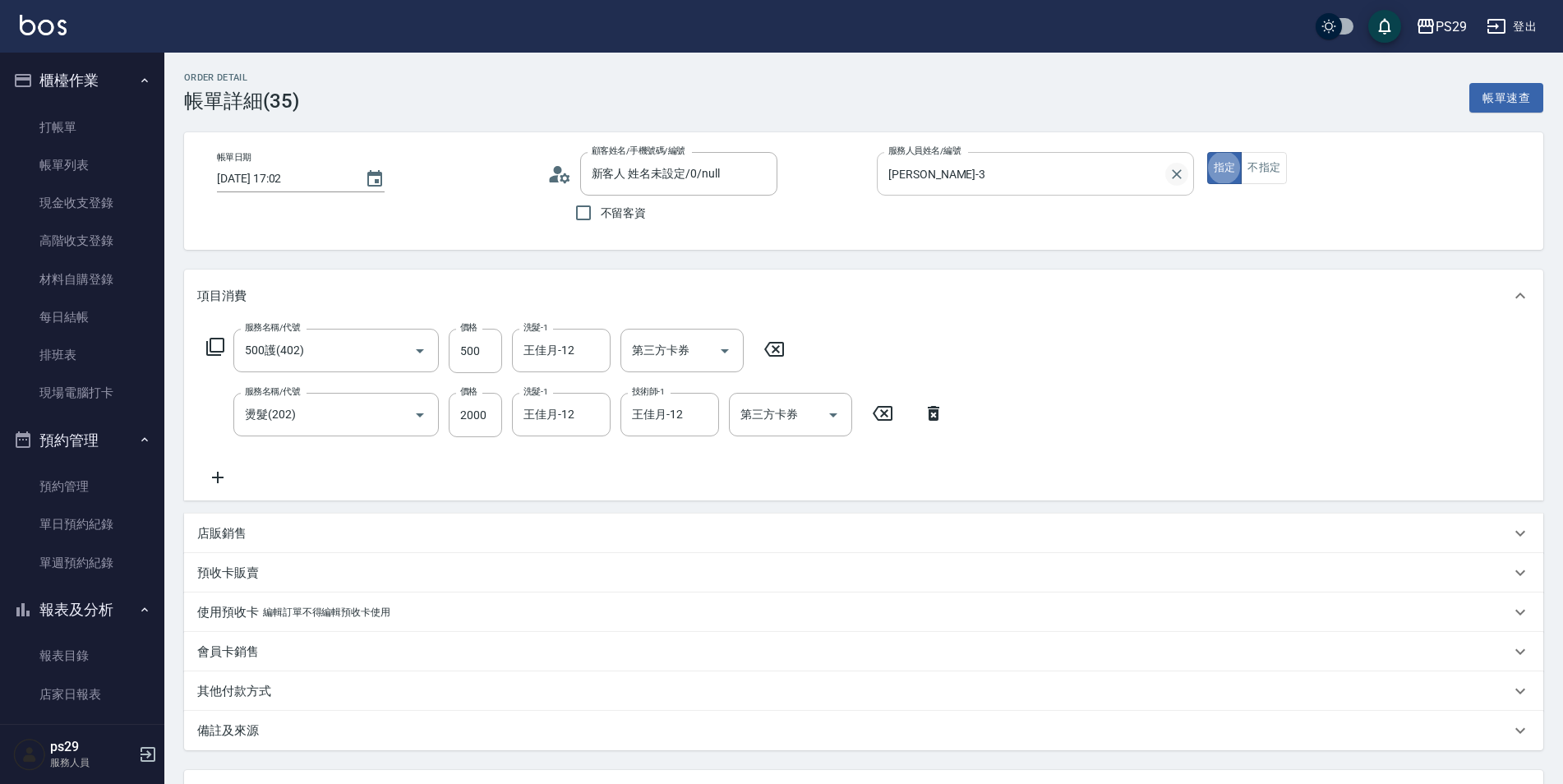
click at [1181, 176] on icon "Clear" at bounding box center [1177, 174] width 16 height 16
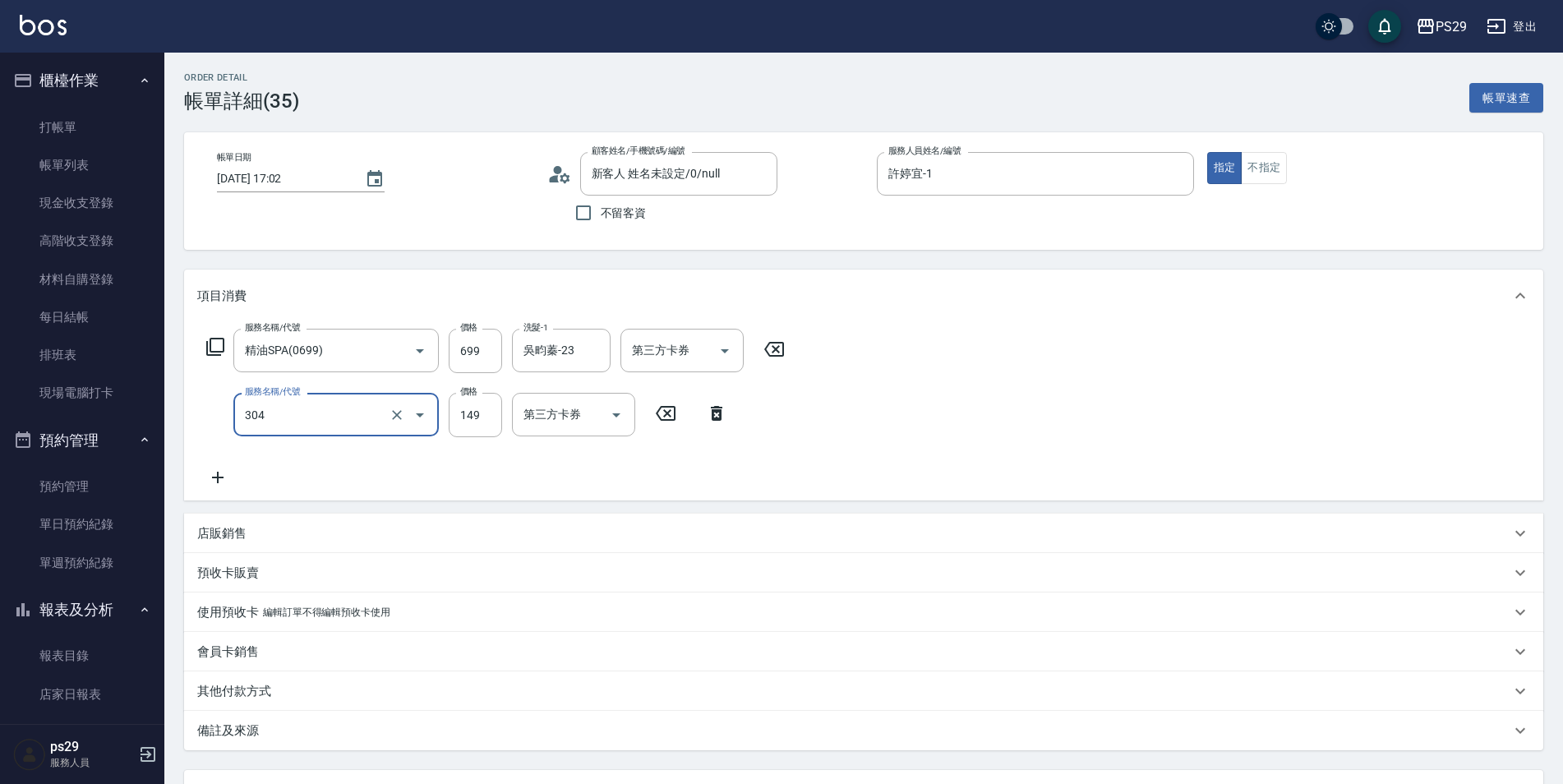
scroll to position [144, 0]
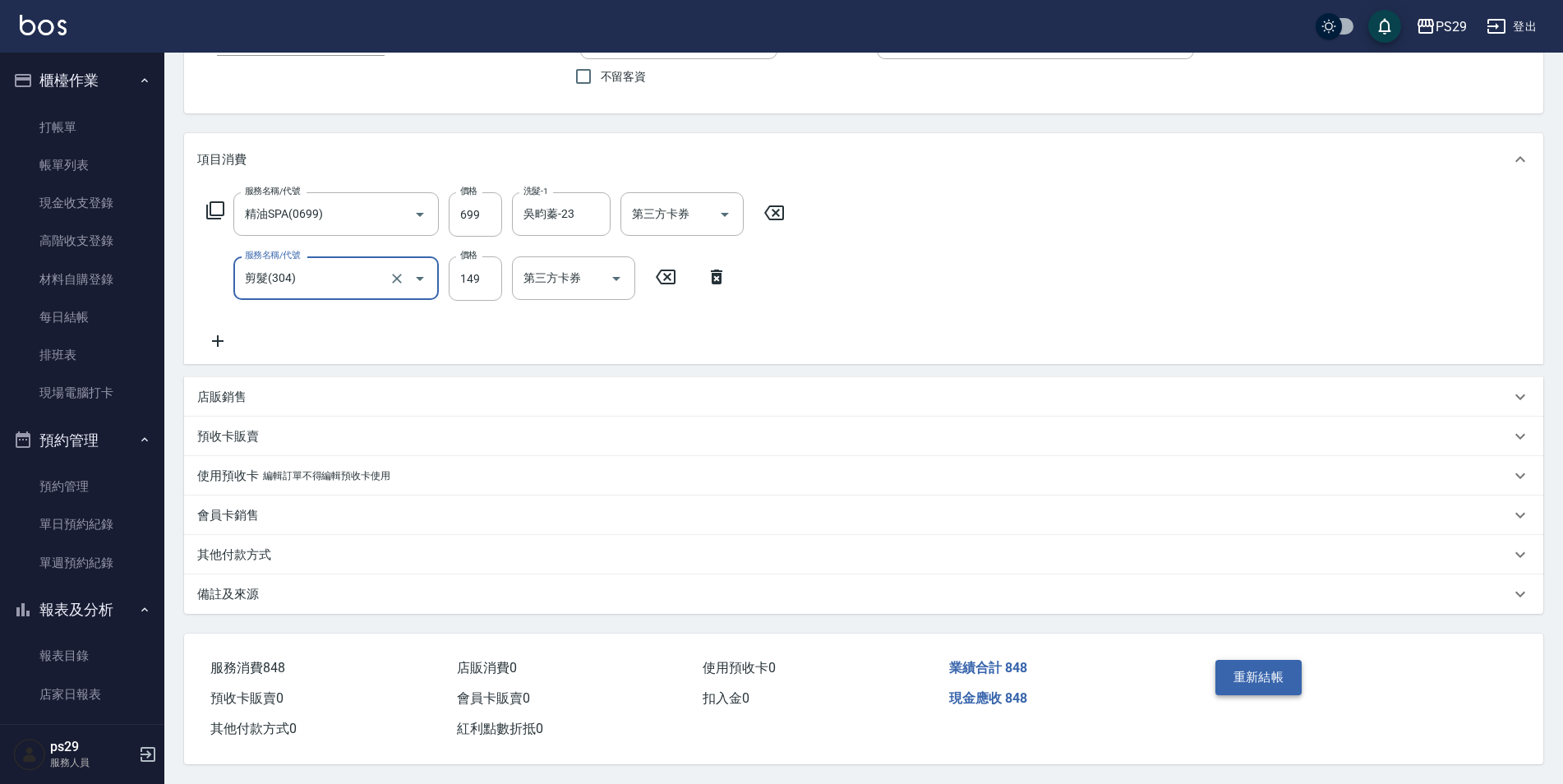
click at [1287, 682] on button "重新結帳" at bounding box center [1259, 677] width 87 height 35
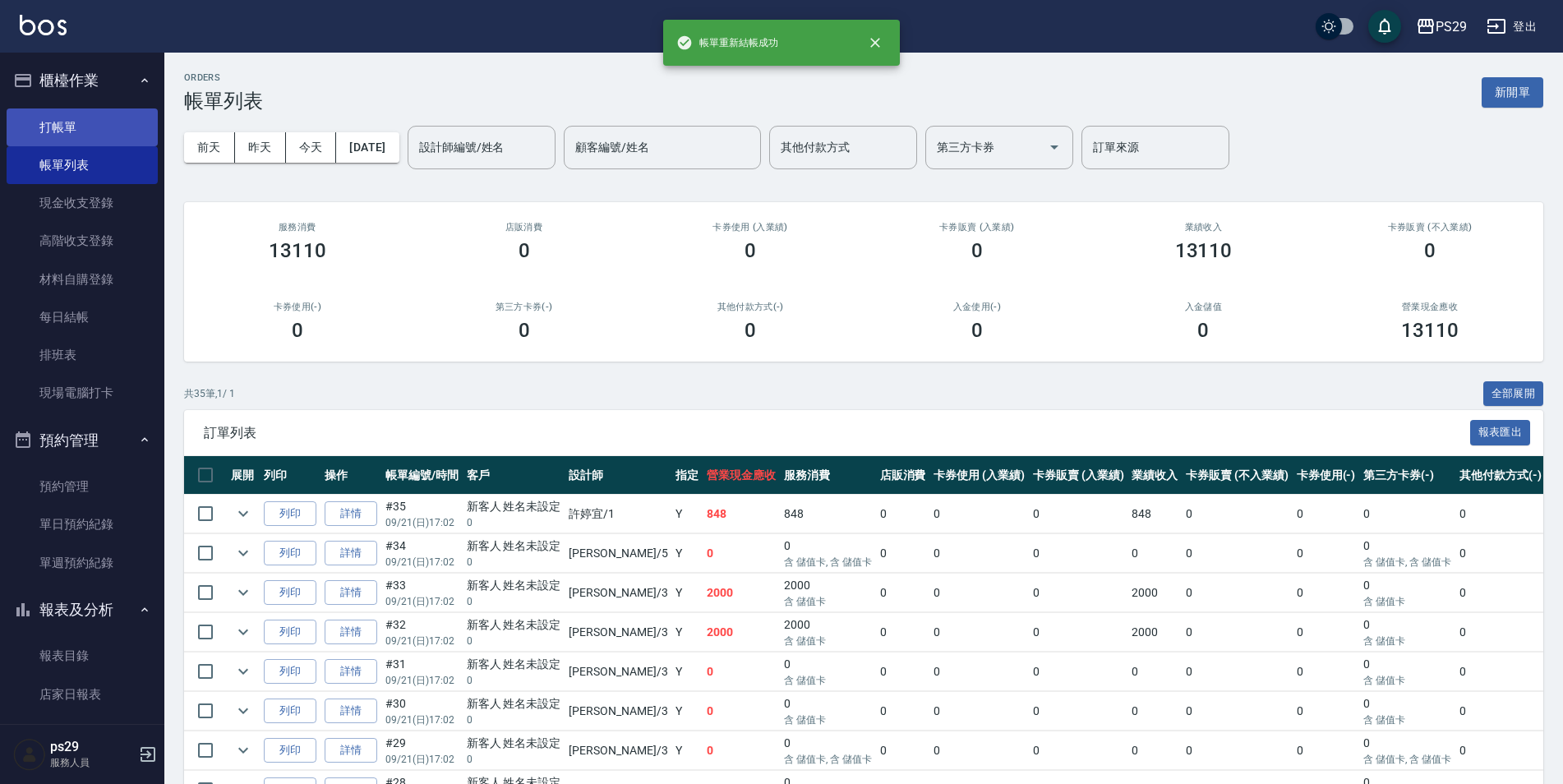
click at [82, 122] on link "打帳單" at bounding box center [82, 128] width 151 height 38
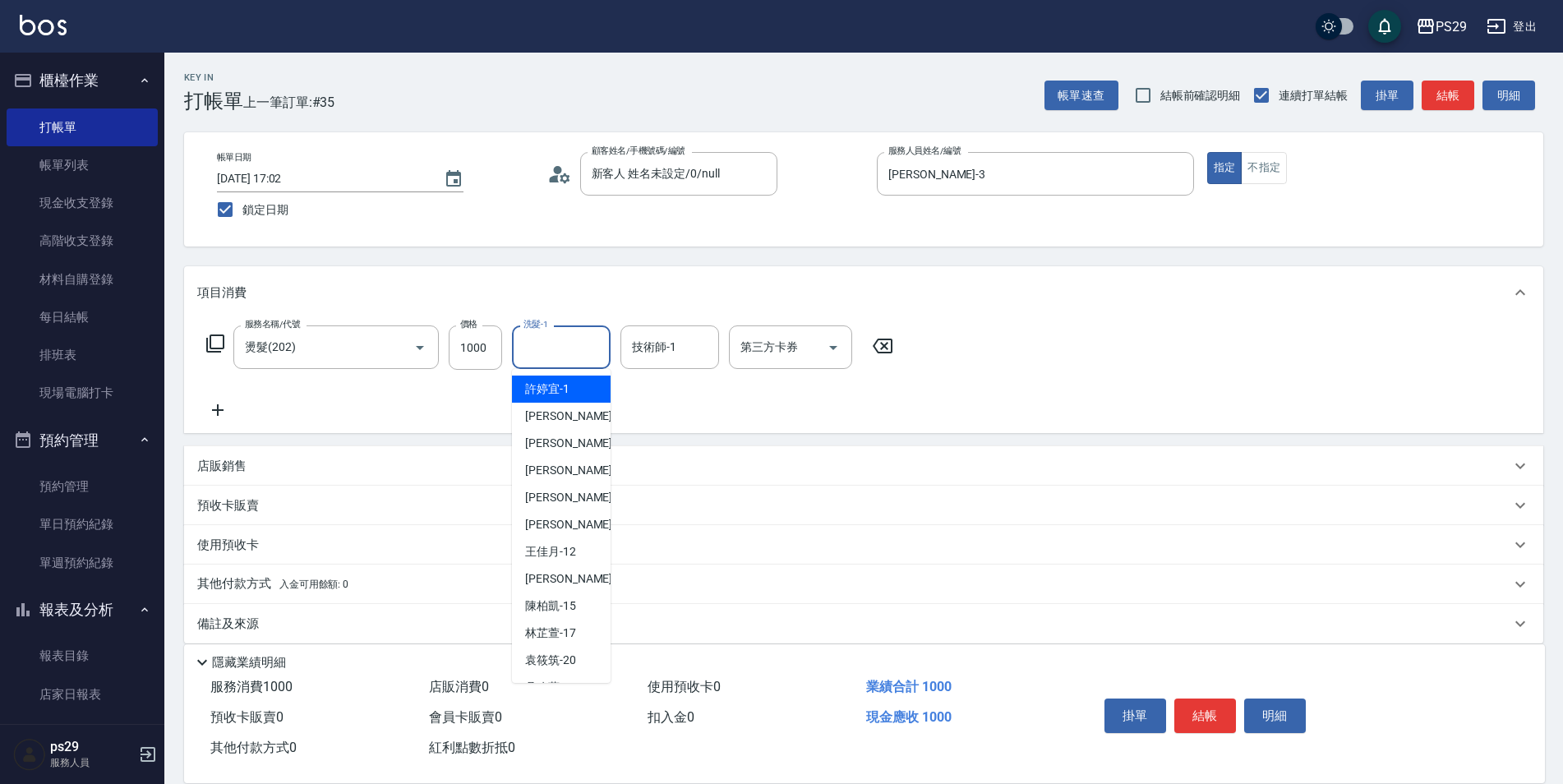
click at [474, 323] on label "價格" at bounding box center [469, 324] width 17 height 12
click at [474, 326] on input "1000" at bounding box center [476, 347] width 54 height 44
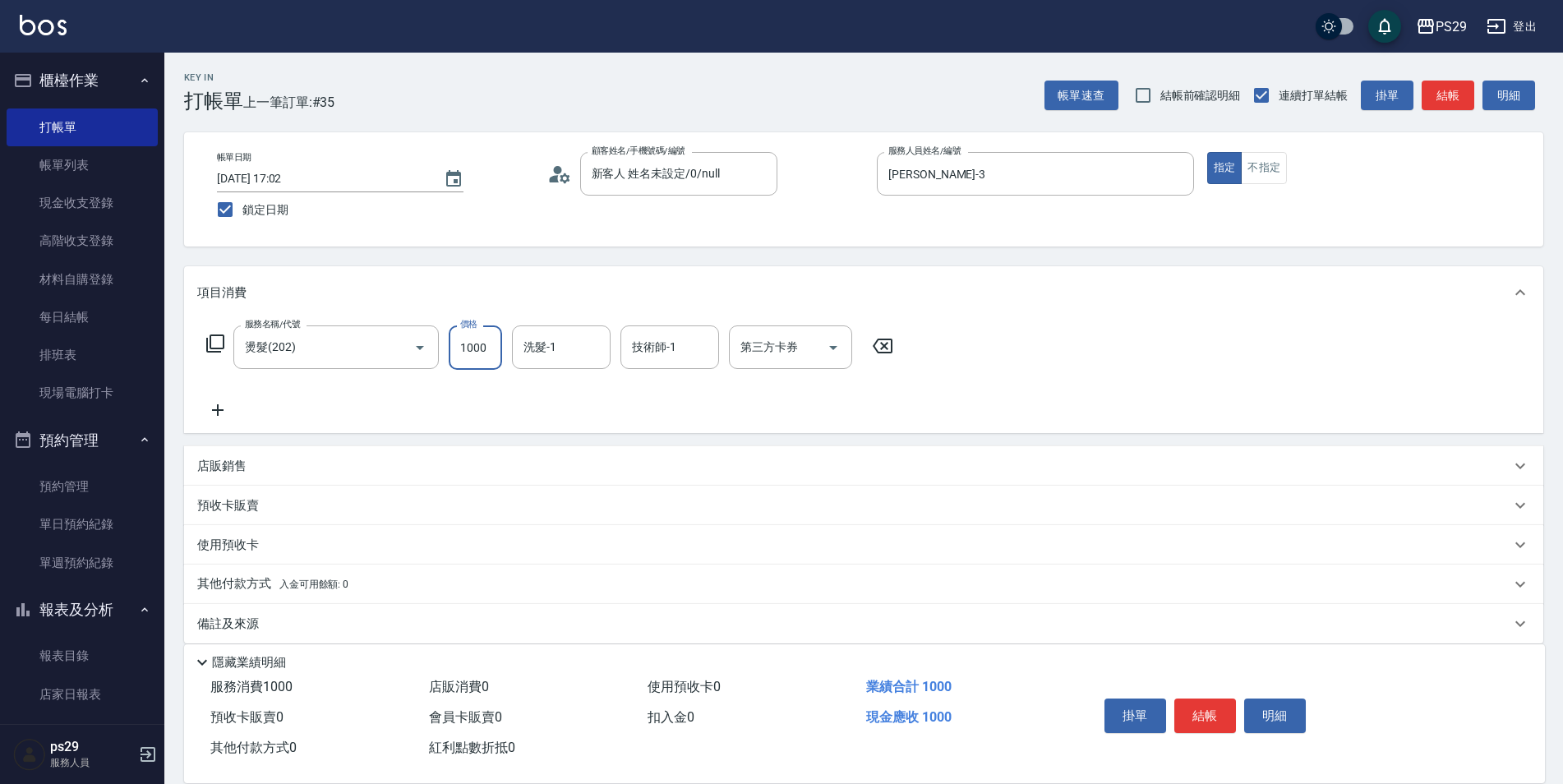
click at [475, 333] on input "1000" at bounding box center [476, 347] width 54 height 44
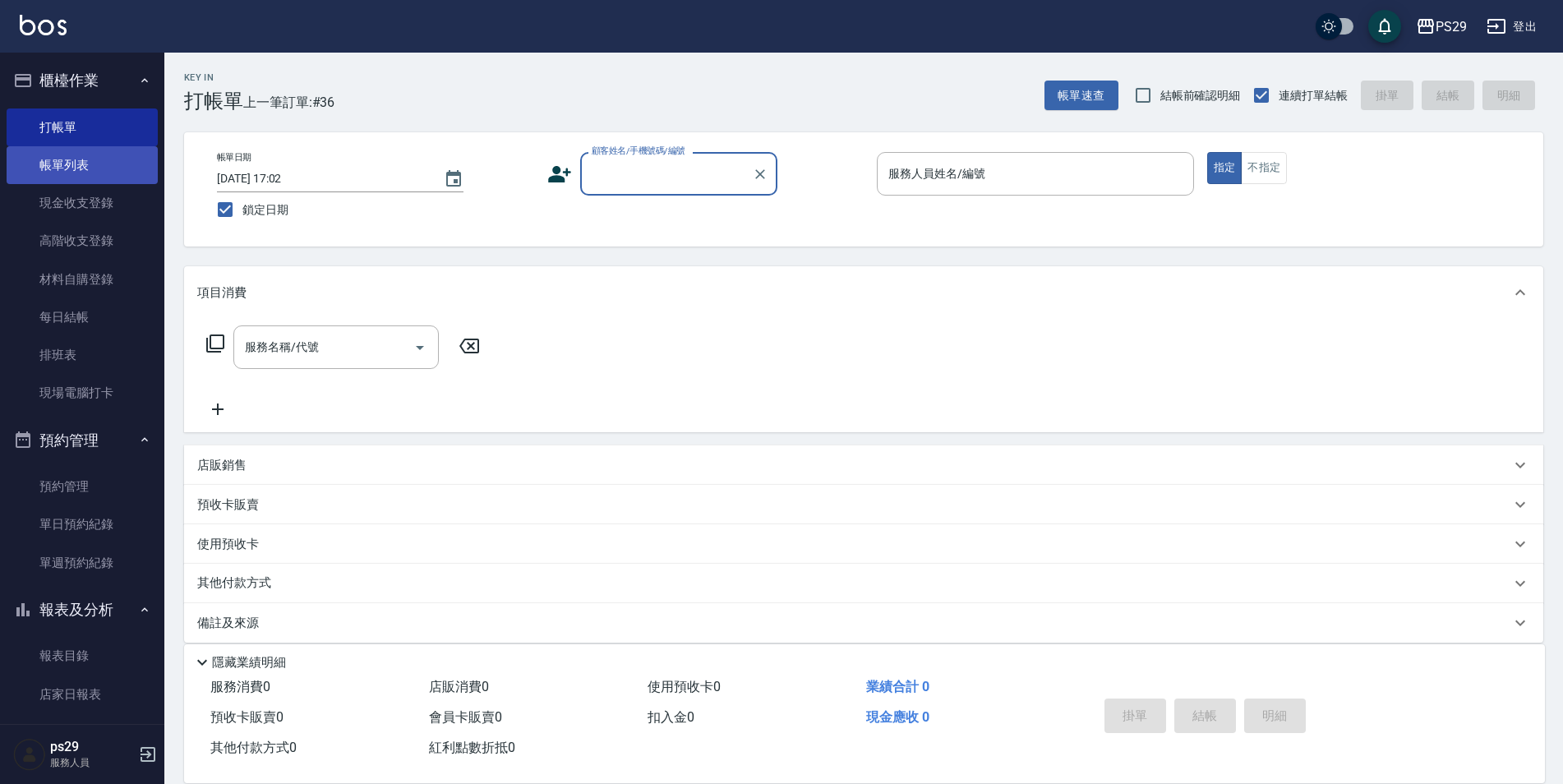
drag, startPoint x: 97, startPoint y: 148, endPoint x: 120, endPoint y: 159, distance: 25.5
click at [97, 148] on link "帳單列表" at bounding box center [82, 165] width 151 height 38
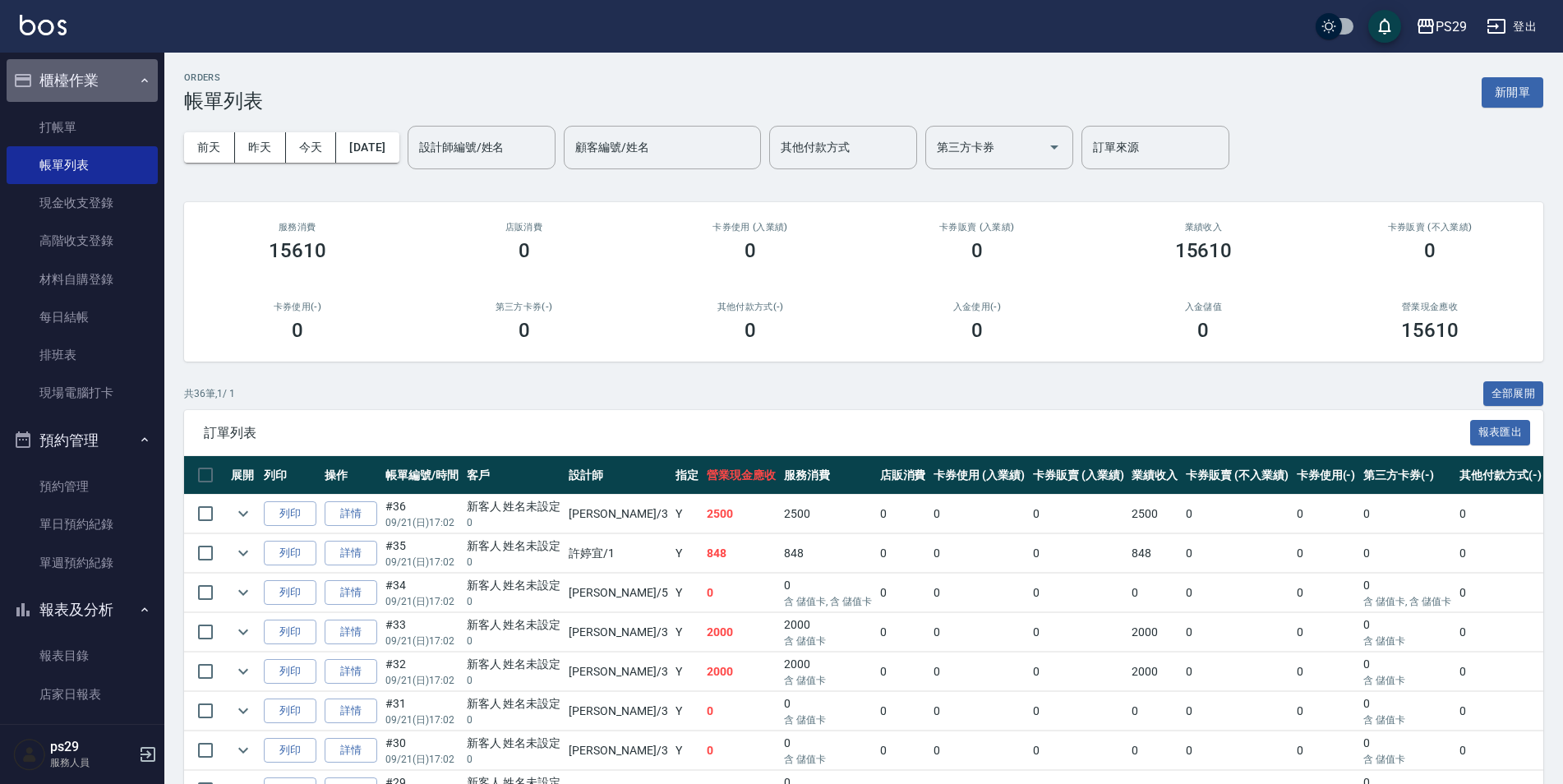
click at [83, 73] on button "櫃檯作業" at bounding box center [82, 80] width 151 height 43
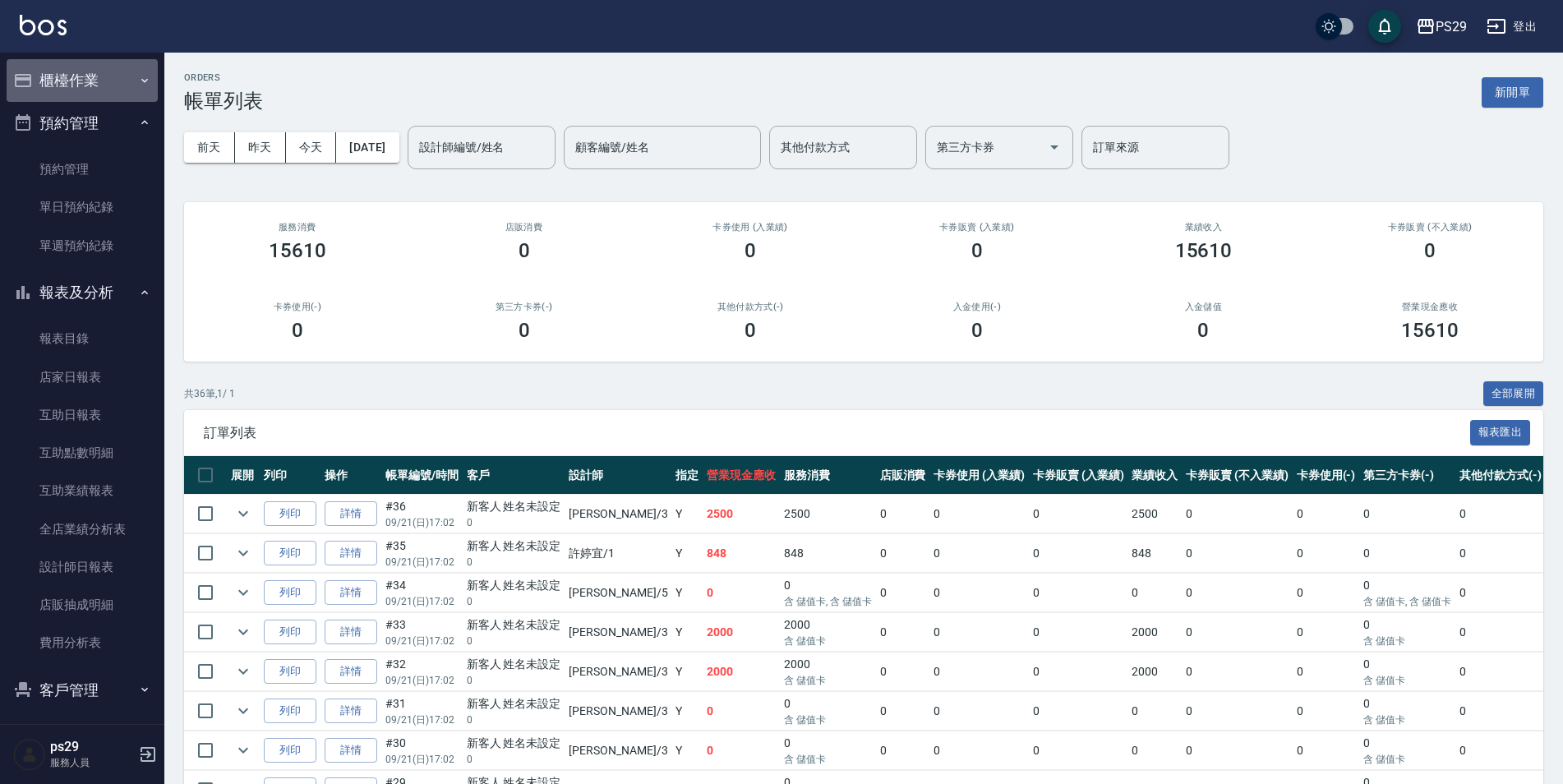
click at [102, 84] on button "櫃檯作業" at bounding box center [82, 80] width 151 height 43
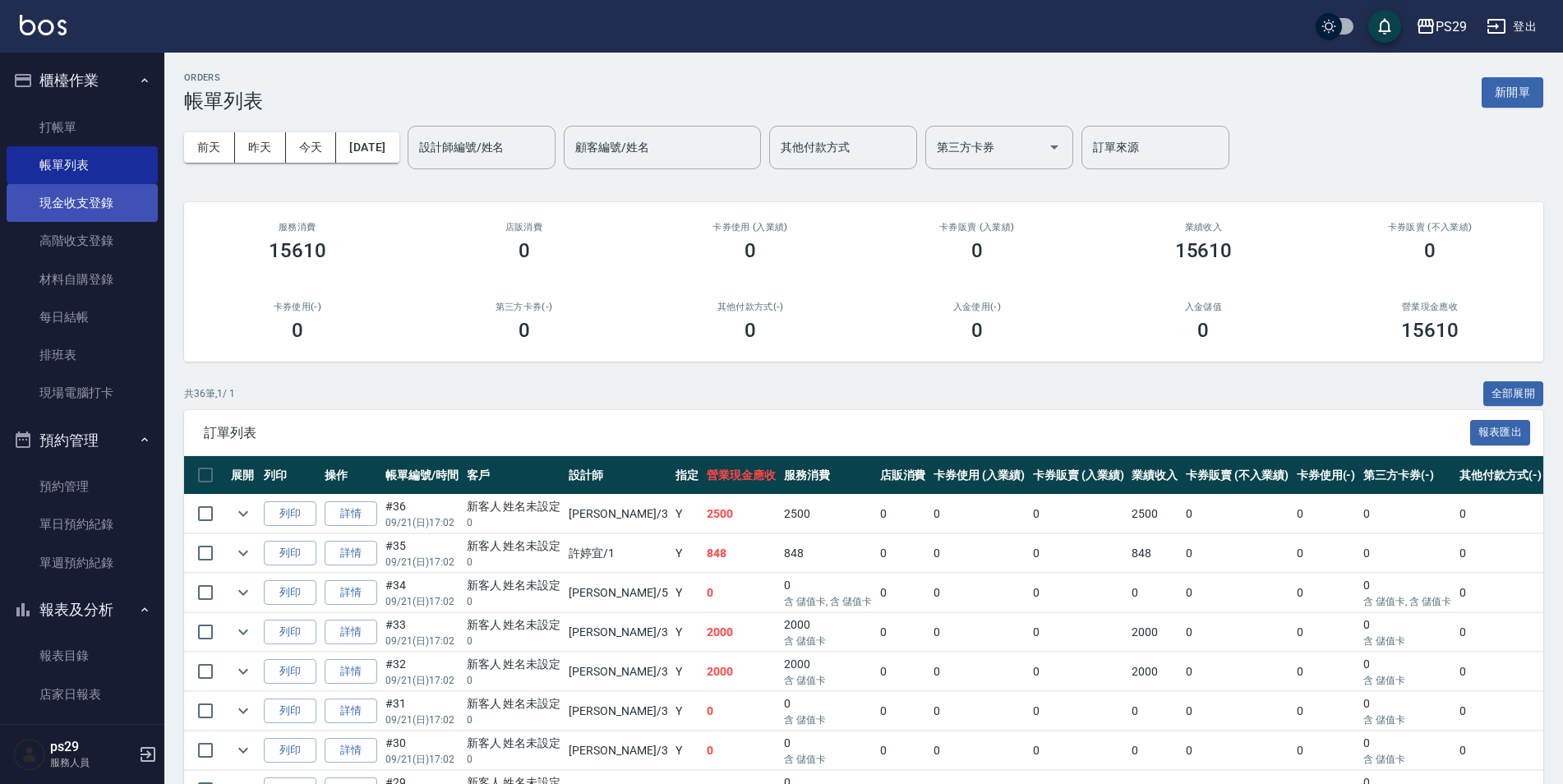
click at [72, 190] on link "現金收支登錄" at bounding box center [82, 203] width 151 height 38
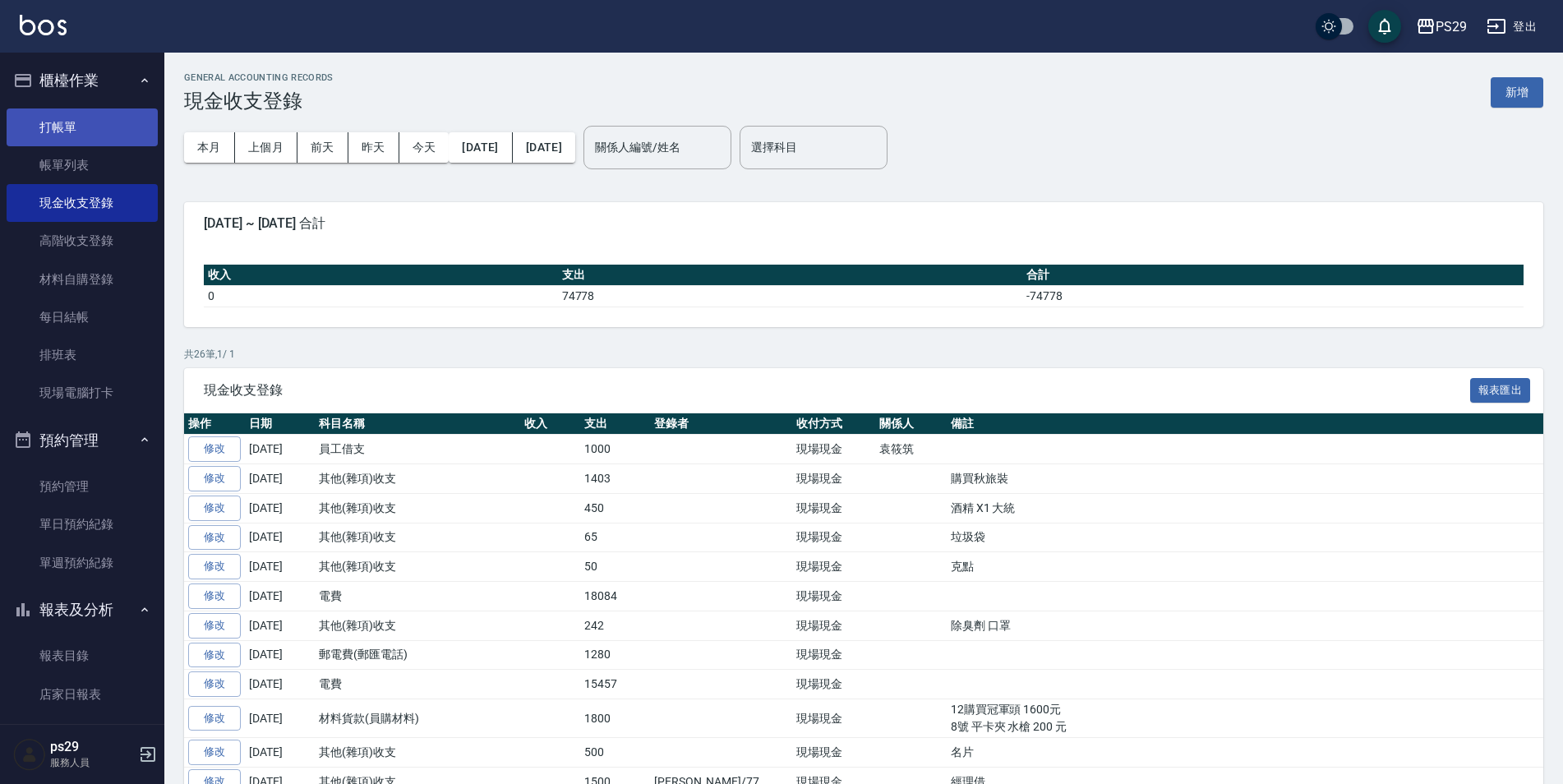
click at [93, 135] on link "打帳單" at bounding box center [82, 128] width 151 height 38
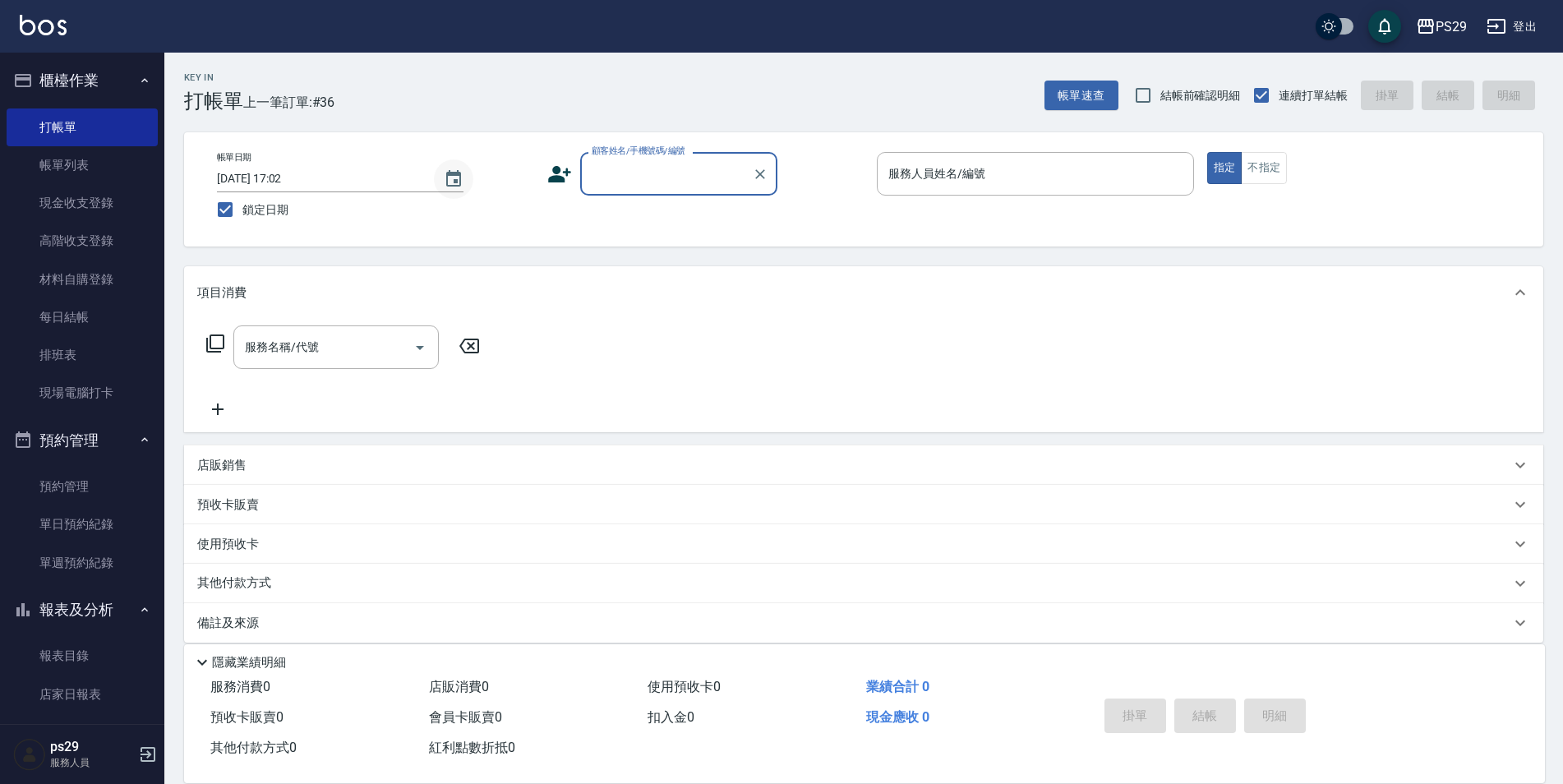
click at [444, 181] on icon "Choose date, selected date is 2025-09-21" at bounding box center [453, 179] width 20 height 20
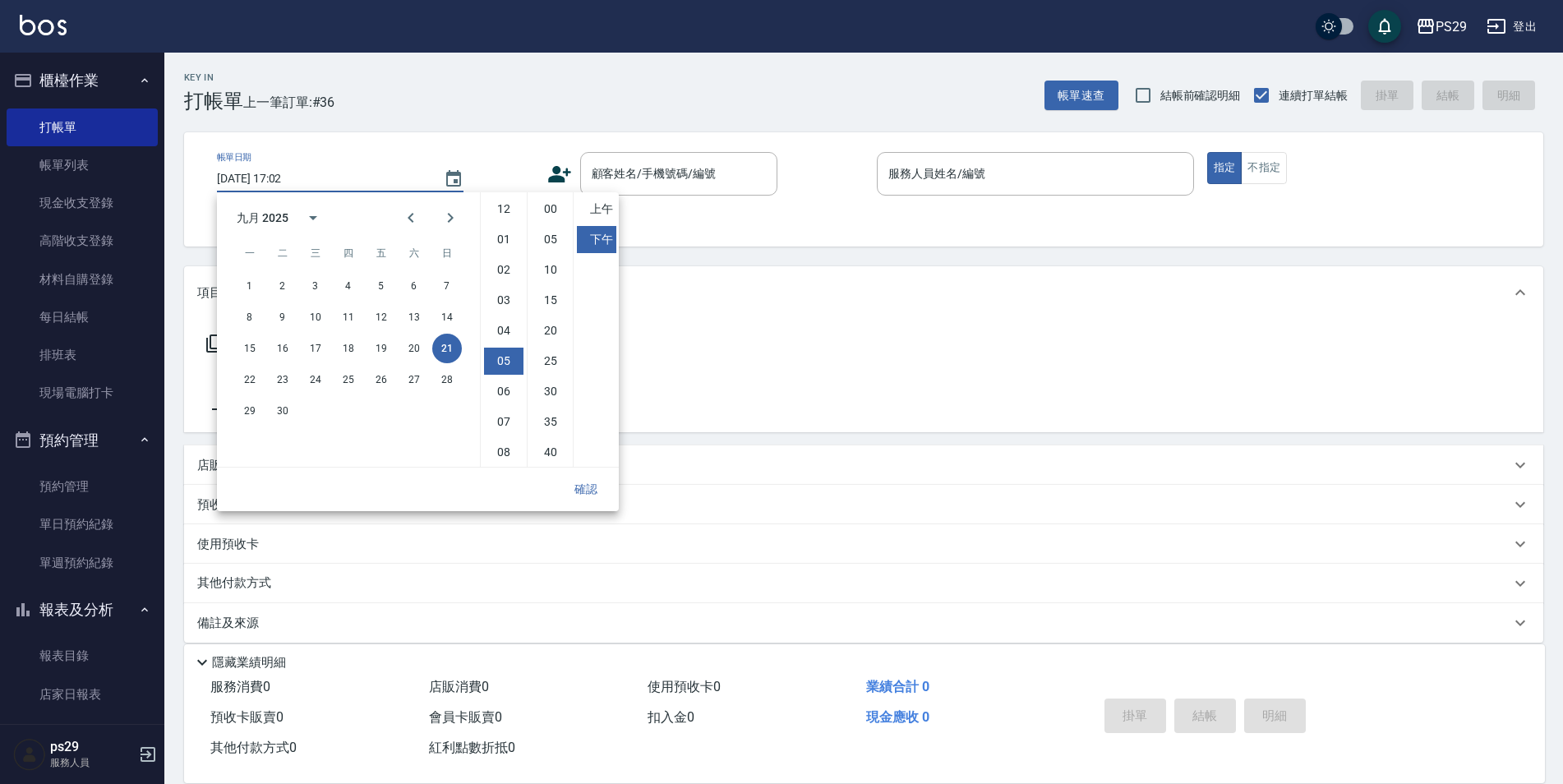
scroll to position [92, 0]
click at [422, 350] on button "20" at bounding box center [414, 348] width 30 height 30
click at [614, 485] on div "確認" at bounding box center [418, 490] width 402 height 43
click at [595, 481] on button "確認" at bounding box center [586, 489] width 53 height 30
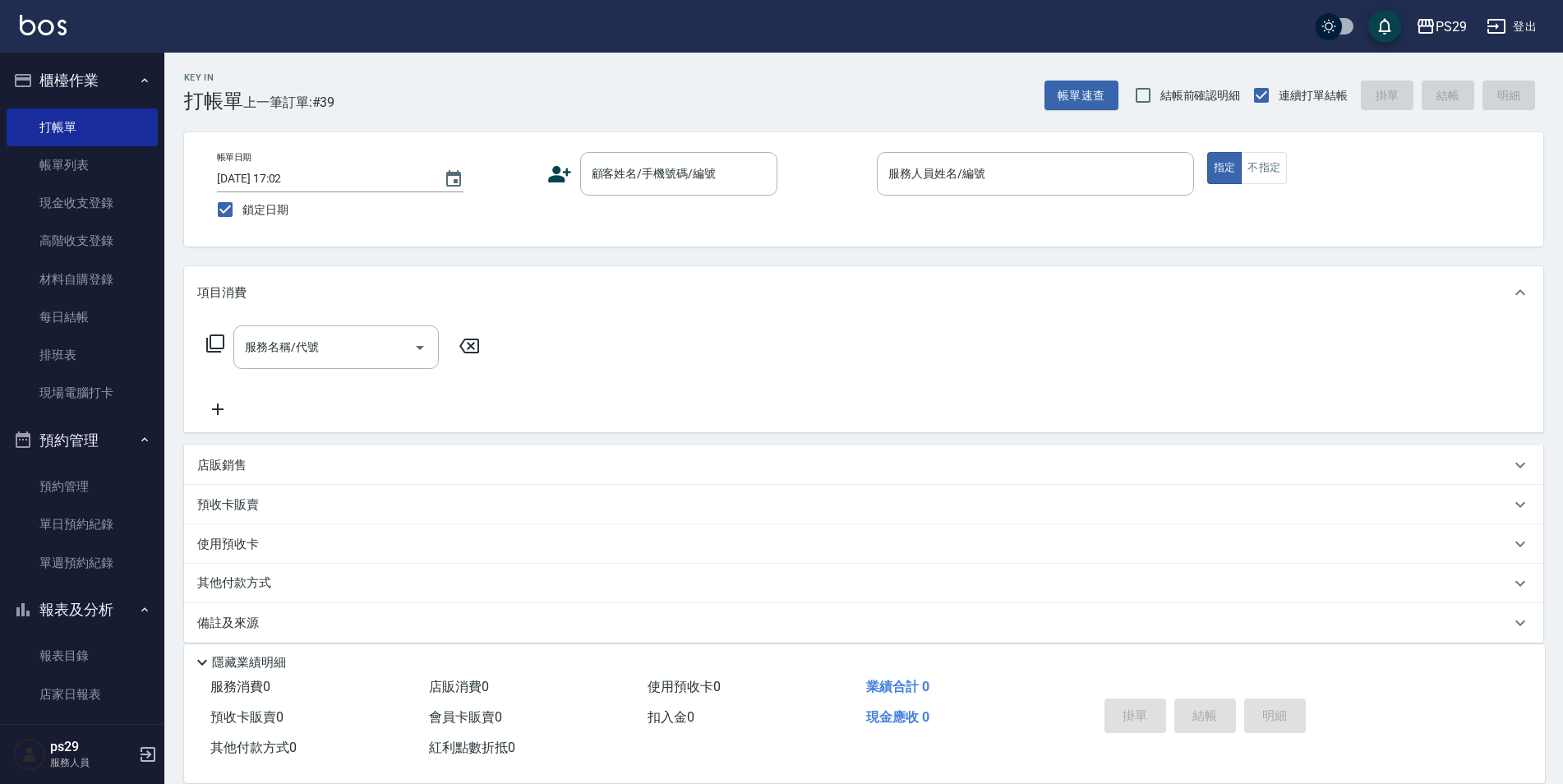
click at [1300, 102] on span "連續打單結帳" at bounding box center [1314, 96] width 69 height 17
click at [1279, 102] on input "連續打單結帳" at bounding box center [1262, 96] width 35 height 35
click at [465, 176] on button "Choose date, selected date is 2025-09-20" at bounding box center [453, 179] width 39 height 39
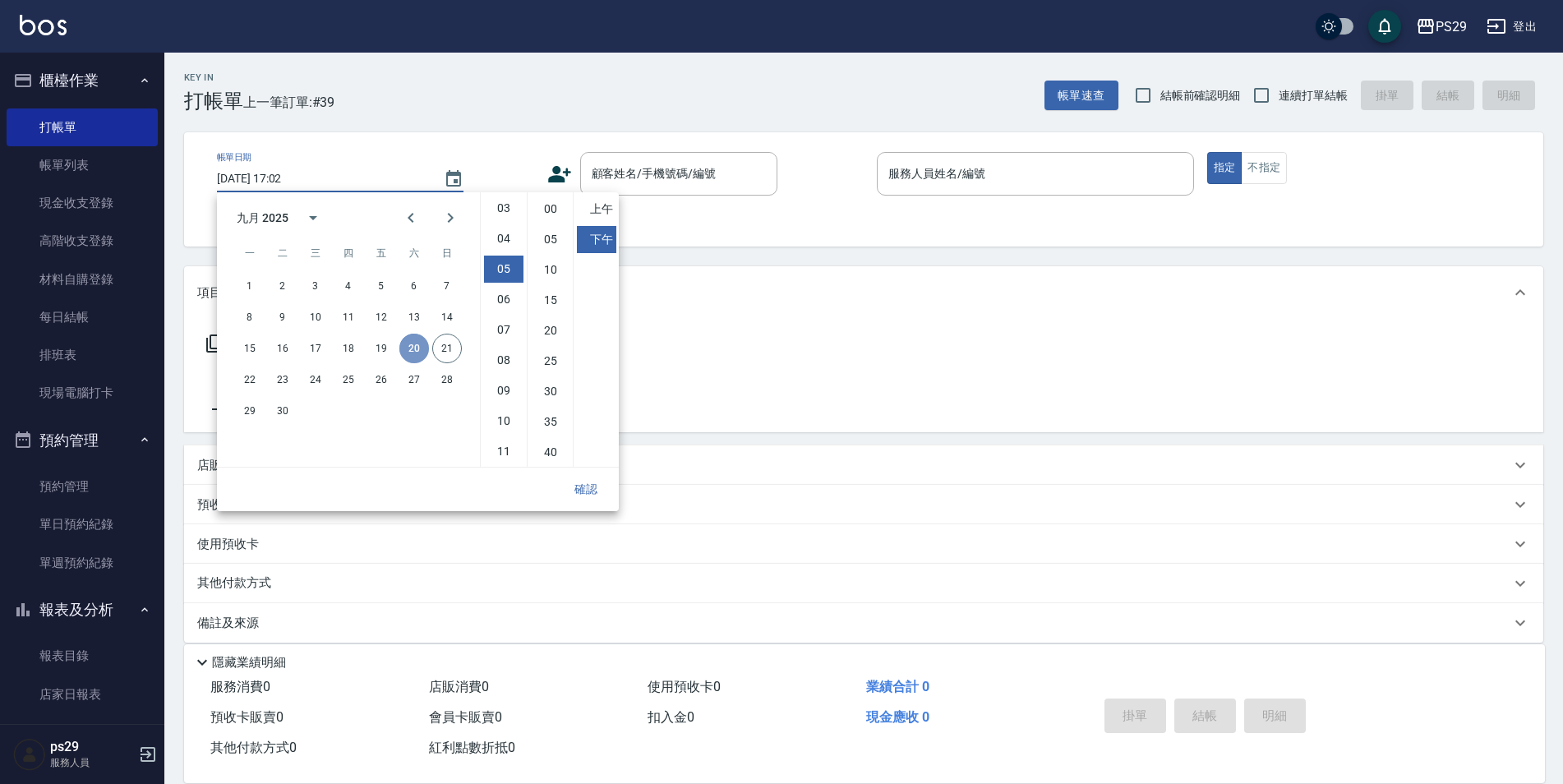
click at [410, 358] on button "20" at bounding box center [414, 348] width 30 height 30
click at [603, 493] on button "確認" at bounding box center [586, 489] width 53 height 30
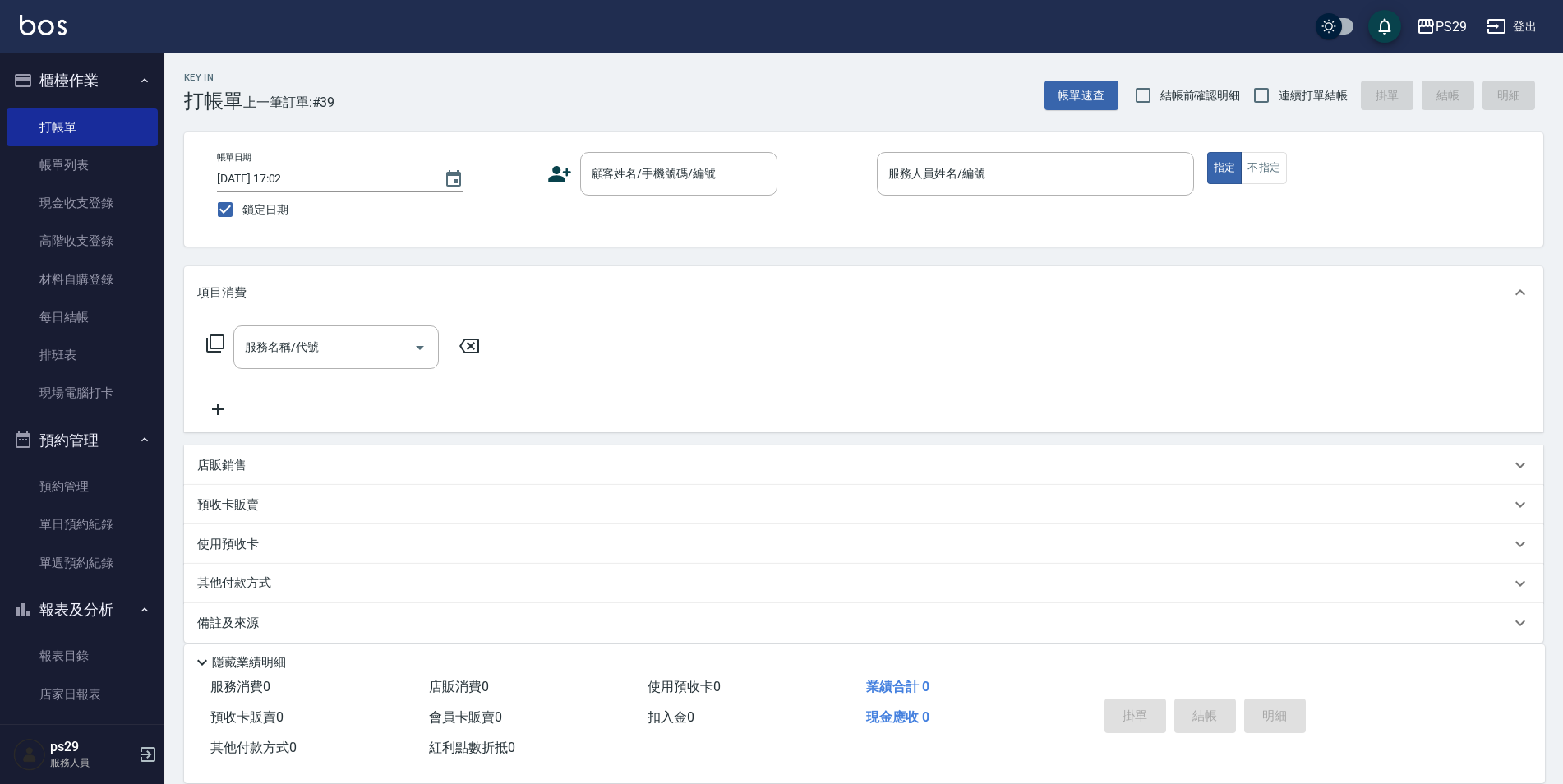
click at [261, 208] on span "鎖定日期" at bounding box center [265, 210] width 46 height 17
click at [242, 208] on input "鎖定日期" at bounding box center [225, 209] width 35 height 35
click at [491, 215] on label "鎖定日期" at bounding box center [364, 209] width 313 height 35
click at [242, 215] on input "鎖定日期" at bounding box center [225, 209] width 35 height 35
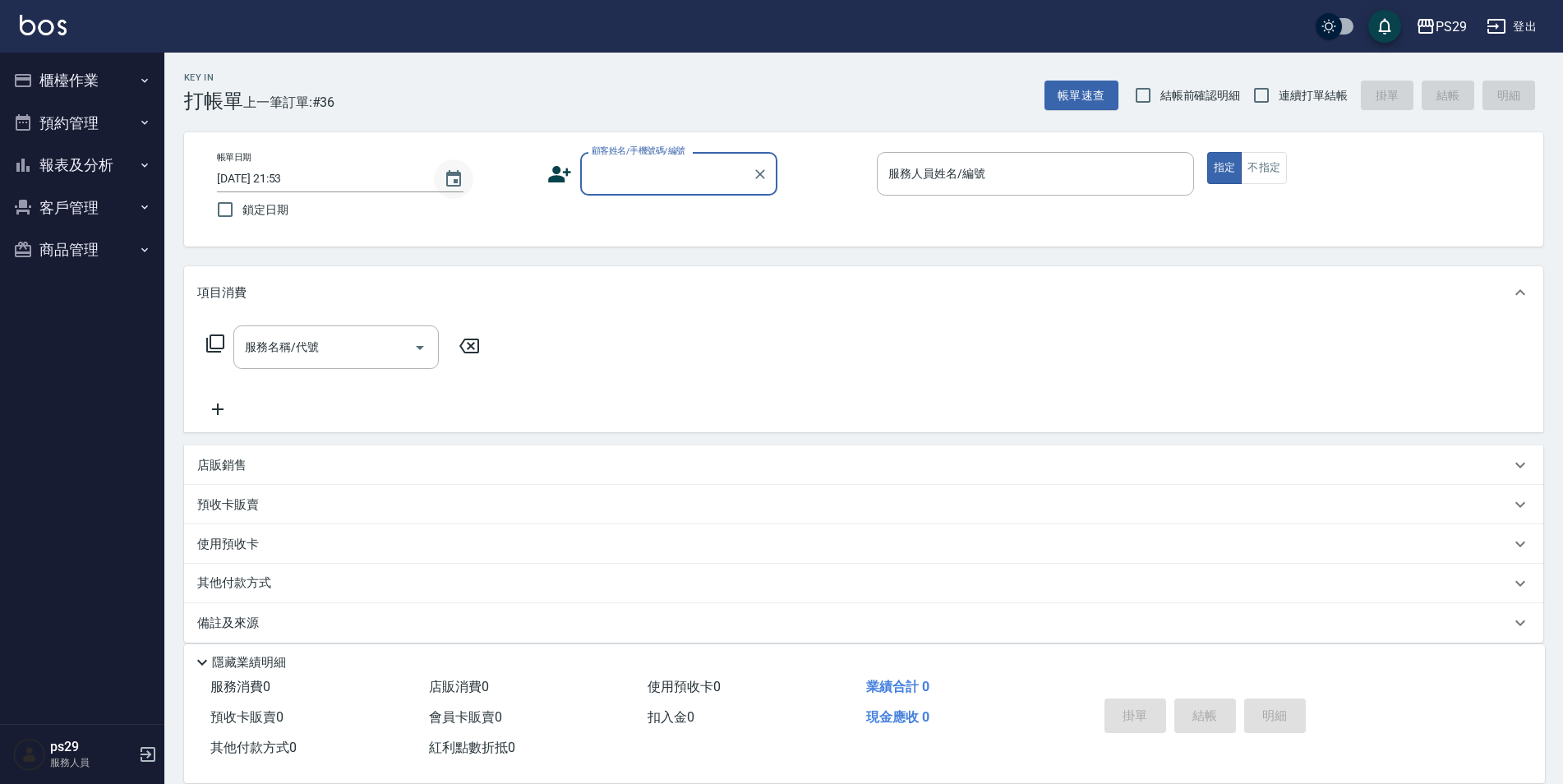
click at [445, 187] on icon "Choose date, selected date is 2025-09-21" at bounding box center [453, 179] width 20 height 20
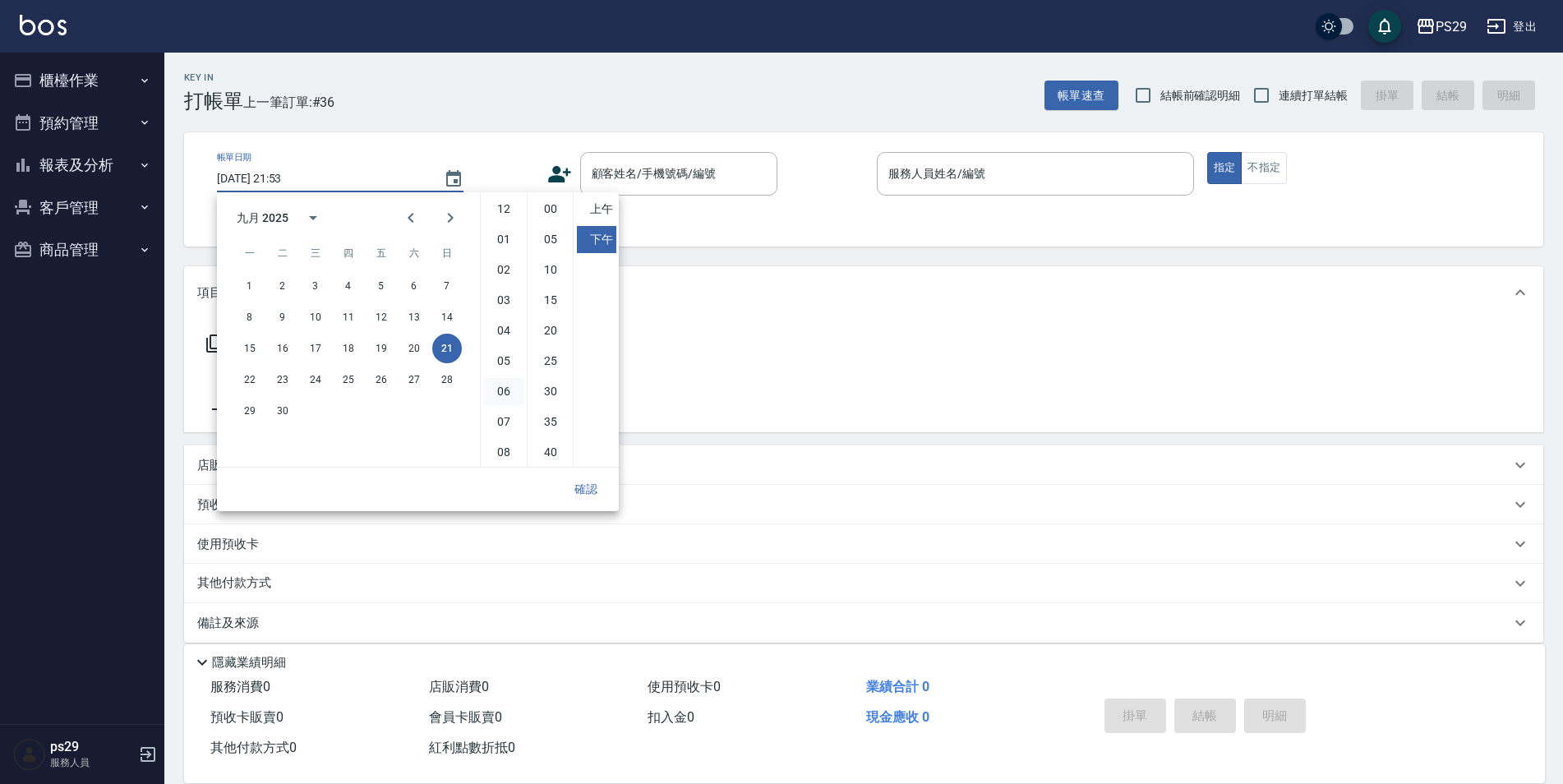
scroll to position [92, 0]
click at [403, 352] on button "20" at bounding box center [414, 348] width 30 height 30
type input "2025/09/20 21:53"
click at [581, 488] on button "確認" at bounding box center [586, 489] width 53 height 30
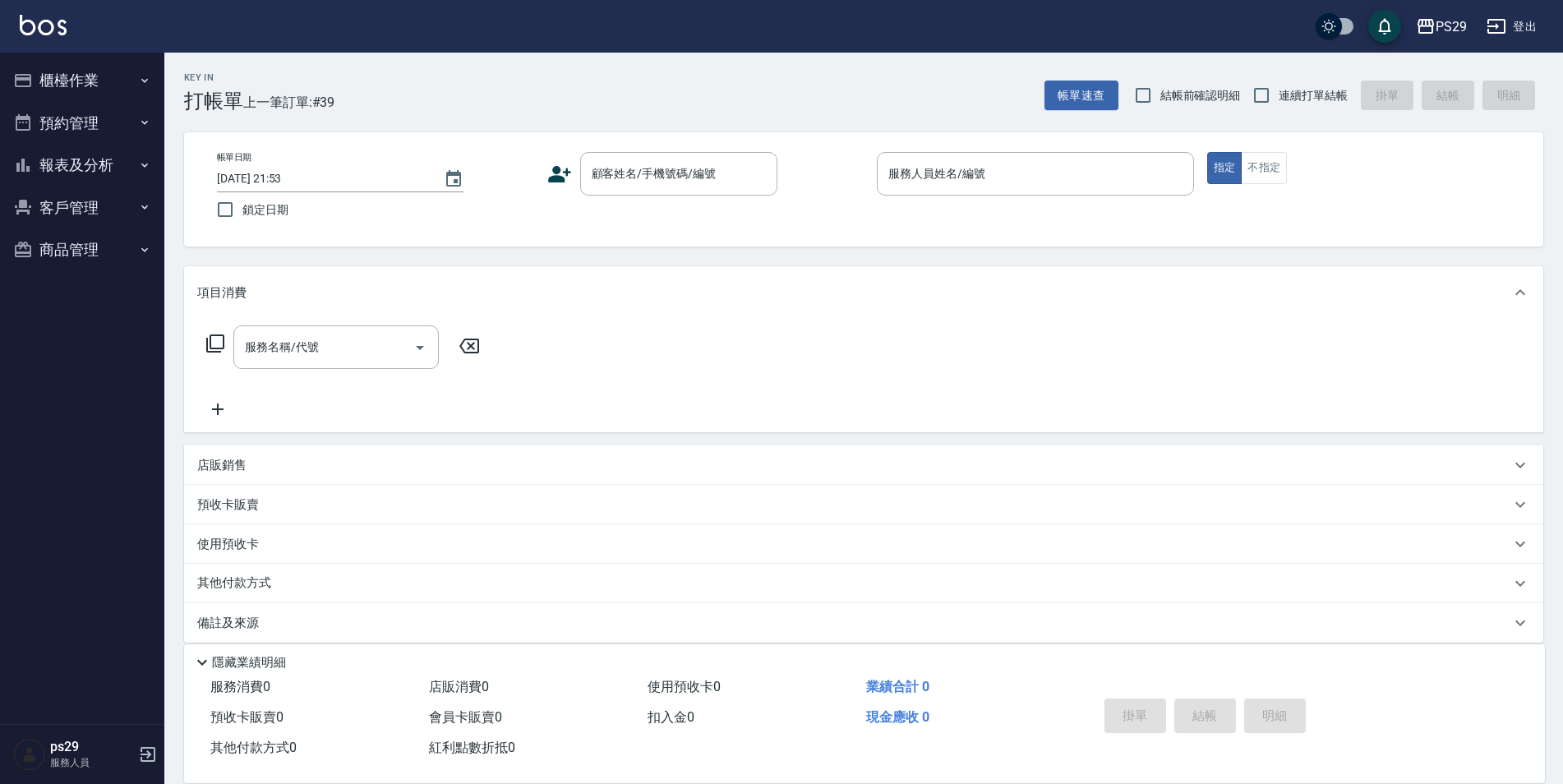
click at [254, 220] on label "鎖定日期" at bounding box center [364, 209] width 313 height 35
click at [242, 220] on input "鎖定日期" at bounding box center [225, 209] width 35 height 35
click at [251, 220] on label "鎖定日期" at bounding box center [364, 209] width 313 height 35
click at [242, 220] on input "鎖定日期" at bounding box center [225, 209] width 35 height 35
checkbox input "false"
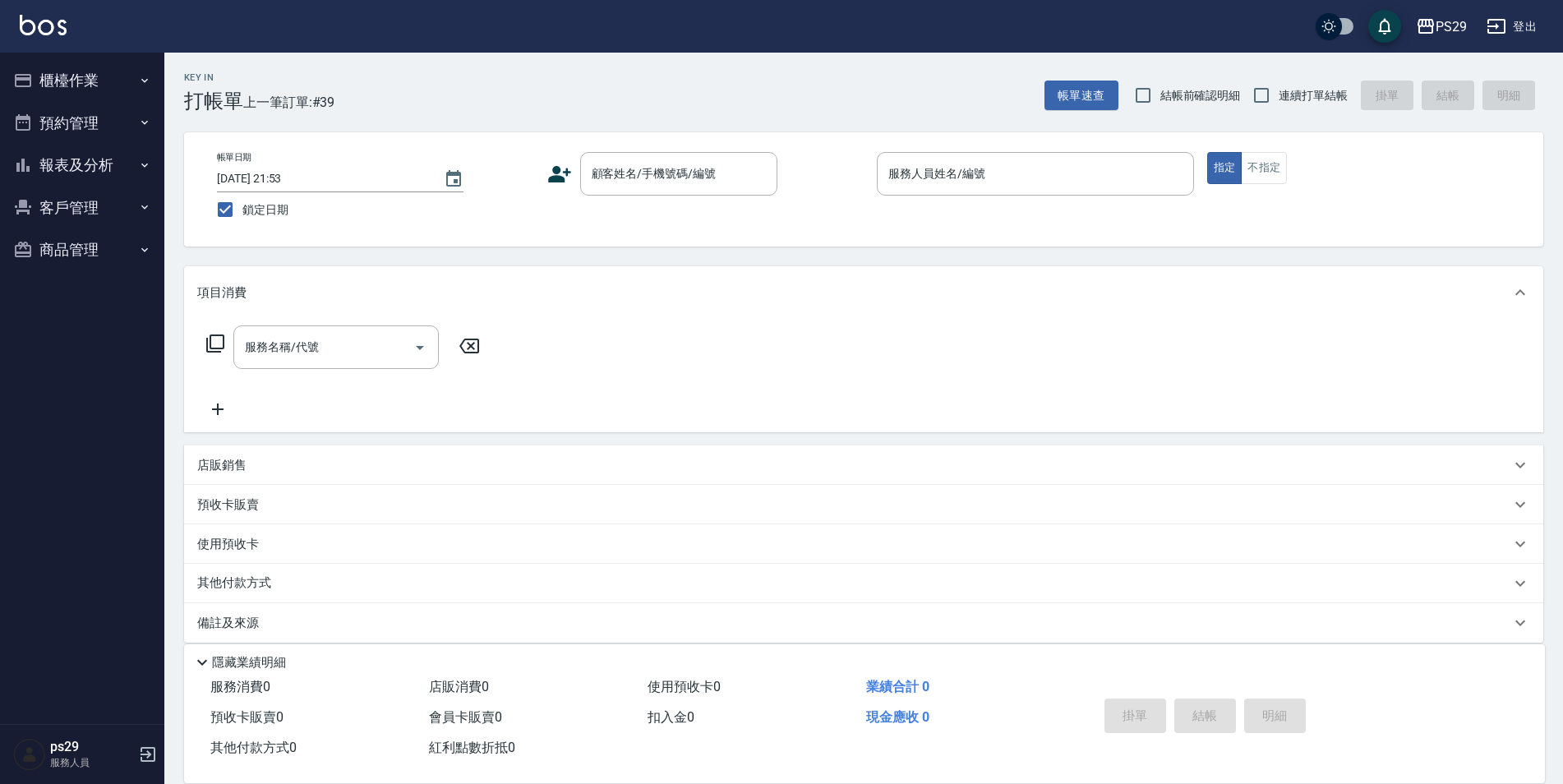
type input "[DATE] 21:53"
click at [251, 220] on label "鎖定日期" at bounding box center [364, 209] width 313 height 35
click at [242, 220] on input "鎖定日期" at bounding box center [225, 209] width 35 height 35
drag, startPoint x: 251, startPoint y: 220, endPoint x: 471, endPoint y: 223, distance: 220.0
click at [471, 223] on label "鎖定日期" at bounding box center [364, 209] width 313 height 35
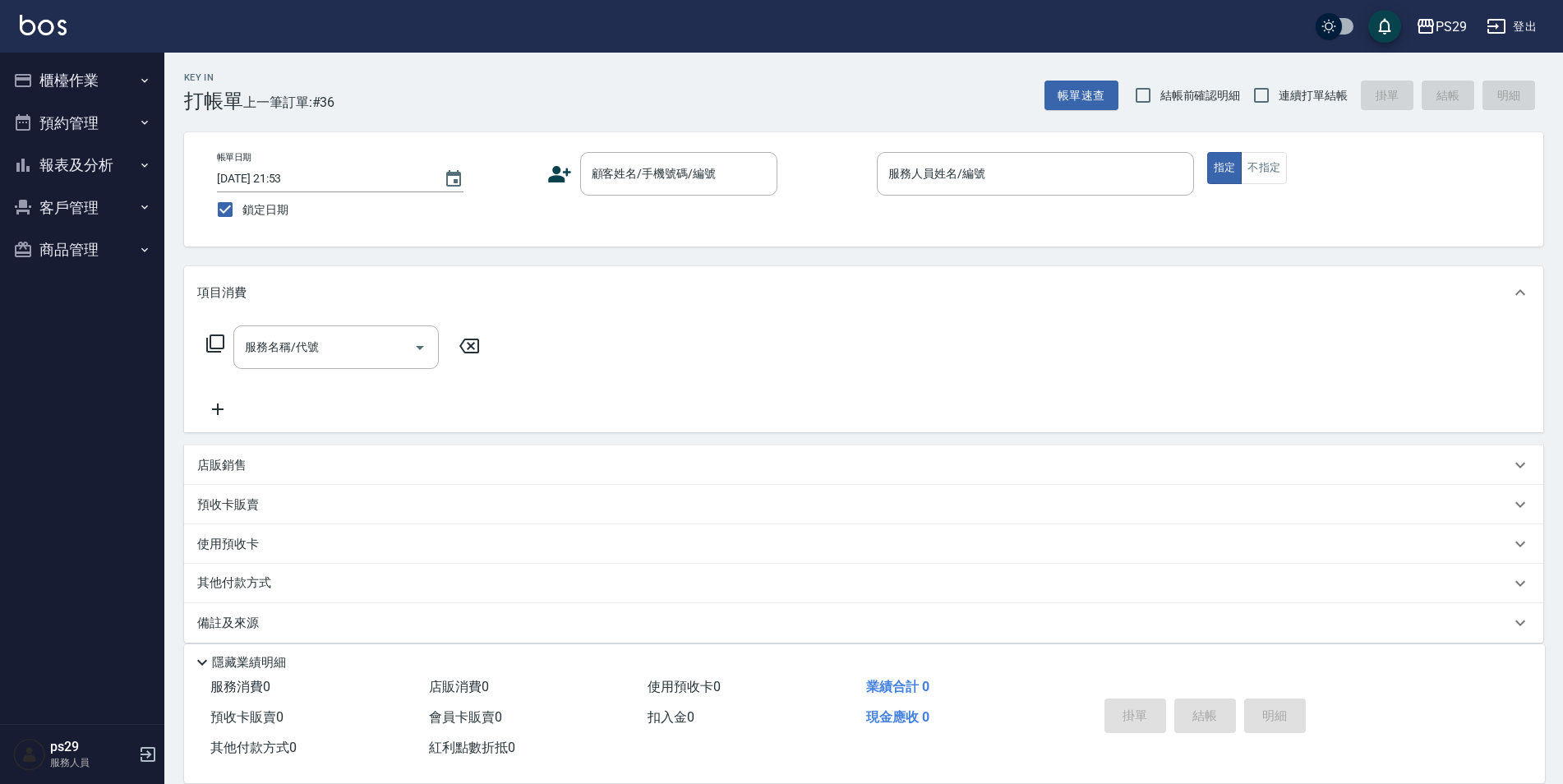
click at [242, 223] on input "鎖定日期" at bounding box center [225, 209] width 35 height 35
checkbox input "false"
click at [456, 183] on icon "Choose date, selected date is 2025-09-21" at bounding box center [453, 179] width 20 height 20
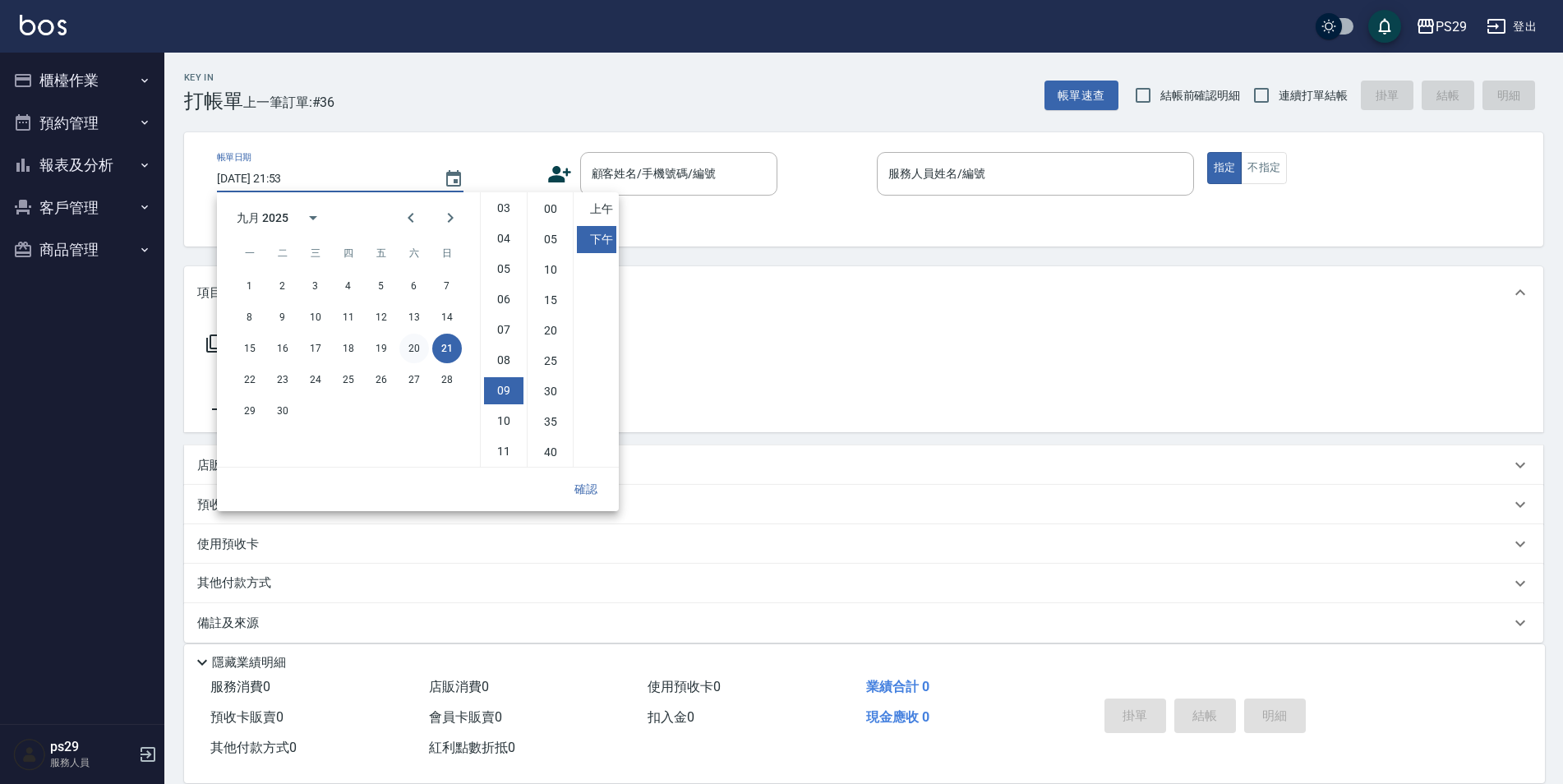
click at [415, 342] on button "20" at bounding box center [414, 348] width 30 height 30
type input "2025/09/20 21:53"
click at [590, 493] on button "確認" at bounding box center [586, 489] width 53 height 30
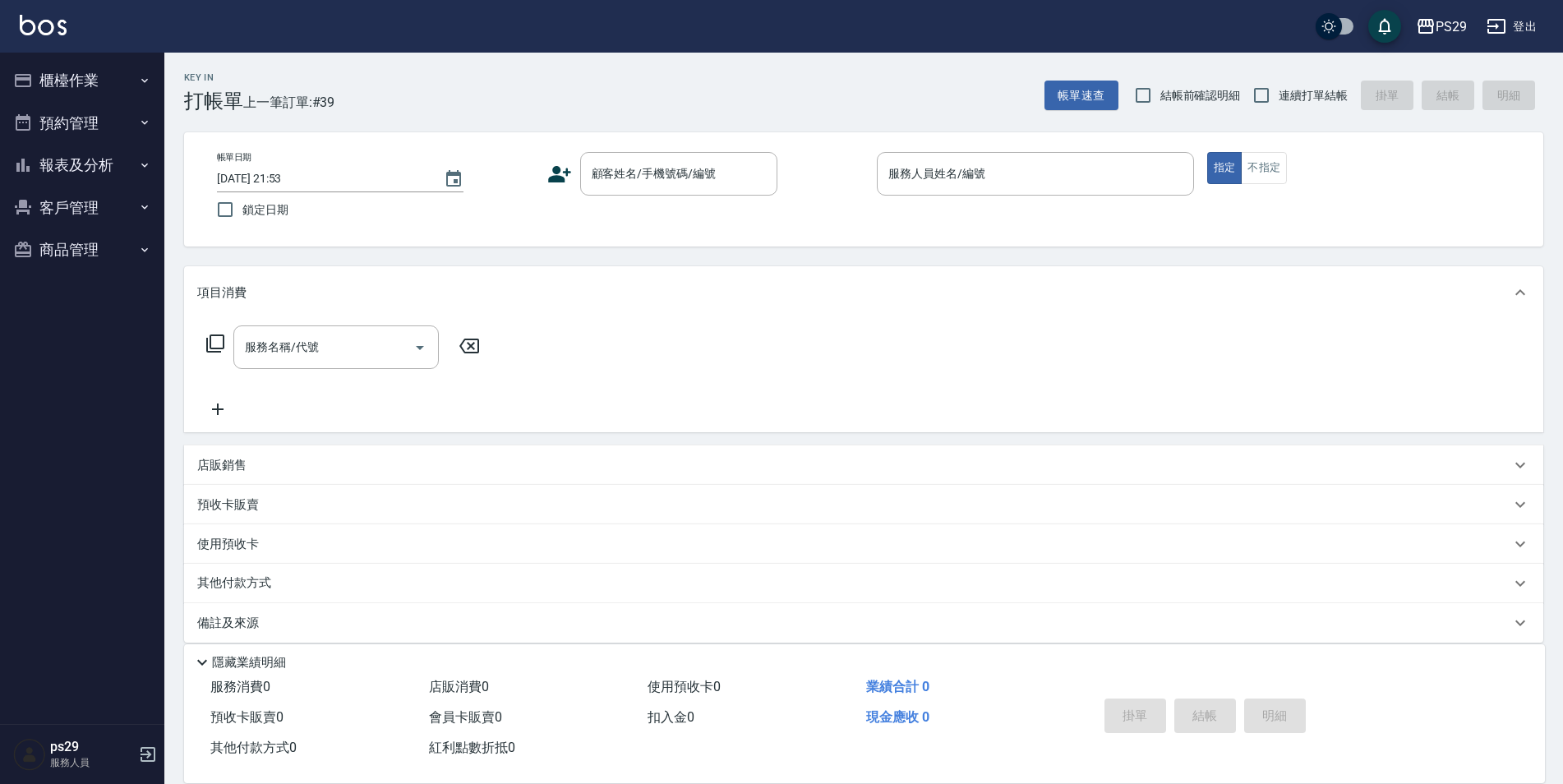
click at [247, 234] on div "帳單日期 2025/09/20 21:53 鎖定日期 顧客姓名/手機號碼/編號 顧客姓名/手機號碼/編號 服務人員姓名/編號 服務人員姓名/編號 指定 不指定" at bounding box center [863, 189] width 1359 height 115
click at [238, 209] on input "鎖定日期" at bounding box center [225, 209] width 35 height 35
checkbox input "true"
click at [742, 190] on div "顧客姓名/手機號碼/編號" at bounding box center [678, 174] width 197 height 43
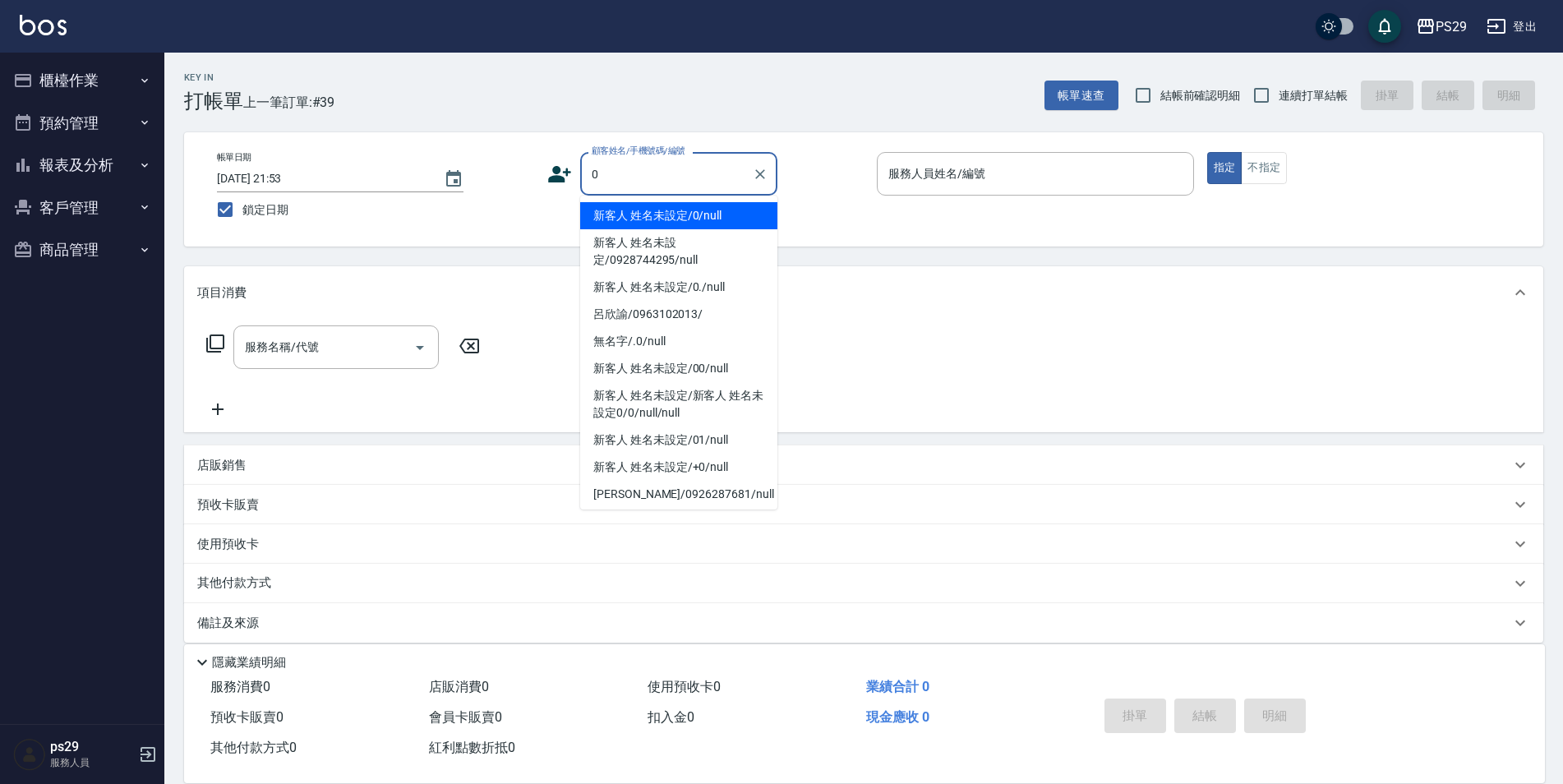
type input "新客人 姓名未設定/0/null"
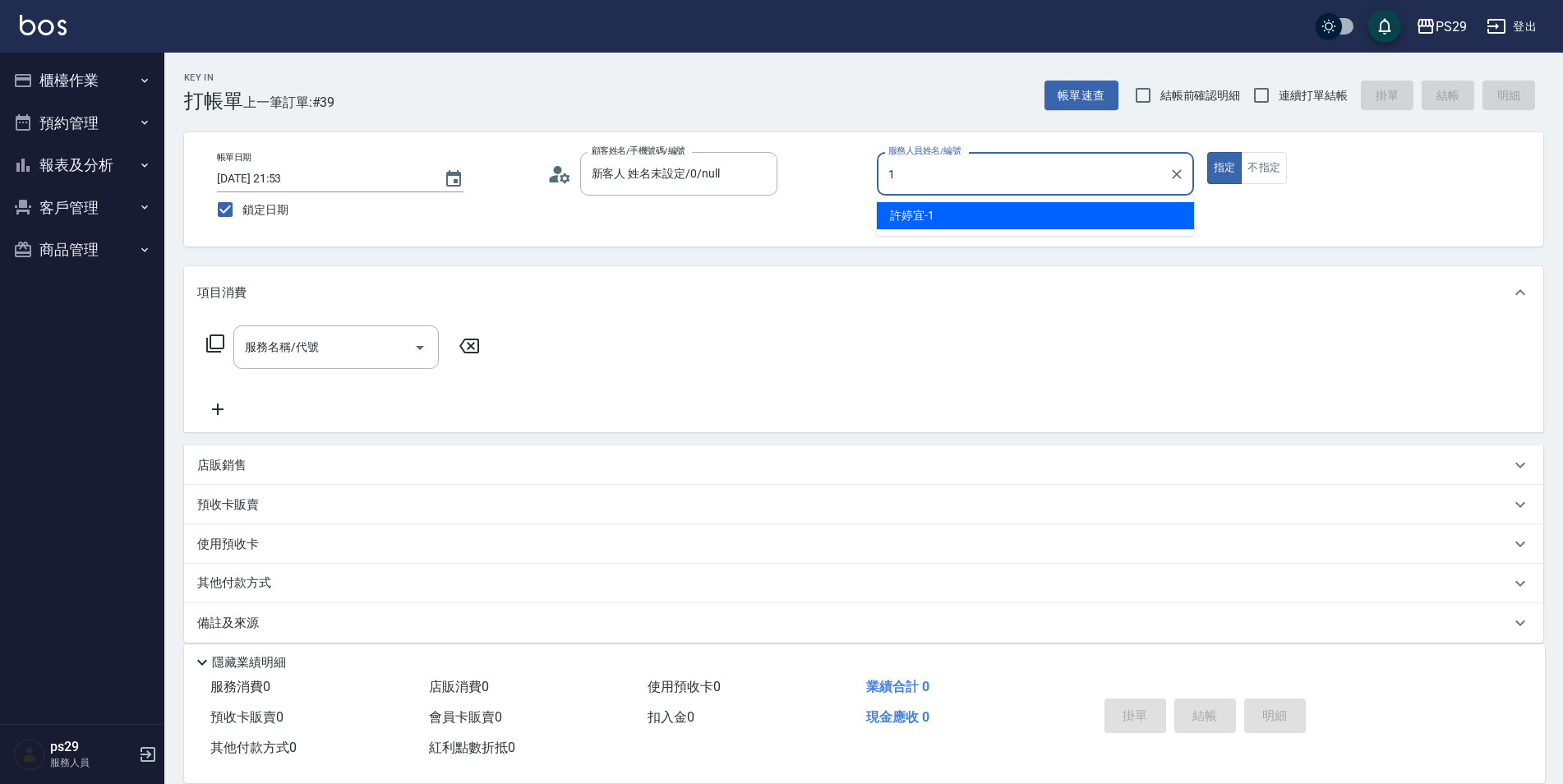
type input "許婷宜-1"
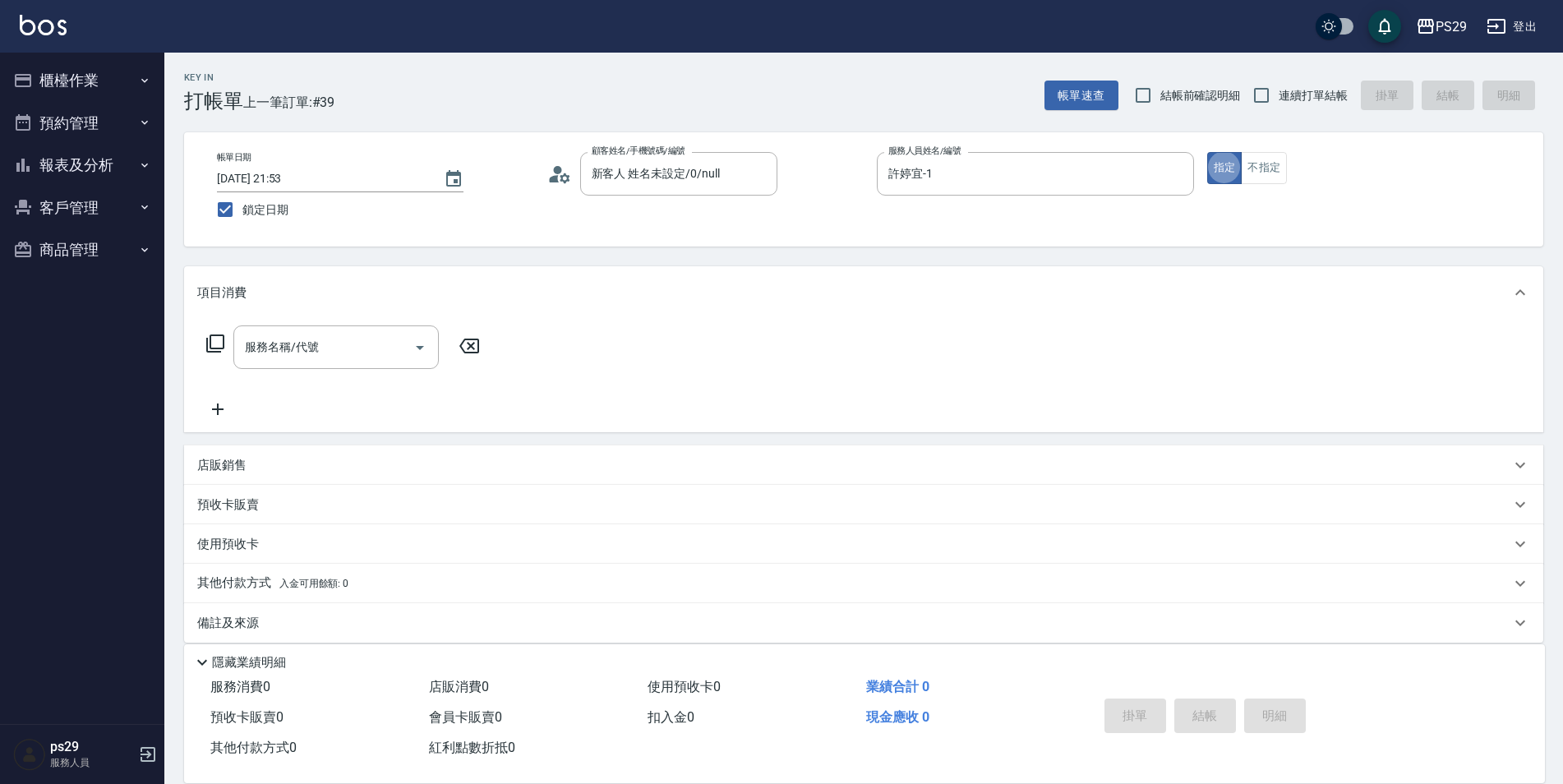
type button "true"
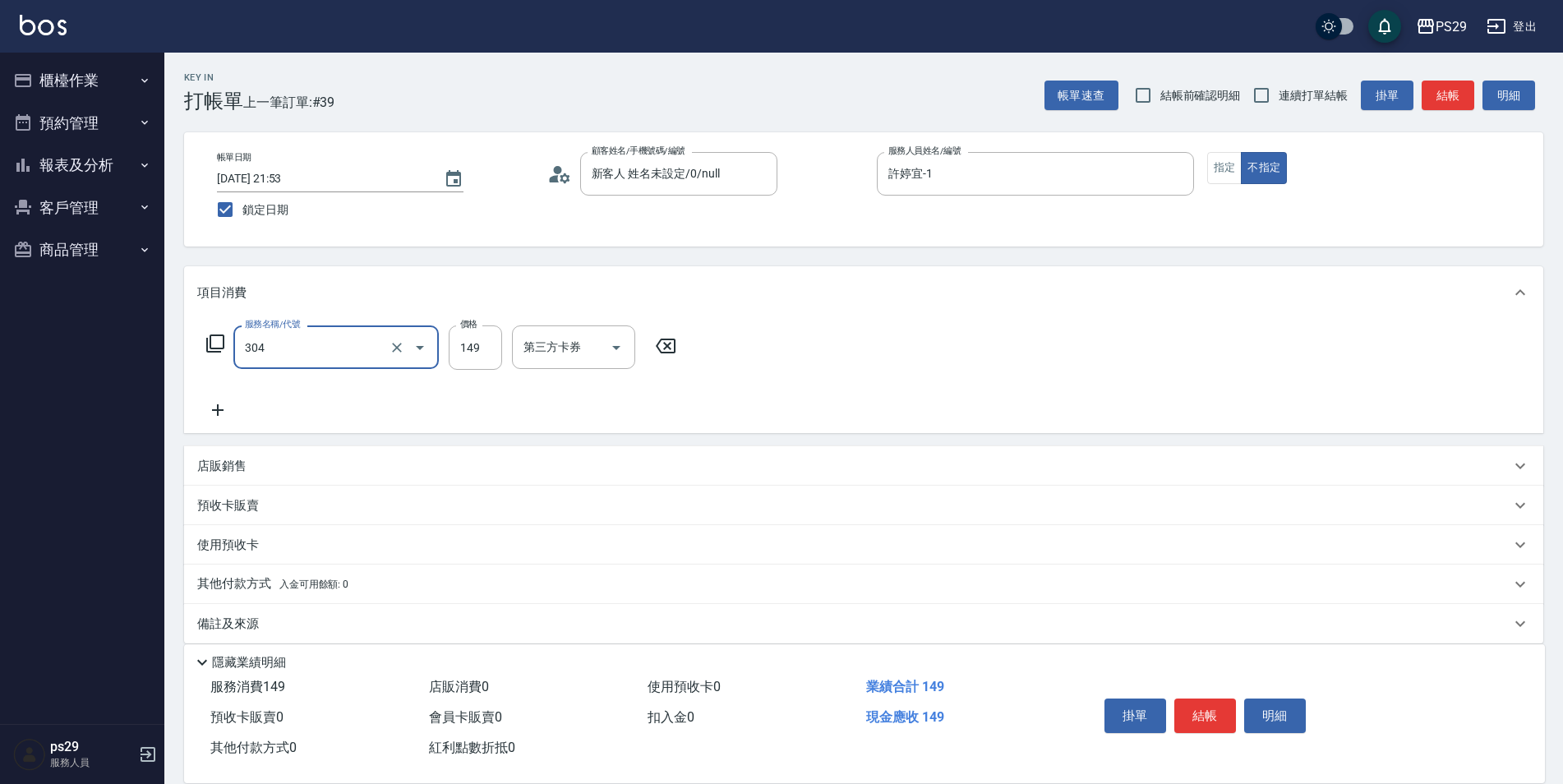
type input "剪髮(304)"
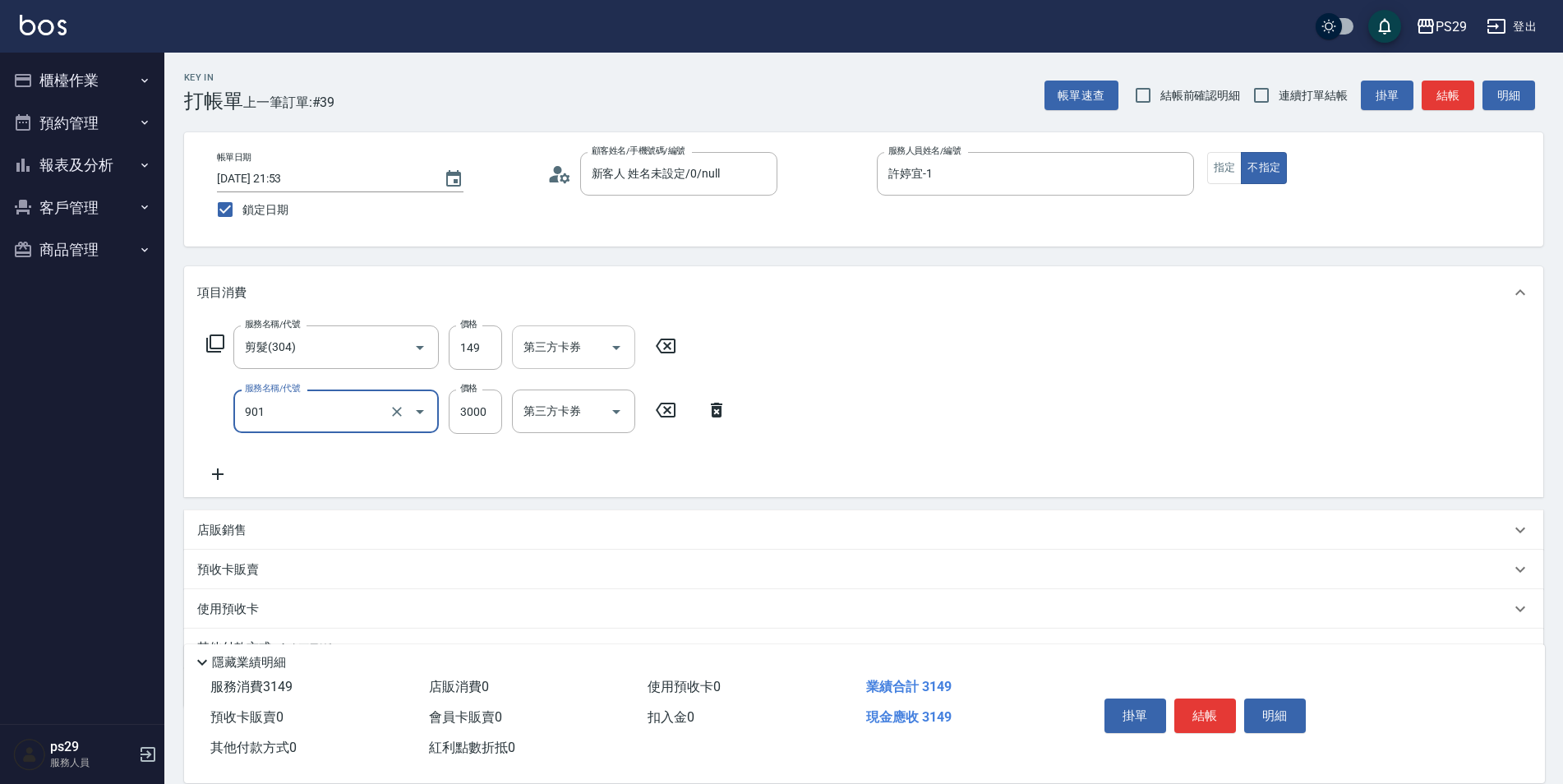
click at [629, 345] on button "Open" at bounding box center [617, 347] width 26 height 26
type input "儲值3000(901)"
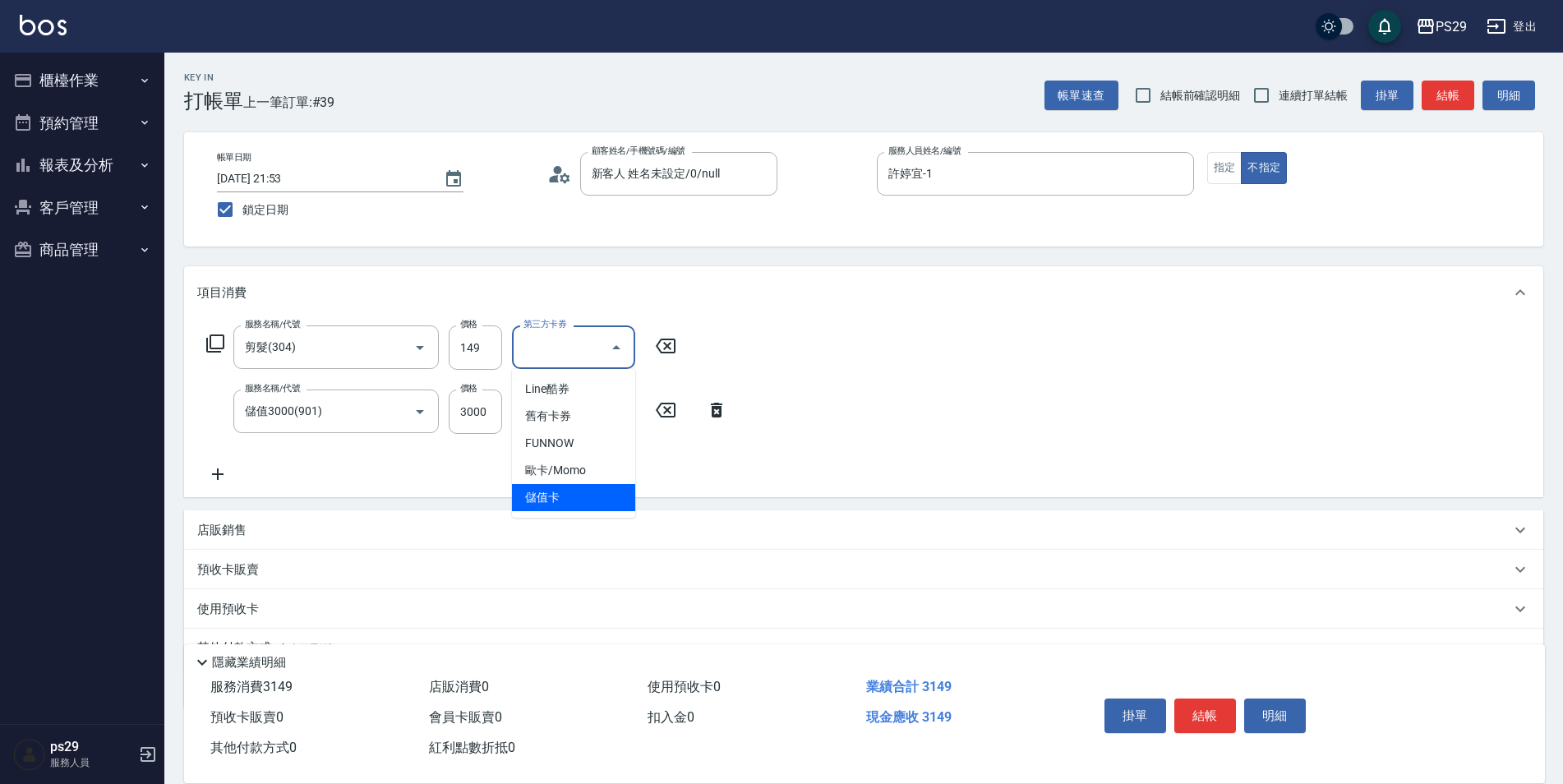
click at [591, 497] on span "儲值卡" at bounding box center [574, 497] width 123 height 27
type input "儲值卡"
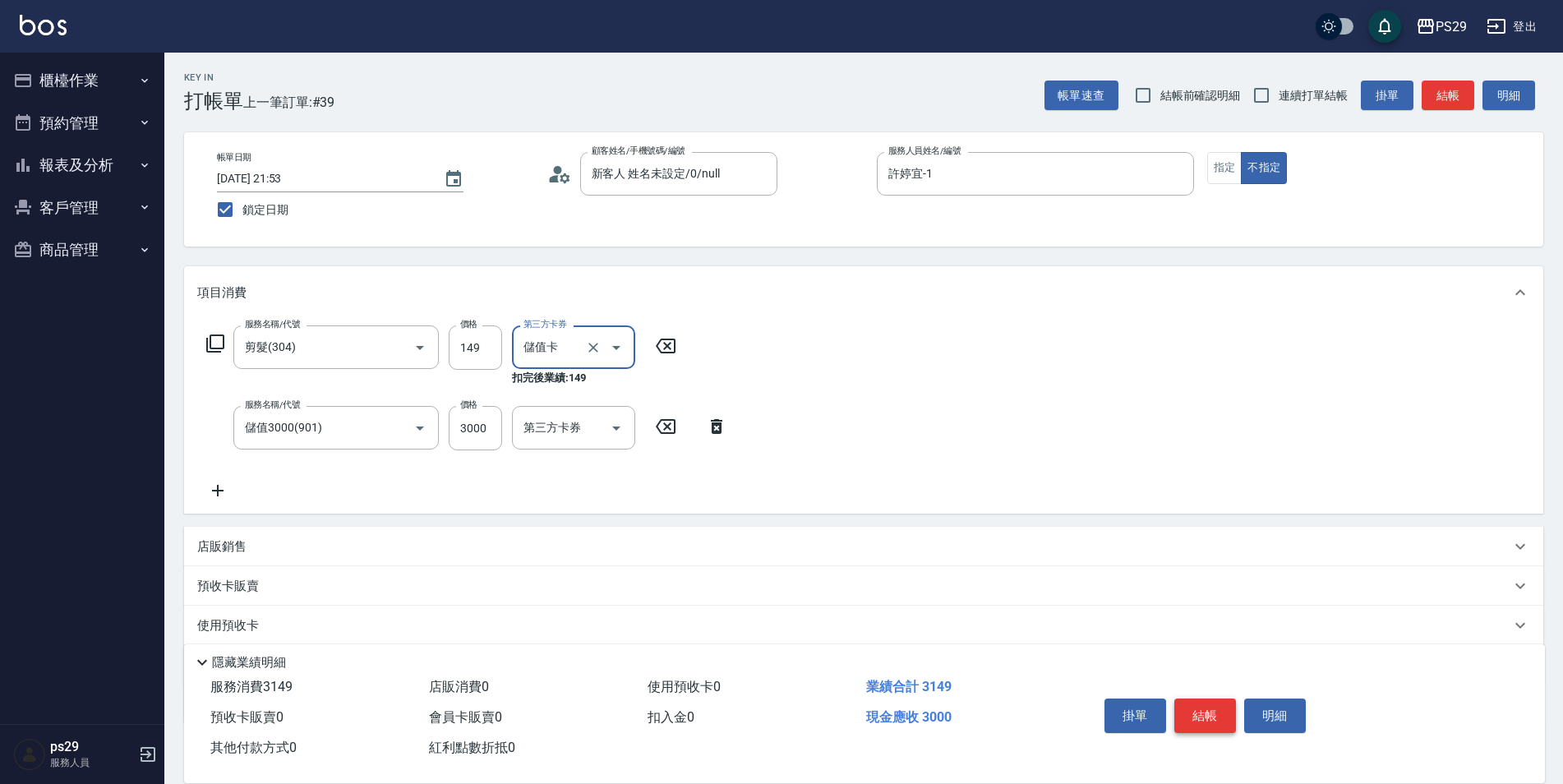
click at [1182, 703] on button "結帳" at bounding box center [1204, 715] width 62 height 35
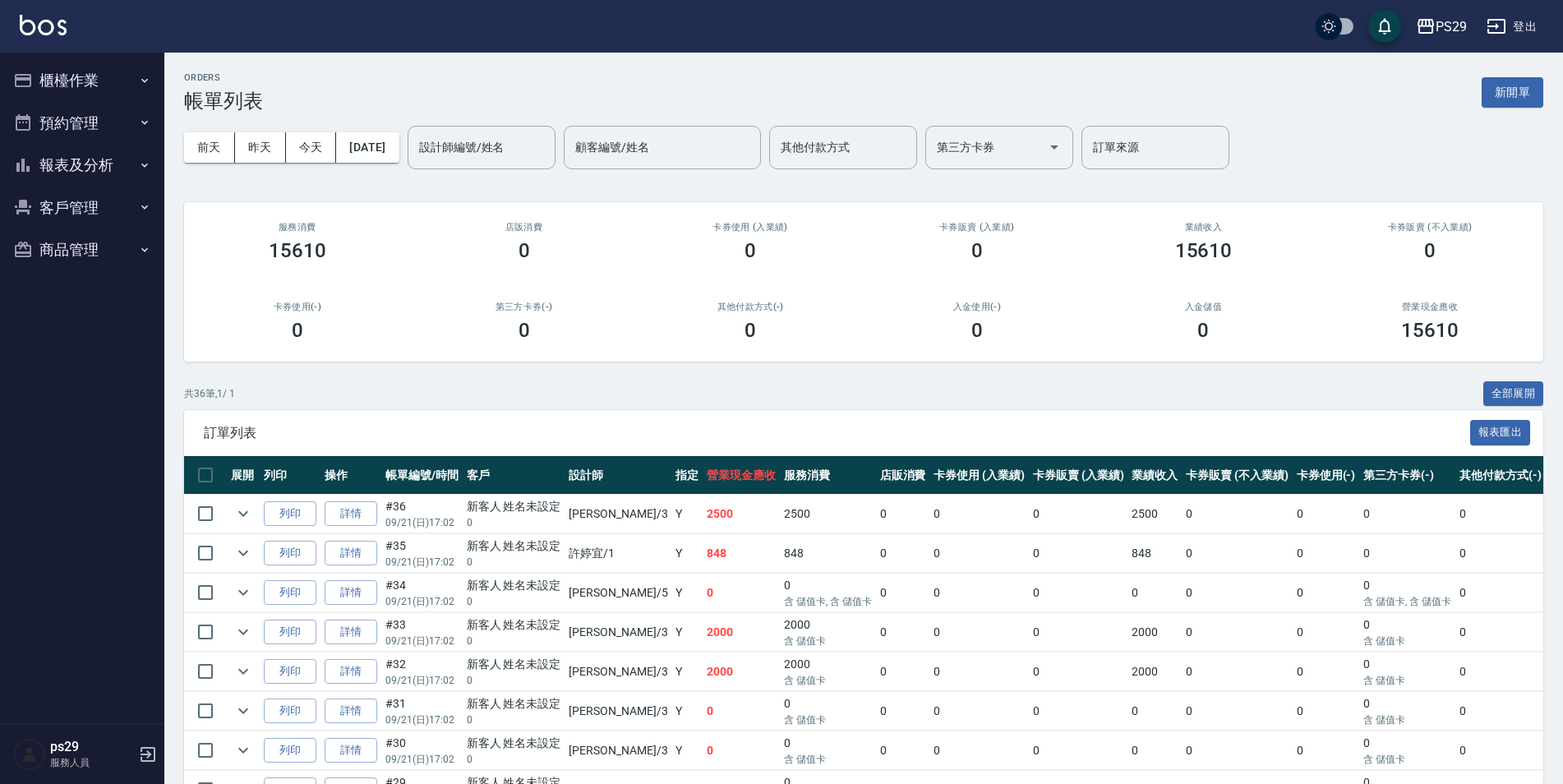
click at [48, 36] on link at bounding box center [43, 26] width 47 height 23
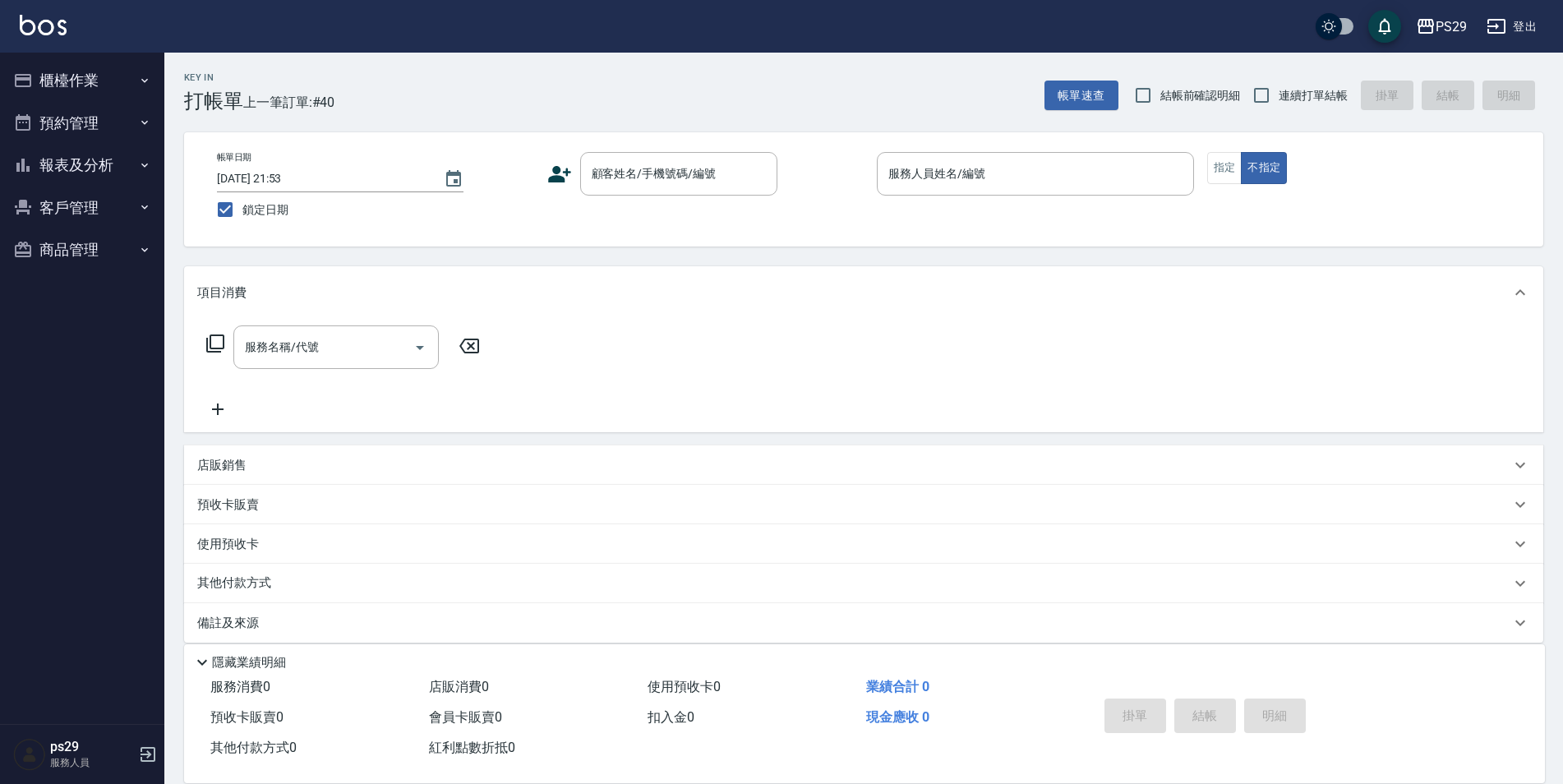
click at [51, 36] on link at bounding box center [43, 26] width 47 height 23
